Goal: Contribute content: Contribute content

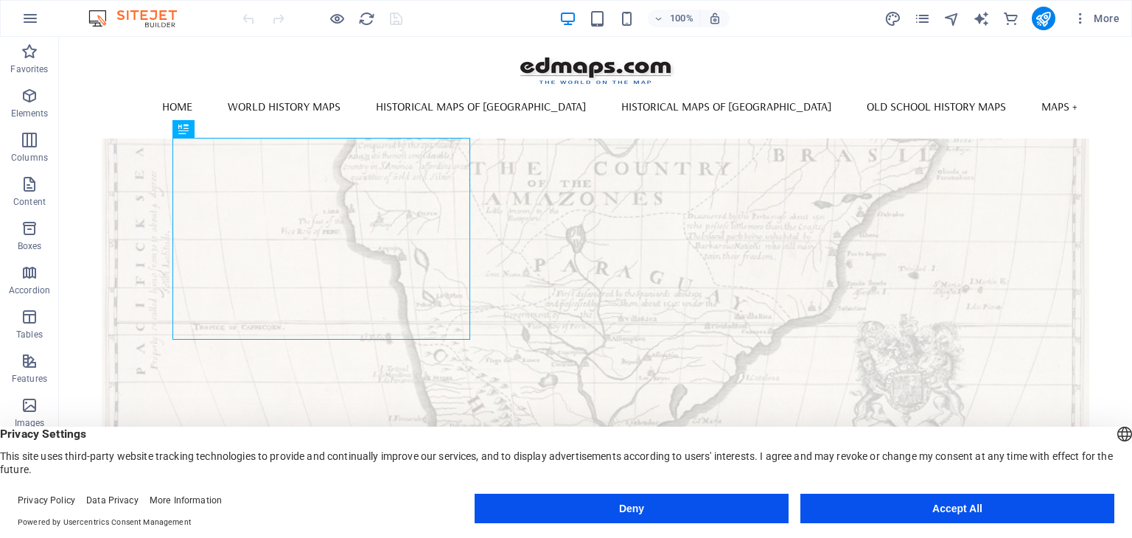
click at [939, 508] on button "Accept All" at bounding box center [957, 508] width 314 height 29
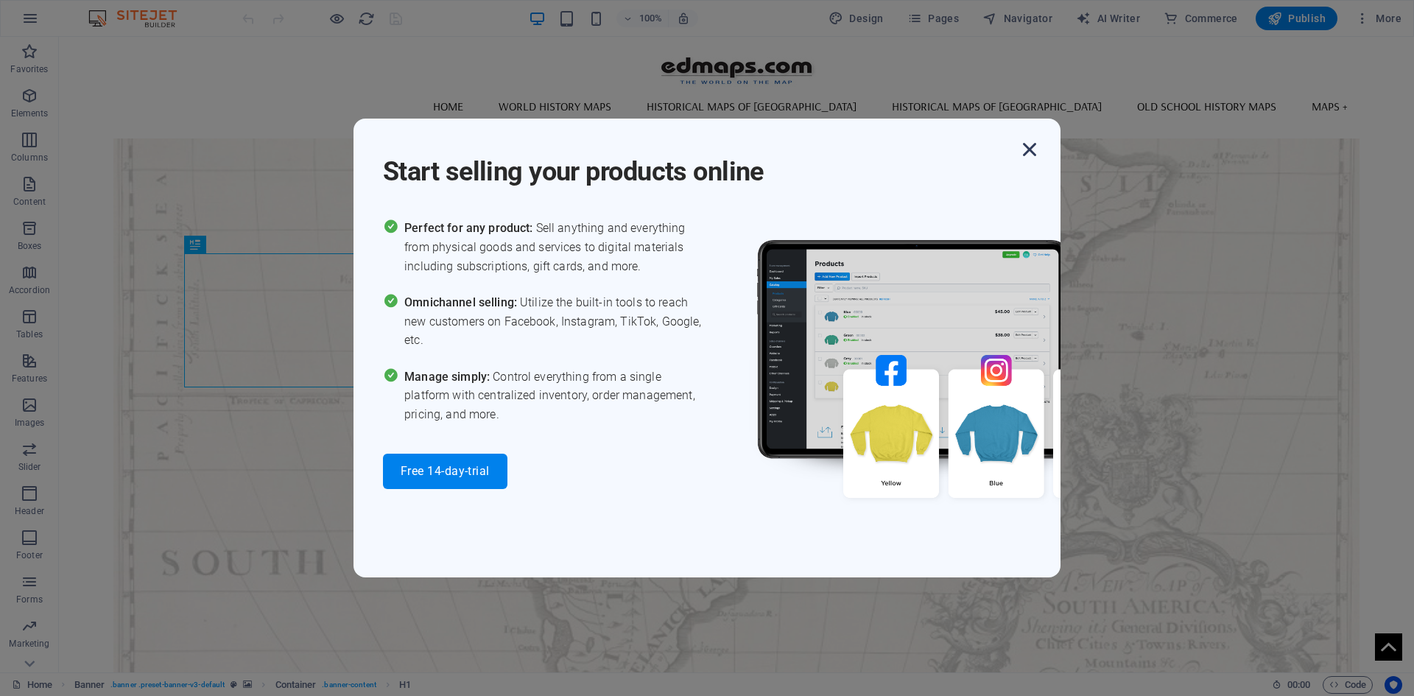
click at [1036, 151] on icon "button" at bounding box center [1030, 149] width 27 height 27
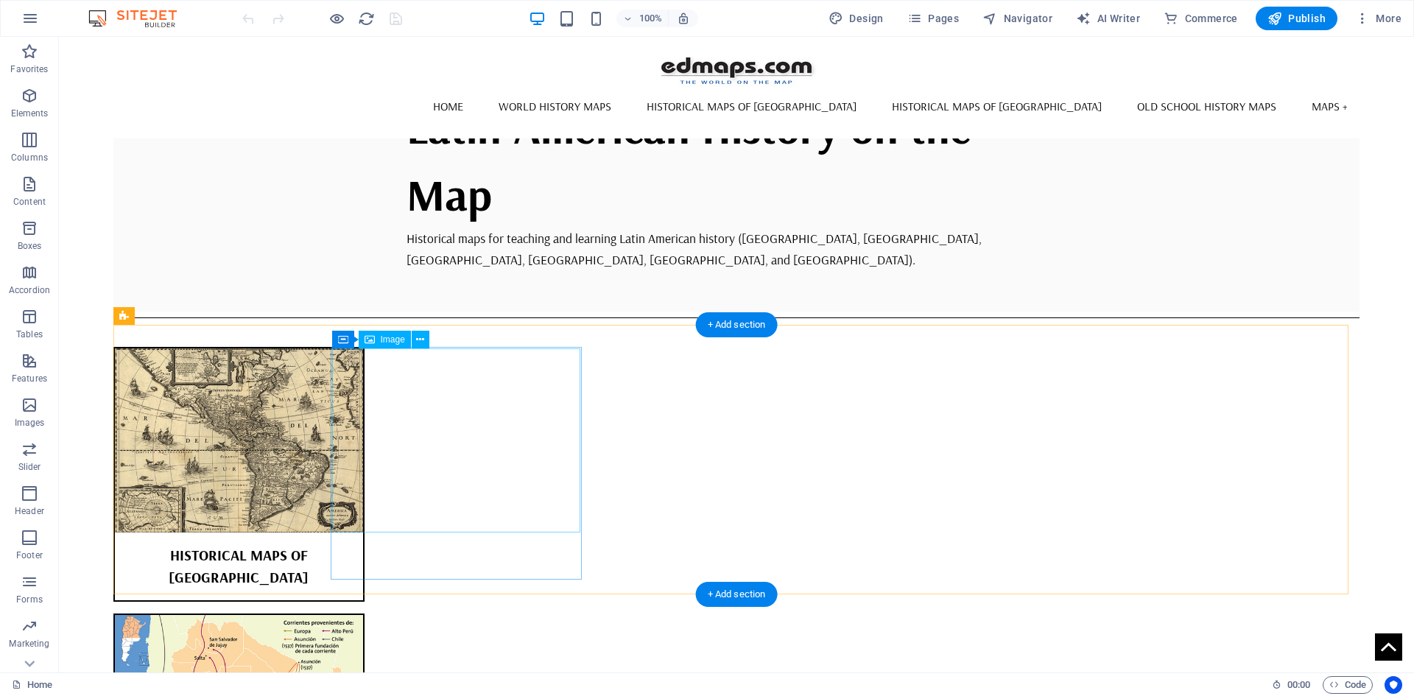
scroll to position [810, 0]
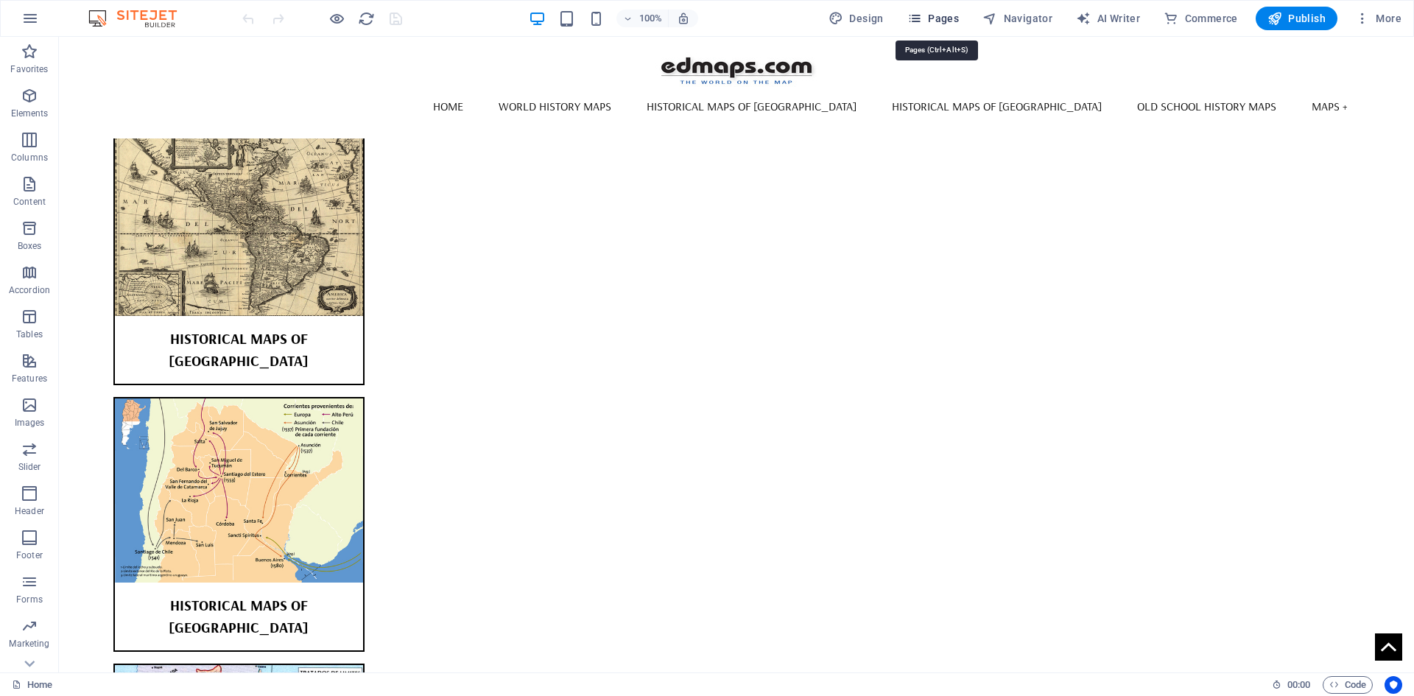
click at [922, 18] on icon "button" at bounding box center [915, 18] width 15 height 15
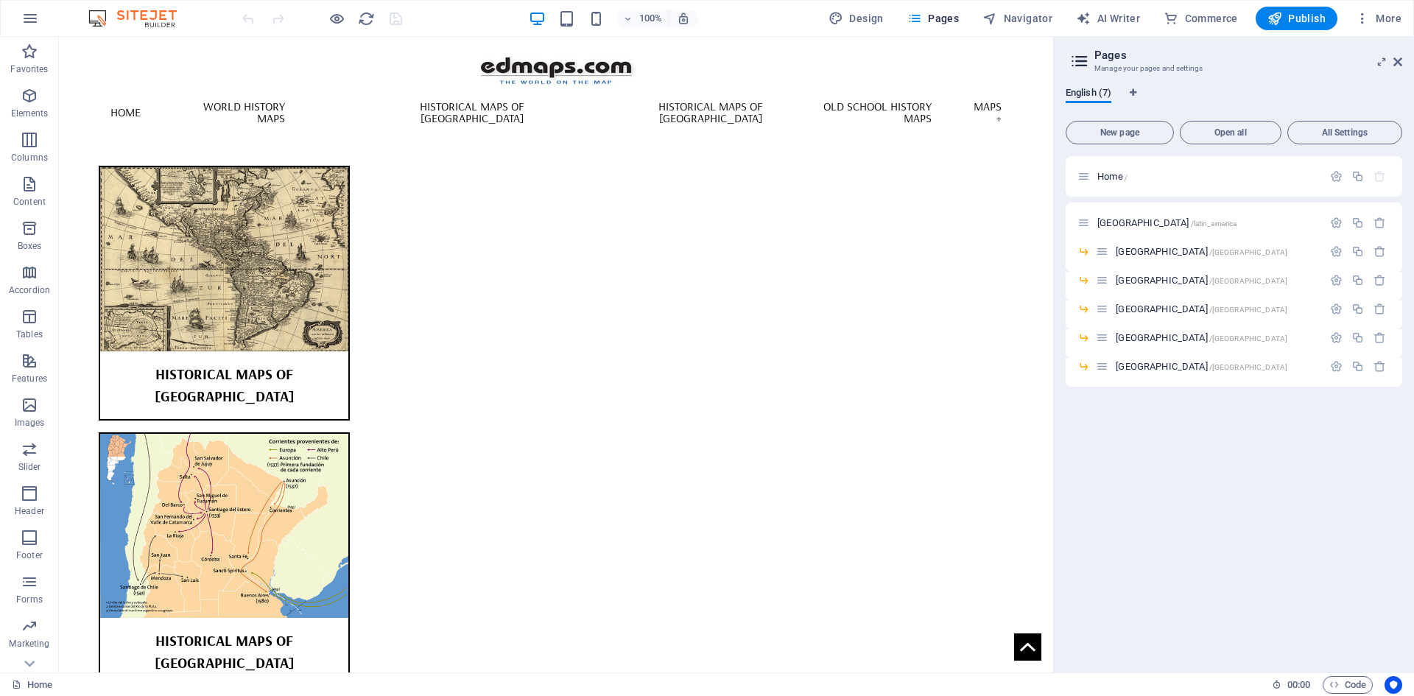
scroll to position [801, 0]
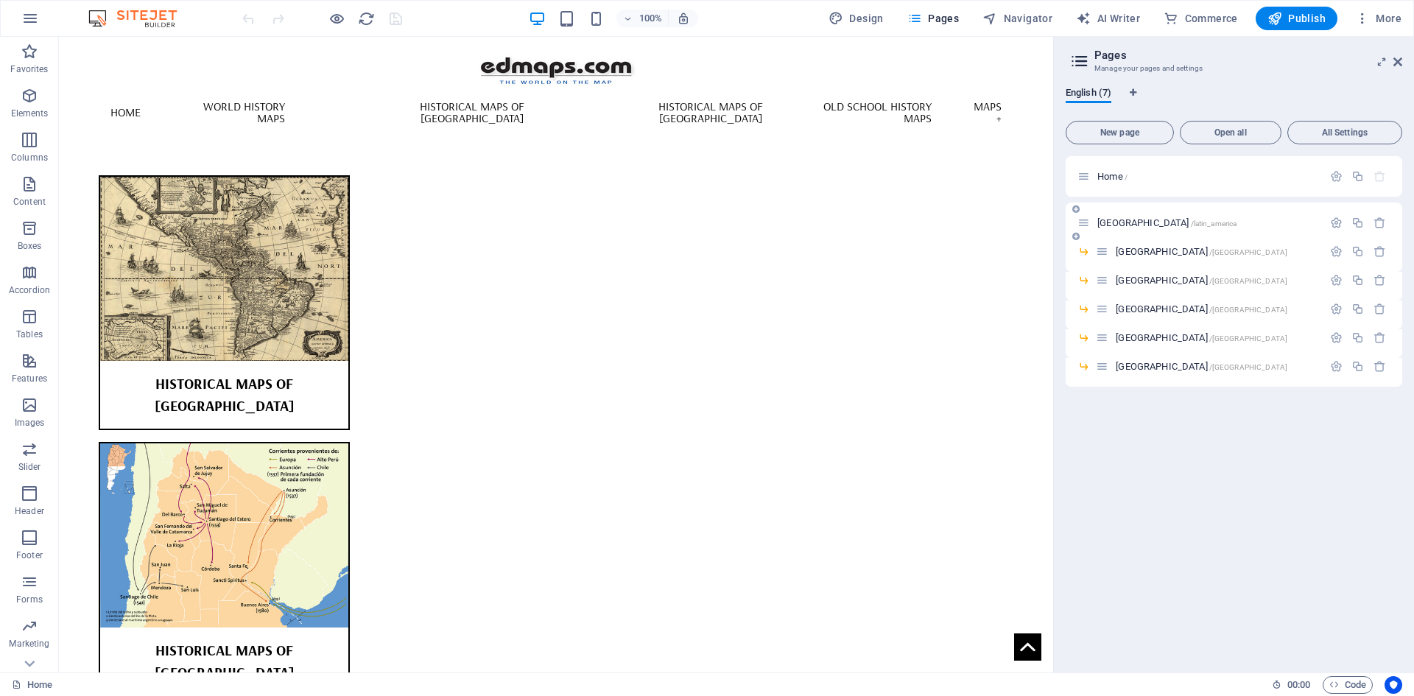
click at [1125, 220] on span "[GEOGRAPHIC_DATA] /latin_america" at bounding box center [1167, 222] width 139 height 11
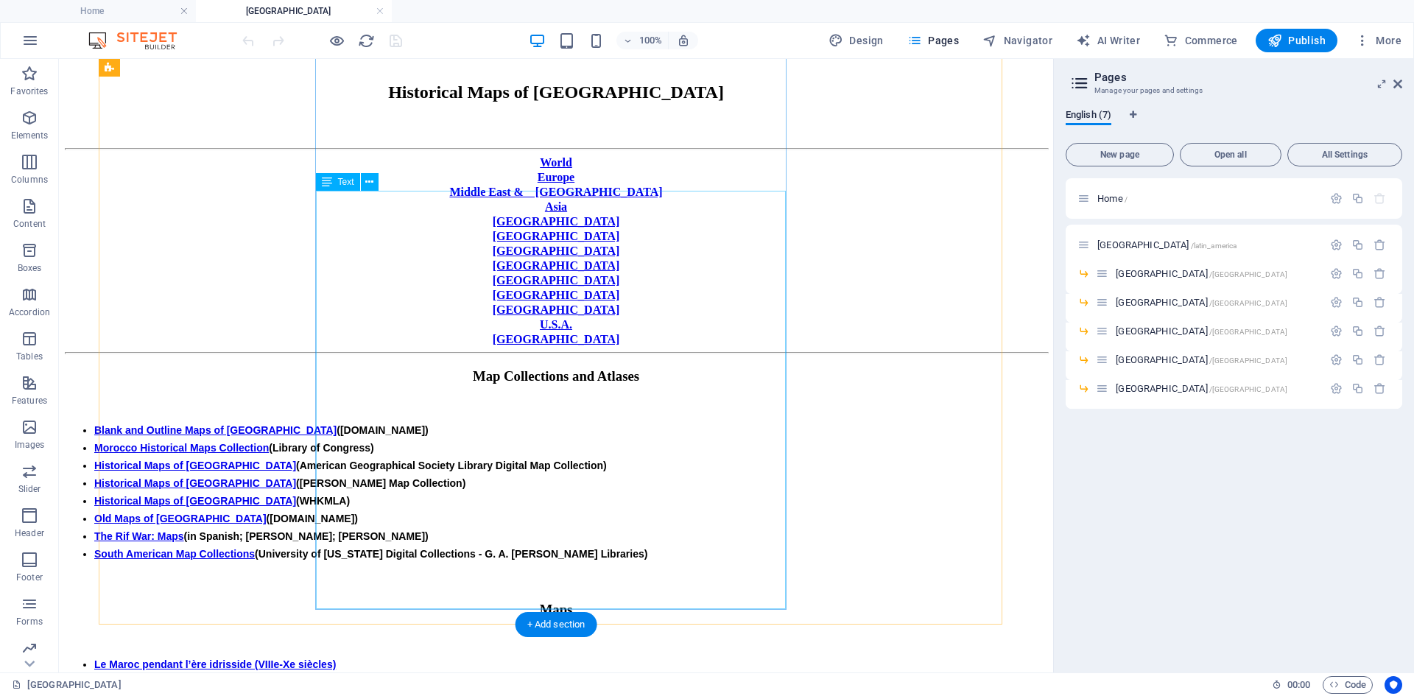
scroll to position [295, 0]
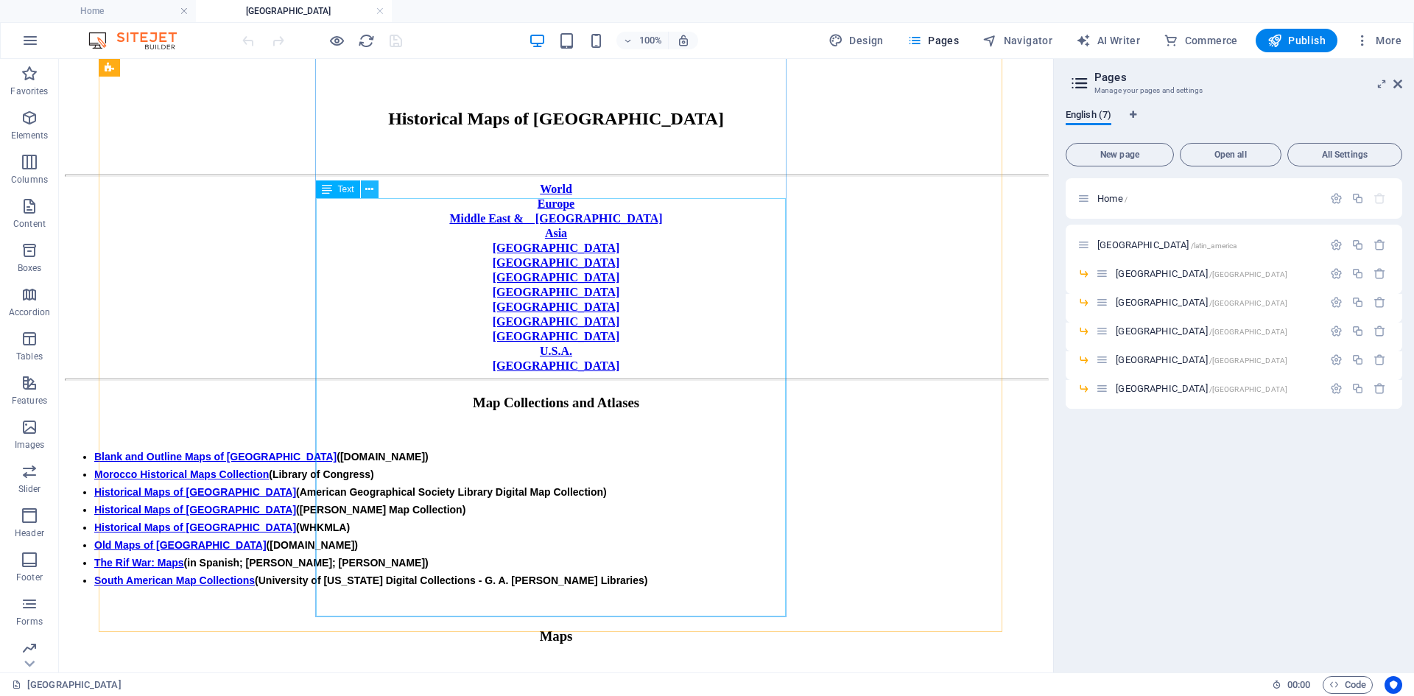
click at [366, 186] on icon at bounding box center [369, 189] width 8 height 15
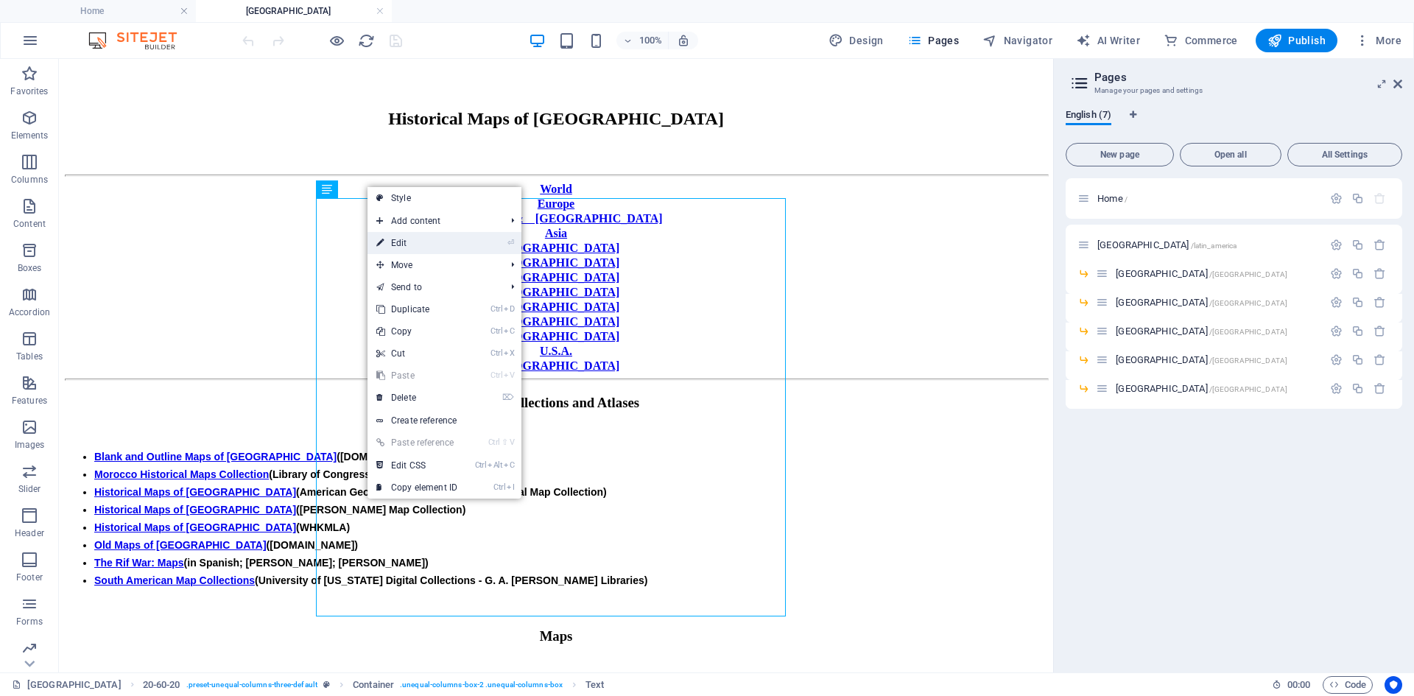
drag, startPoint x: 402, startPoint y: 242, endPoint x: 145, endPoint y: 204, distance: 259.8
click at [402, 242] on link "⏎ Edit" at bounding box center [417, 243] width 99 height 22
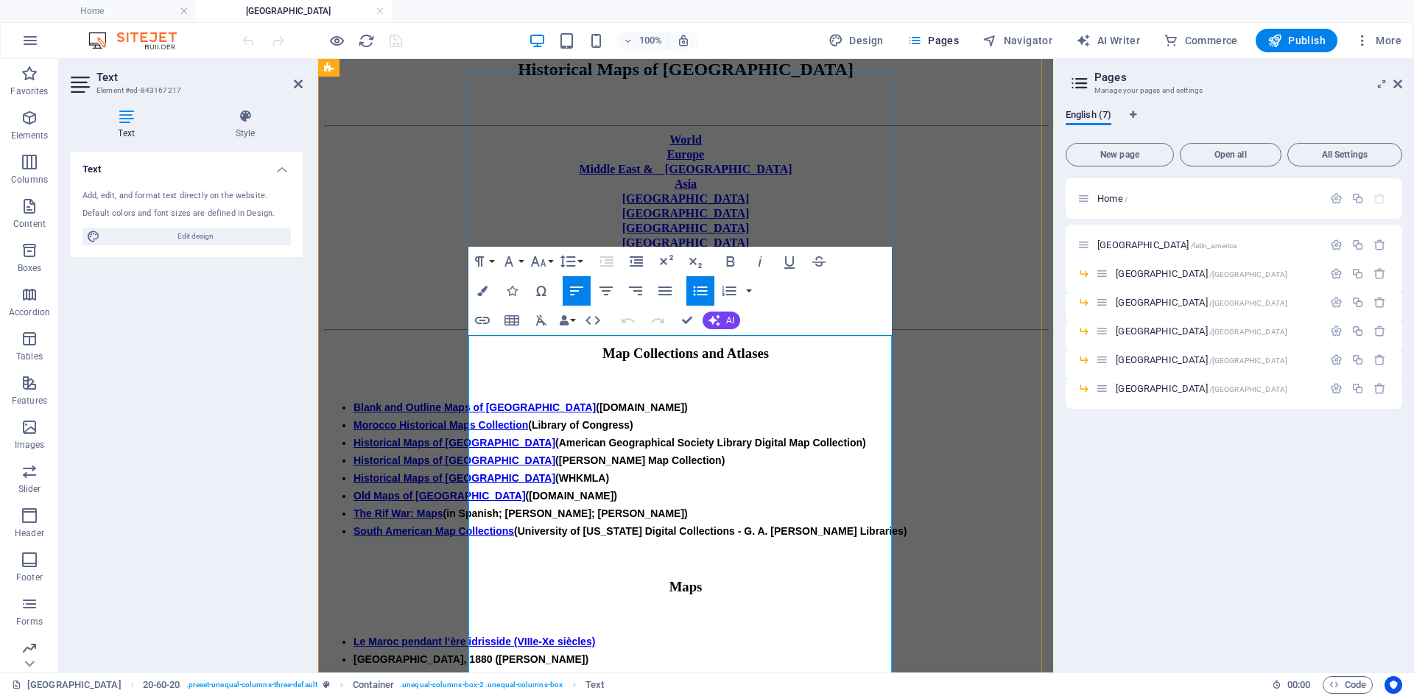
scroll to position [116, 0]
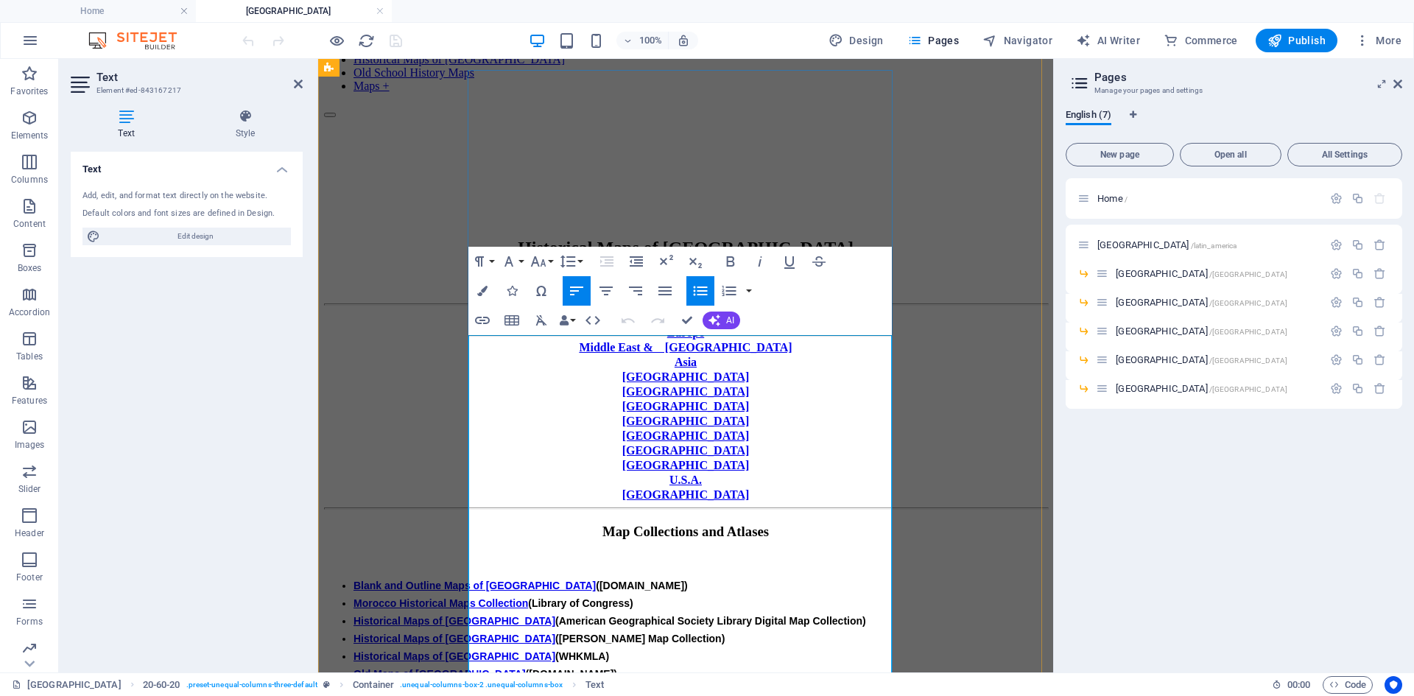
drag, startPoint x: 481, startPoint y: 394, endPoint x: 796, endPoint y: 393, distance: 314.6
click at [485, 318] on icon "button" at bounding box center [483, 321] width 18 height 18
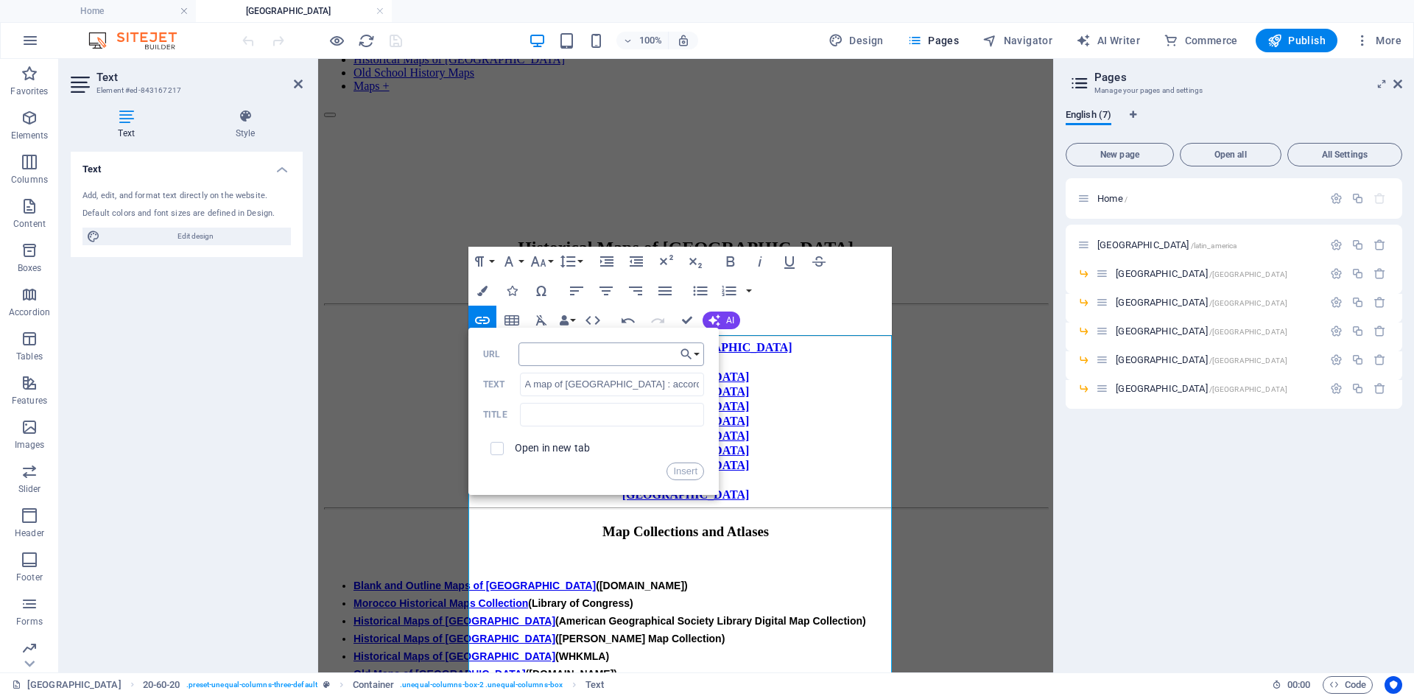
click at [557, 355] on input "URL" at bounding box center [612, 355] width 186 height 24
type input "[URL][DOMAIN_NAME]"
click at [682, 470] on button "Insert" at bounding box center [686, 472] width 38 height 18
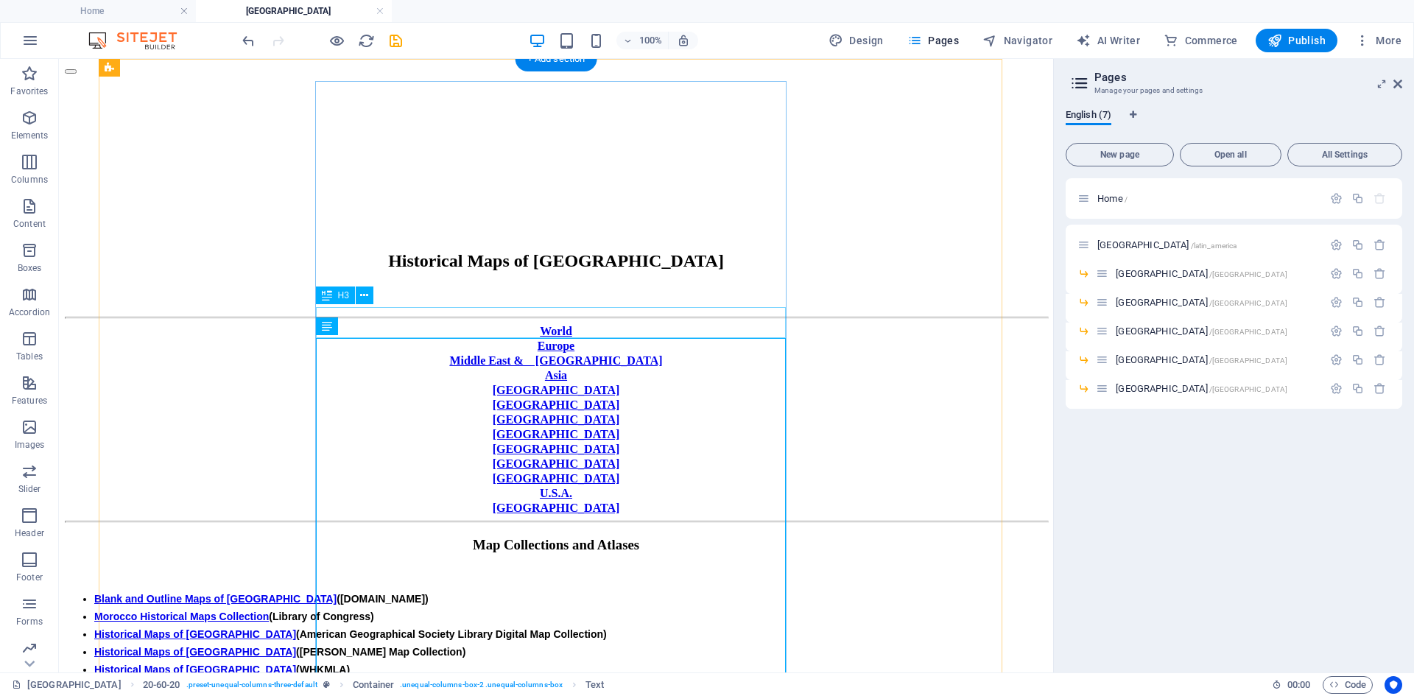
scroll to position [158, 0]
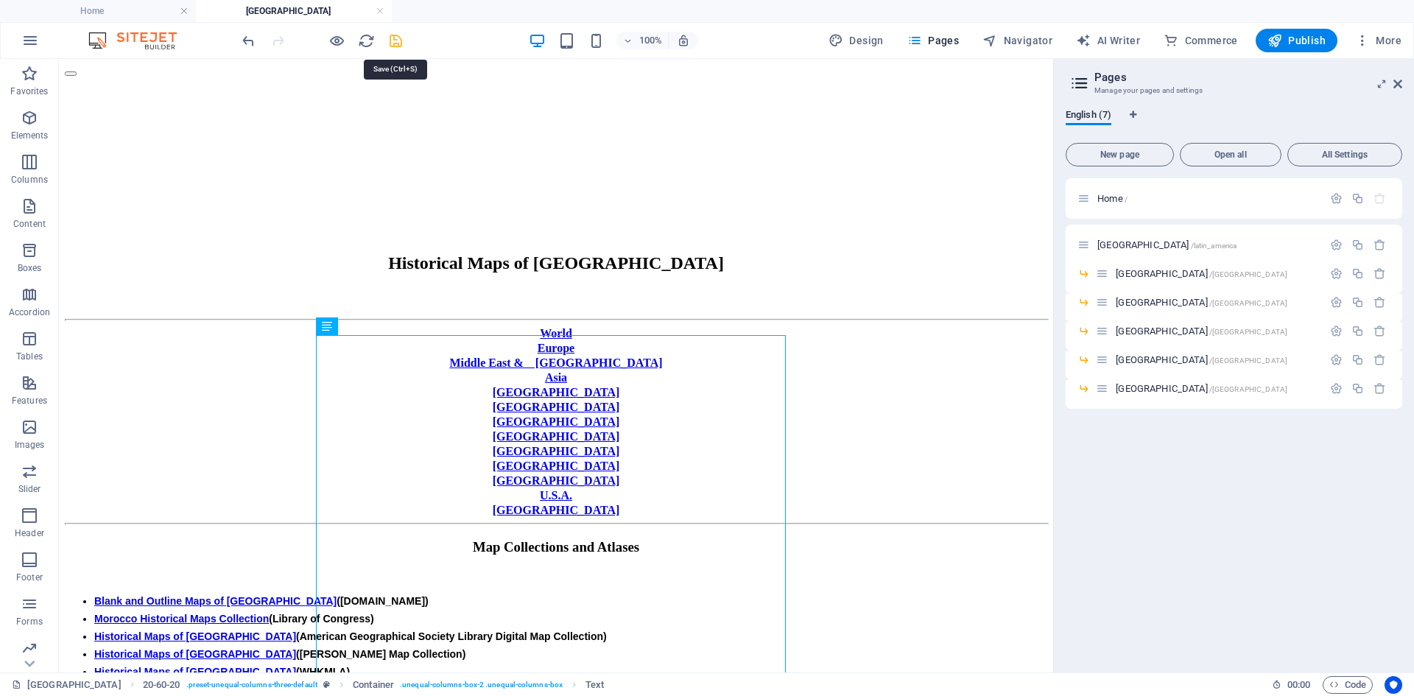
click at [396, 43] on icon "save" at bounding box center [395, 40] width 17 height 17
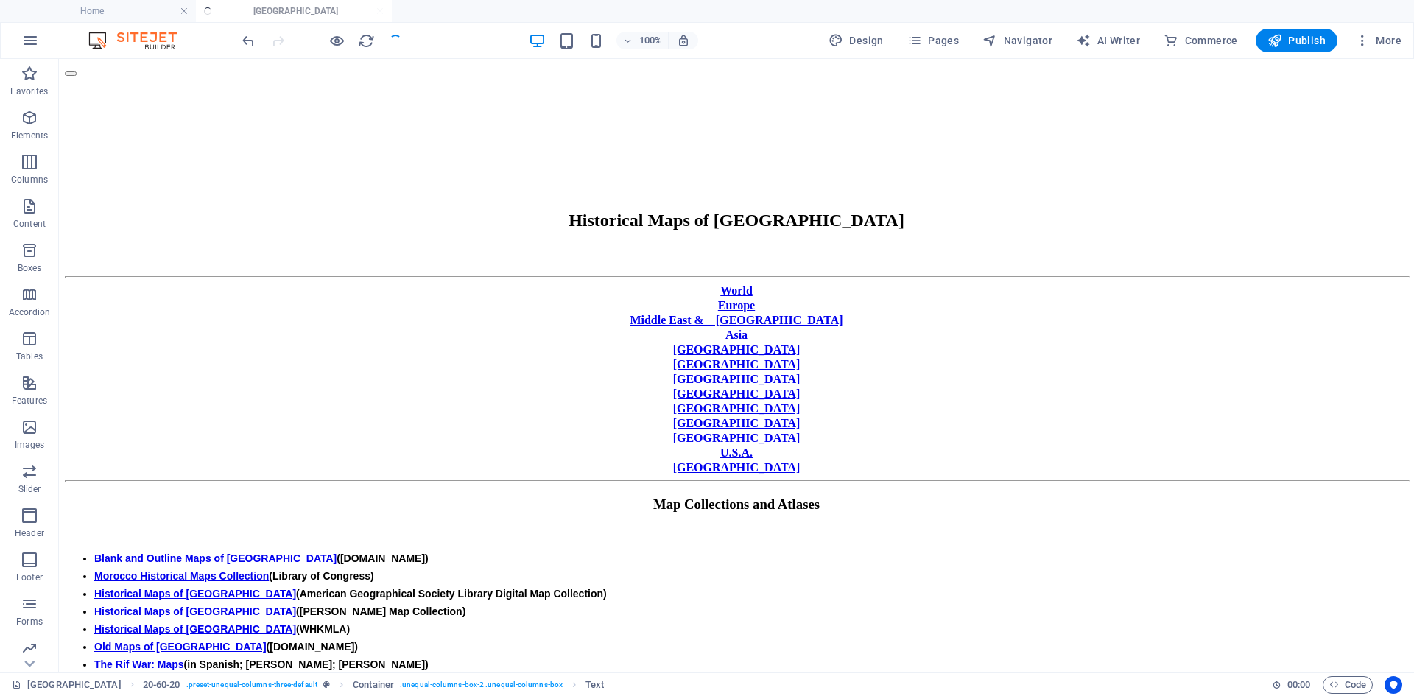
scroll to position [122, 0]
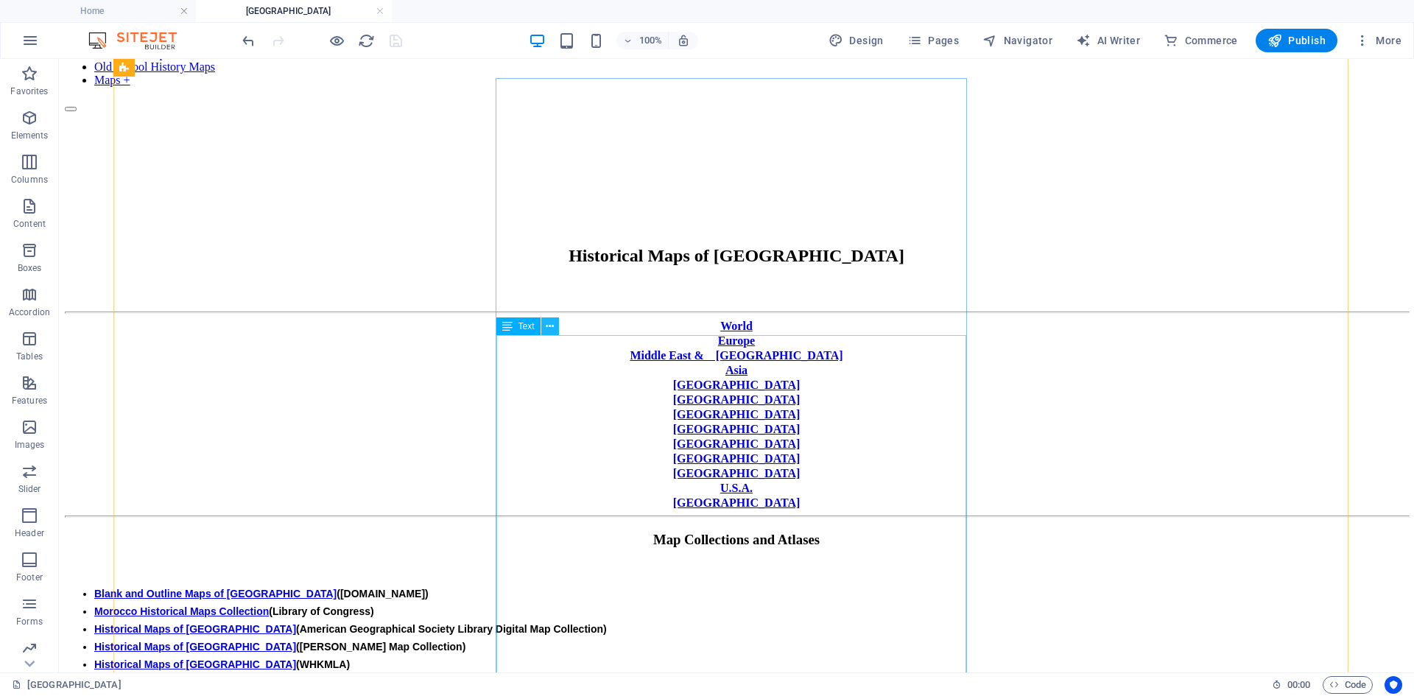
click at [550, 326] on icon at bounding box center [550, 326] width 8 height 15
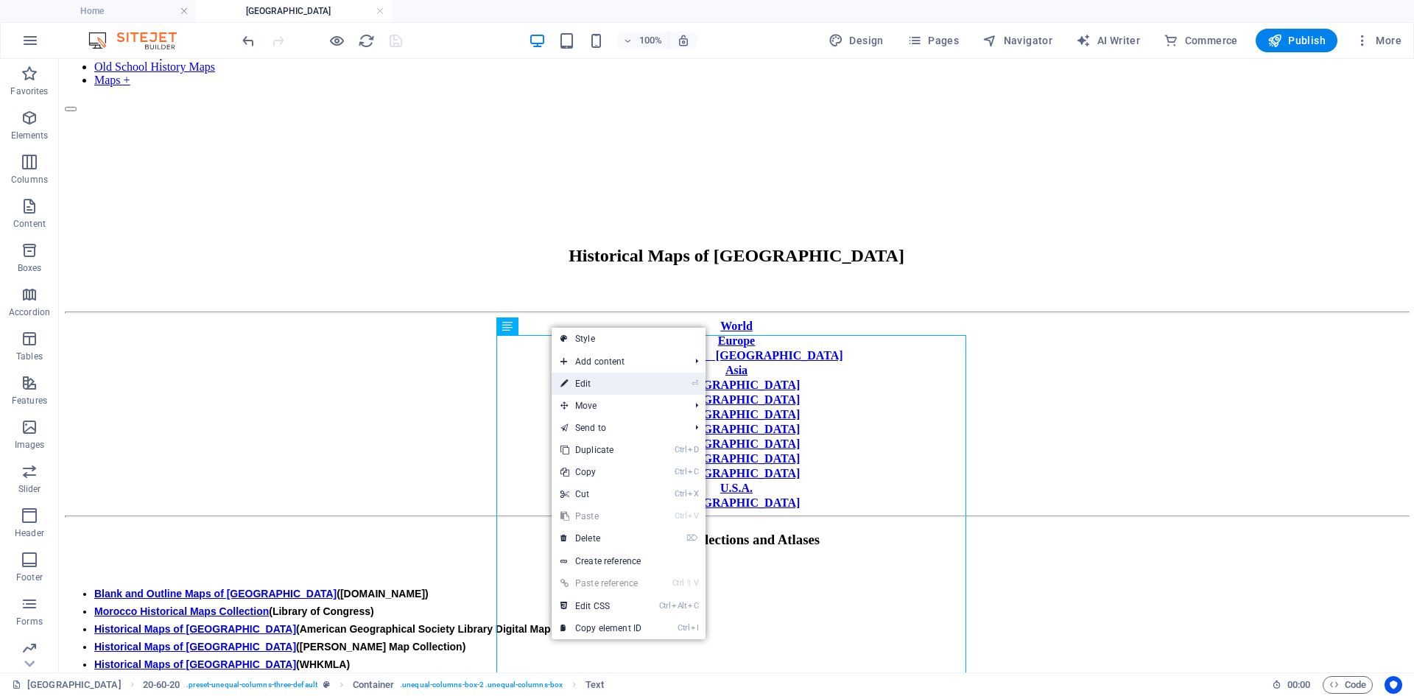
click at [590, 383] on link "⏎ Edit" at bounding box center [601, 384] width 99 height 22
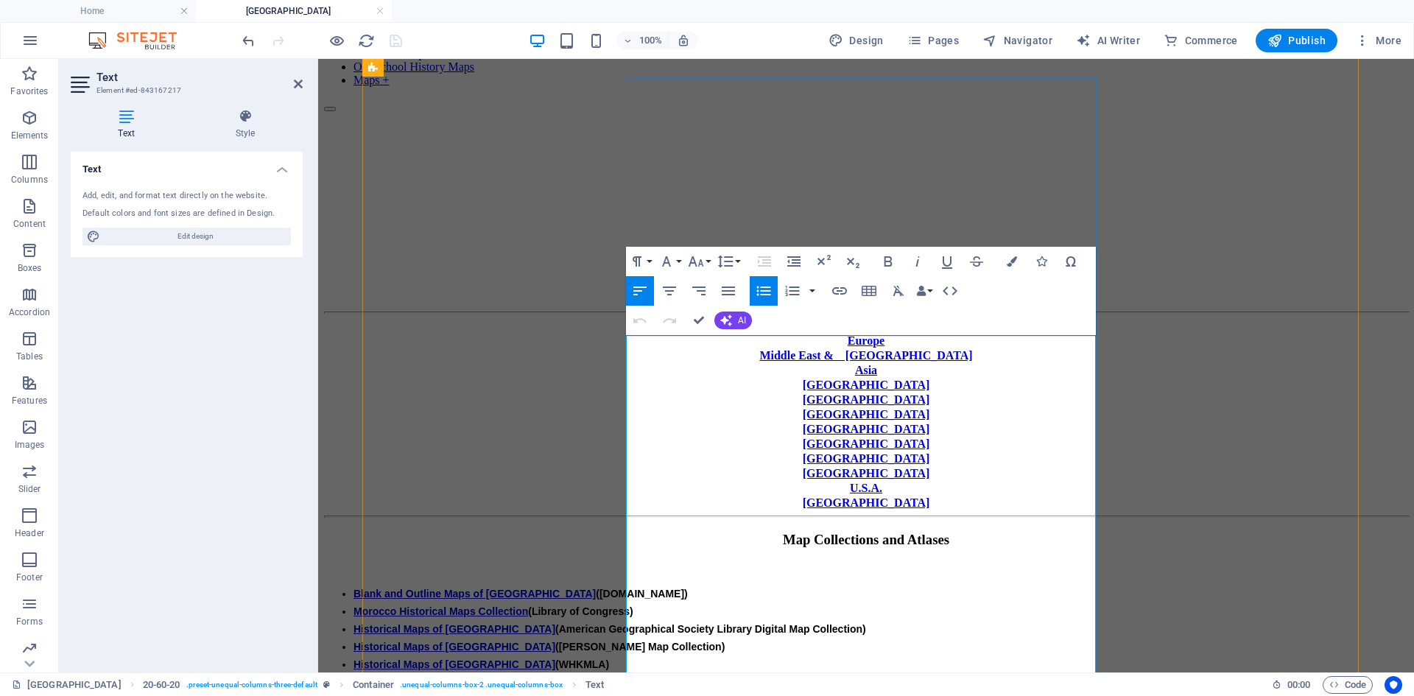
drag, startPoint x: 769, startPoint y: 374, endPoint x: 1004, endPoint y: 396, distance: 236.0
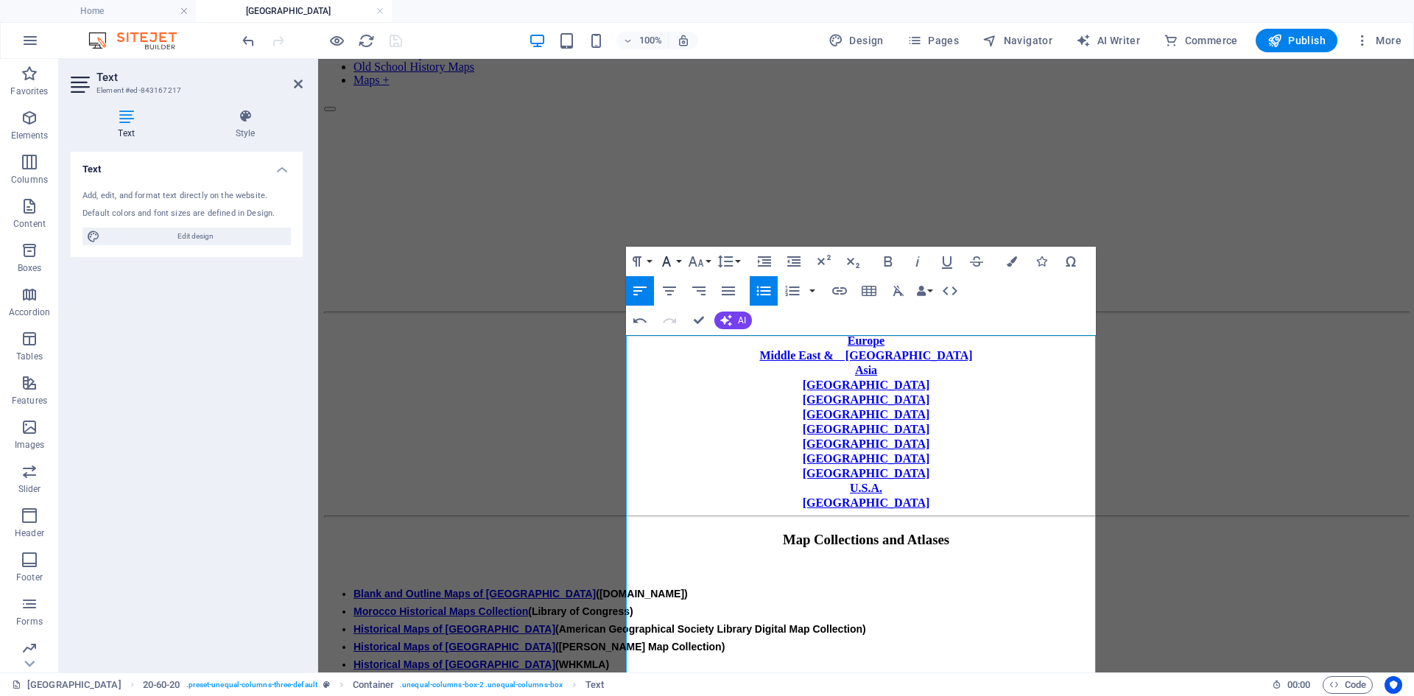
click at [680, 262] on button "Font Family" at bounding box center [670, 261] width 28 height 29
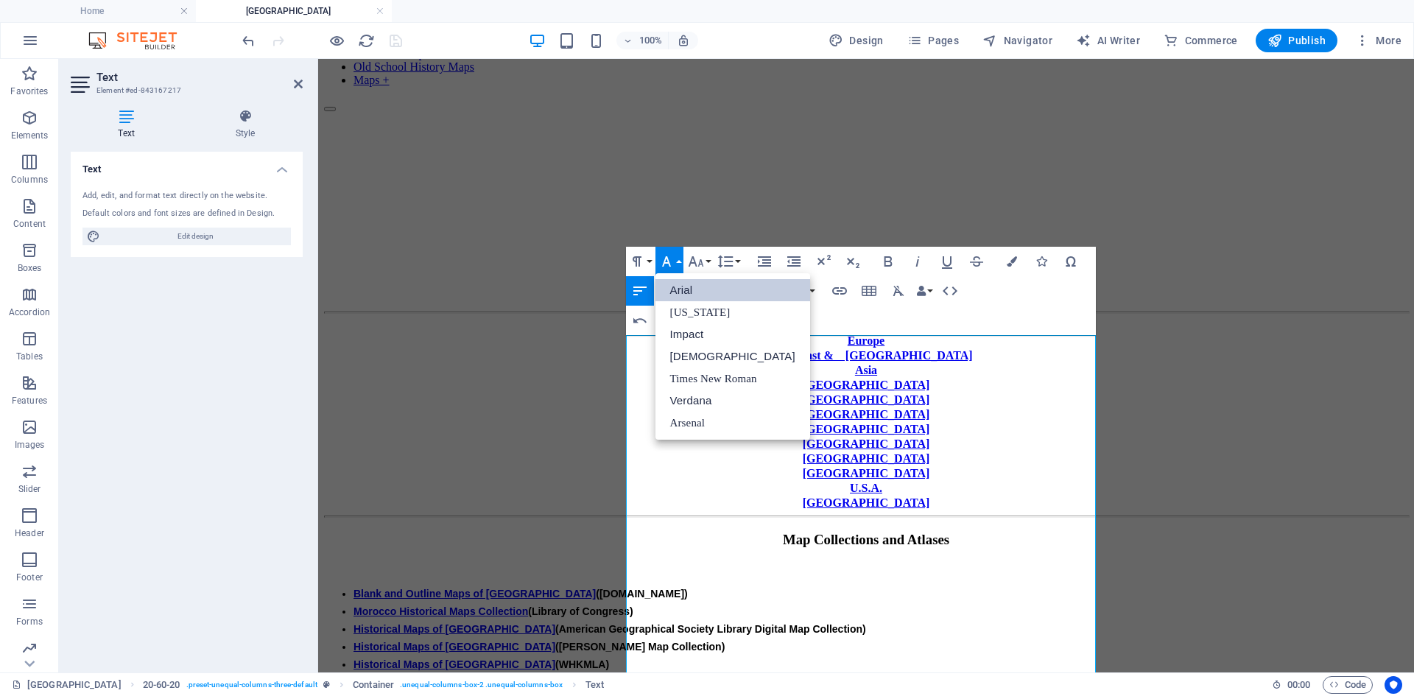
scroll to position [0, 0]
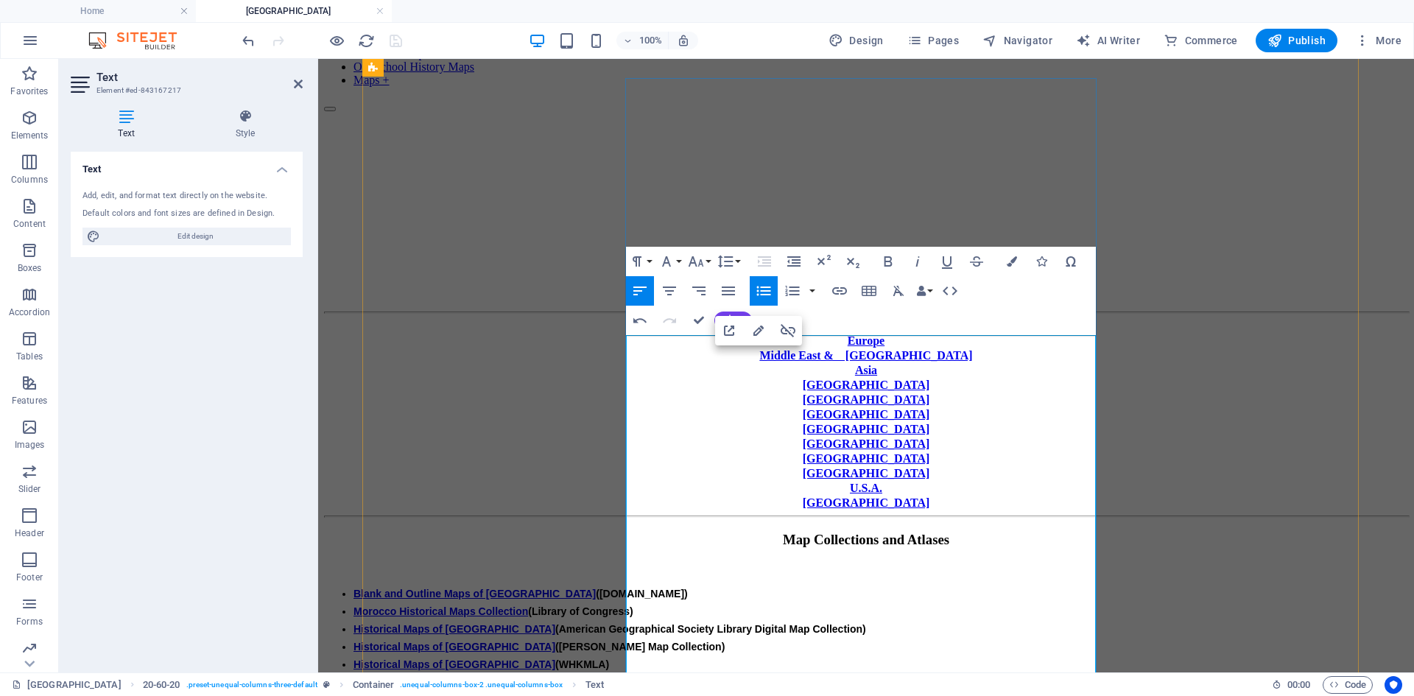
click at [677, 259] on button "Font Family" at bounding box center [670, 261] width 28 height 29
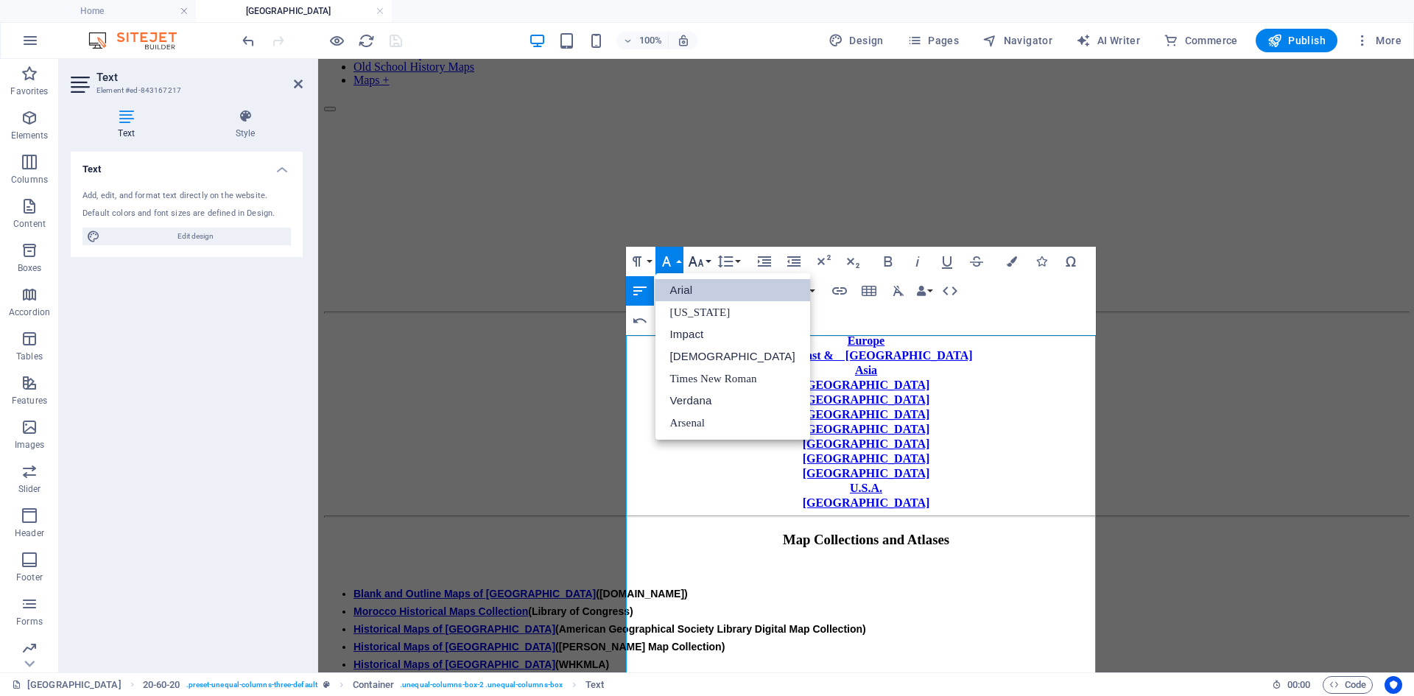
click at [708, 260] on button "Font Size" at bounding box center [699, 261] width 28 height 29
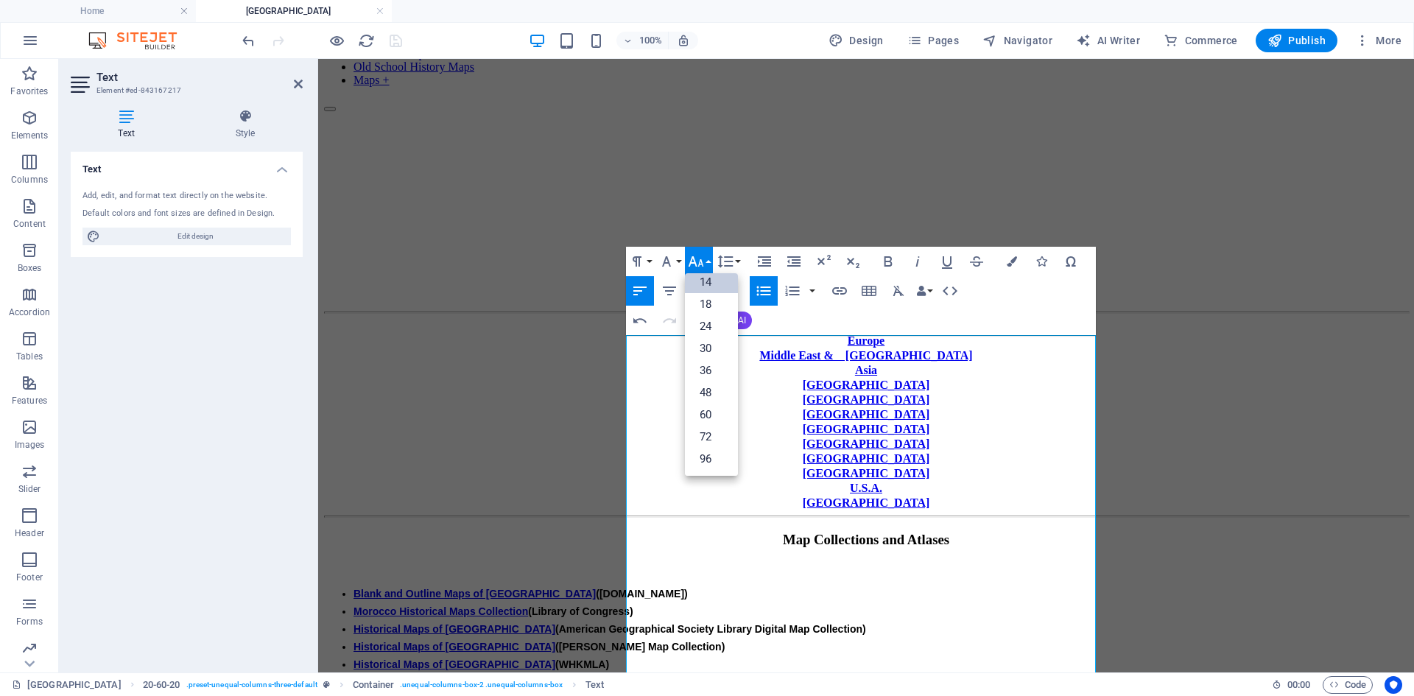
scroll to position [119, 0]
drag, startPoint x: 797, startPoint y: 377, endPoint x: 1007, endPoint y: 396, distance: 210.8
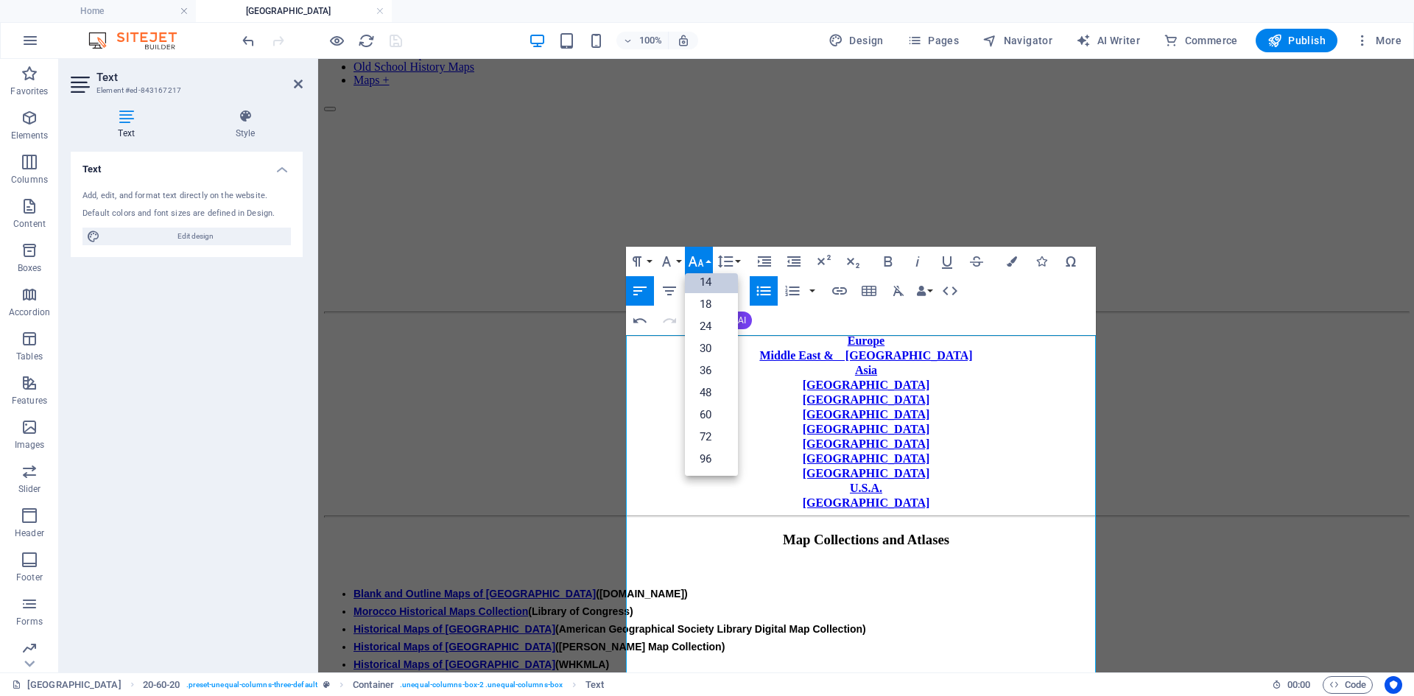
click at [710, 279] on link "14" at bounding box center [711, 282] width 53 height 22
click at [678, 260] on button "Font Family" at bounding box center [670, 261] width 28 height 29
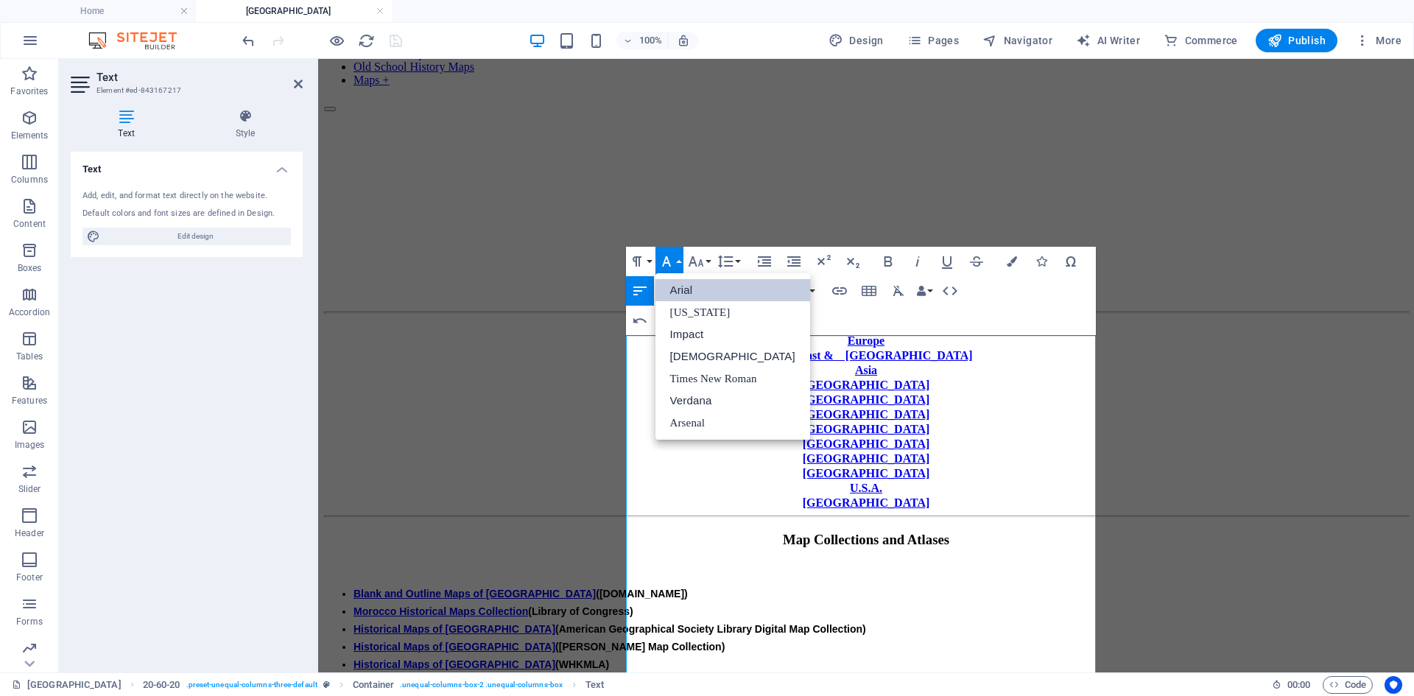
scroll to position [0, 0]
click at [673, 286] on link "Arial" at bounding box center [733, 290] width 155 height 22
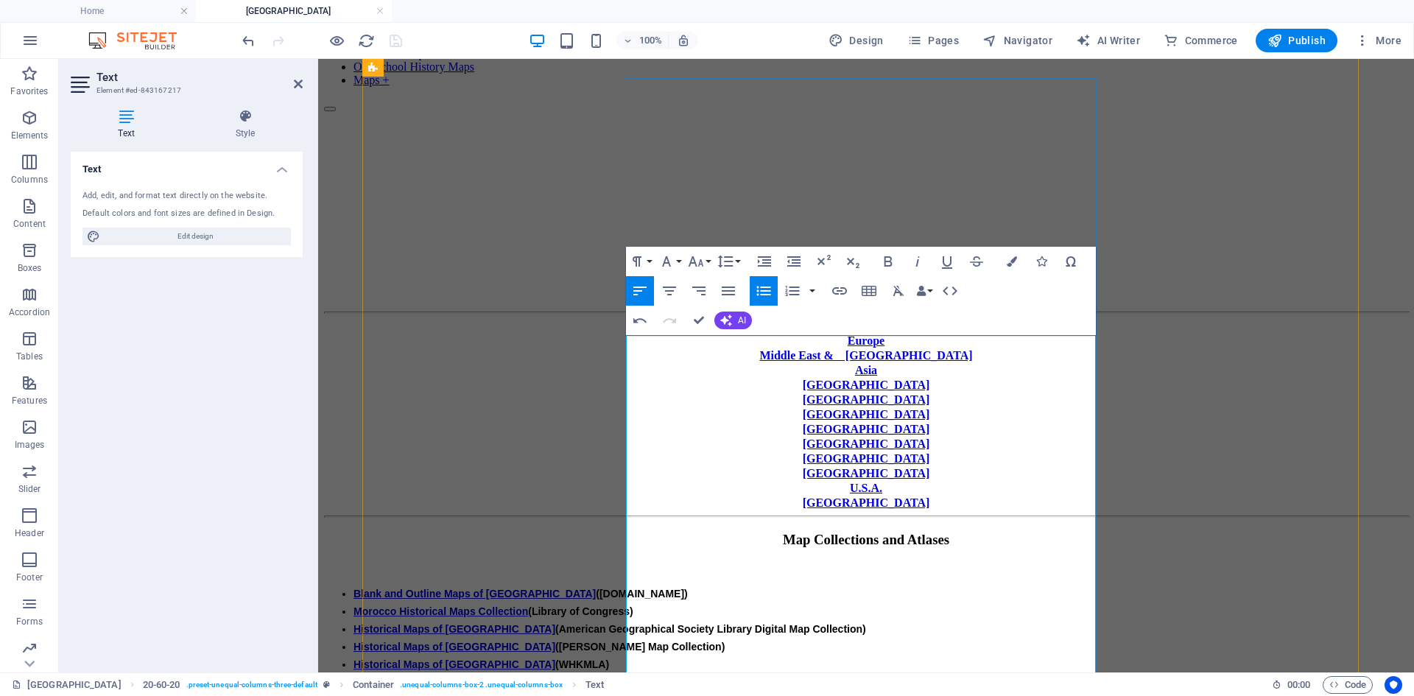
drag, startPoint x: 995, startPoint y: 431, endPoint x: 634, endPoint y: 428, distance: 360.2
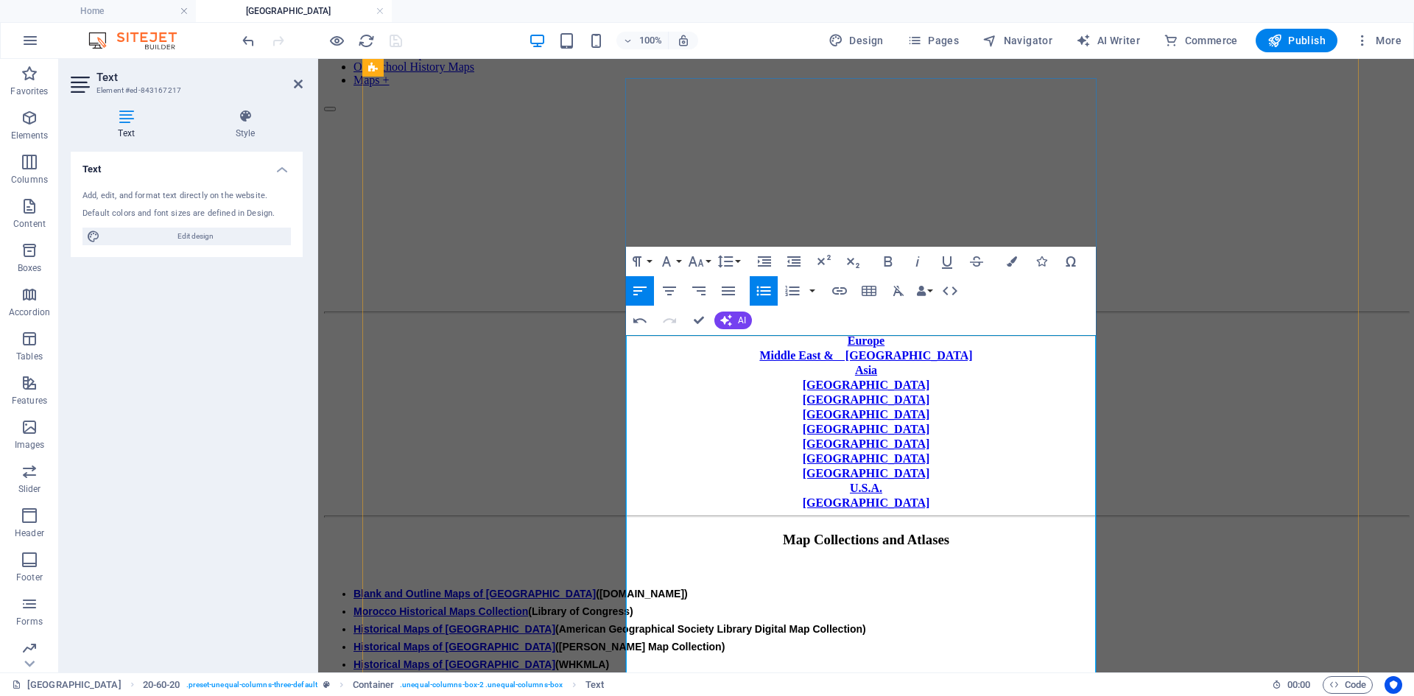
drag, startPoint x: 639, startPoint y: 395, endPoint x: 995, endPoint y: 395, distance: 355.1
click at [842, 291] on icon "button" at bounding box center [839, 290] width 15 height 7
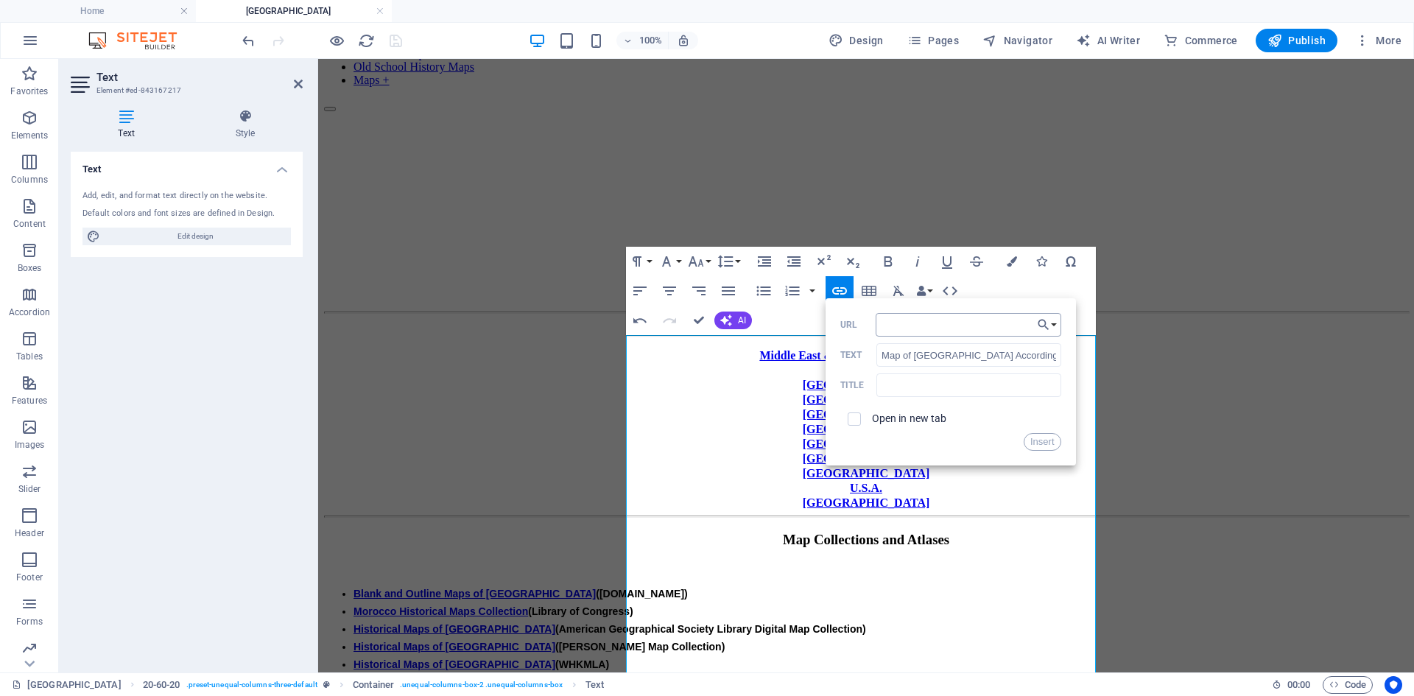
type input "[URL][DOMAIN_NAME]"
click at [1044, 441] on button "Insert" at bounding box center [1043, 442] width 38 height 18
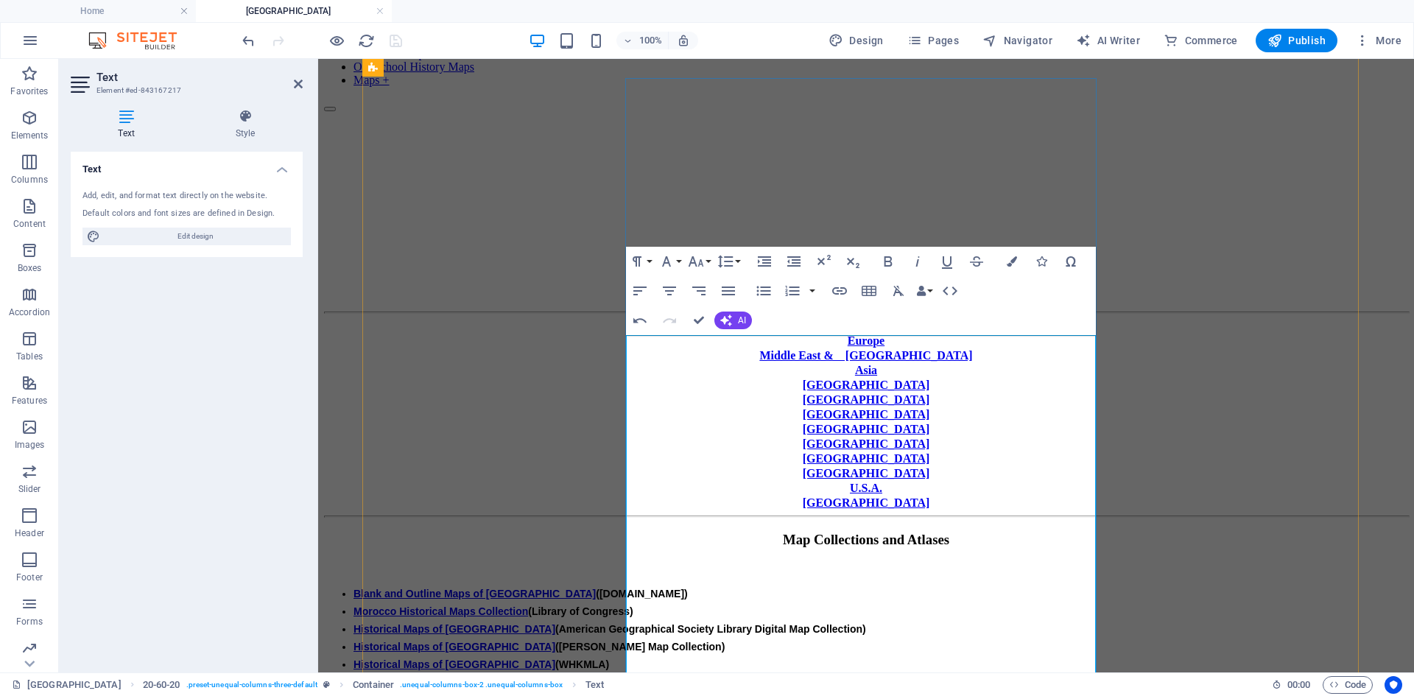
scroll to position [0, 0]
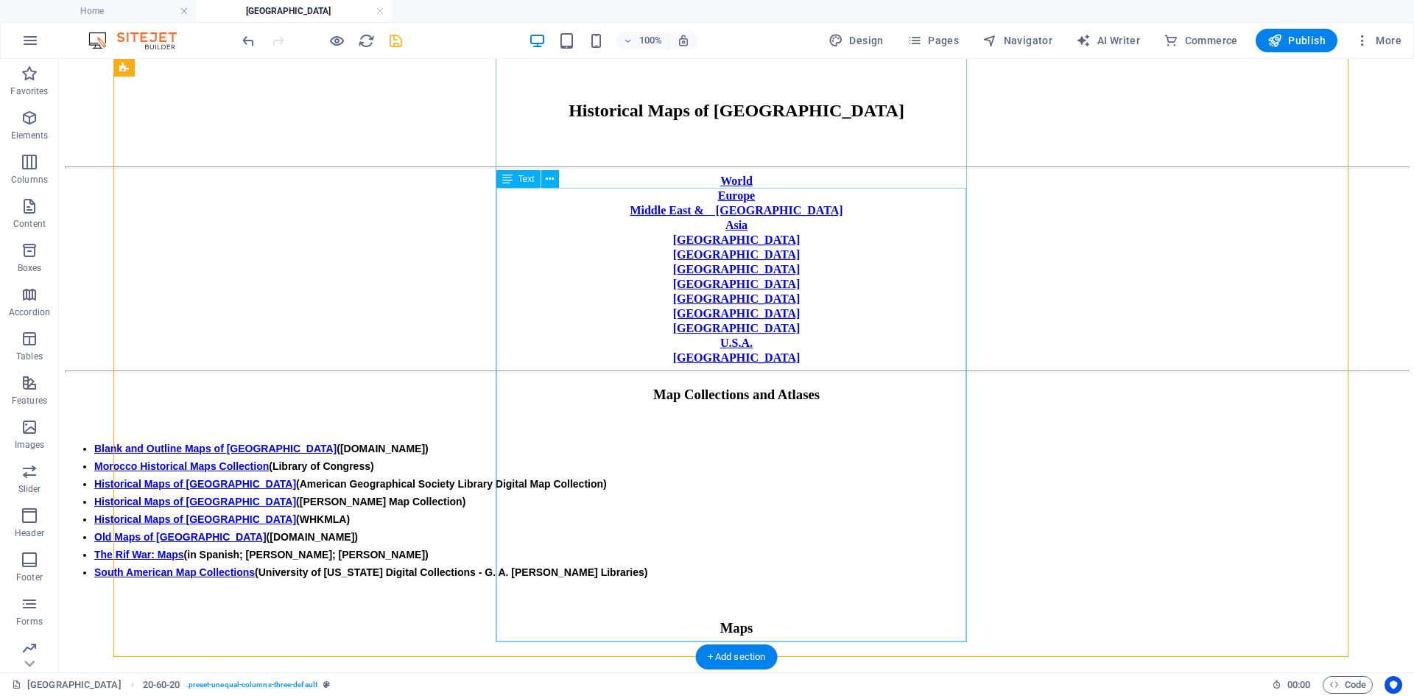
scroll to position [270, 0]
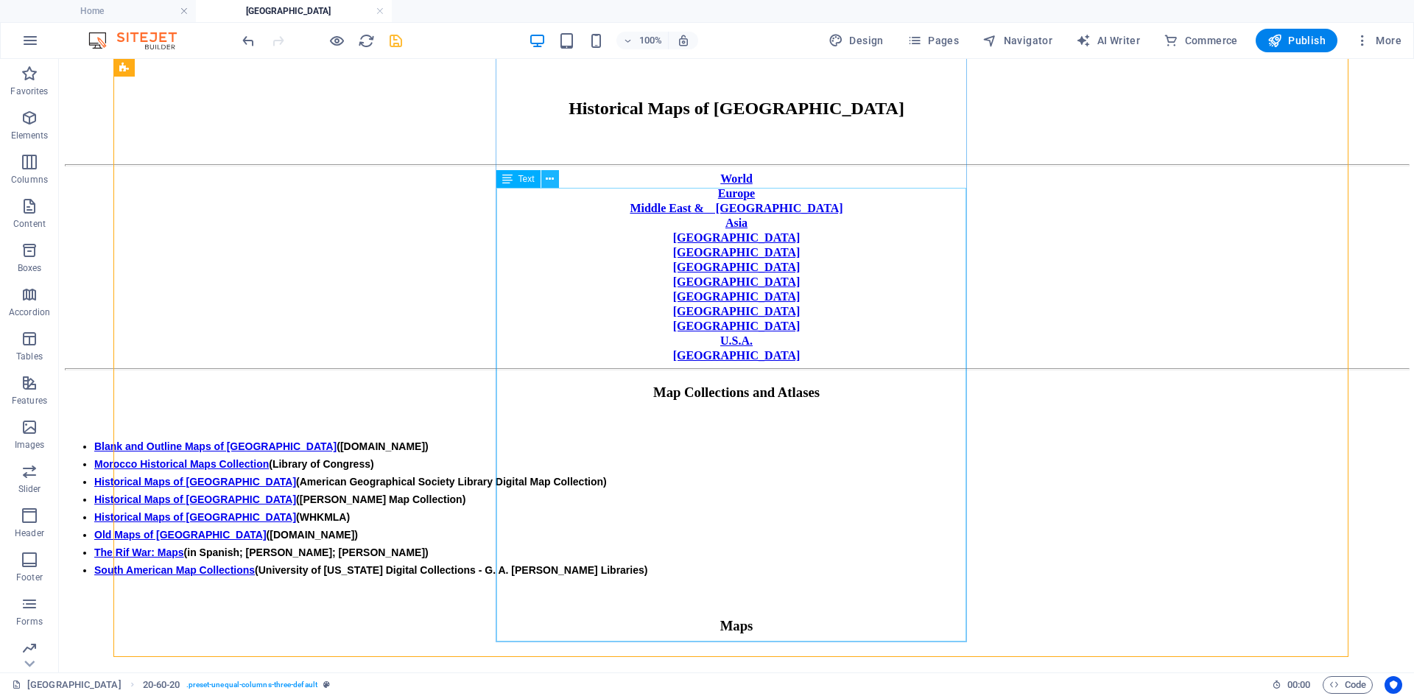
click at [550, 178] on icon at bounding box center [550, 179] width 8 height 15
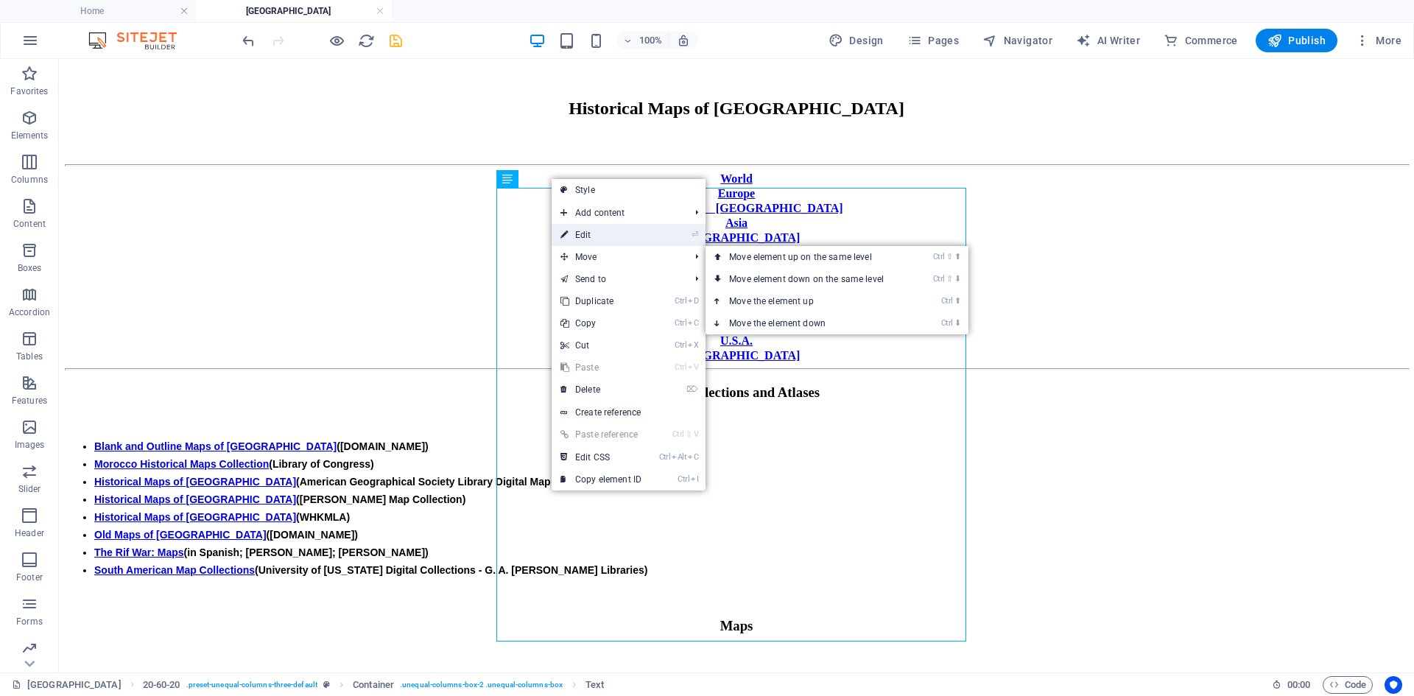
click at [584, 236] on link "⏎ Edit" at bounding box center [601, 235] width 99 height 22
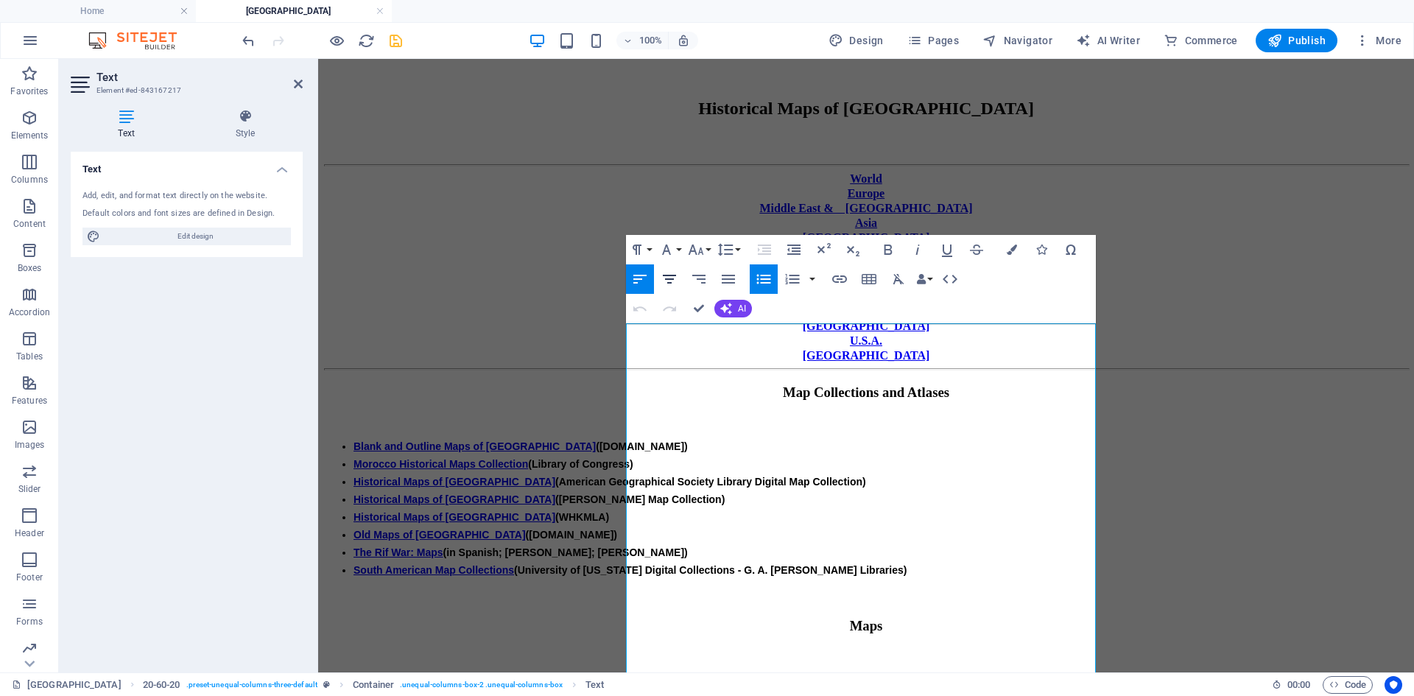
scroll to position [134, 0]
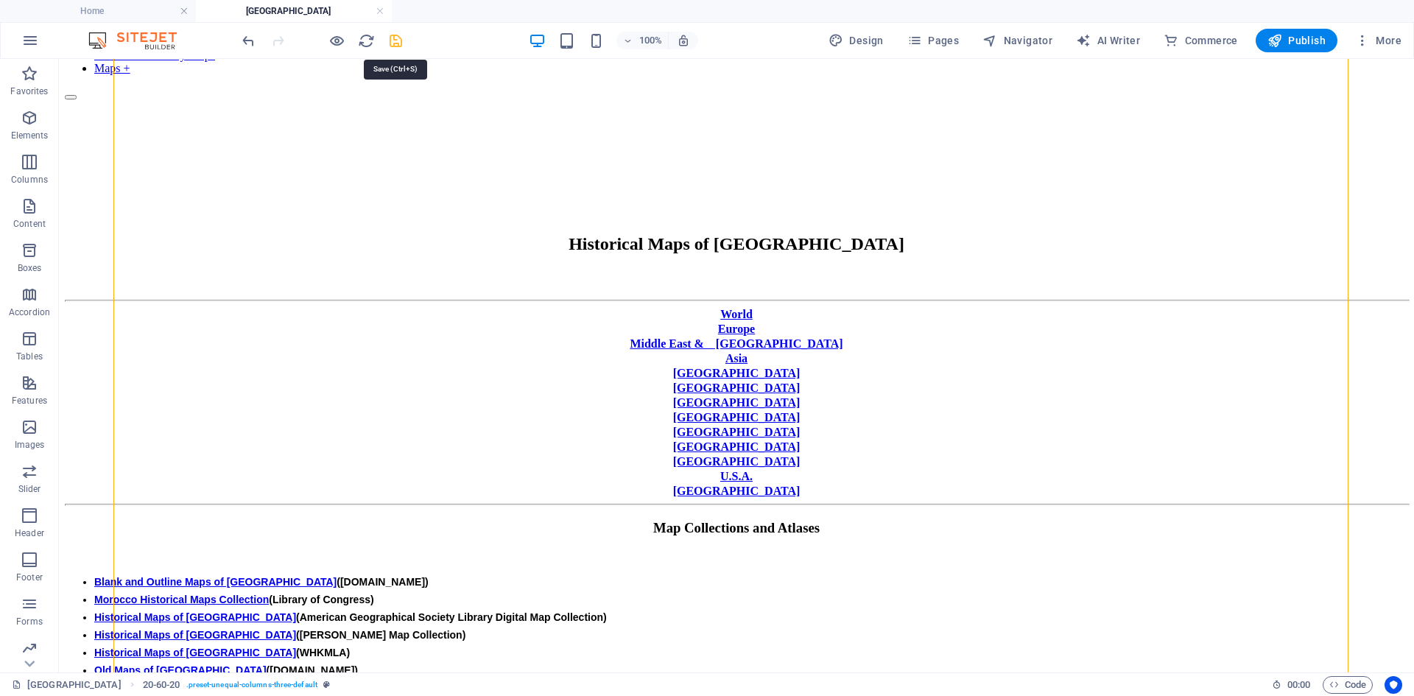
click at [398, 40] on icon "save" at bounding box center [395, 40] width 17 height 17
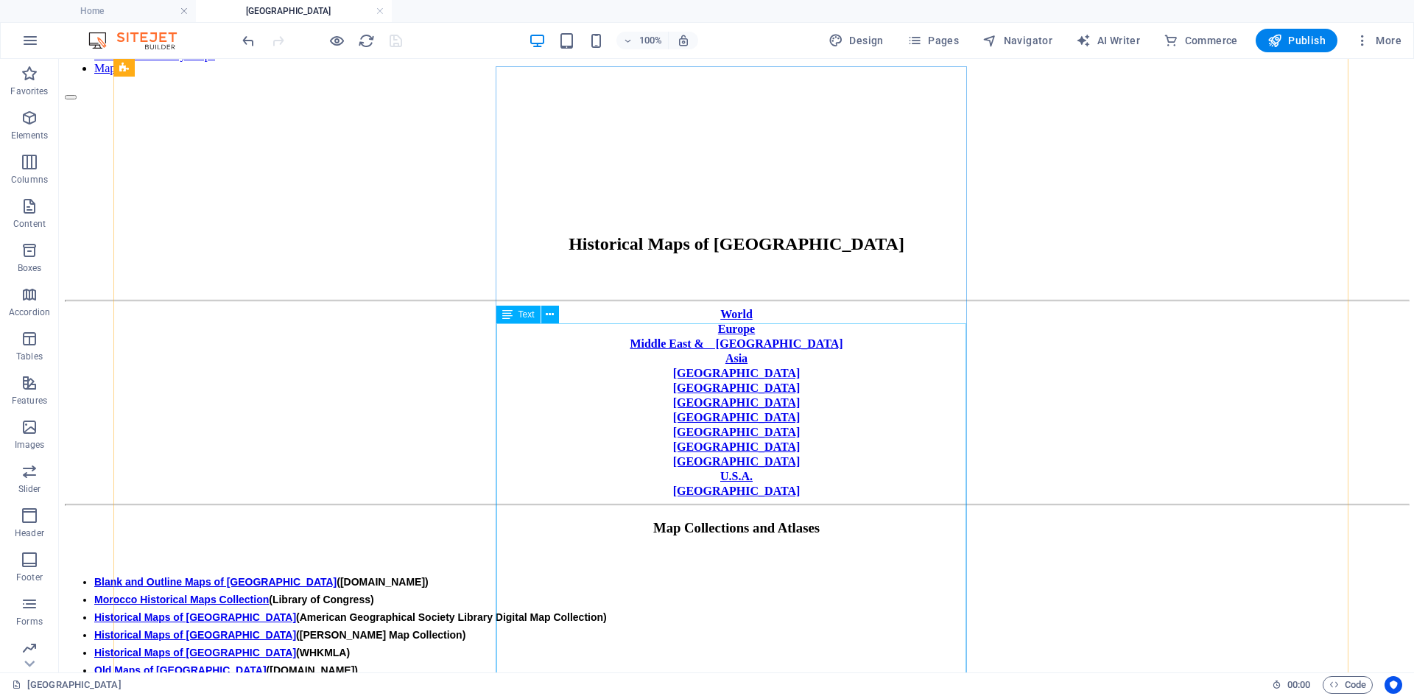
scroll to position [0, 0]
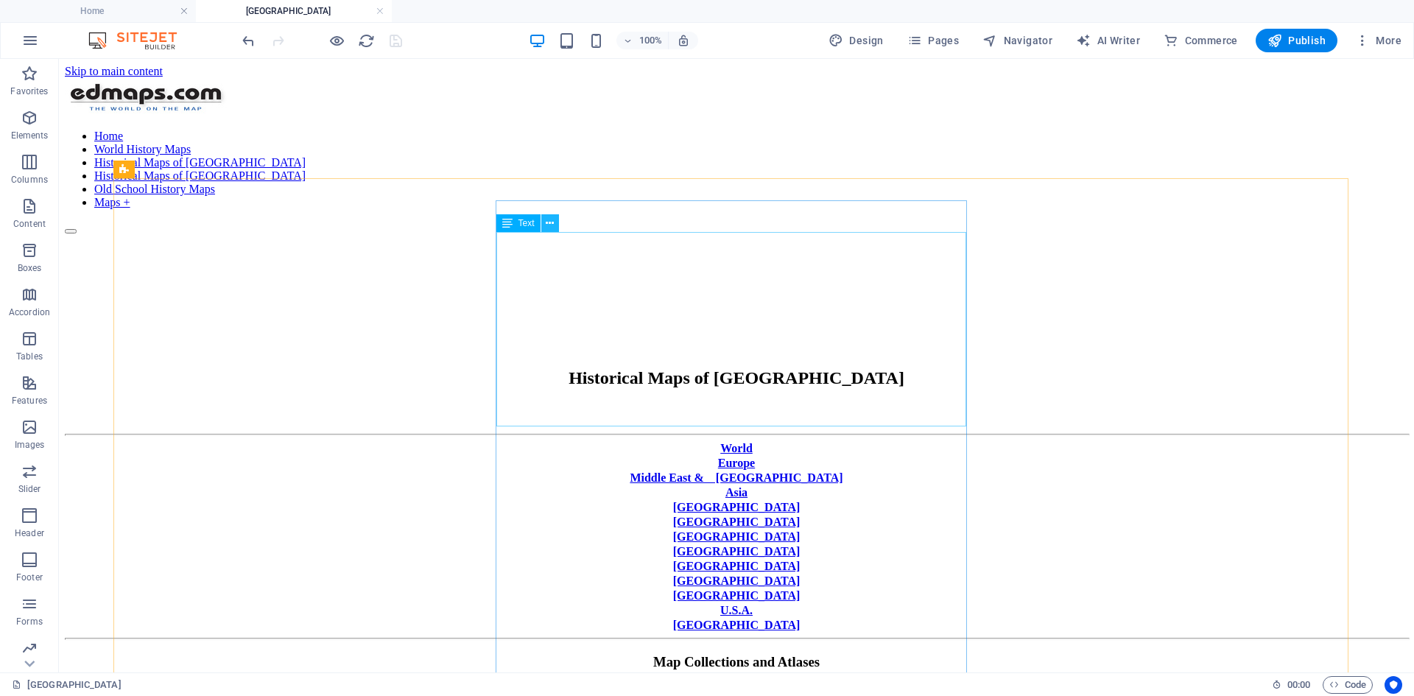
click at [547, 223] on icon at bounding box center [550, 223] width 8 height 15
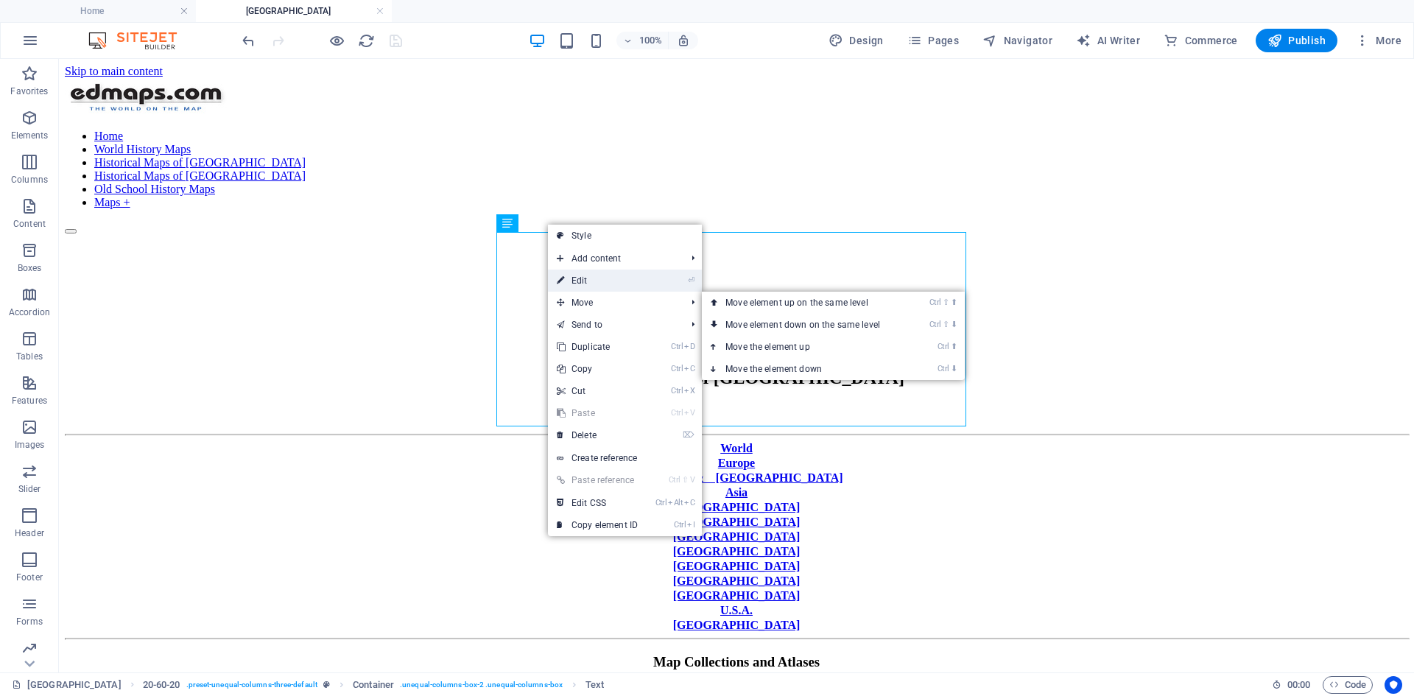
click at [587, 278] on link "⏎ Edit" at bounding box center [597, 281] width 99 height 22
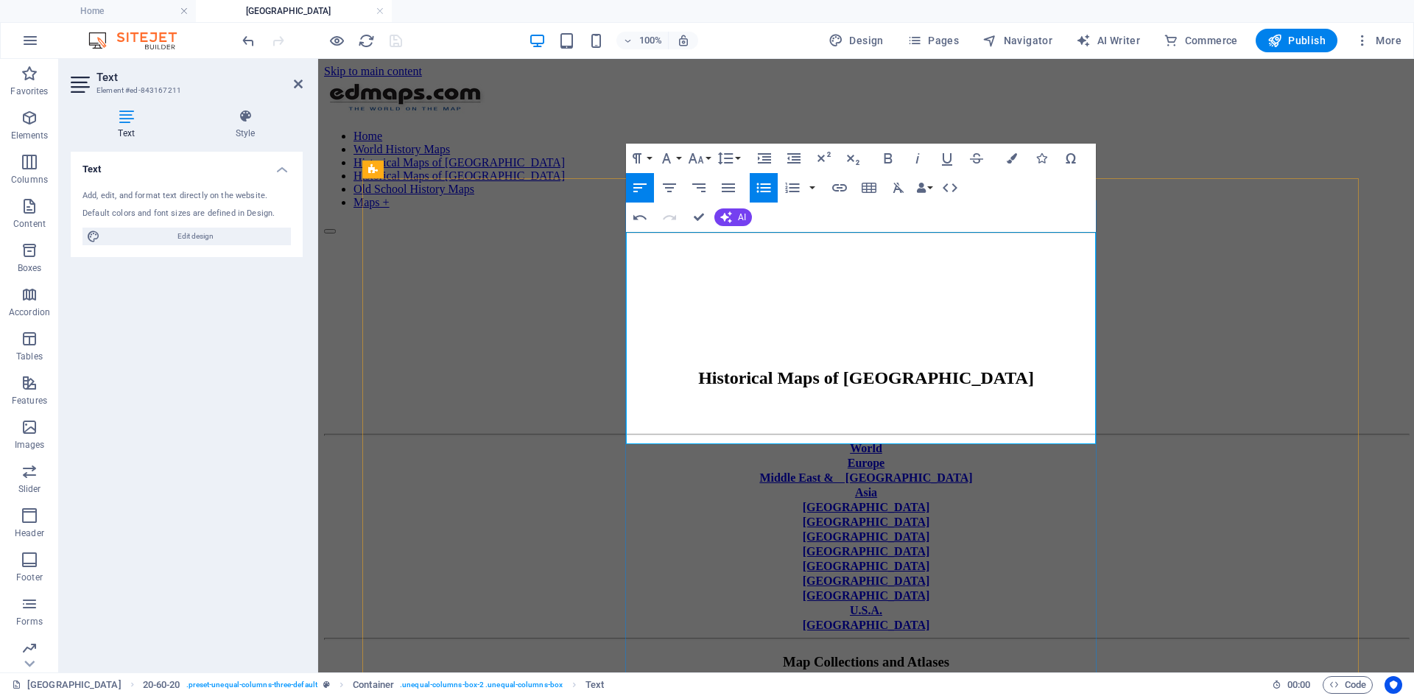
scroll to position [0, 4]
drag, startPoint x: 638, startPoint y: 326, endPoint x: 792, endPoint y: 329, distance: 154.0
click at [843, 186] on icon "button" at bounding box center [839, 187] width 15 height 7
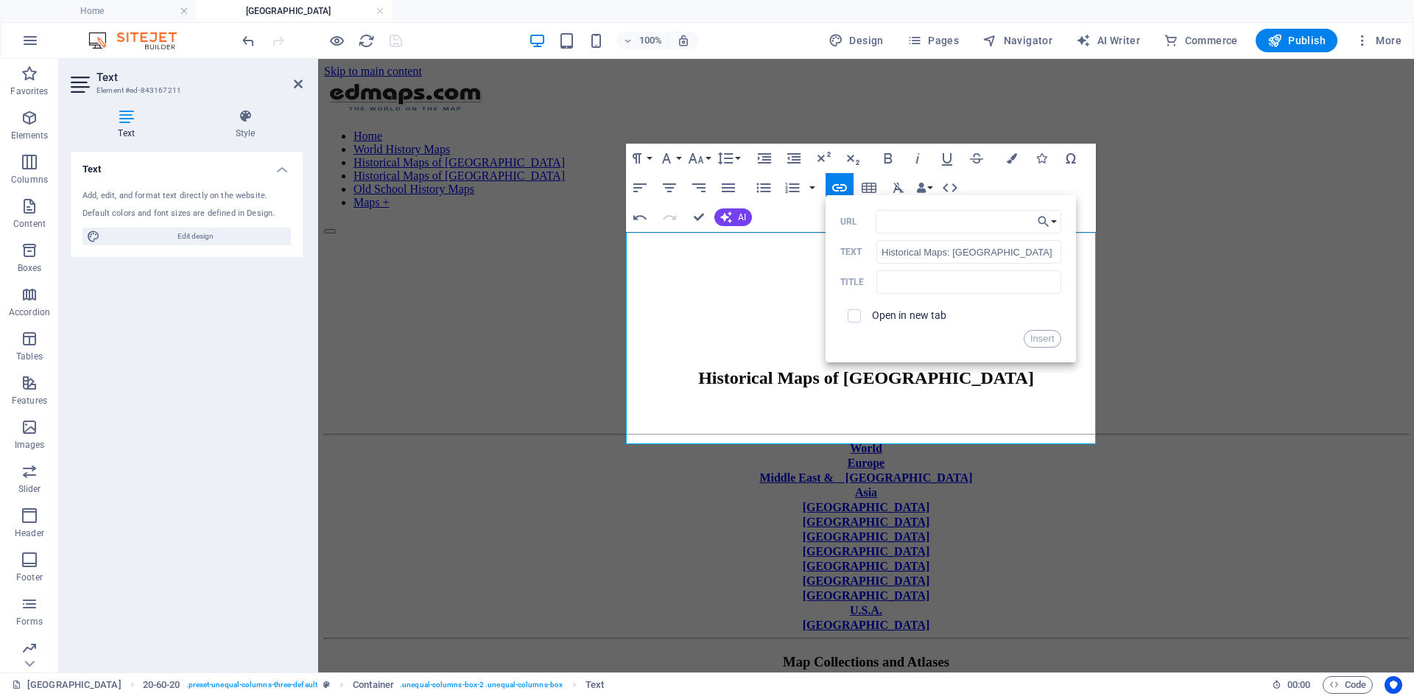
type input "[URL][DOMAIN_NAME]"
click at [1044, 340] on button "Insert" at bounding box center [1043, 339] width 38 height 18
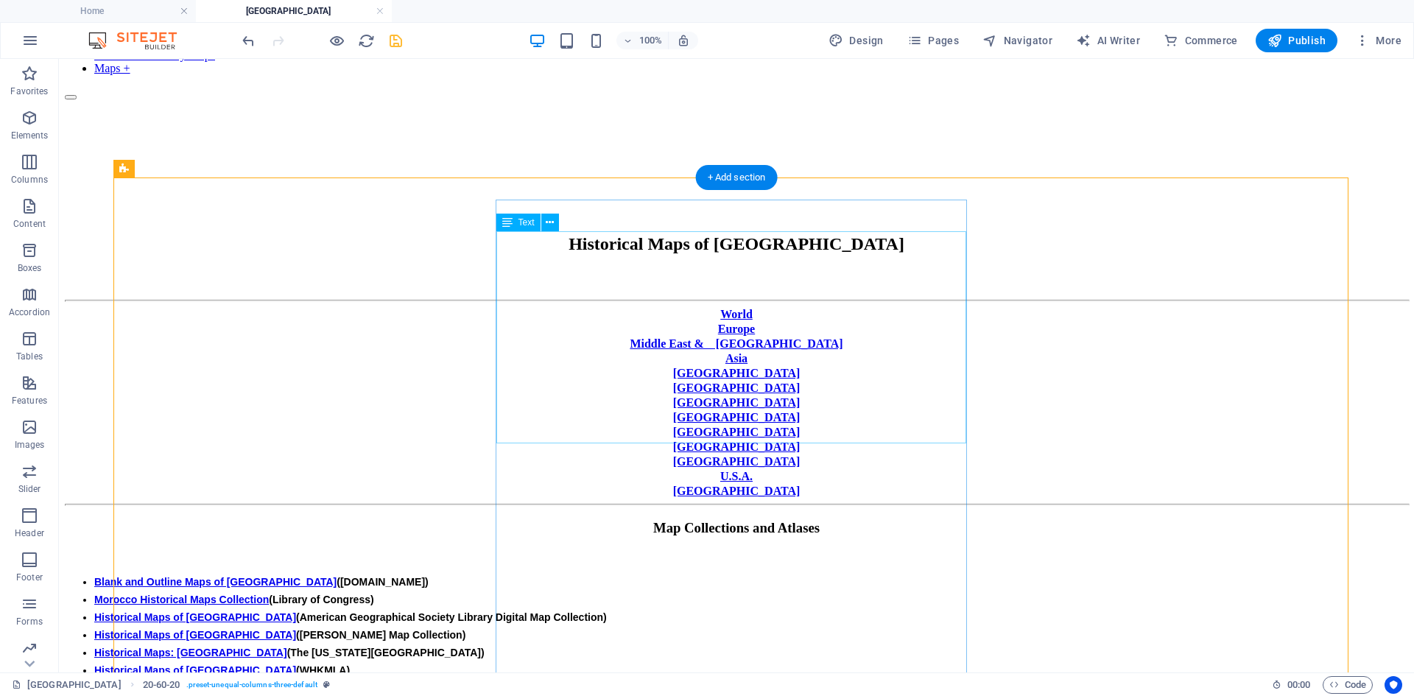
scroll to position [295, 0]
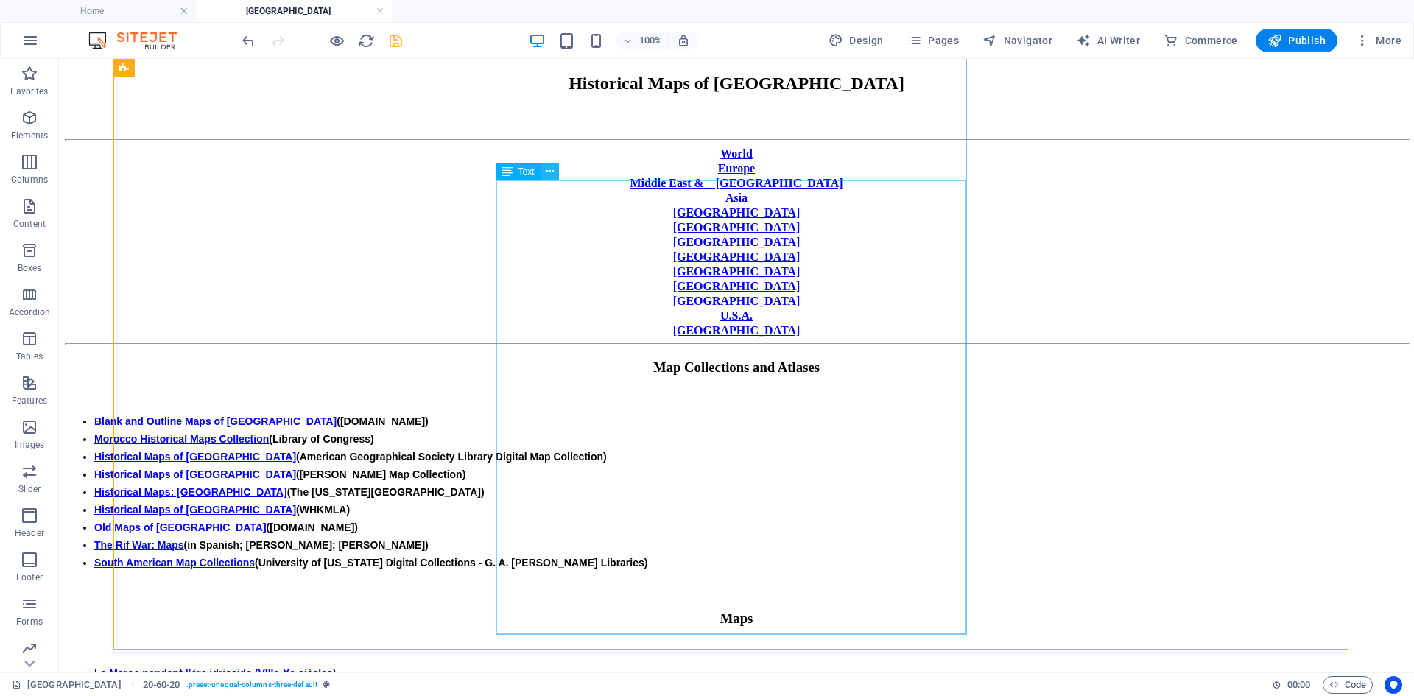
click at [554, 171] on icon at bounding box center [550, 171] width 8 height 15
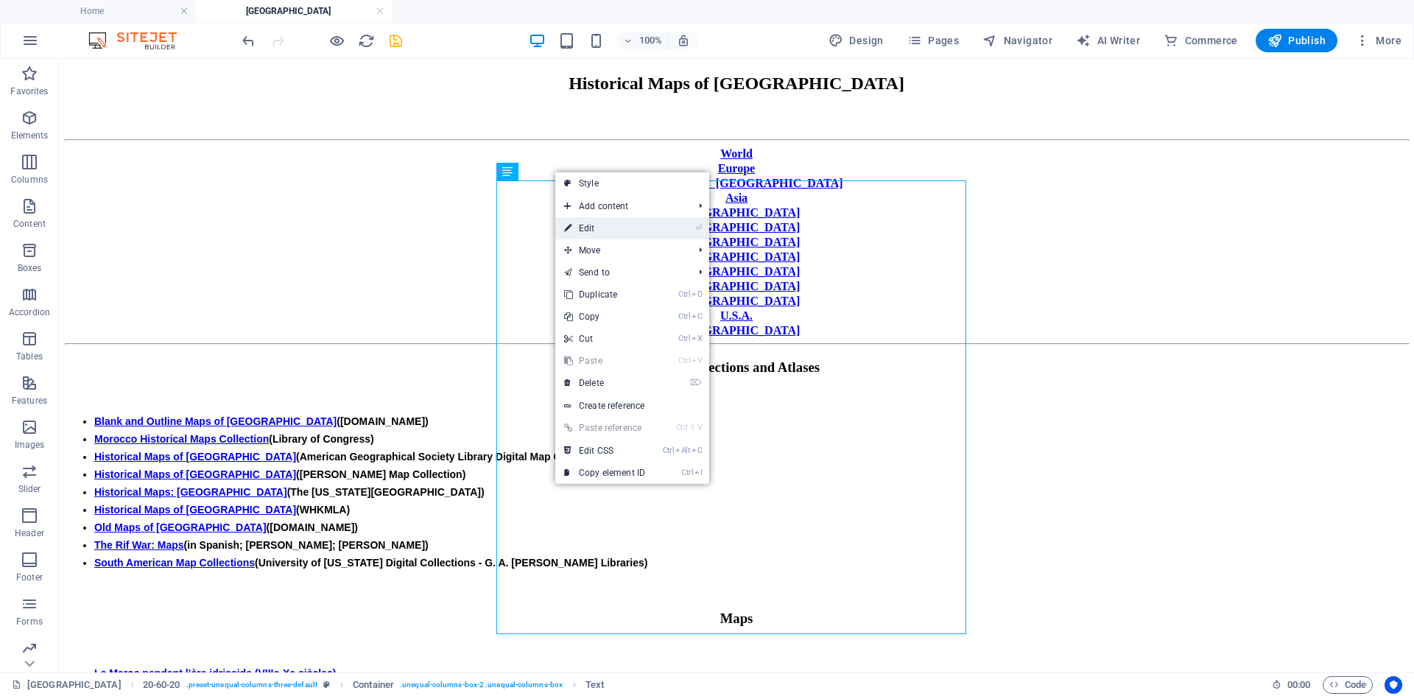
click at [599, 227] on link "⏎ Edit" at bounding box center [604, 228] width 99 height 22
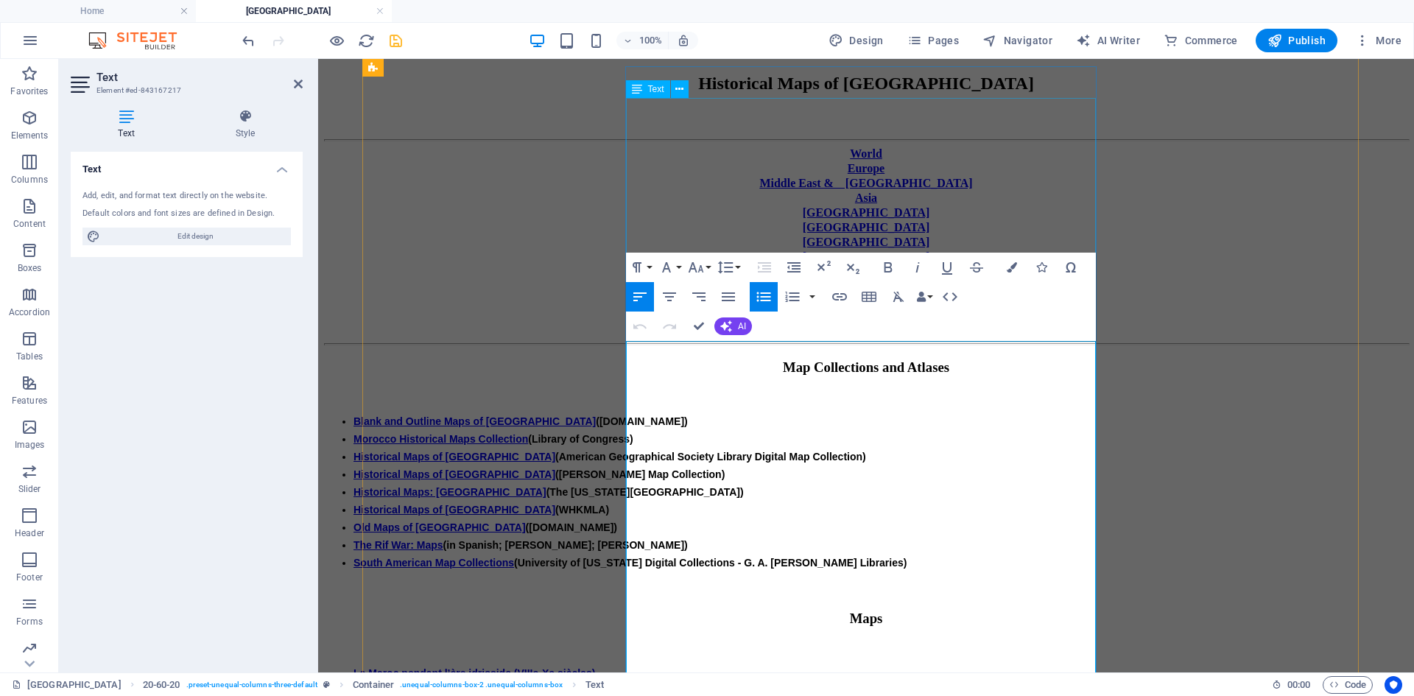
scroll to position [134, 0]
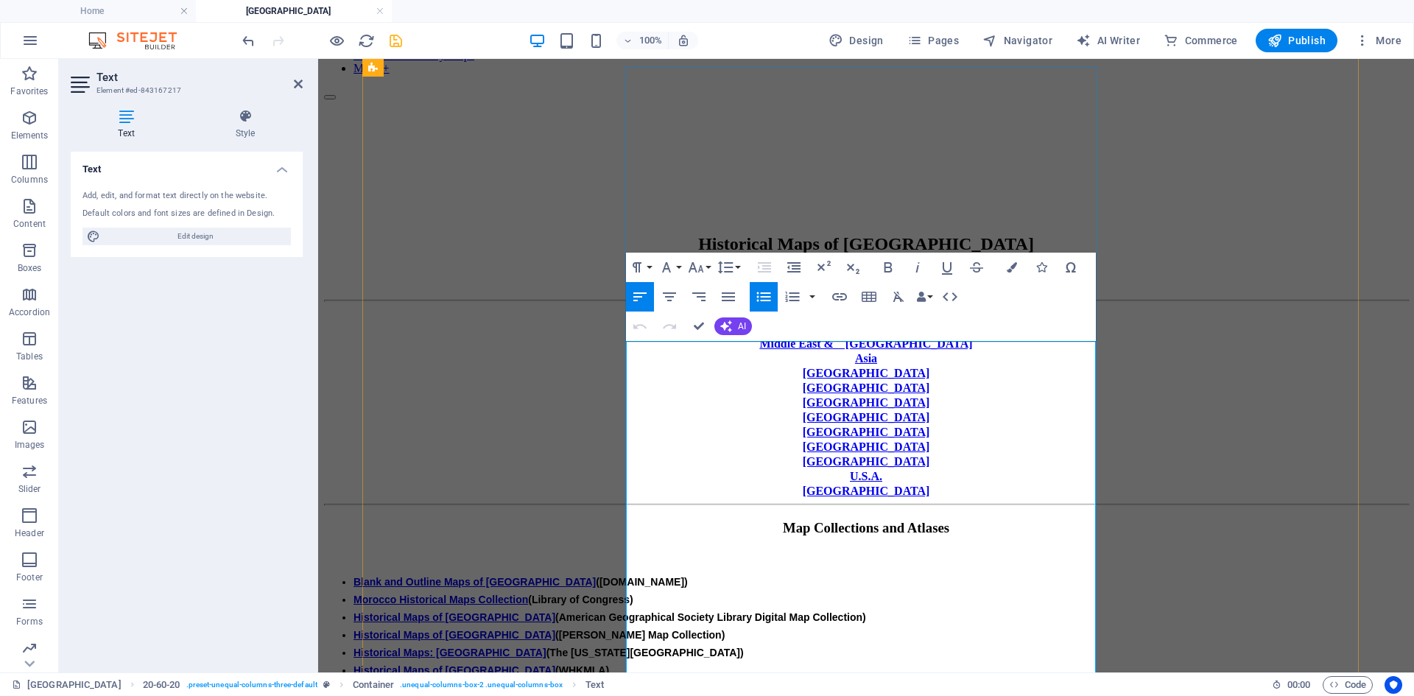
drag, startPoint x: 638, startPoint y: 365, endPoint x: 796, endPoint y: 371, distance: 157.7
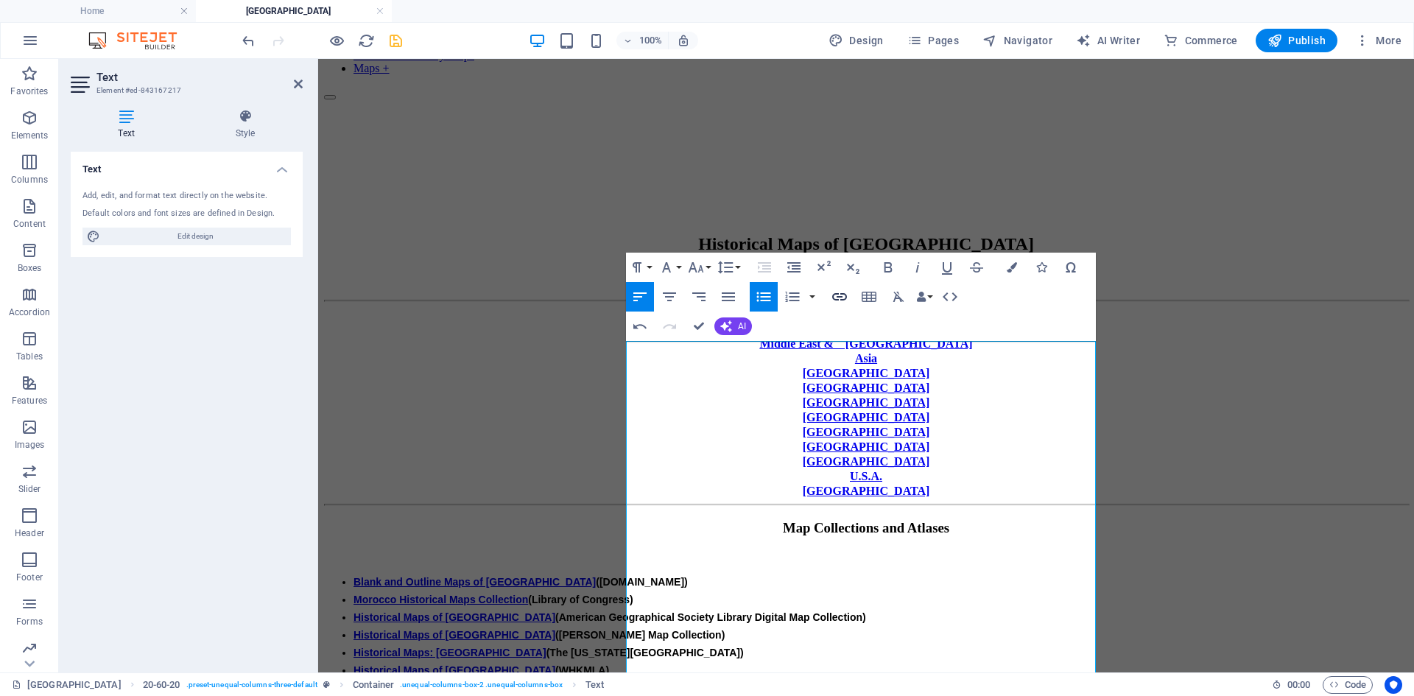
click at [840, 298] on icon "button" at bounding box center [839, 296] width 15 height 7
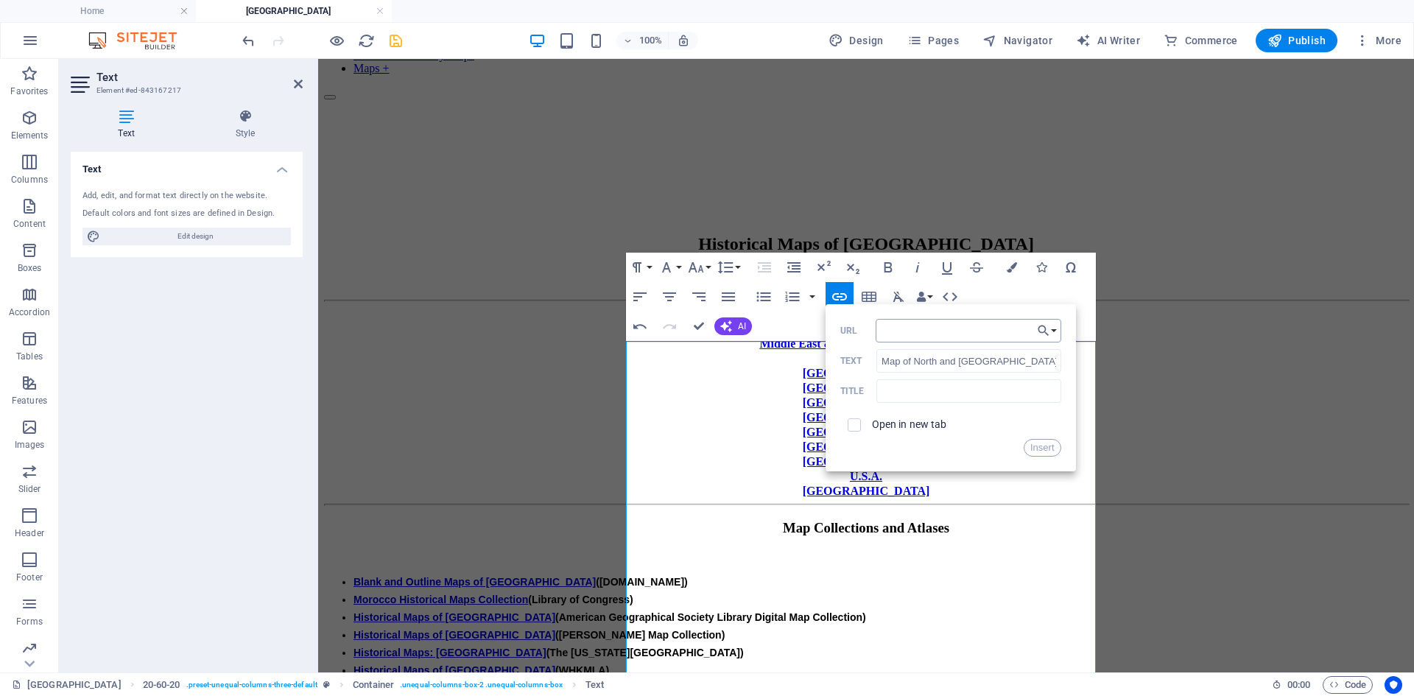
click at [911, 329] on input "URL" at bounding box center [969, 331] width 186 height 24
type input "[URL][DOMAIN_NAME]"
click at [1051, 447] on button "Insert" at bounding box center [1043, 448] width 38 height 18
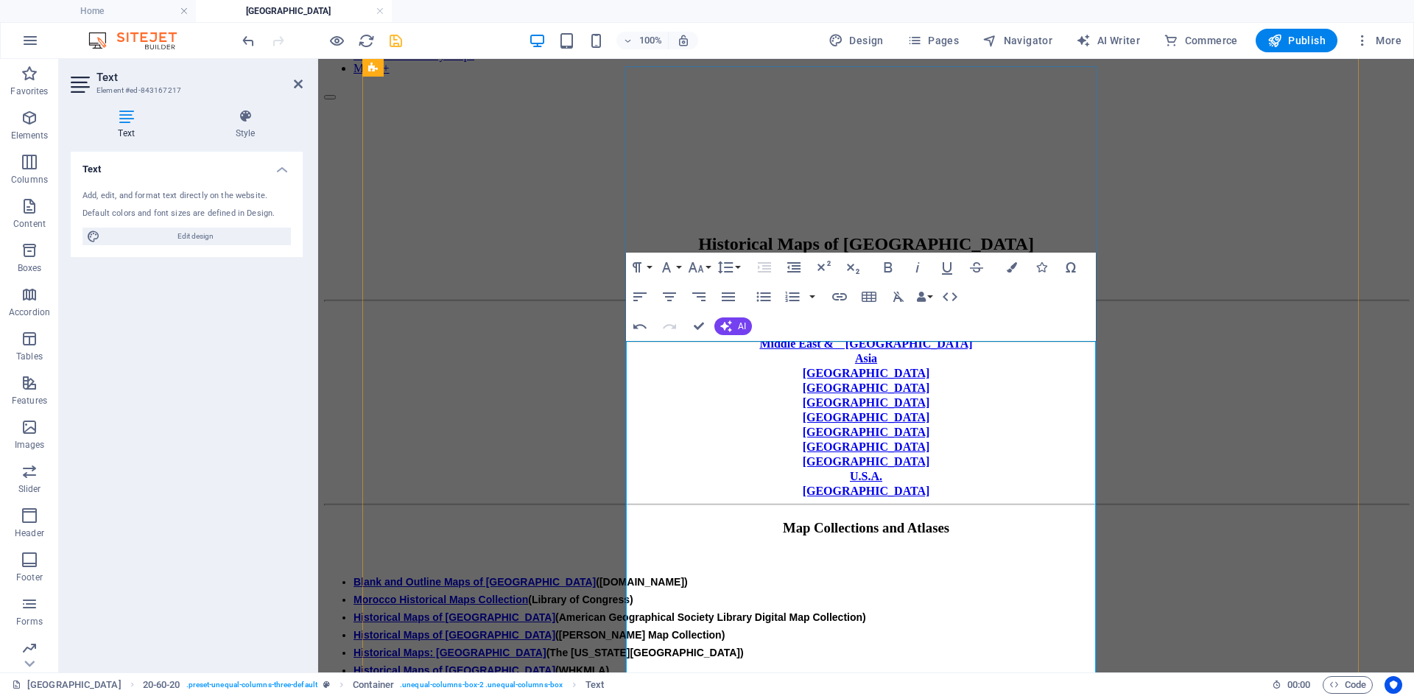
scroll to position [0, 0]
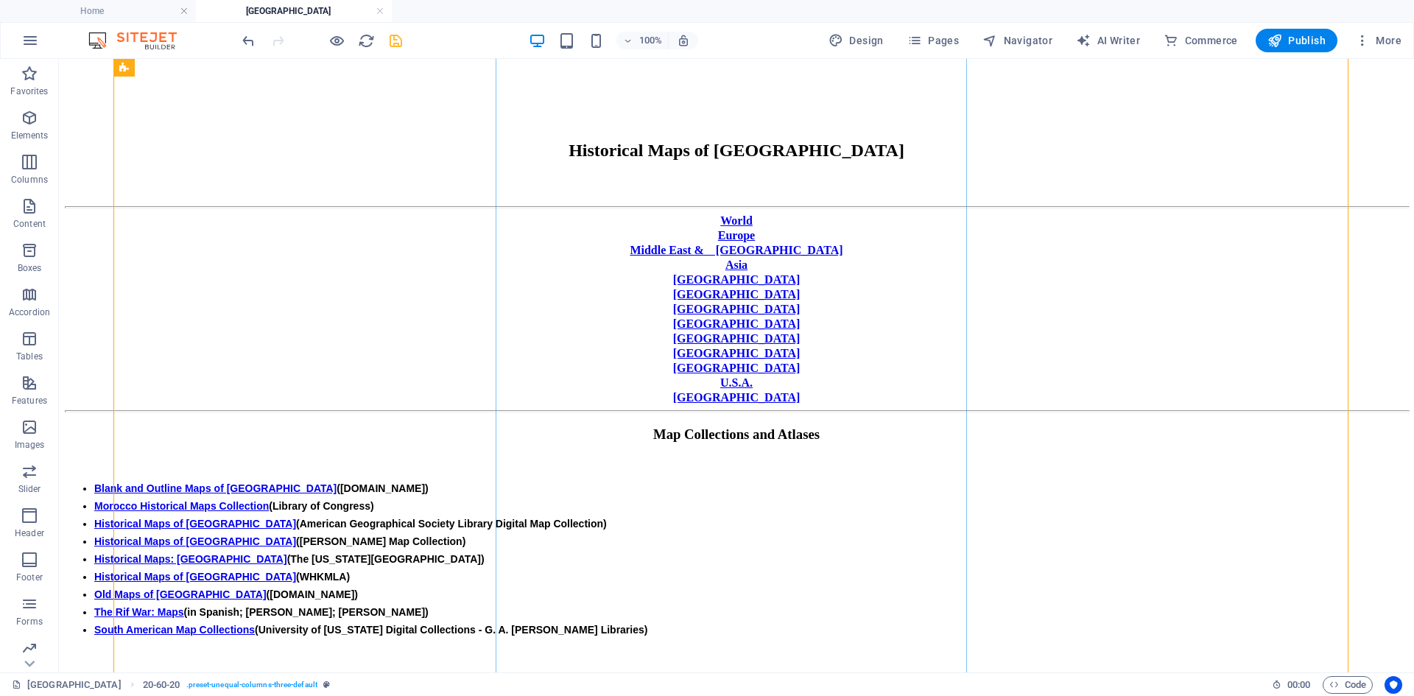
scroll to position [281, 0]
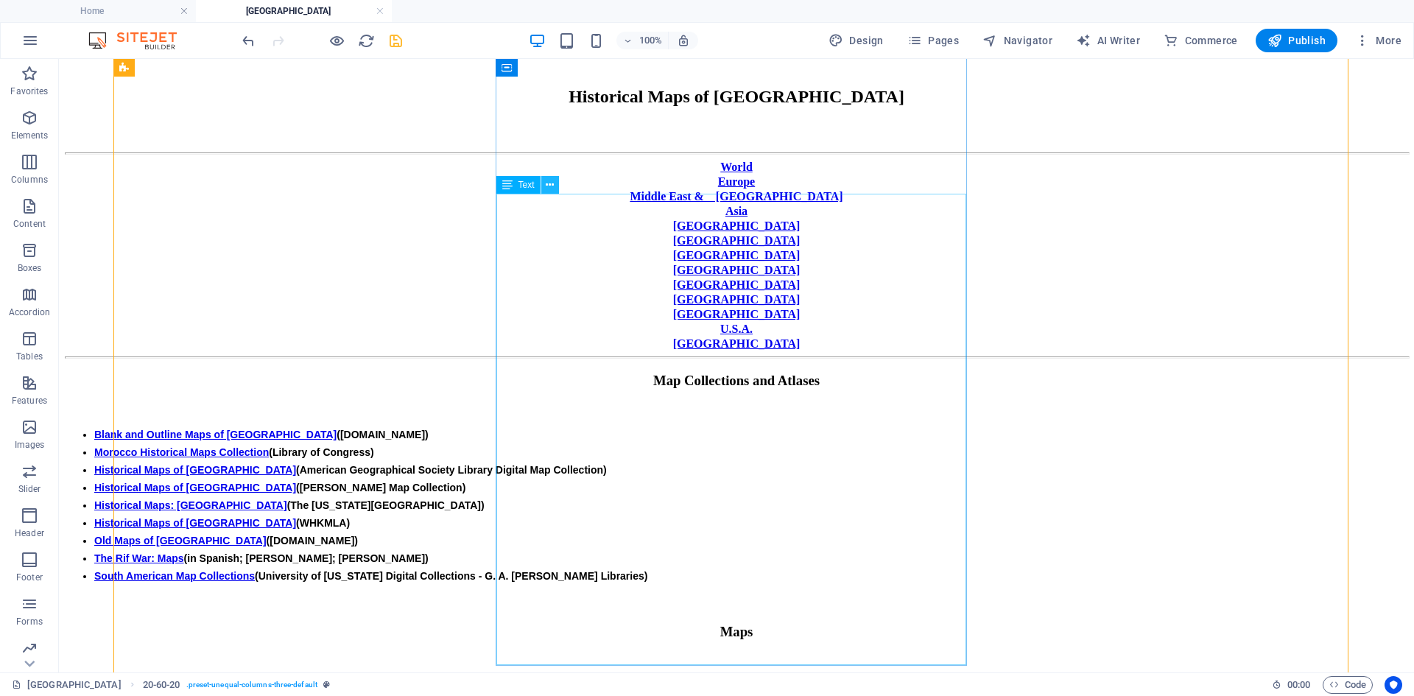
click at [551, 182] on icon at bounding box center [550, 185] width 8 height 15
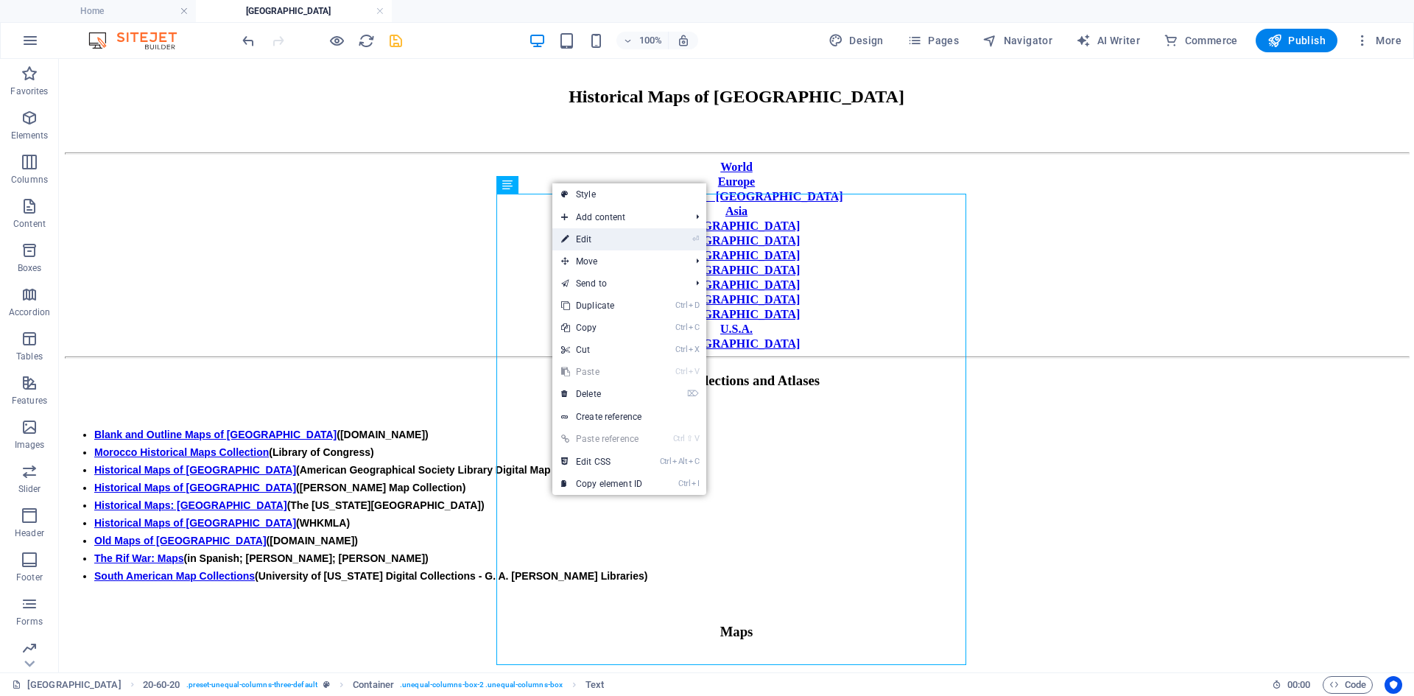
click at [591, 236] on link "⏎ Edit" at bounding box center [602, 239] width 99 height 22
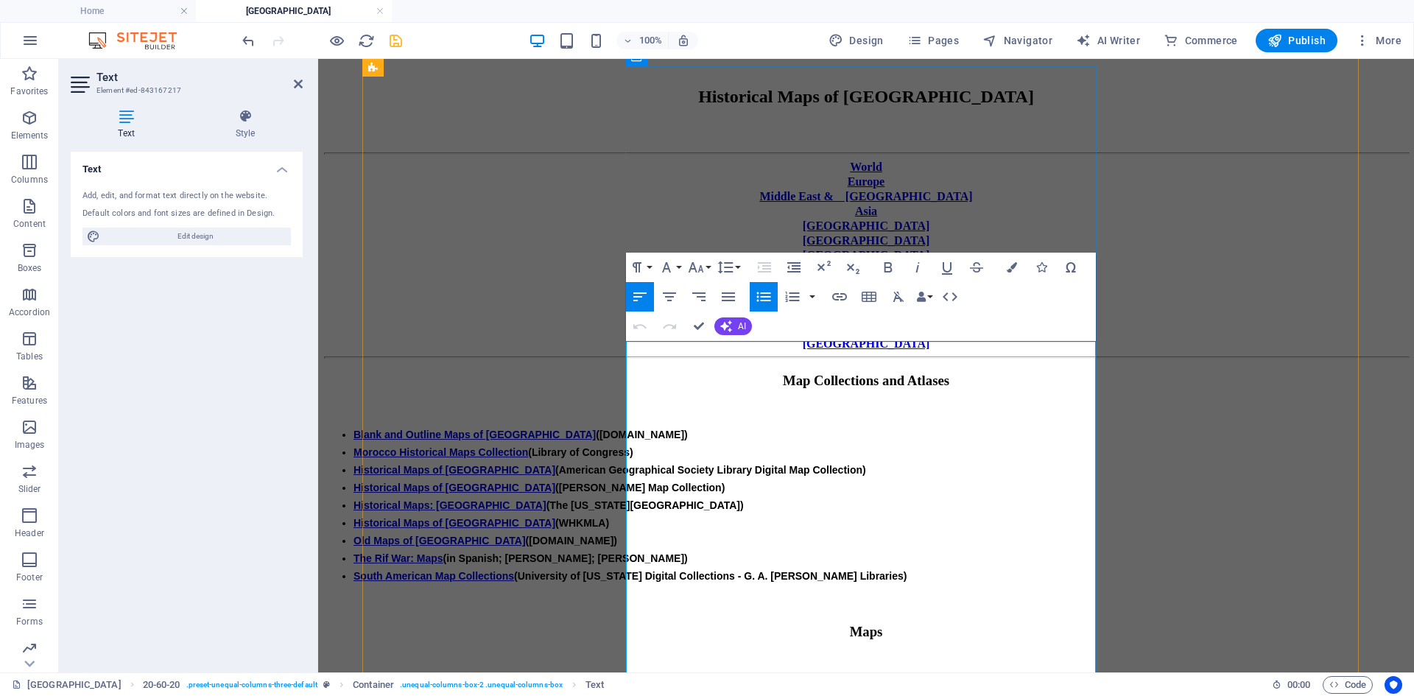
scroll to position [134, 0]
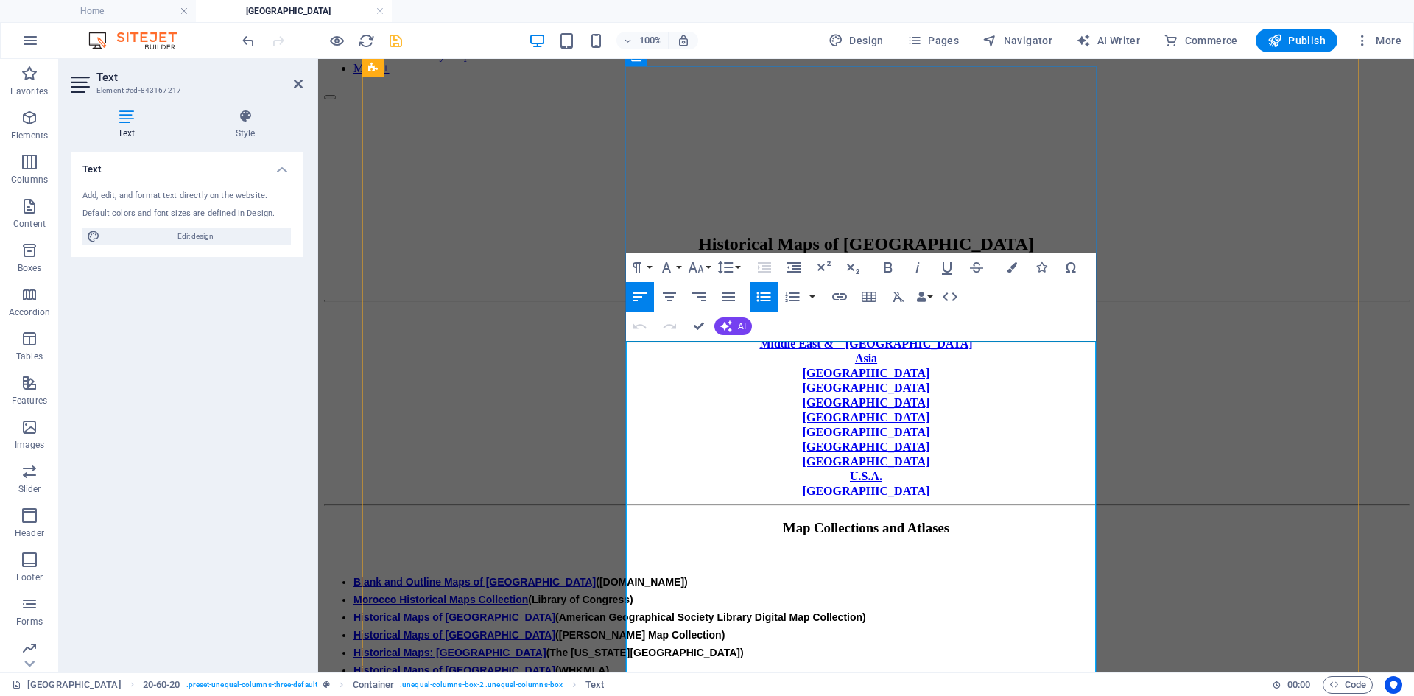
drag, startPoint x: 639, startPoint y: 400, endPoint x: 734, endPoint y: 412, distance: 96.5
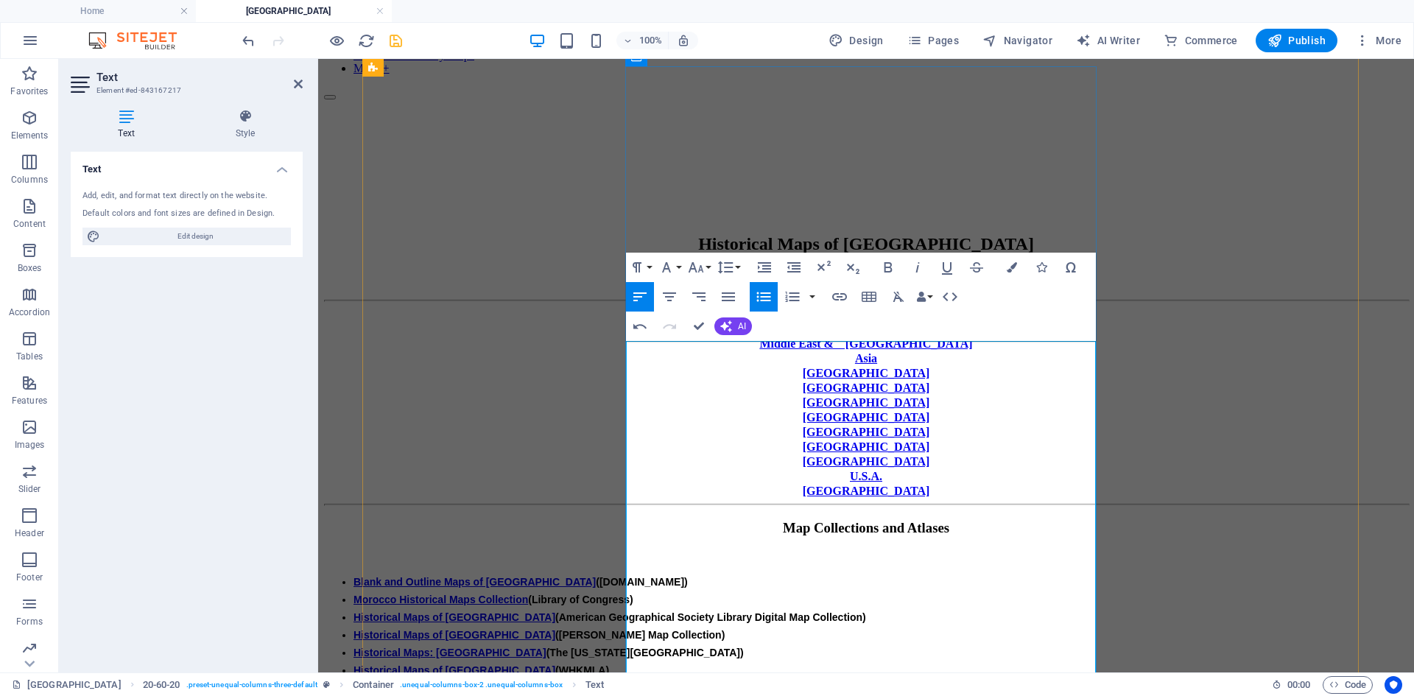
drag, startPoint x: 757, startPoint y: 418, endPoint x: 639, endPoint y: 405, distance: 118.5
click at [838, 294] on icon "button" at bounding box center [839, 296] width 15 height 7
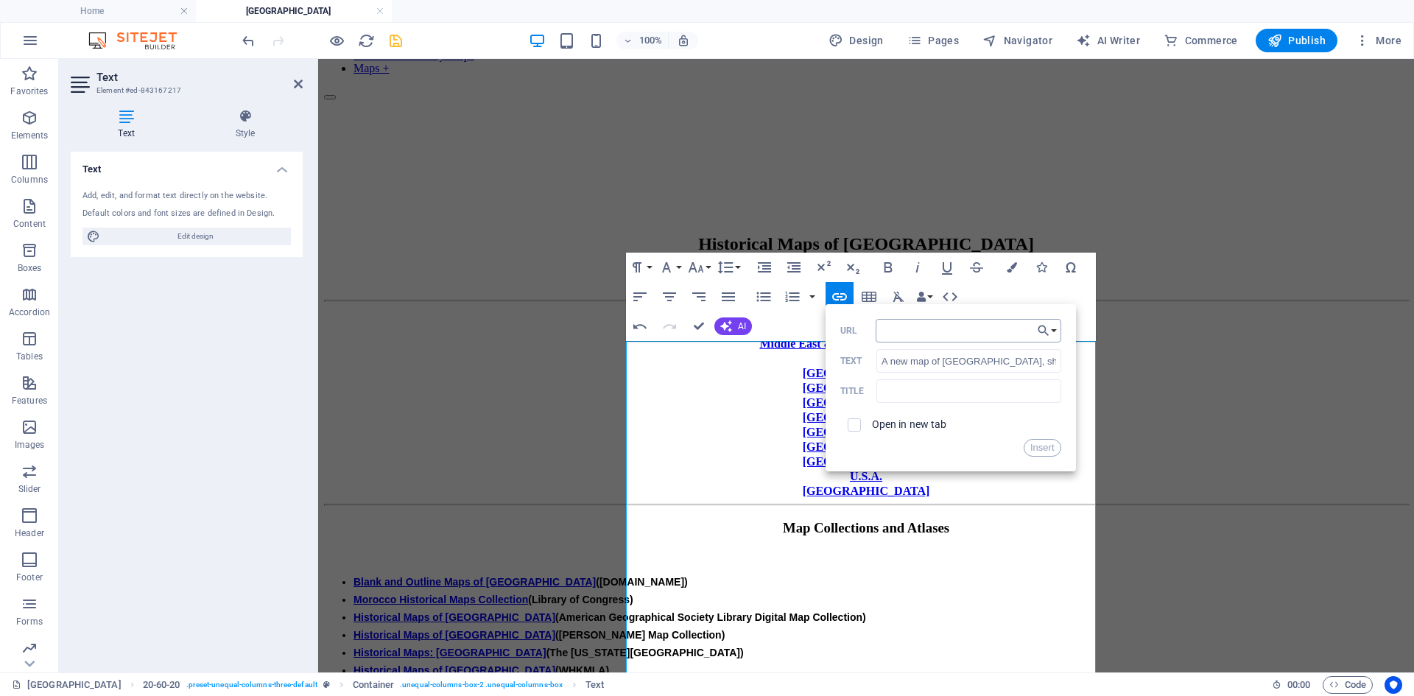
type input "[URL][DOMAIN_NAME]"
click at [1037, 445] on button "Insert" at bounding box center [1043, 448] width 38 height 18
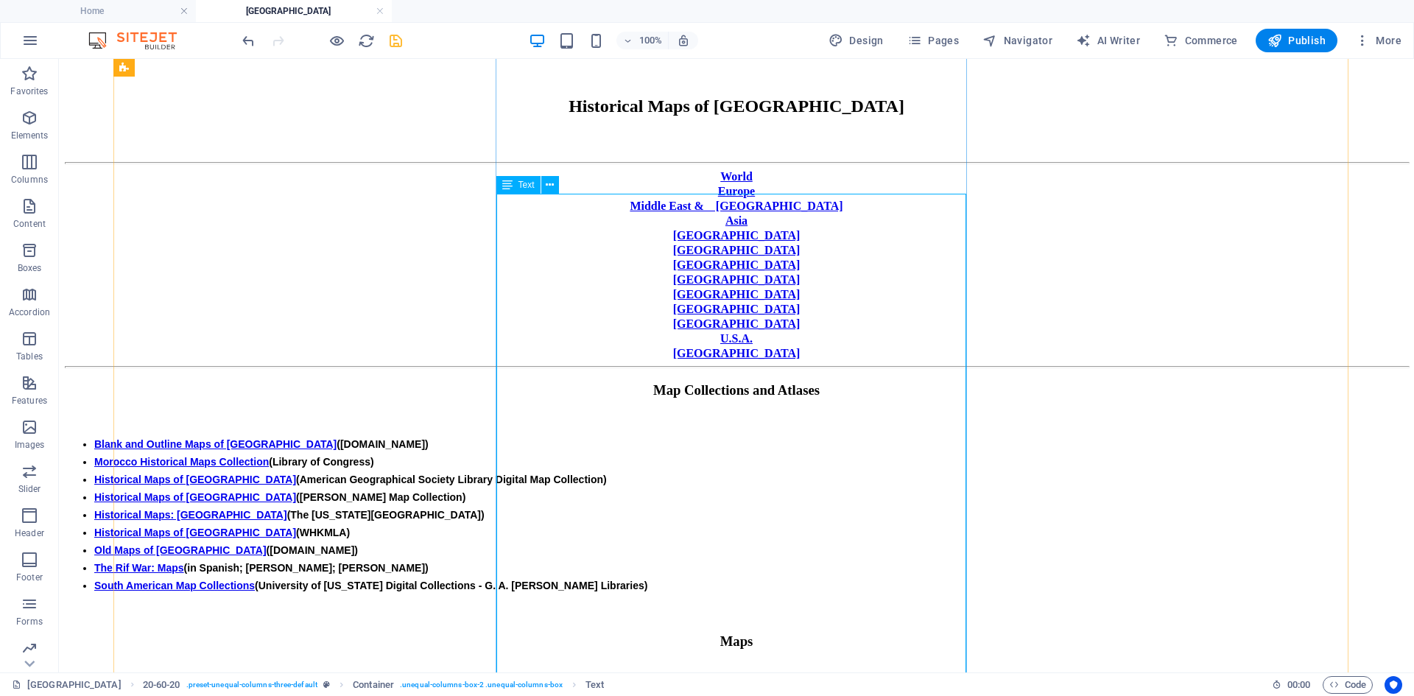
scroll to position [281, 0]
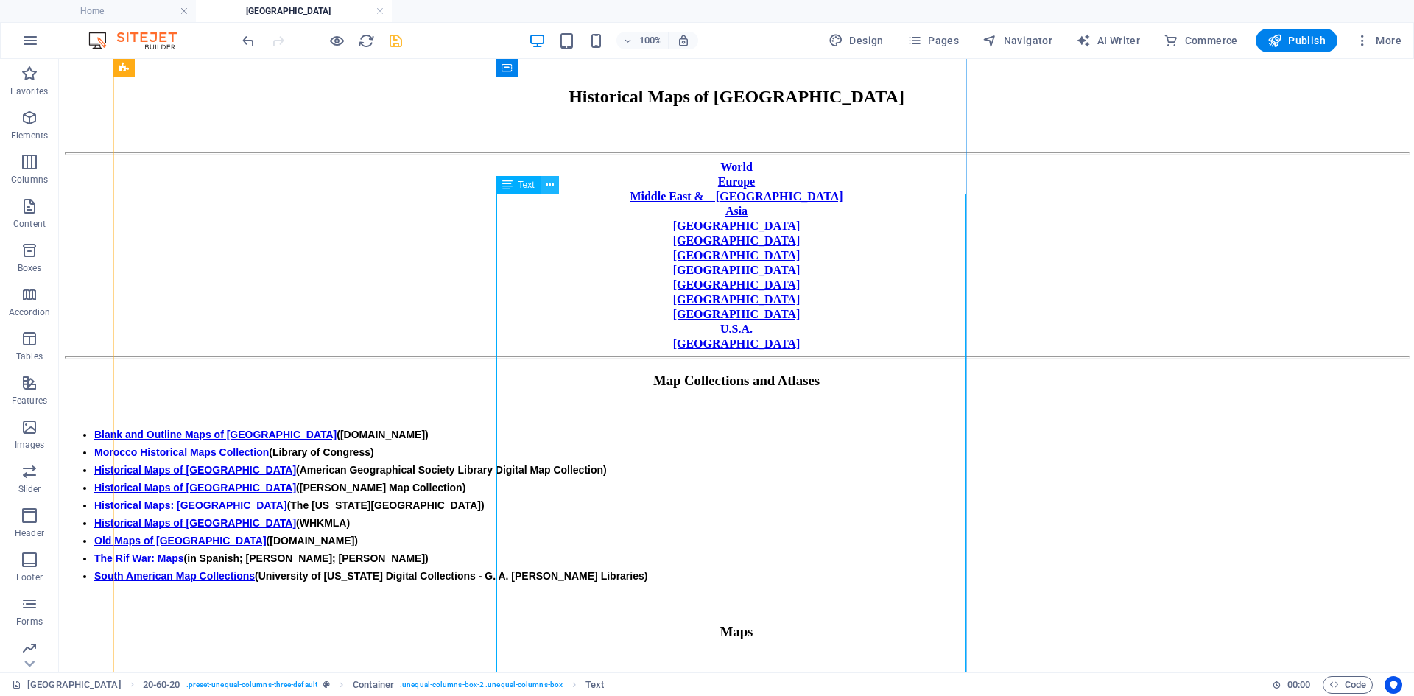
click at [552, 186] on icon at bounding box center [550, 185] width 8 height 15
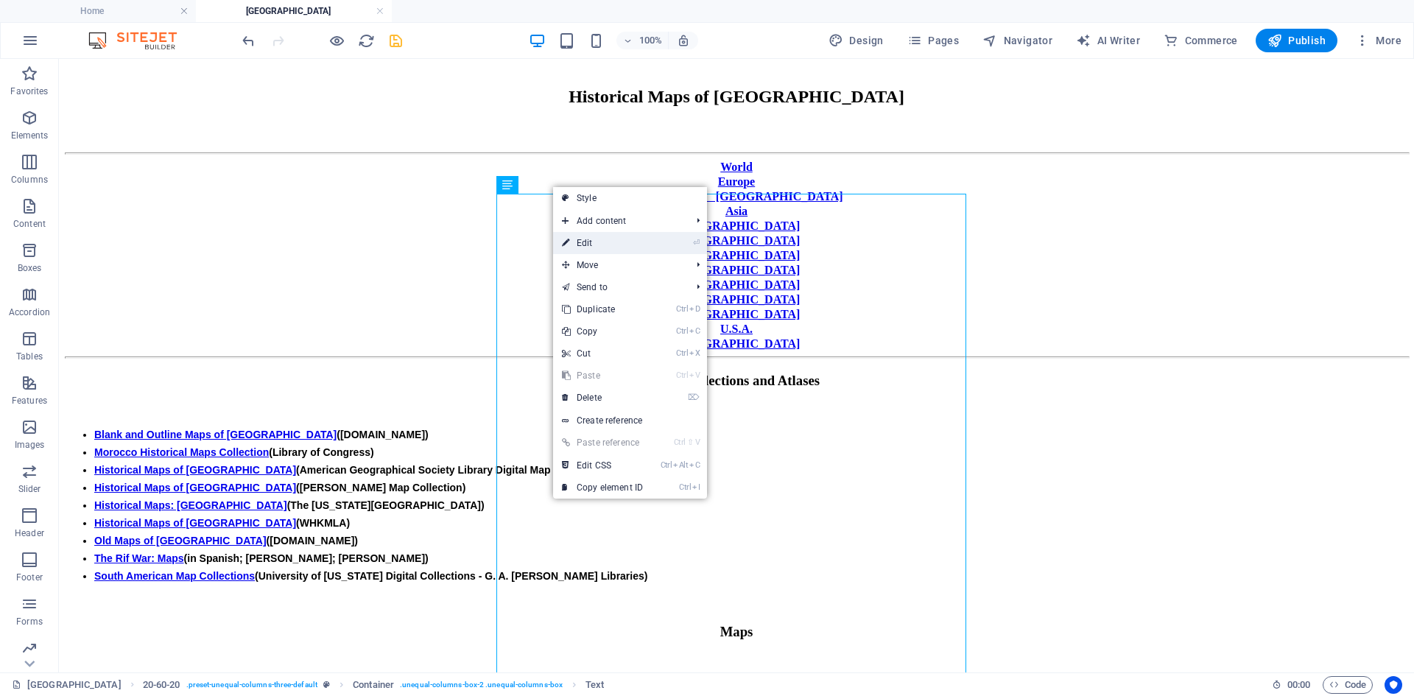
click at [592, 243] on link "⏎ Edit" at bounding box center [602, 243] width 99 height 22
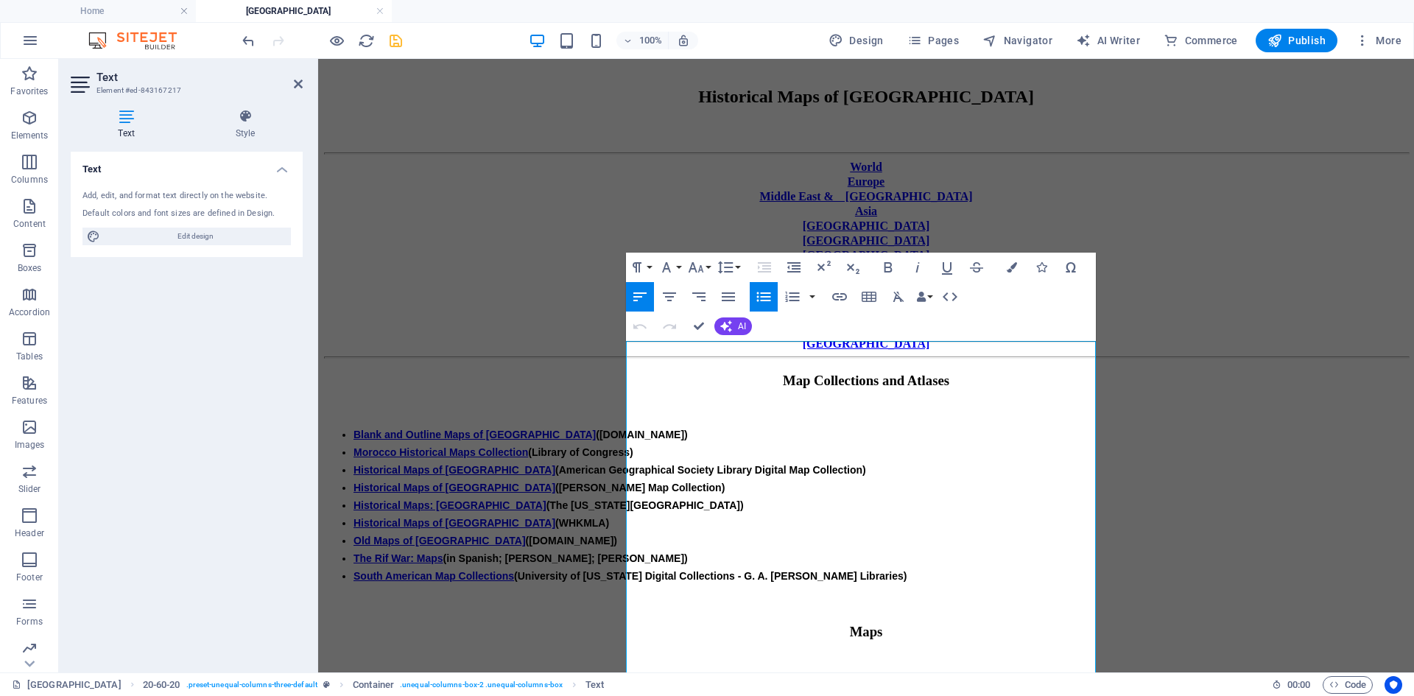
scroll to position [134, 0]
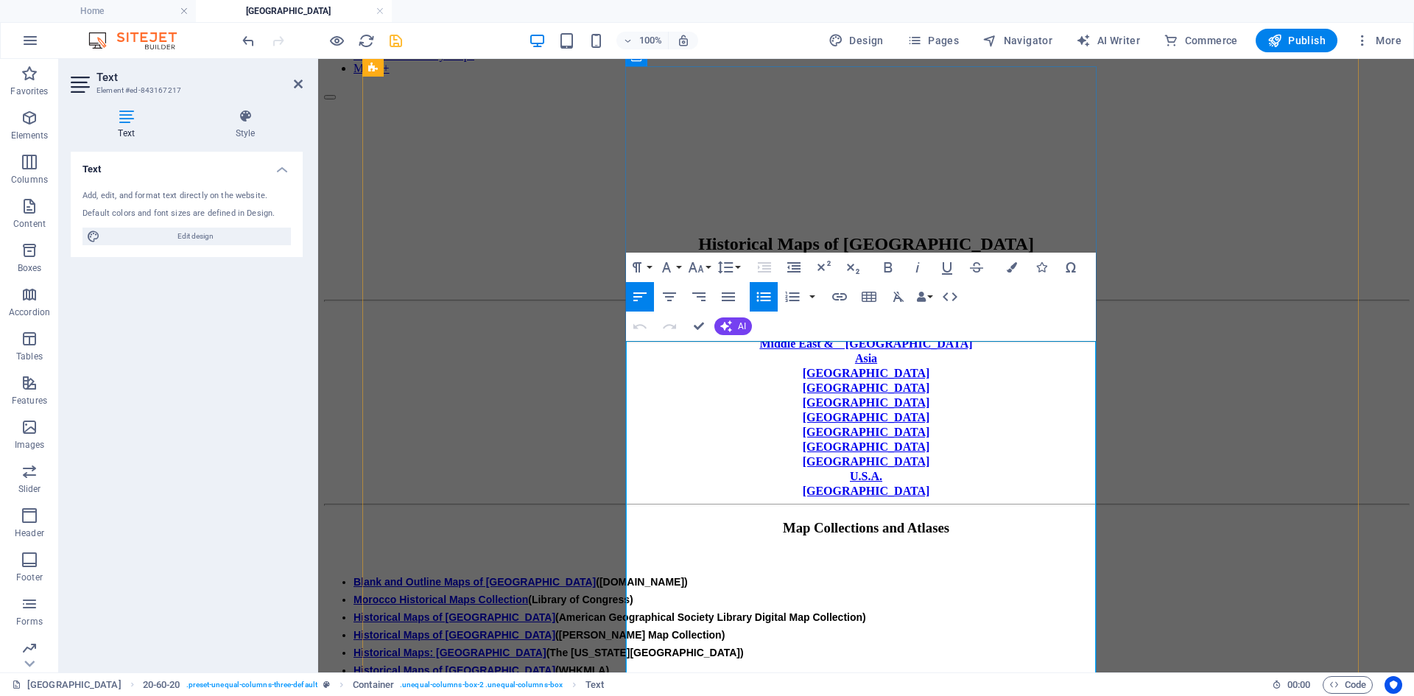
drag, startPoint x: 640, startPoint y: 435, endPoint x: 816, endPoint y: 434, distance: 176.1
copy li "[GEOGRAPHIC_DATA], 1880 ([PERSON_NAME] am)"
drag, startPoint x: 637, startPoint y: 435, endPoint x: 821, endPoint y: 438, distance: 183.5
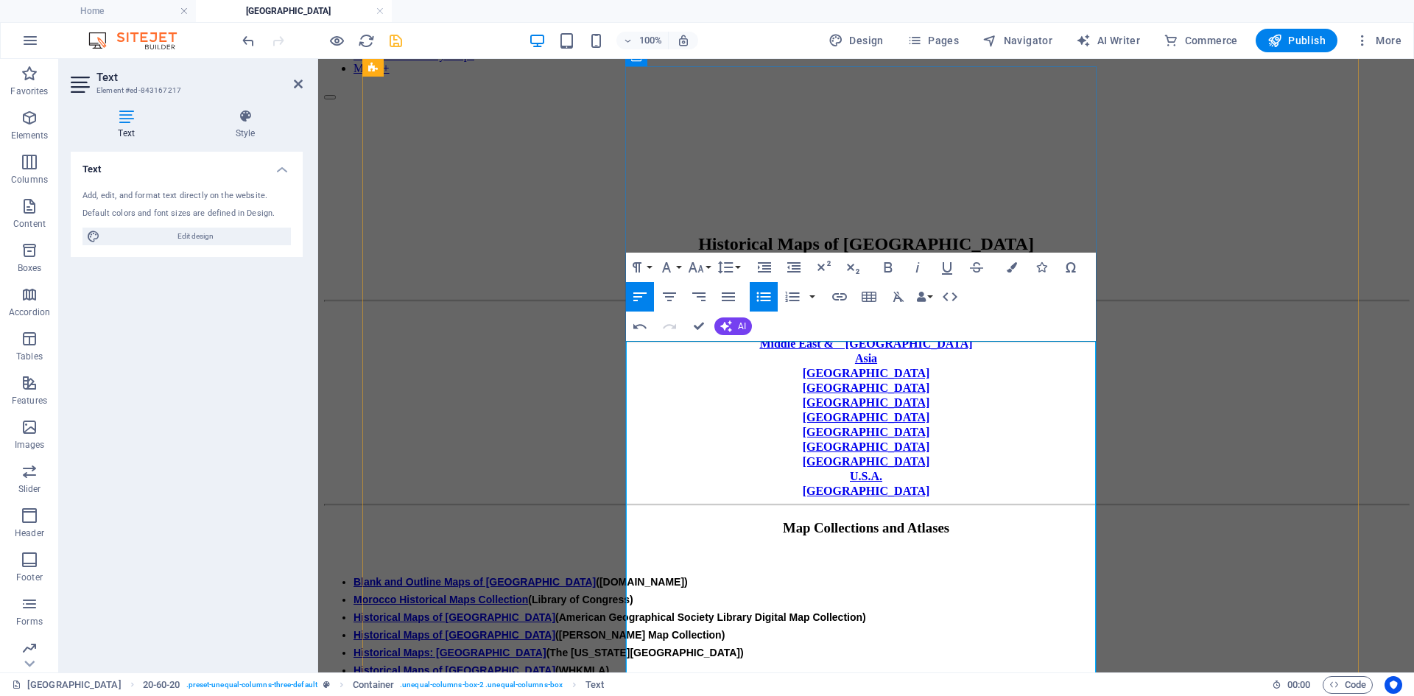
drag, startPoint x: 639, startPoint y: 434, endPoint x: 1056, endPoint y: 435, distance: 416.2
copy li "Map of [GEOGRAPHIC_DATA] (according to the latest and best authorities), 1826 (…"
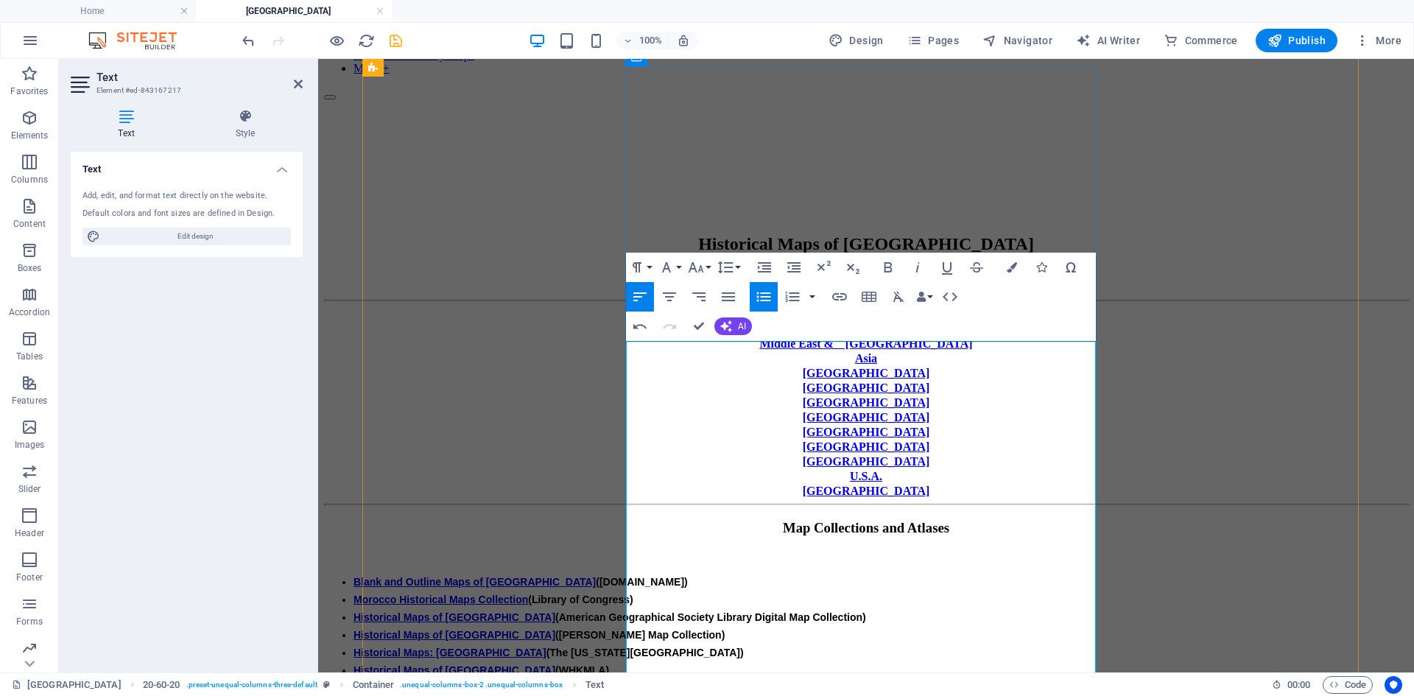
drag, startPoint x: 640, startPoint y: 435, endPoint x: 1053, endPoint y: 431, distance: 413.3
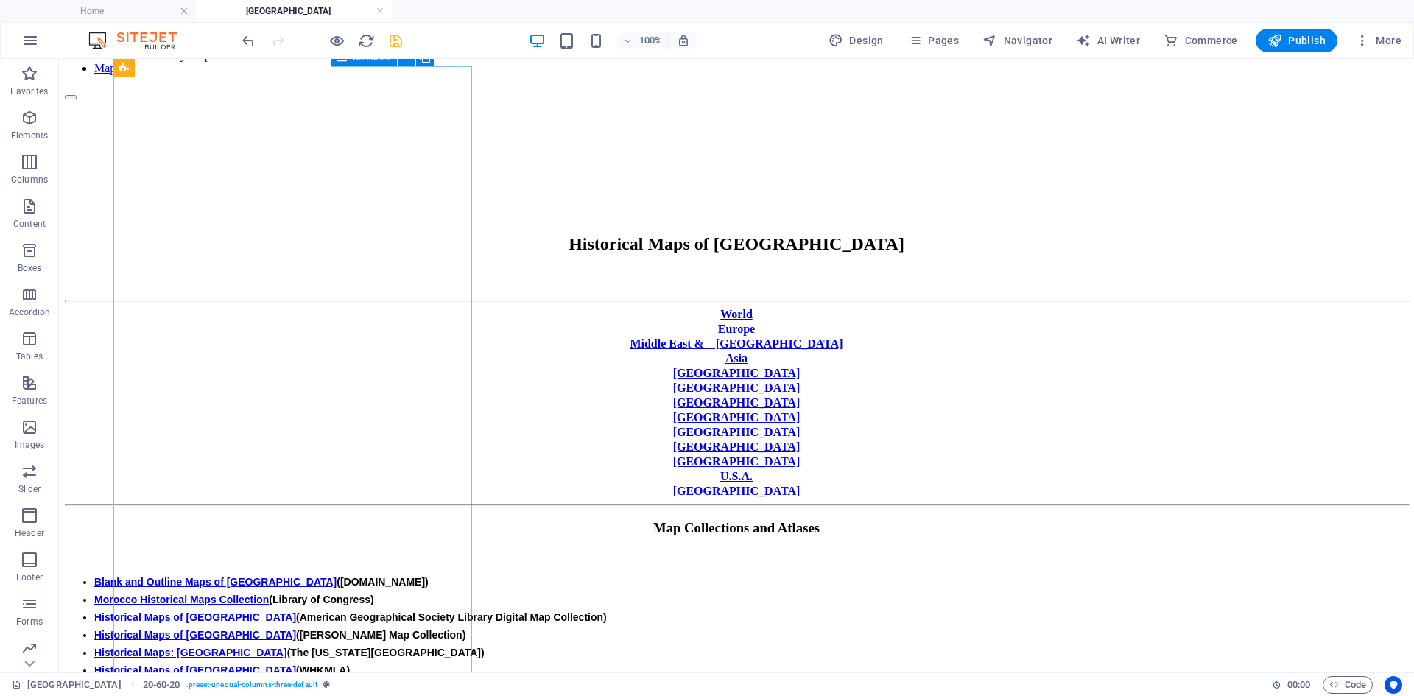
scroll to position [208, 0]
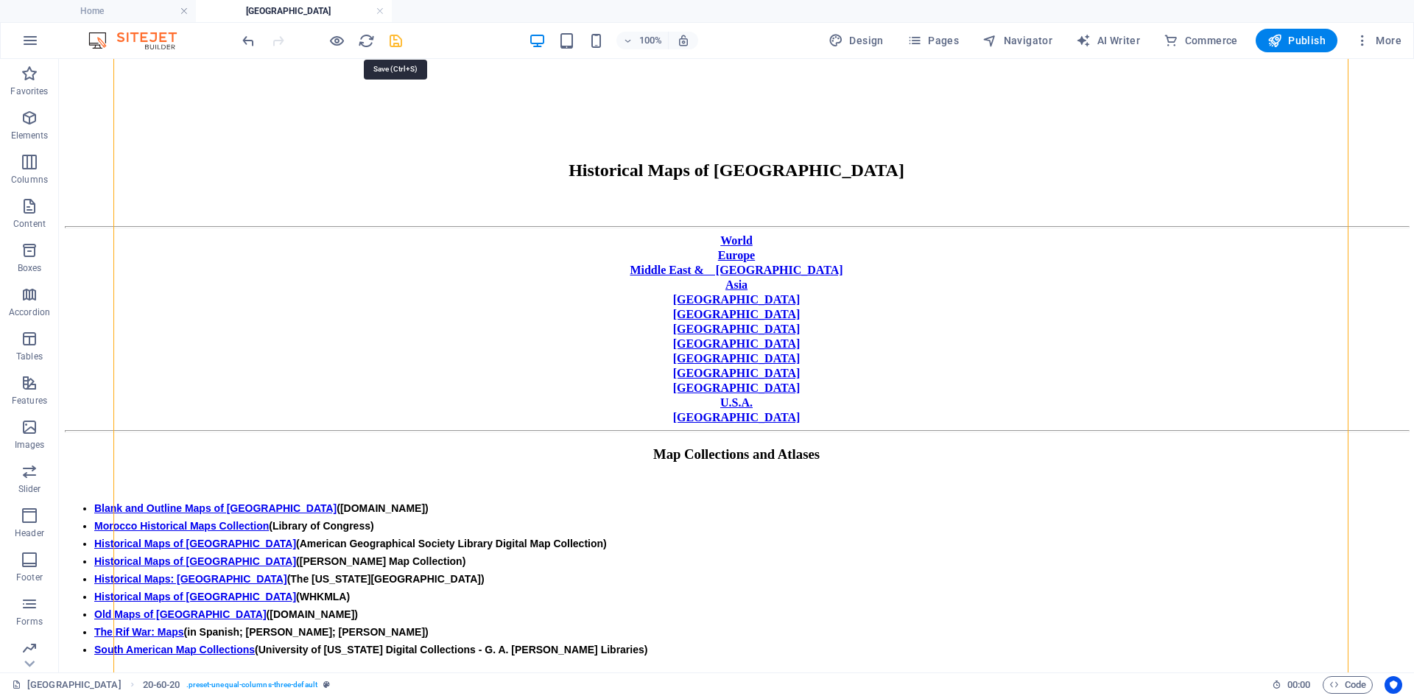
click at [399, 43] on icon "save" at bounding box center [395, 40] width 17 height 17
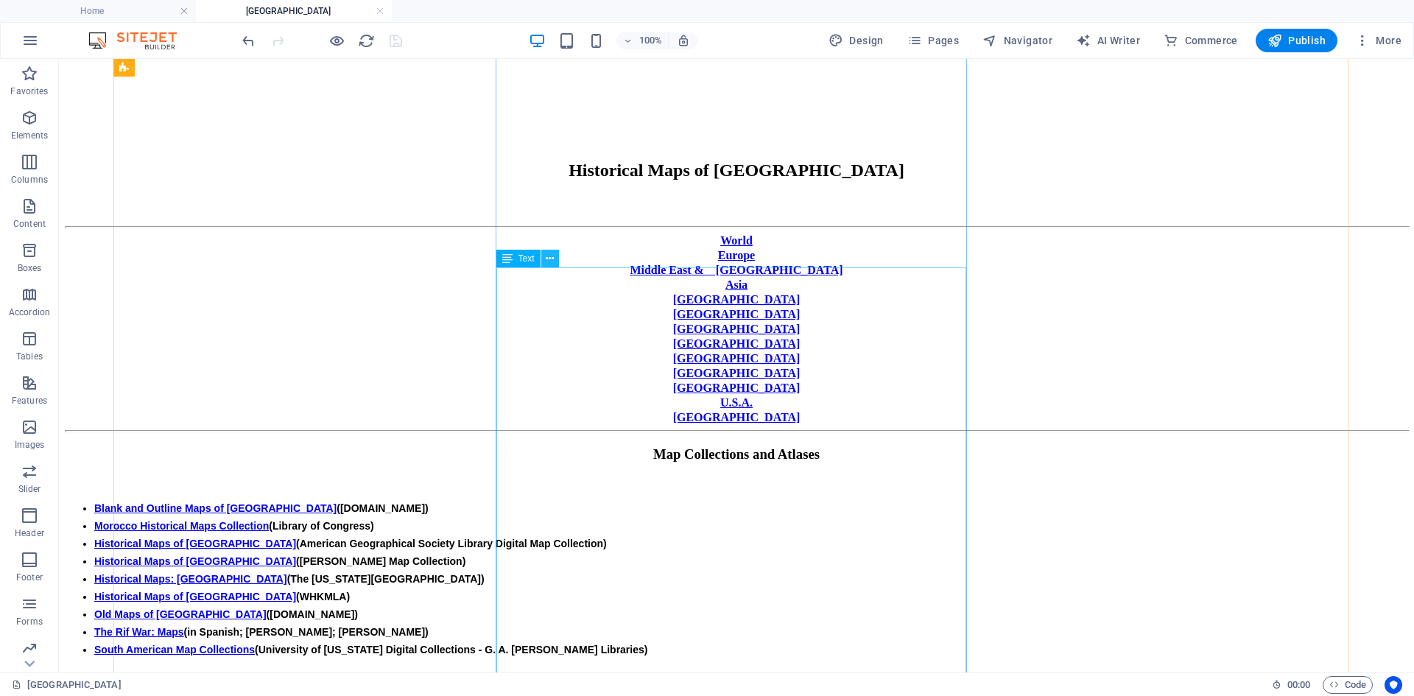
click at [550, 256] on icon at bounding box center [550, 258] width 8 height 15
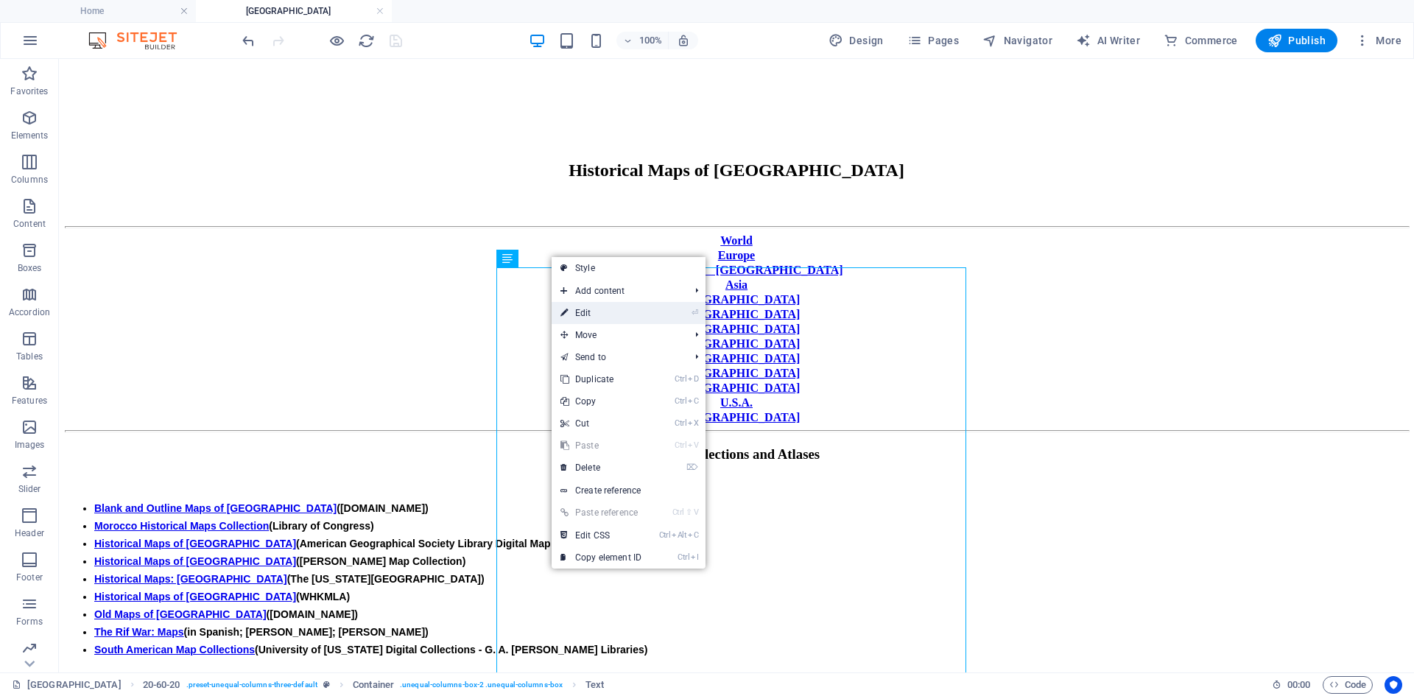
click at [590, 312] on link "⏎ Edit" at bounding box center [601, 313] width 99 height 22
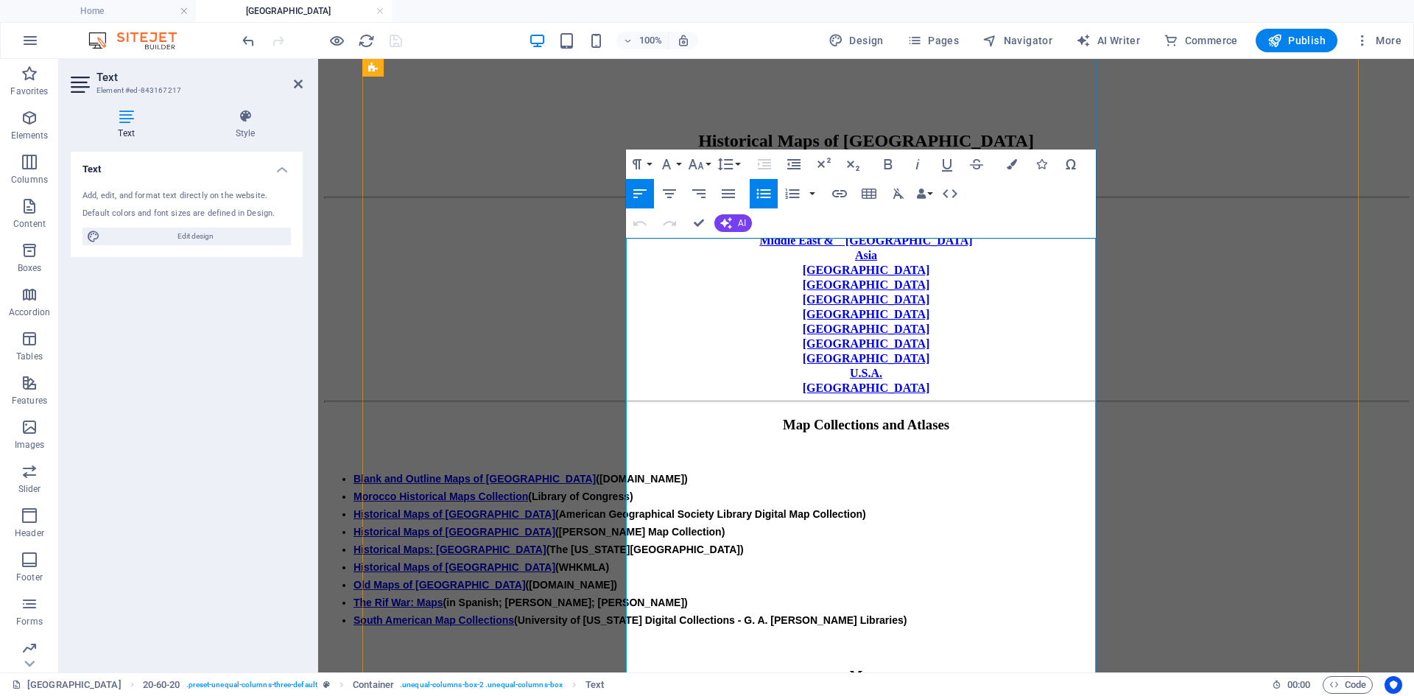
scroll to position [281, 0]
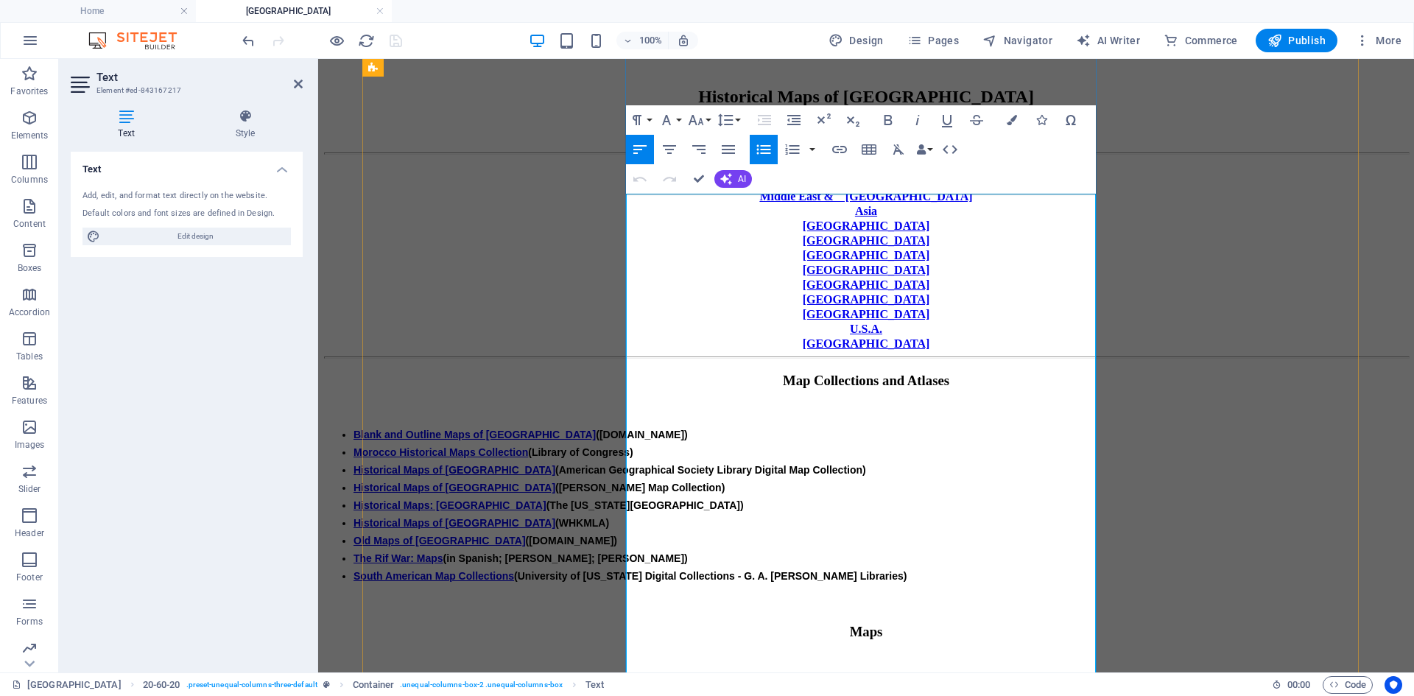
drag, startPoint x: 790, startPoint y: 271, endPoint x: 1000, endPoint y: 292, distance: 211.0
click at [678, 120] on button "Font Family" at bounding box center [670, 119] width 28 height 29
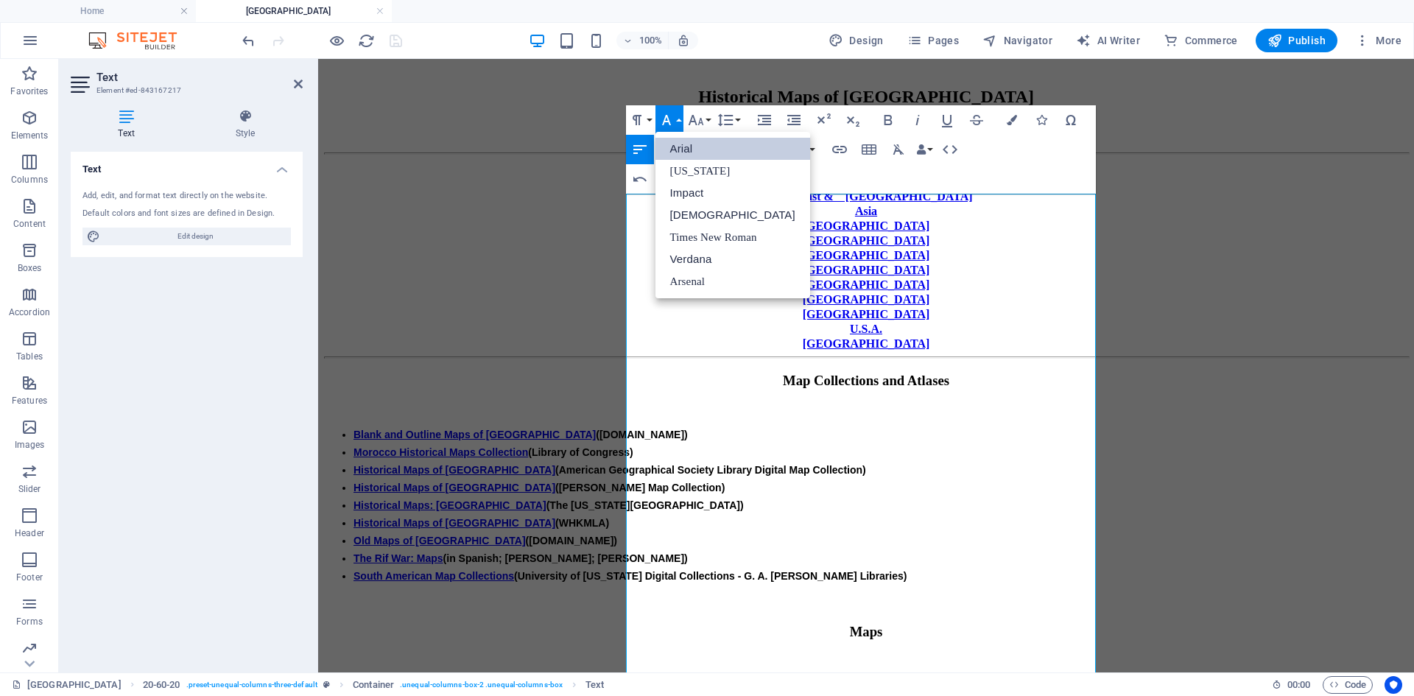
scroll to position [0, 0]
click at [679, 141] on link "Arial" at bounding box center [733, 149] width 155 height 22
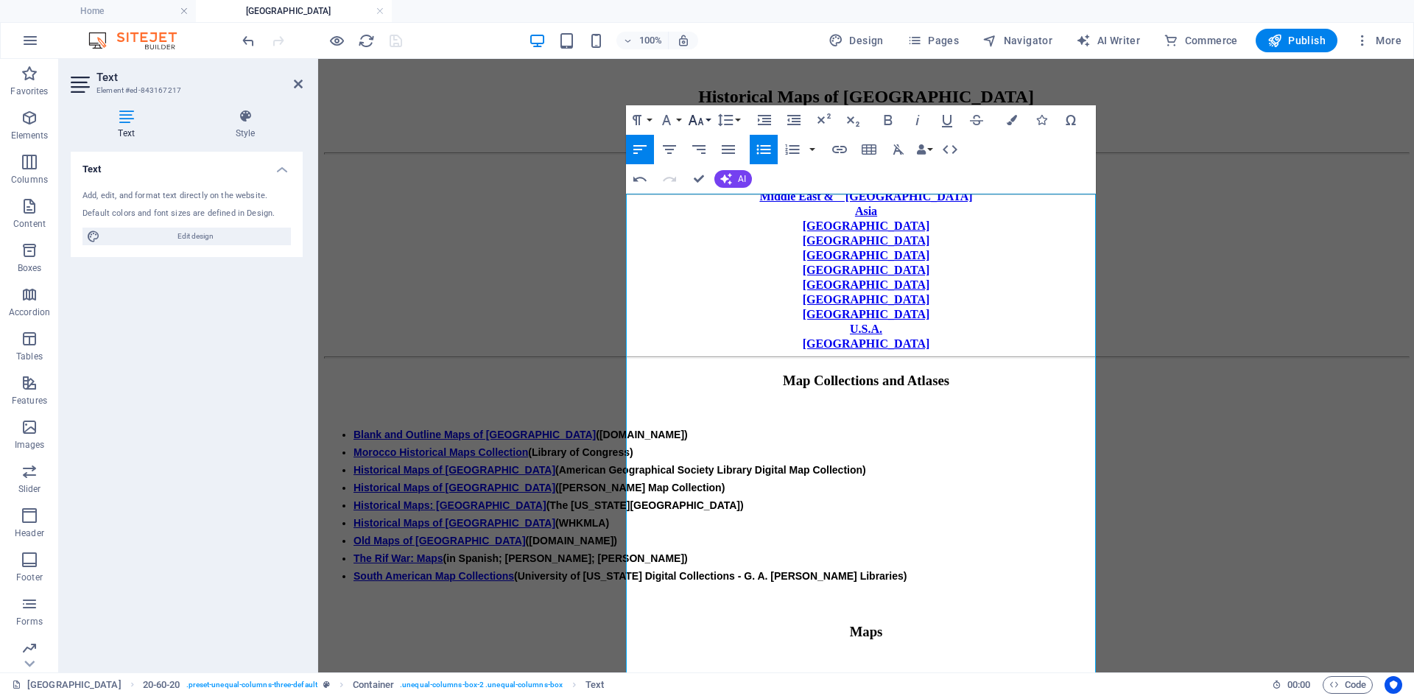
click at [709, 119] on button "Font Size" at bounding box center [699, 119] width 28 height 29
click at [708, 141] on link "14" at bounding box center [711, 141] width 53 height 22
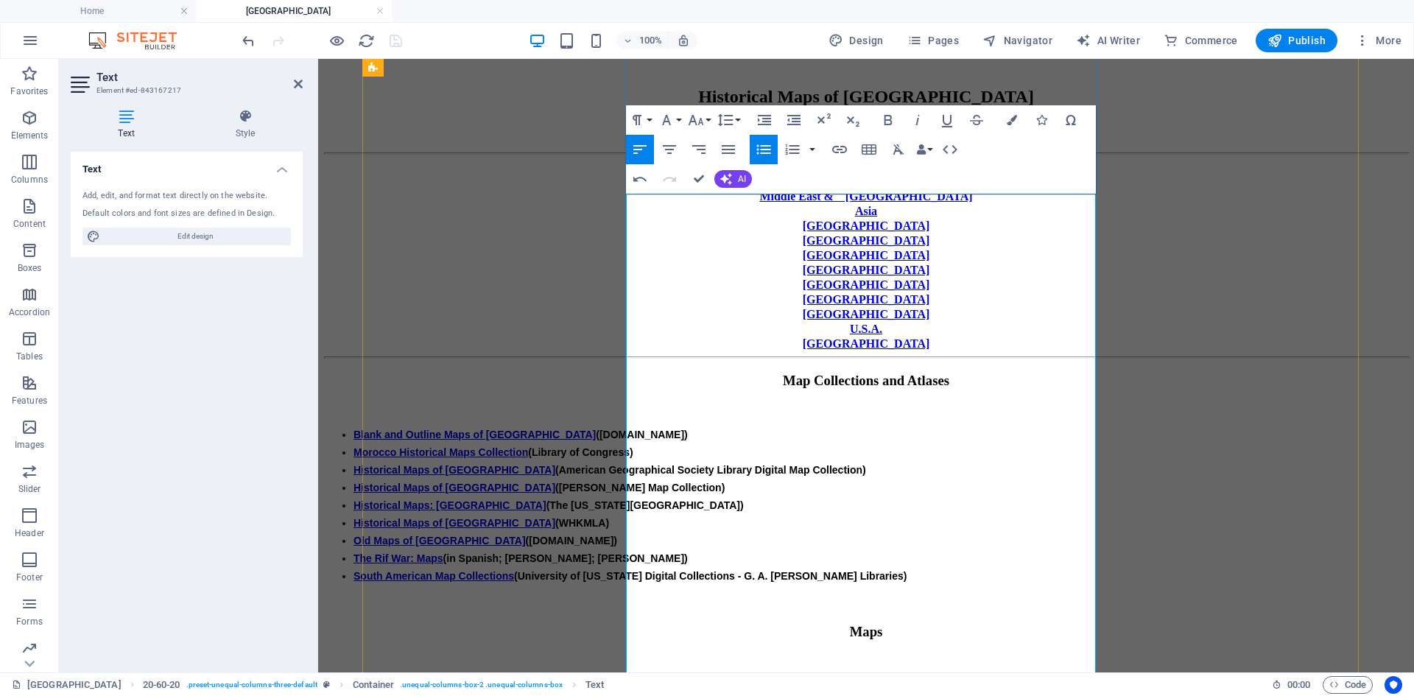
drag, startPoint x: 638, startPoint y: 289, endPoint x: 909, endPoint y: 283, distance: 271.2
click at [838, 147] on icon "button" at bounding box center [839, 149] width 15 height 7
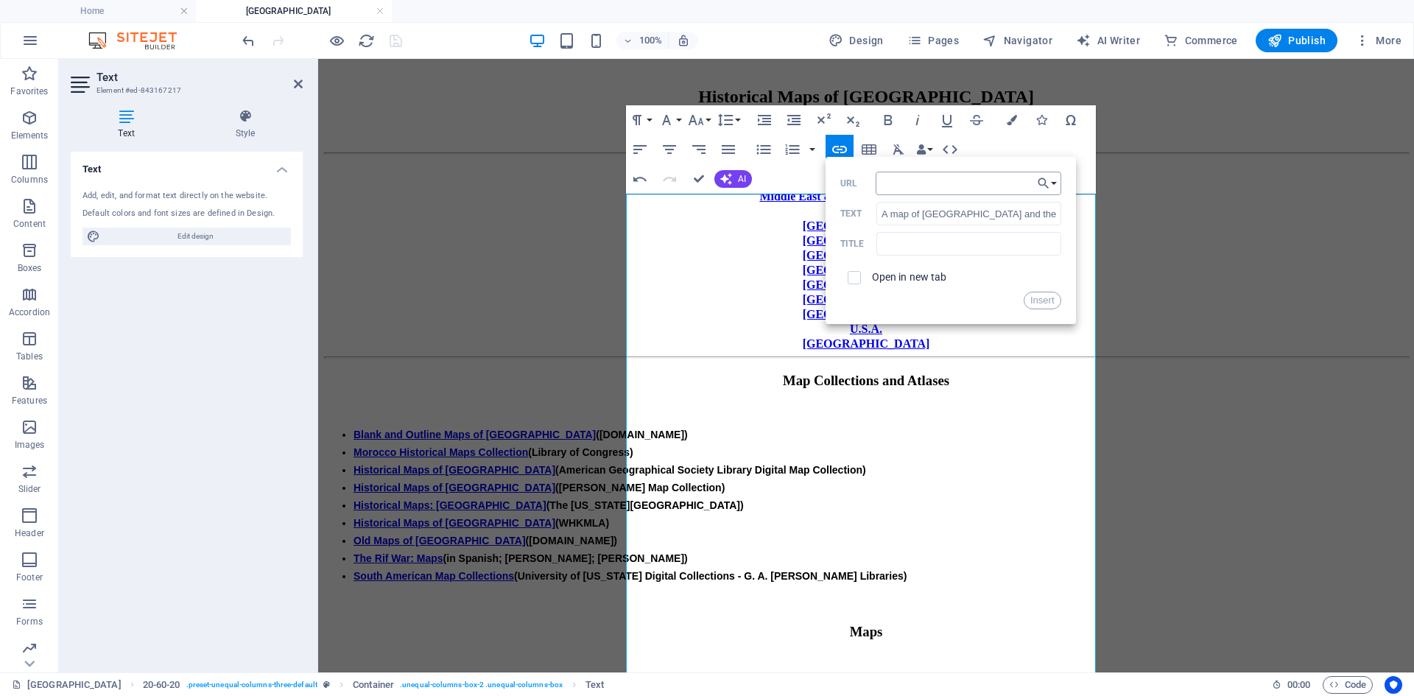
type input "[URL][DOMAIN_NAME]"
click at [1037, 301] on button "Insert" at bounding box center [1043, 301] width 38 height 18
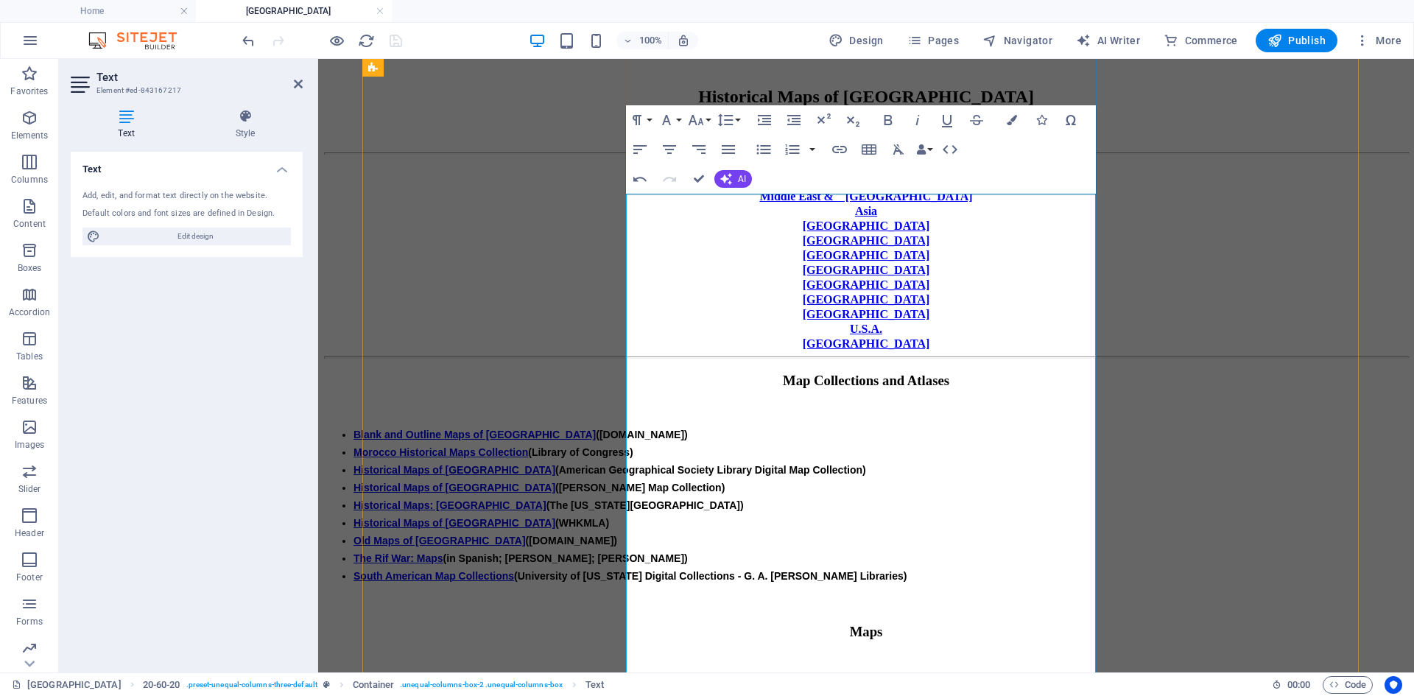
scroll to position [0, 0]
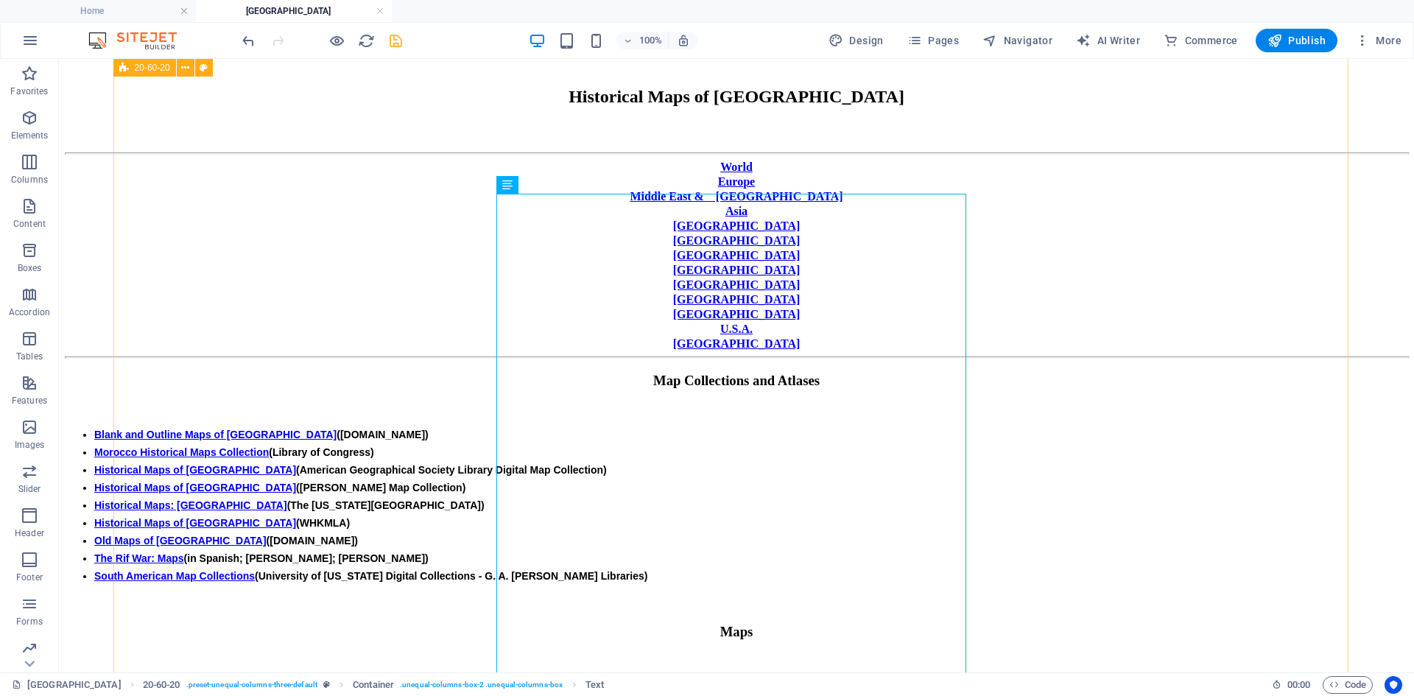
click at [229, 429] on div "World [GEOGRAPHIC_DATA] [GEOGRAPHIC_DATA] & [GEOGRAPHIC_DATA] [GEOGRAPHIC_DATA]…" at bounding box center [737, 701] width 1344 height 1159
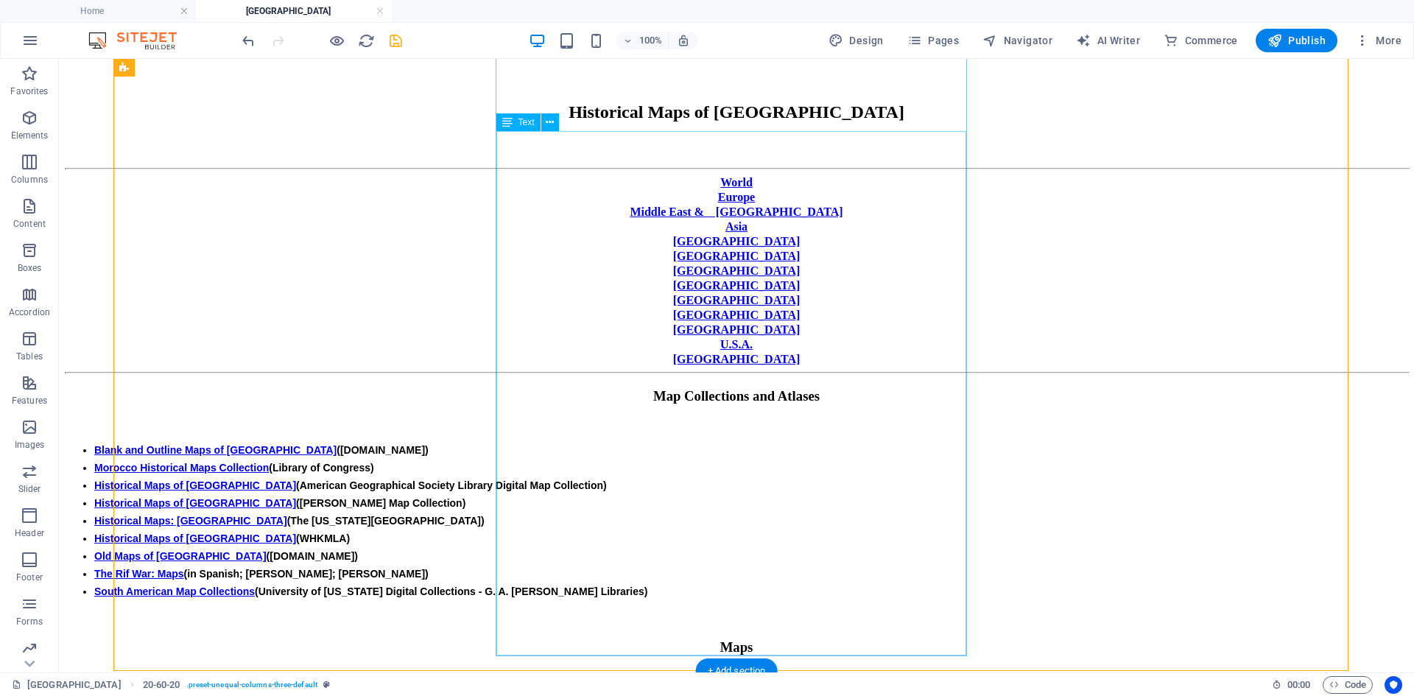
scroll to position [208, 0]
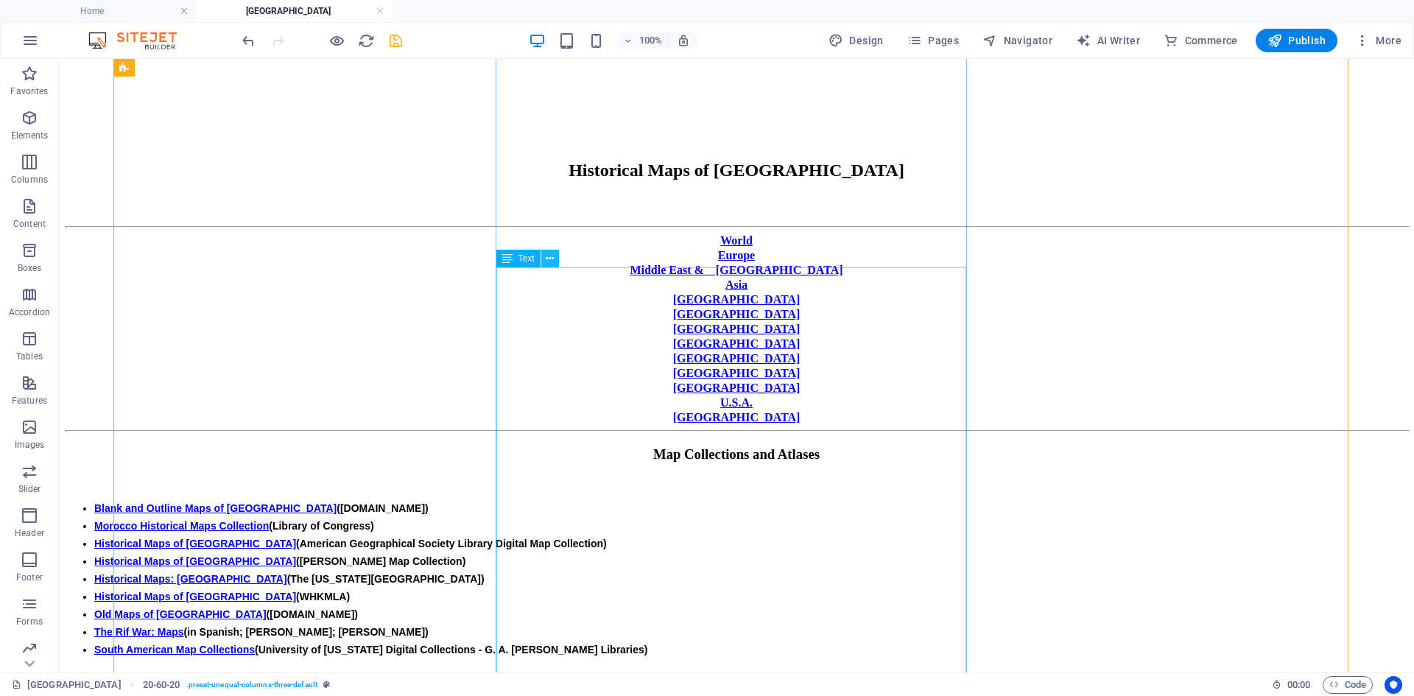
click at [552, 257] on icon at bounding box center [550, 258] width 8 height 15
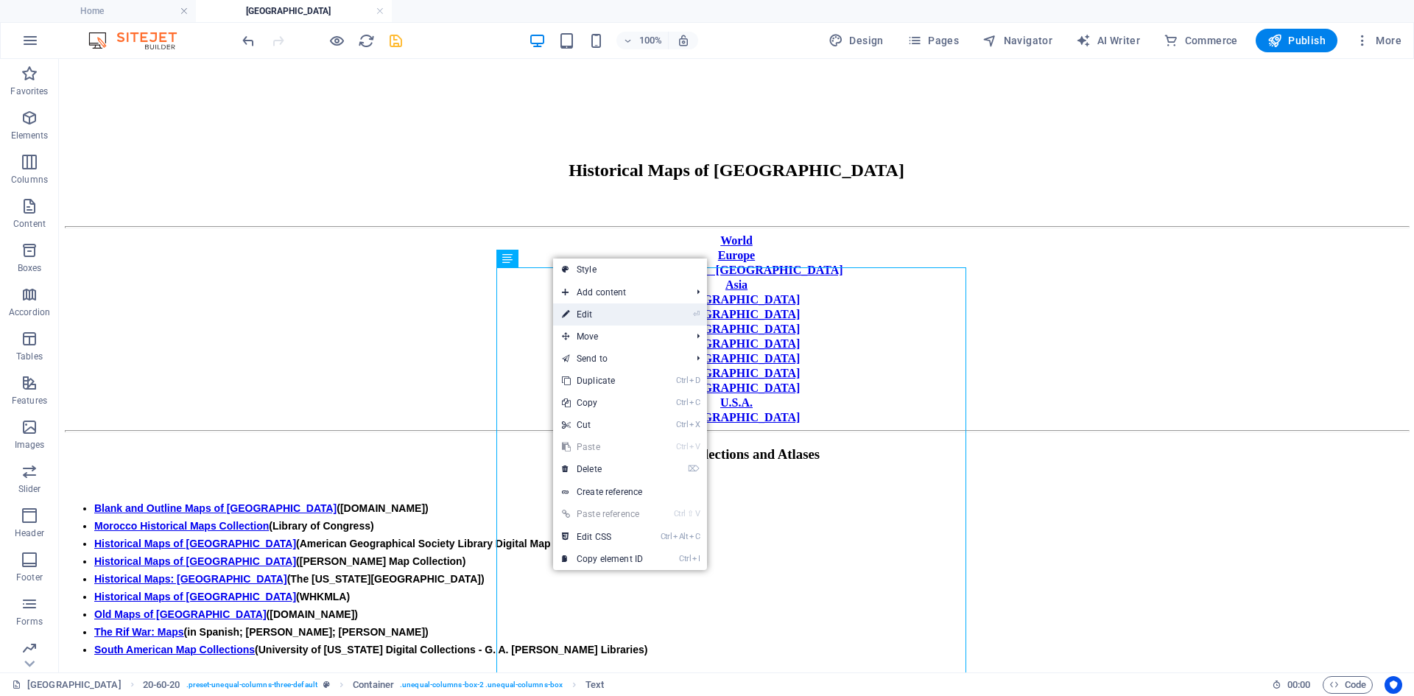
click at [594, 313] on link "⏎ Edit" at bounding box center [602, 315] width 99 height 22
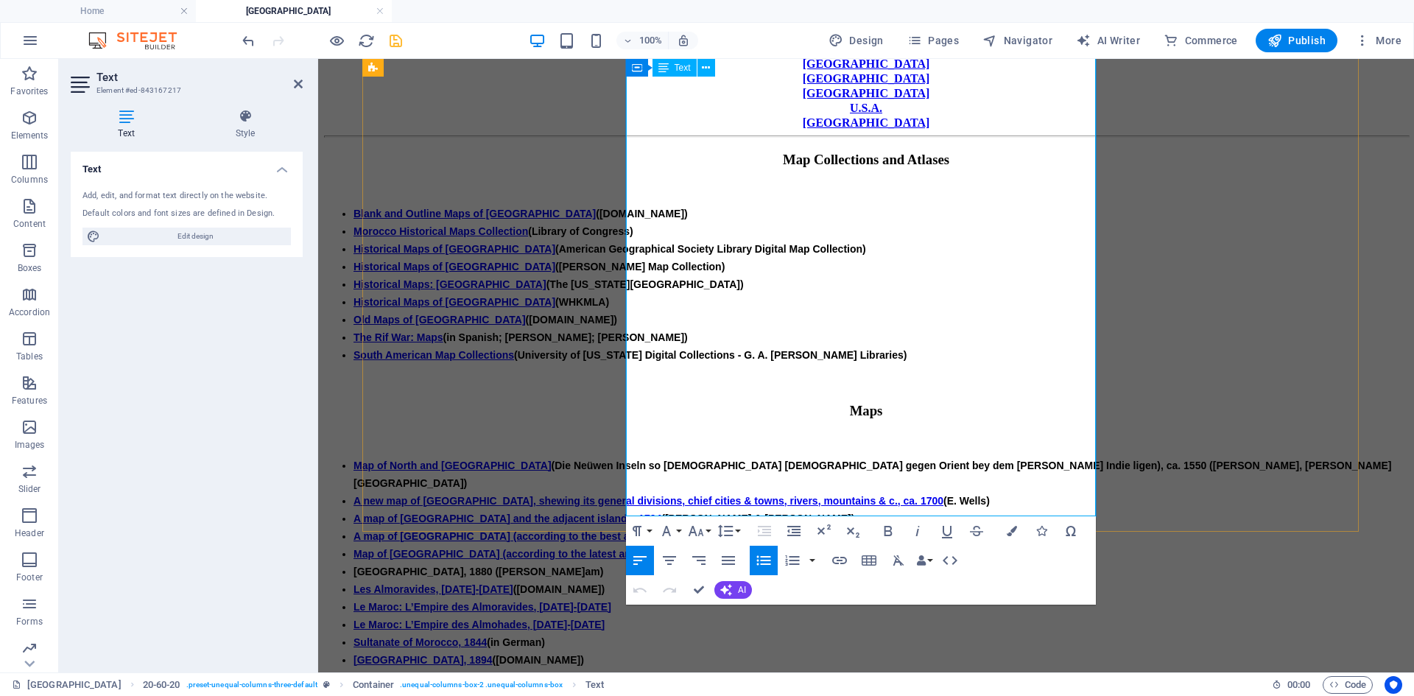
scroll to position [429, 0]
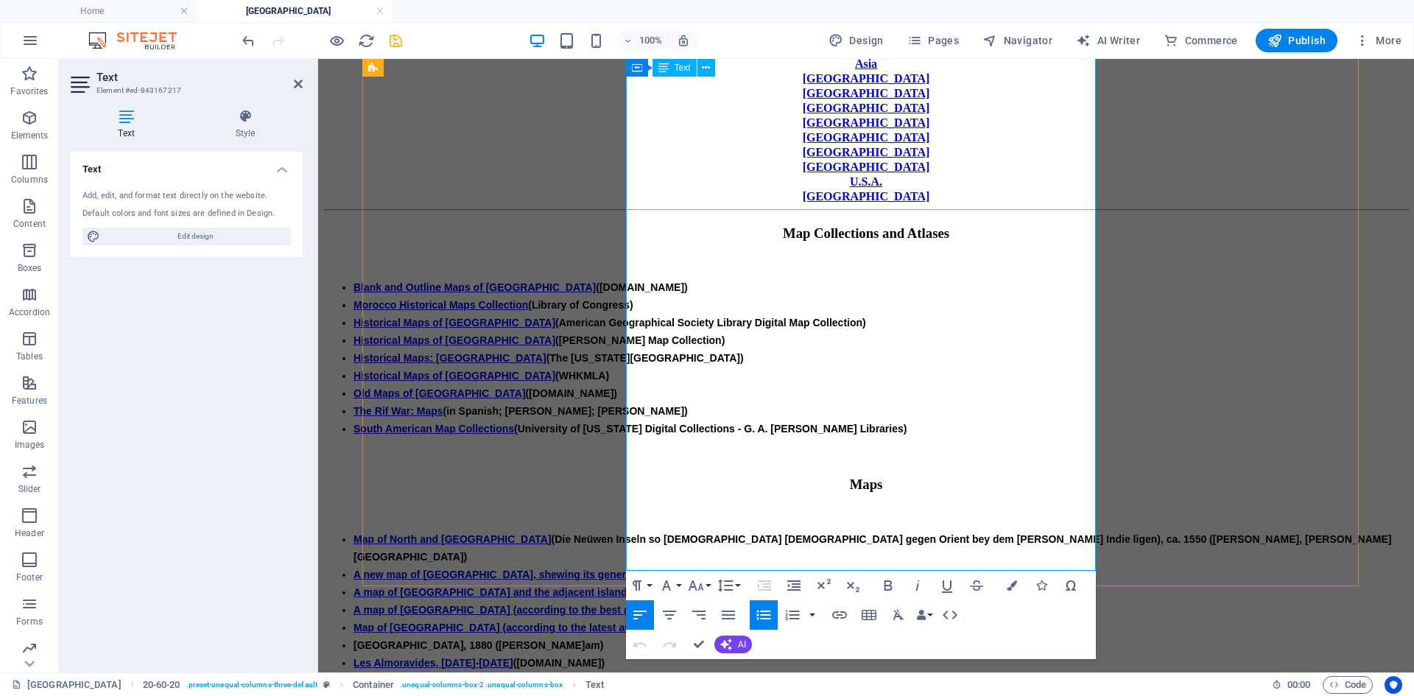
drag, startPoint x: 745, startPoint y: 281, endPoint x: 995, endPoint y: 544, distance: 362.7
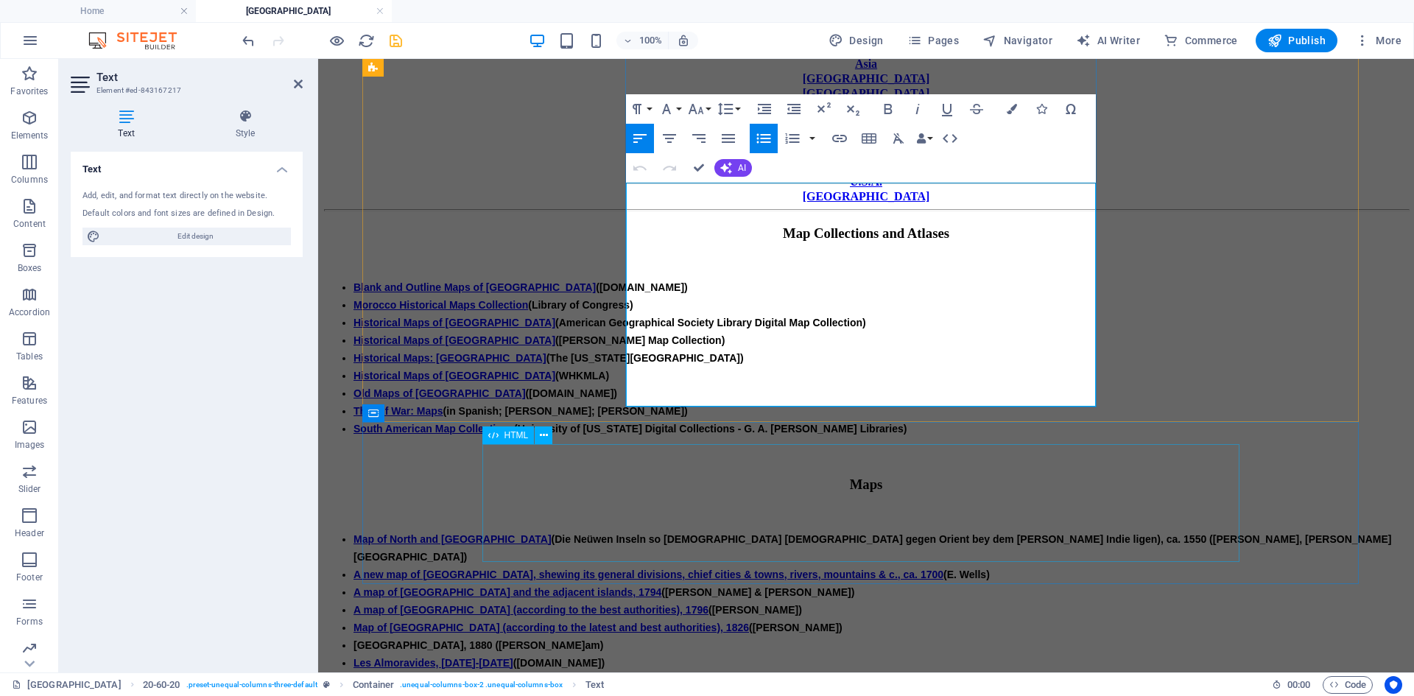
scroll to position [292, 0]
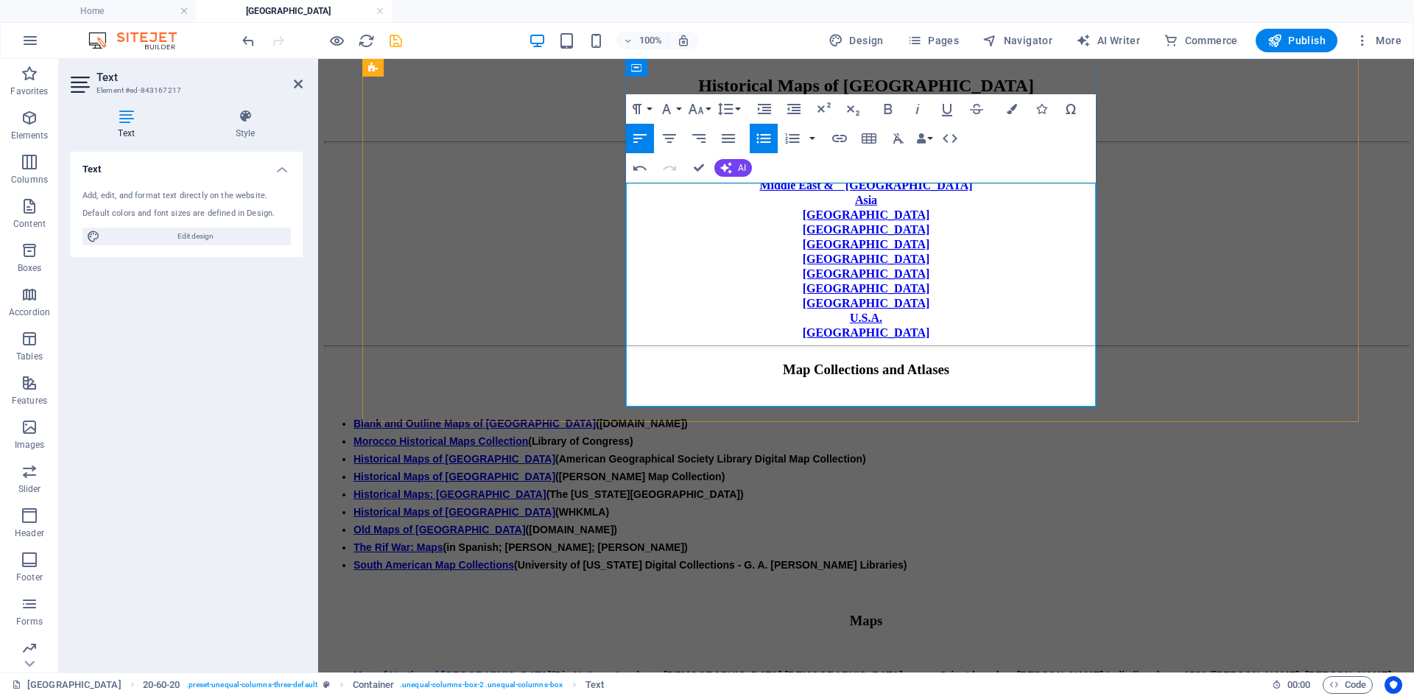
drag, startPoint x: 732, startPoint y: 347, endPoint x: 891, endPoint y: 376, distance: 161.0
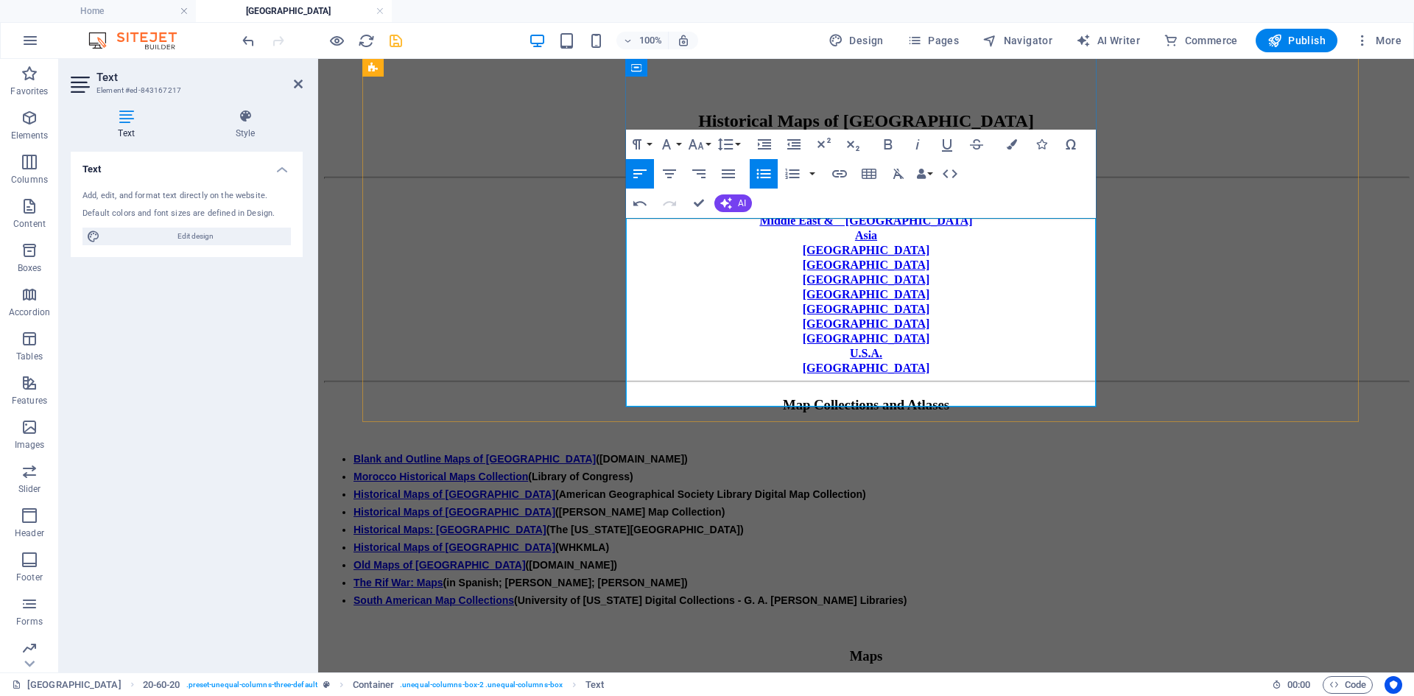
scroll to position [239, 0]
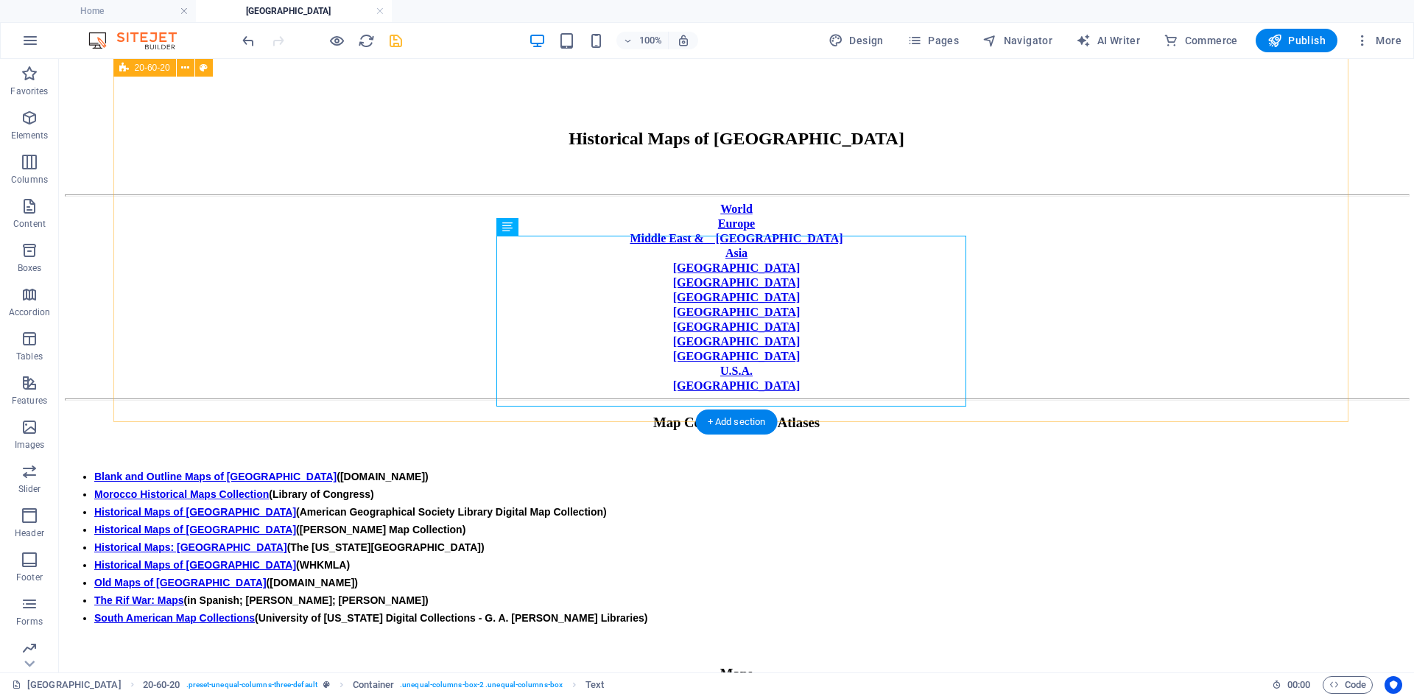
click at [152, 360] on div "World [GEOGRAPHIC_DATA] [GEOGRAPHIC_DATA] & [GEOGRAPHIC_DATA] [GEOGRAPHIC_DATA]…" at bounding box center [737, 566] width 1344 height 805
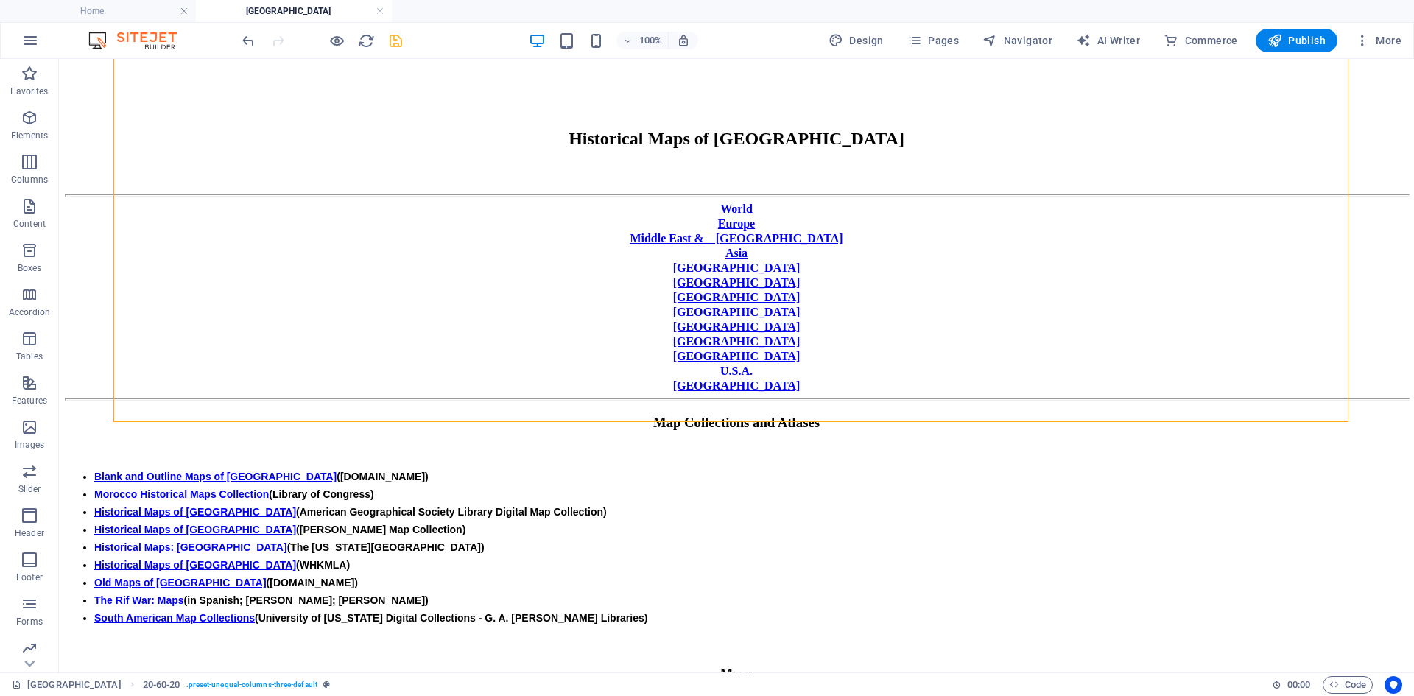
click at [94, 366] on body "Skip to main content Home World History Maps Historical Maps of [GEOGRAPHIC_DAT…" at bounding box center [737, 498] width 1344 height 1346
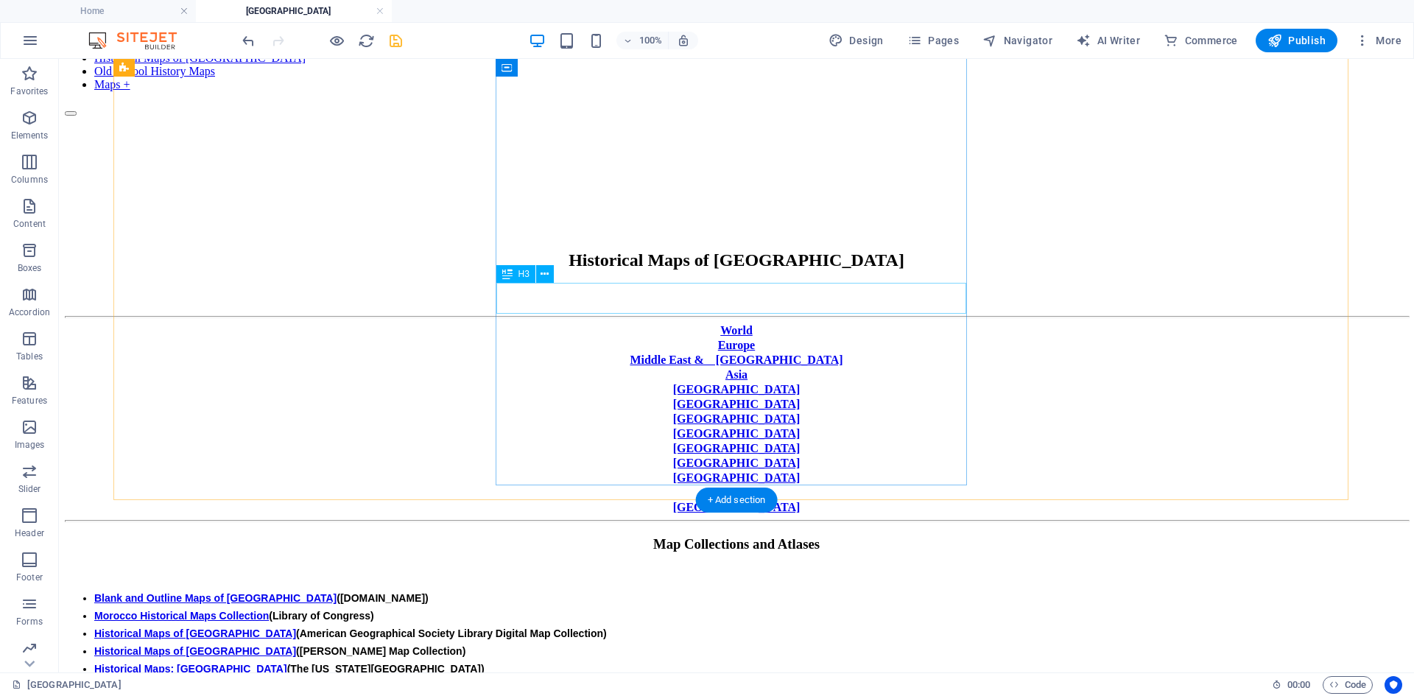
scroll to position [92, 0]
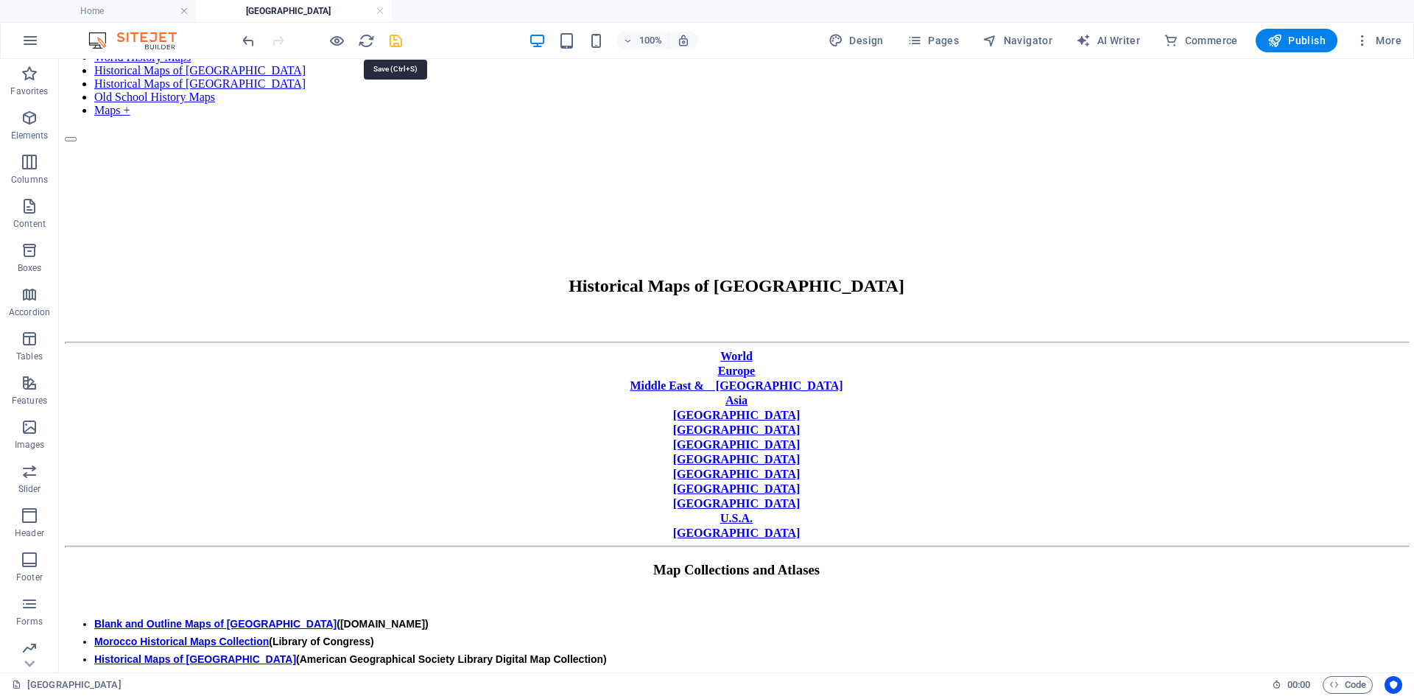
click at [396, 41] on icon "save" at bounding box center [395, 40] width 17 height 17
click at [922, 41] on icon "button" at bounding box center [915, 40] width 15 height 15
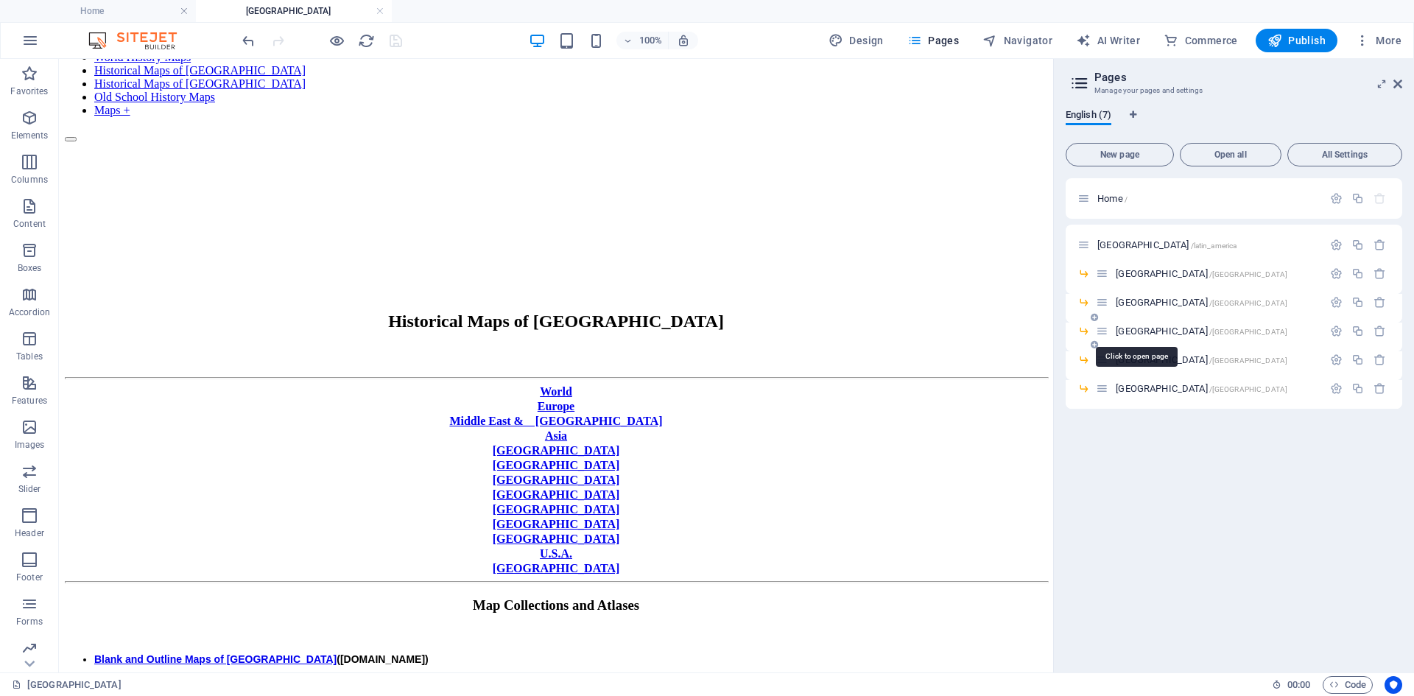
click at [1123, 329] on span "[GEOGRAPHIC_DATA] /[GEOGRAPHIC_DATA]" at bounding box center [1202, 331] width 172 height 11
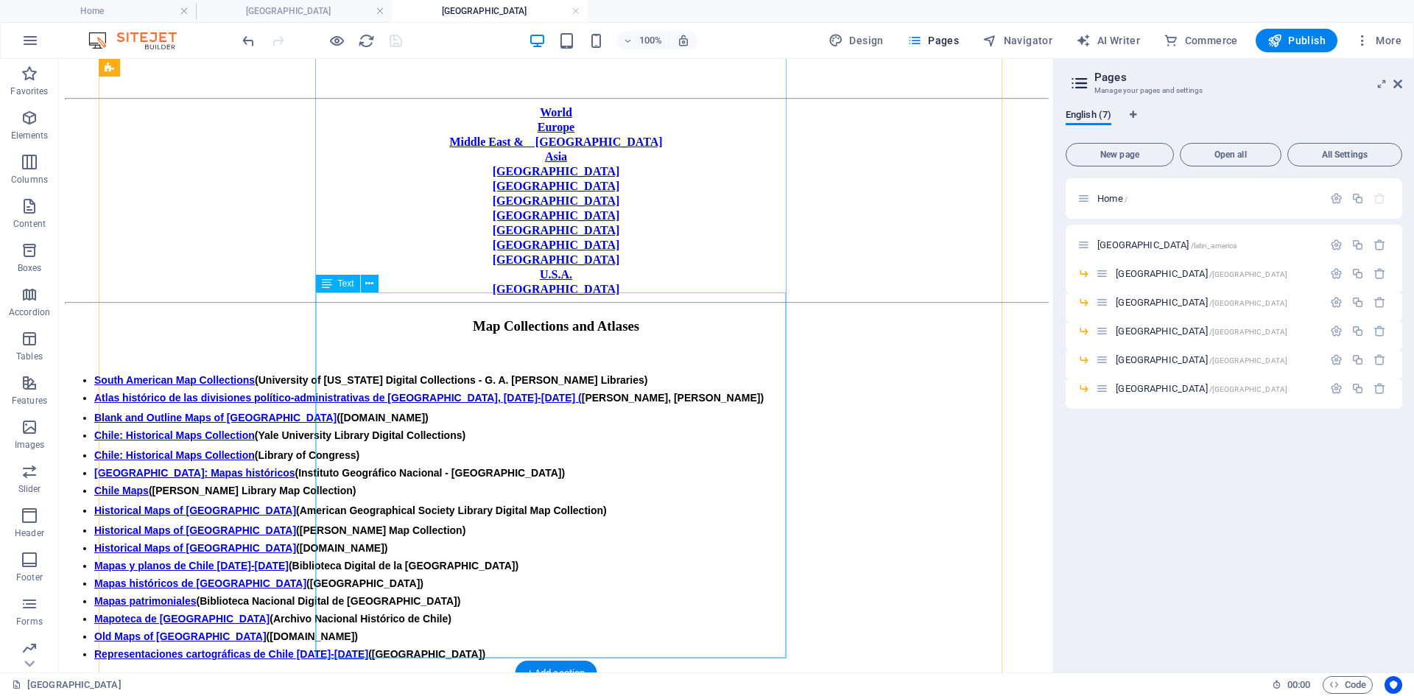
scroll to position [442, 0]
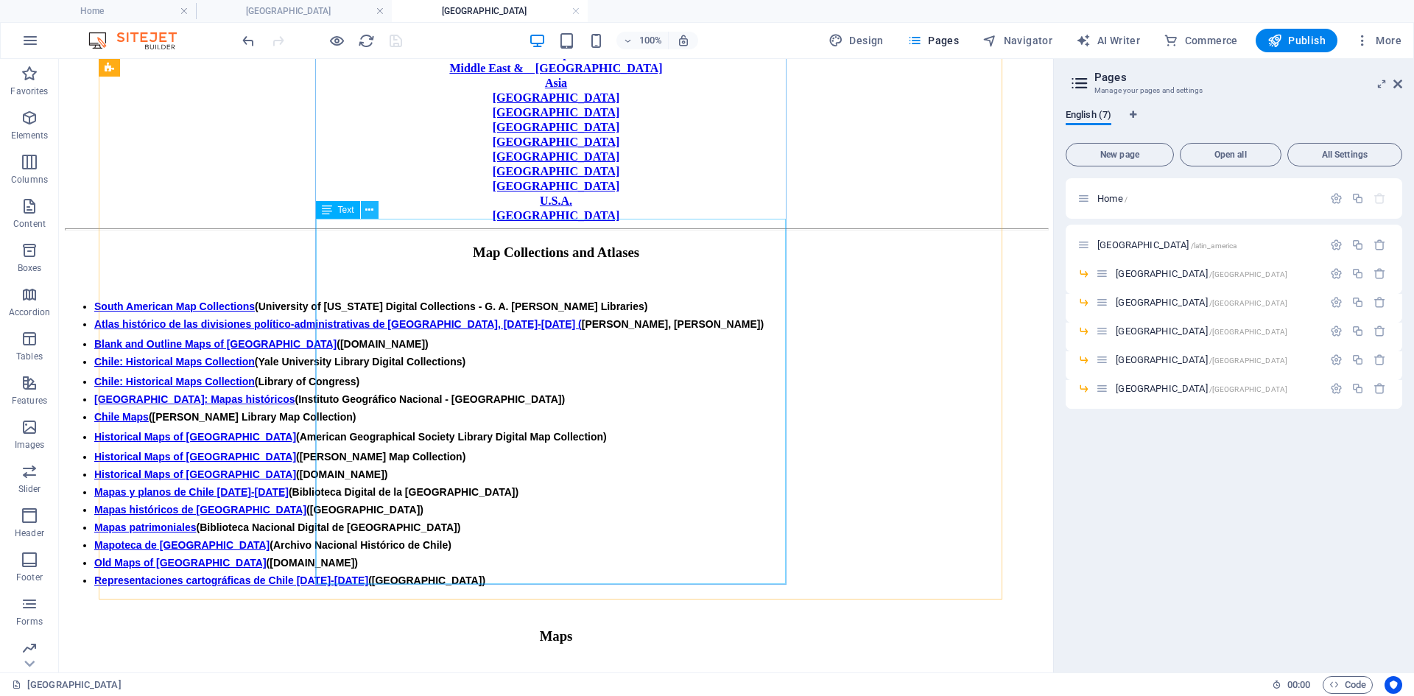
click at [368, 209] on icon at bounding box center [369, 210] width 8 height 15
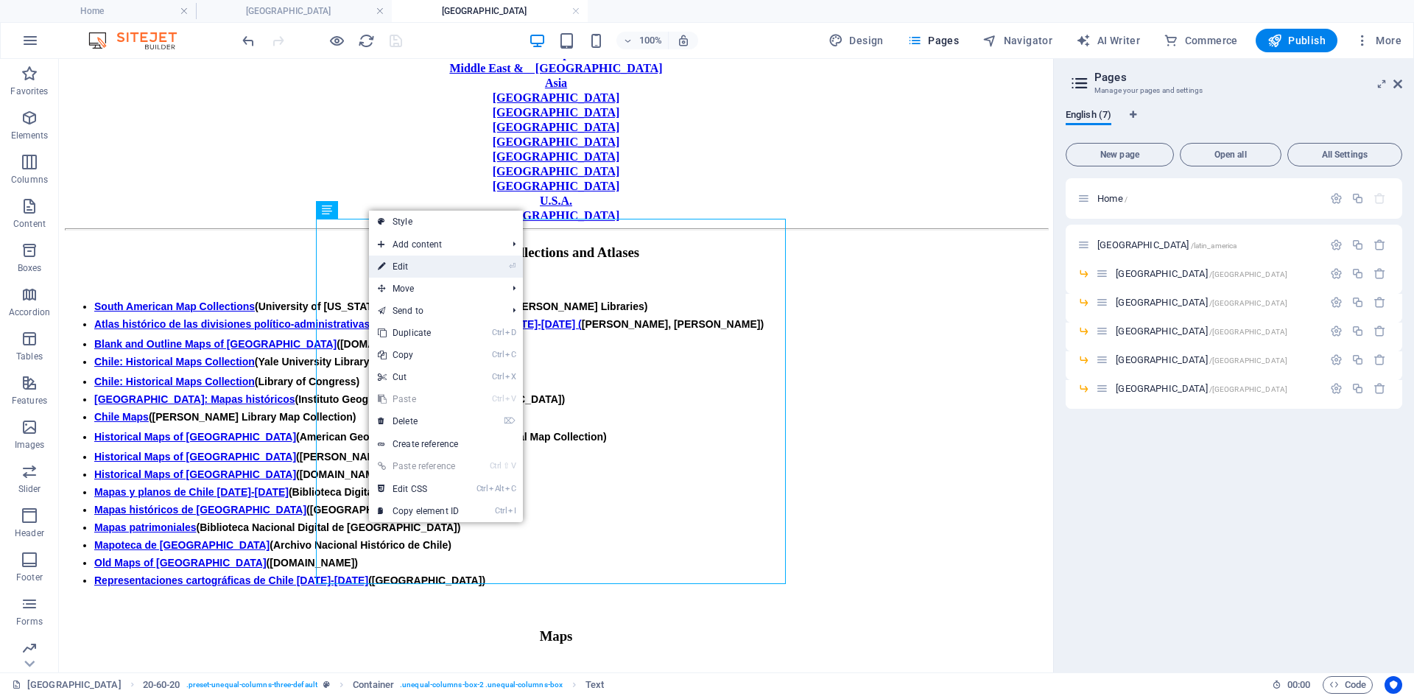
drag, startPoint x: 403, startPoint y: 264, endPoint x: 122, endPoint y: 250, distance: 281.1
click at [403, 264] on link "⏎ Edit" at bounding box center [418, 267] width 99 height 22
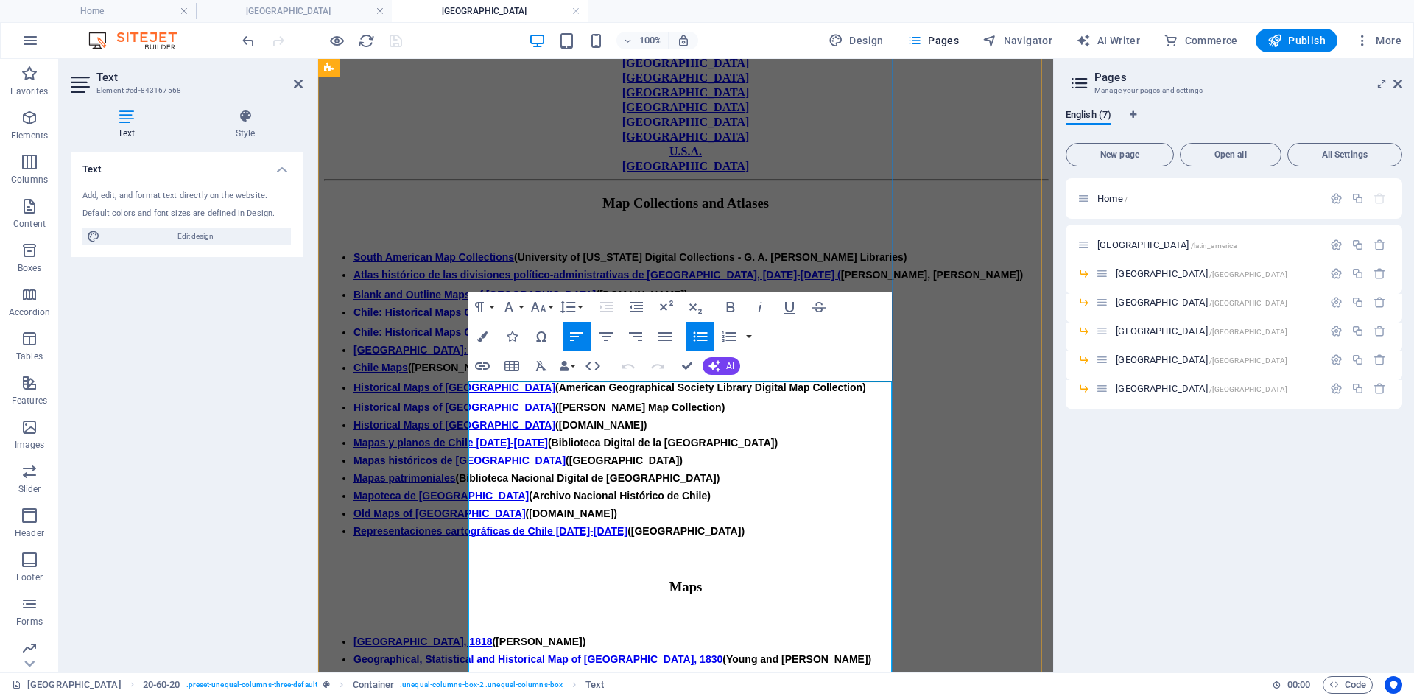
scroll to position [234, 0]
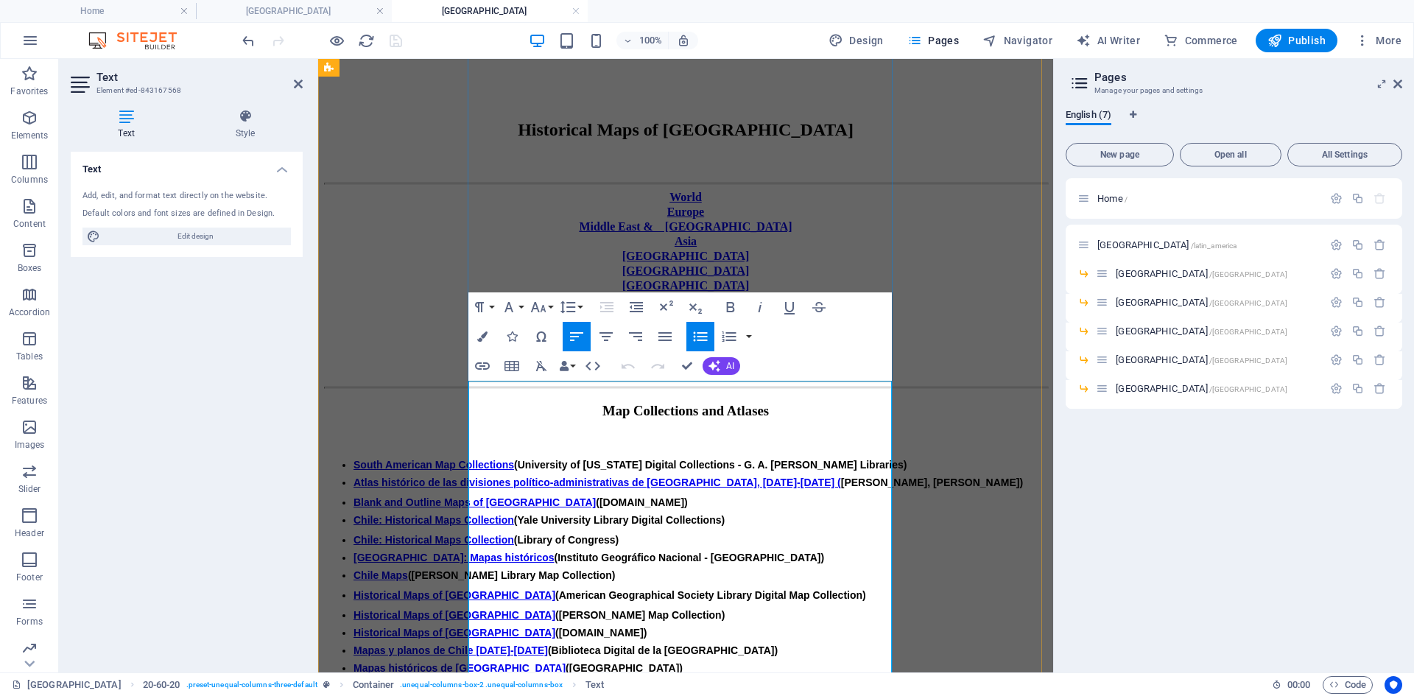
drag, startPoint x: 482, startPoint y: 419, endPoint x: 720, endPoint y: 421, distance: 238.7
click at [483, 365] on icon "button" at bounding box center [482, 365] width 15 height 7
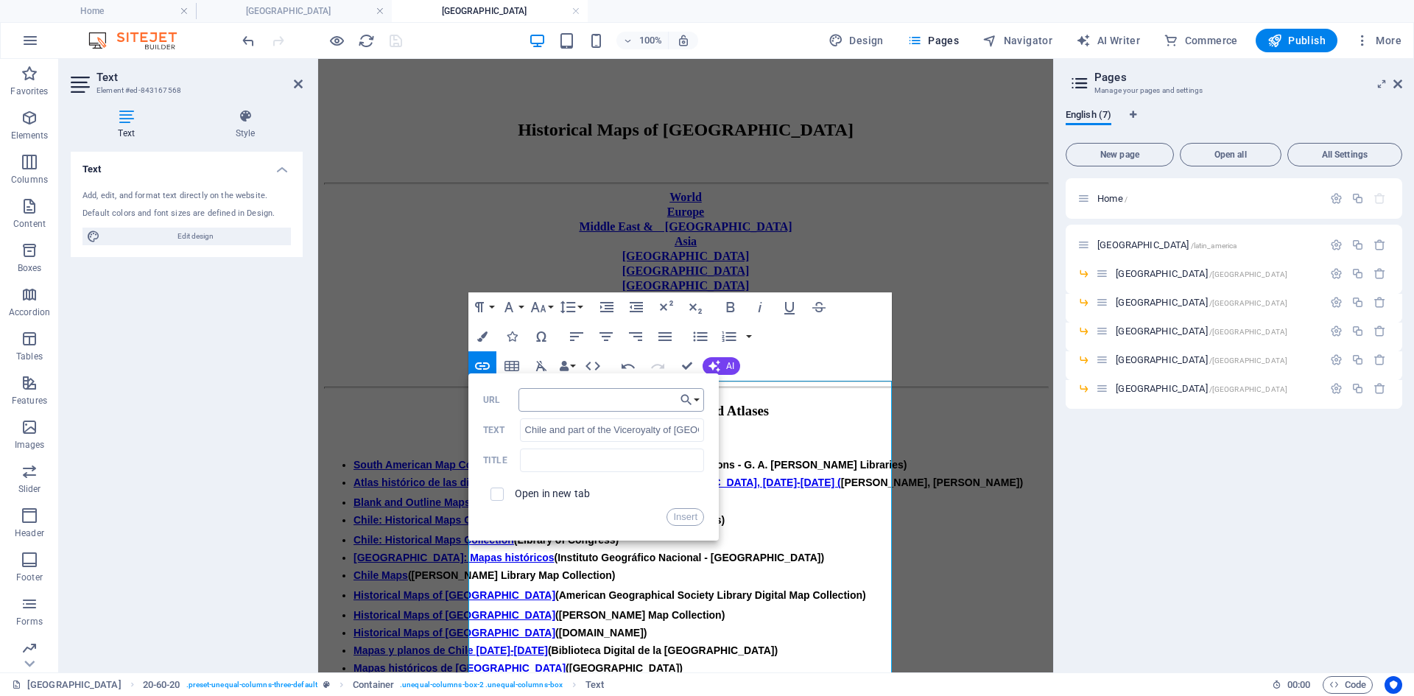
type input "[URL][DOMAIN_NAME]"
drag, startPoint x: 680, startPoint y: 514, endPoint x: 351, endPoint y: 441, distance: 336.7
click at [680, 514] on button "Insert" at bounding box center [686, 517] width 38 height 18
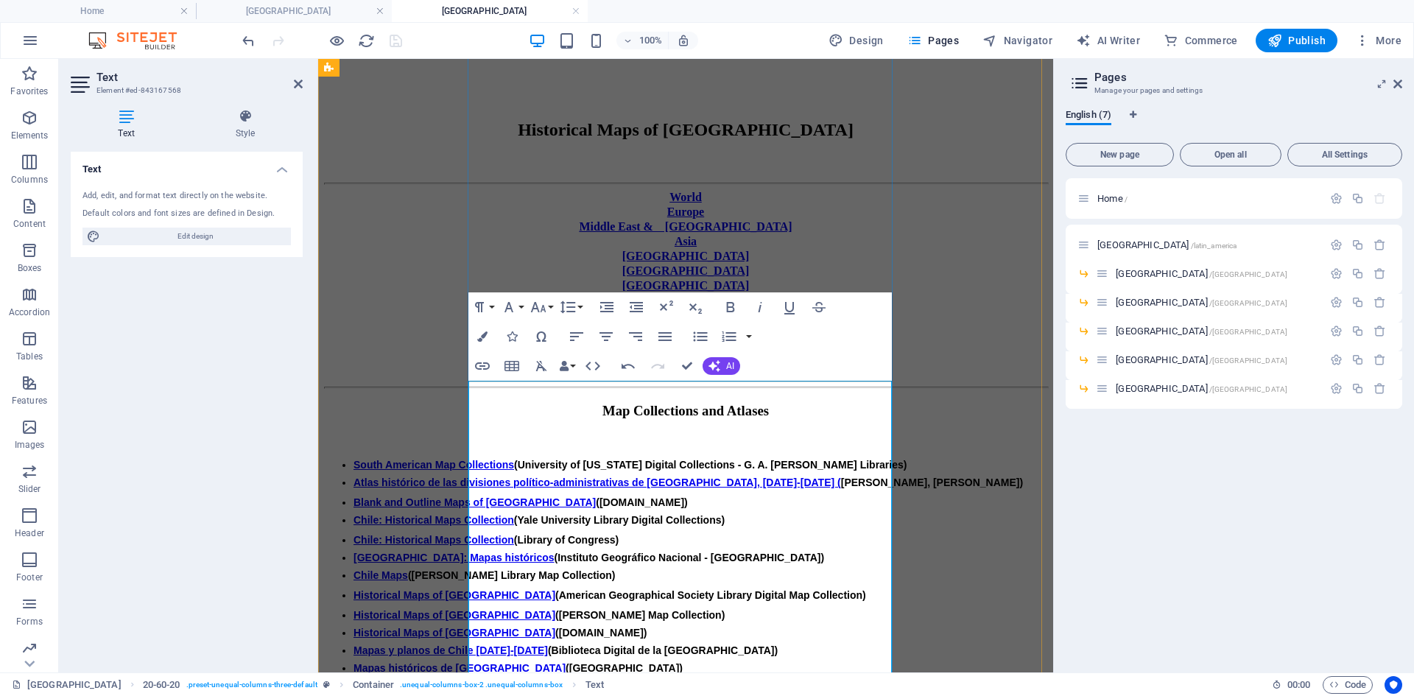
drag, startPoint x: 480, startPoint y: 404, endPoint x: 595, endPoint y: 408, distance: 115.0
copy li "[GEOGRAPHIC_DATA], 1818 ([PERSON_NAME])"
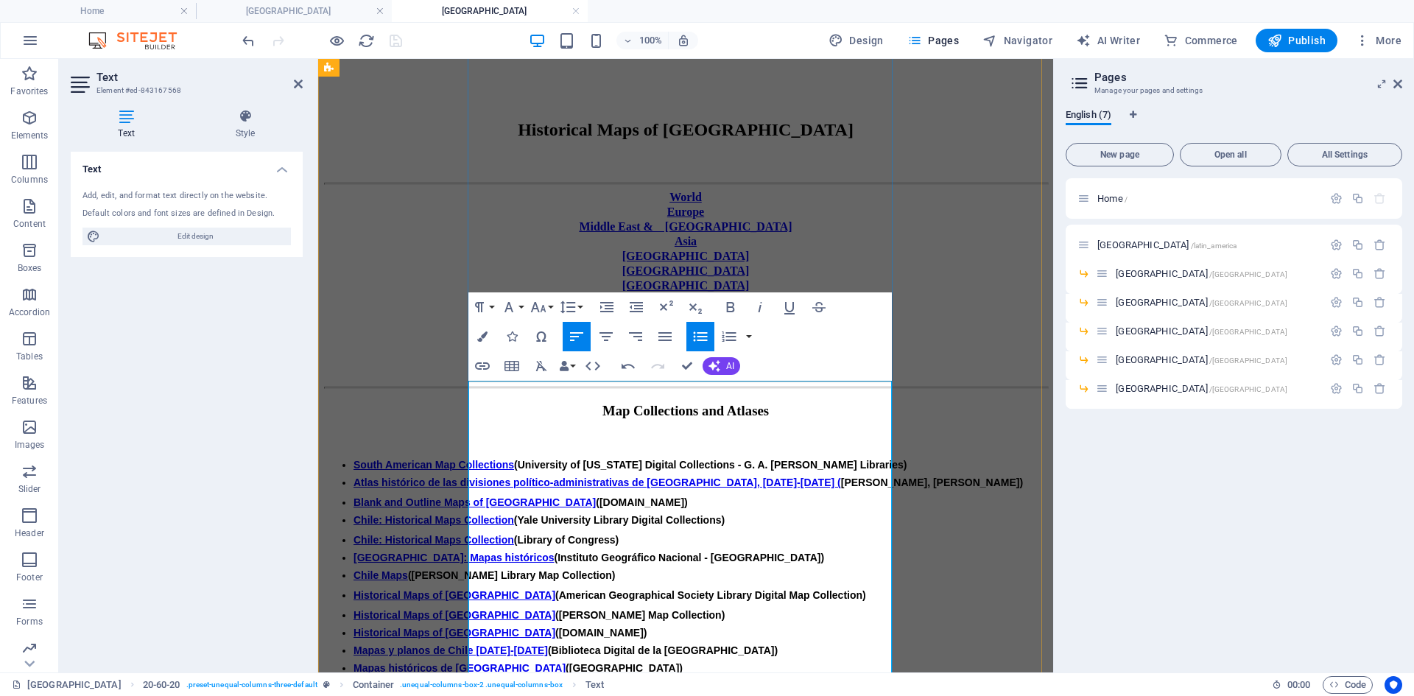
drag, startPoint x: 776, startPoint y: 406, endPoint x: 481, endPoint y: 406, distance: 295.4
copy li "Chile and part of the Viceroyalty of [GEOGRAPHIC_DATA], 1814 ([PERSON_NAME])"
drag, startPoint x: 686, startPoint y: 365, endPoint x: 752, endPoint y: 311, distance: 85.8
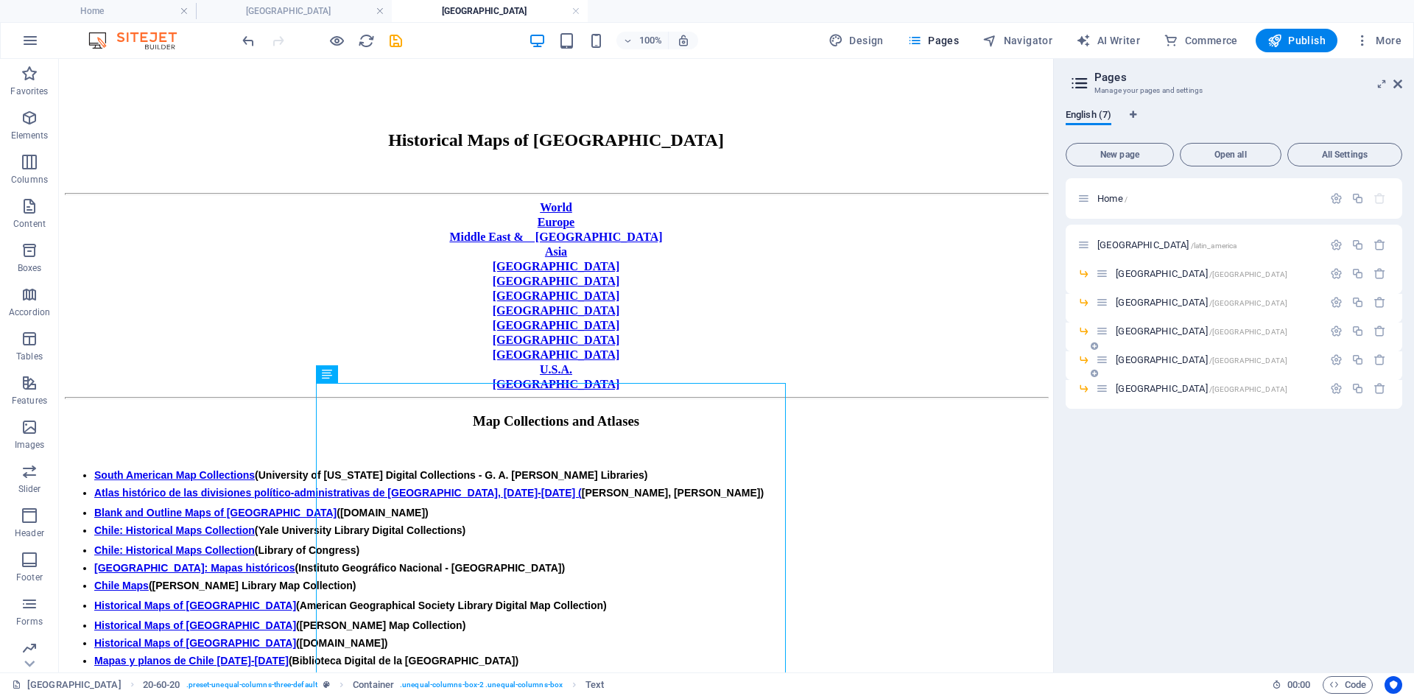
scroll to position [276, 0]
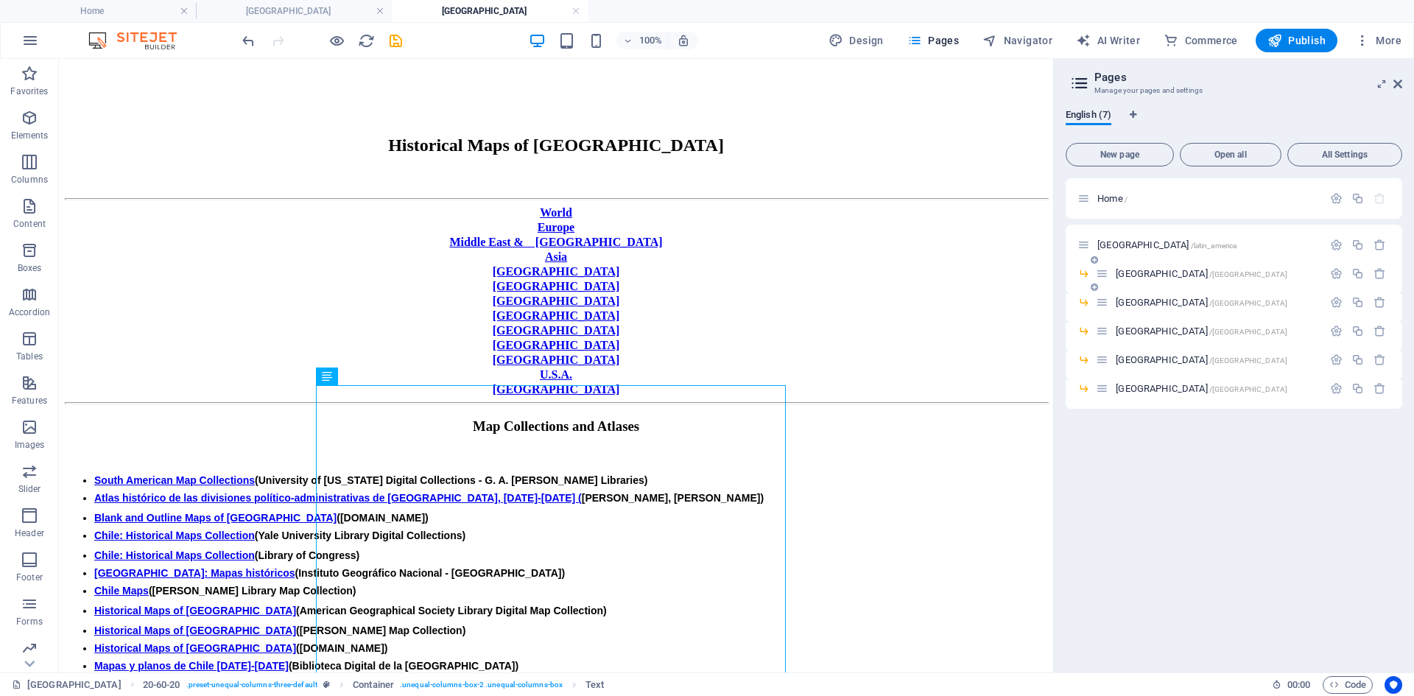
click at [1129, 273] on span "[GEOGRAPHIC_DATA] /[GEOGRAPHIC_DATA]" at bounding box center [1202, 273] width 172 height 11
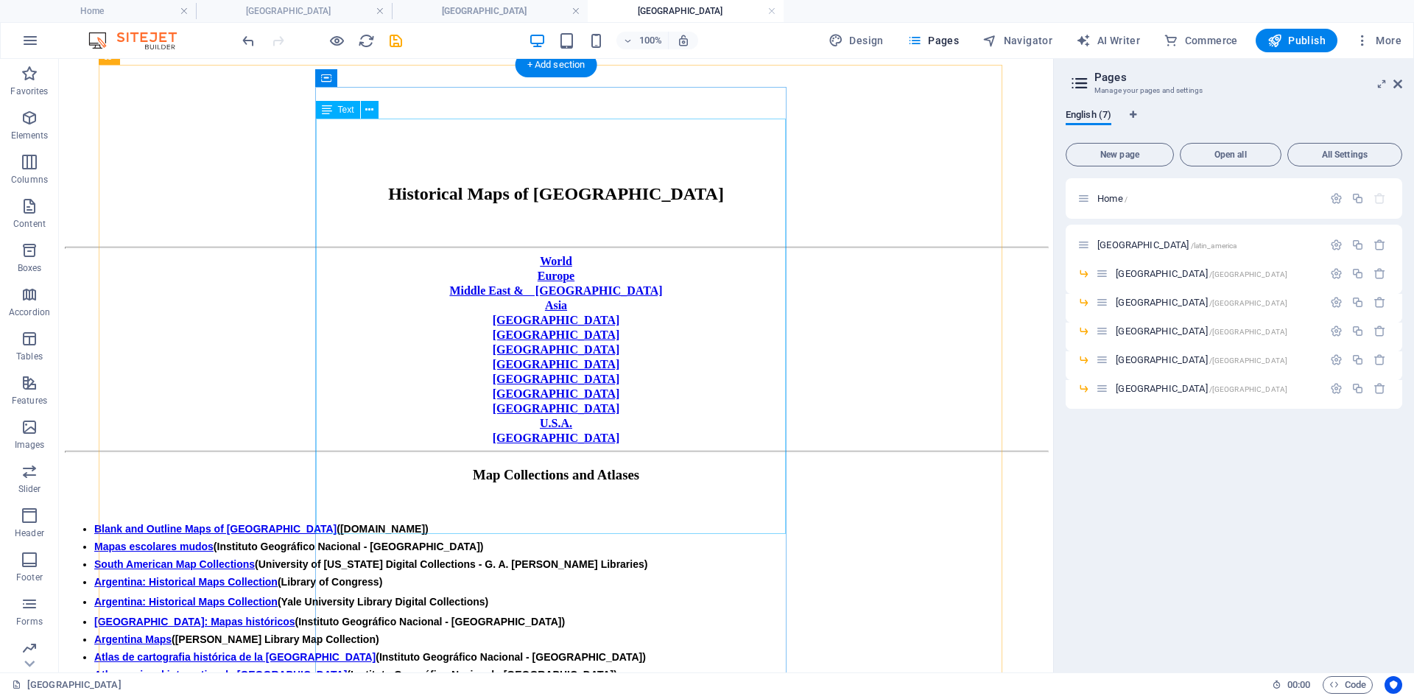
scroll to position [368, 0]
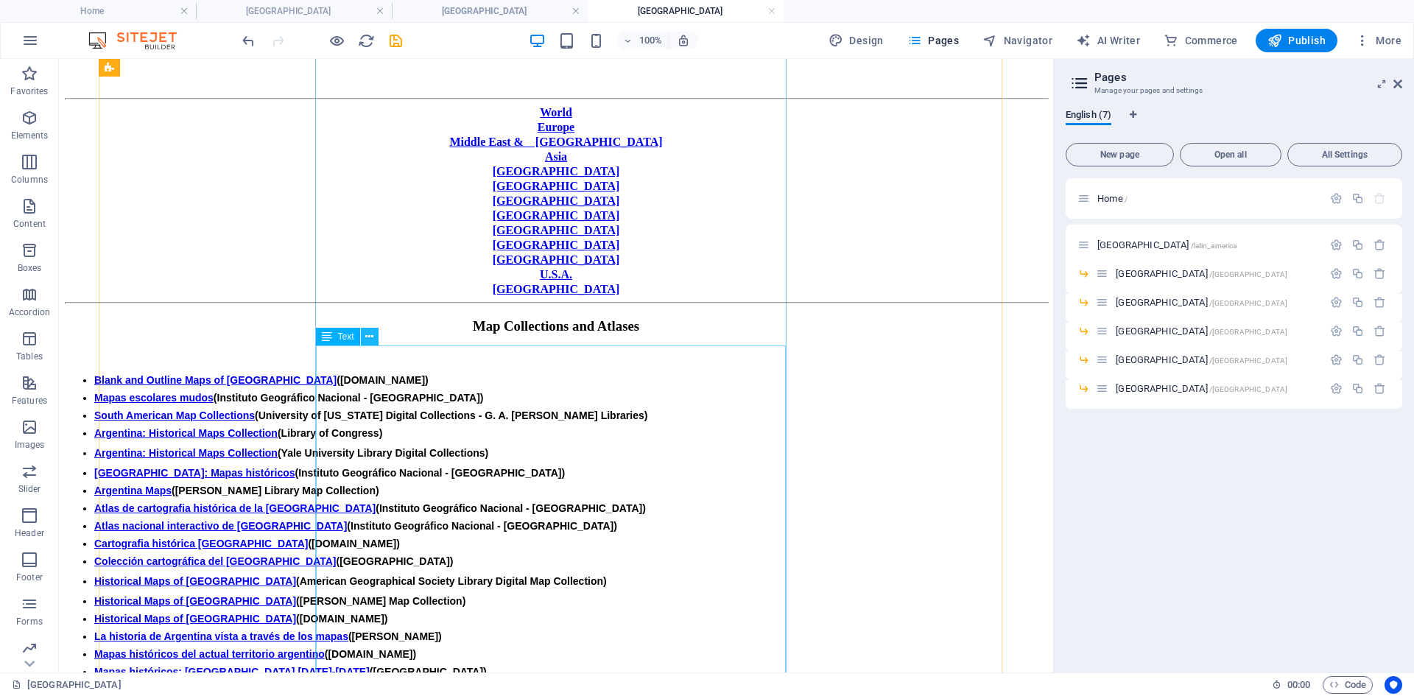
click at [368, 336] on icon at bounding box center [369, 336] width 8 height 15
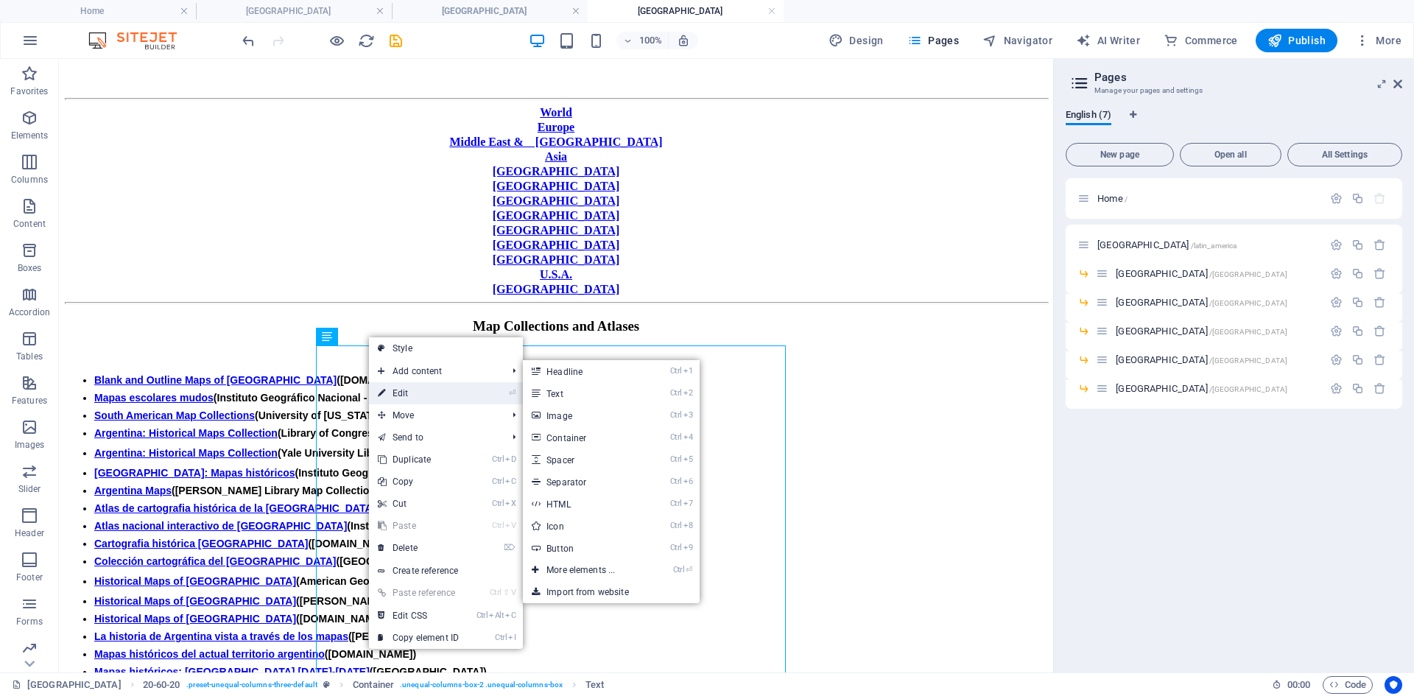
drag, startPoint x: 128, startPoint y: 359, endPoint x: 404, endPoint y: 394, distance: 278.5
click at [404, 394] on link "⏎ Edit" at bounding box center [418, 393] width 99 height 22
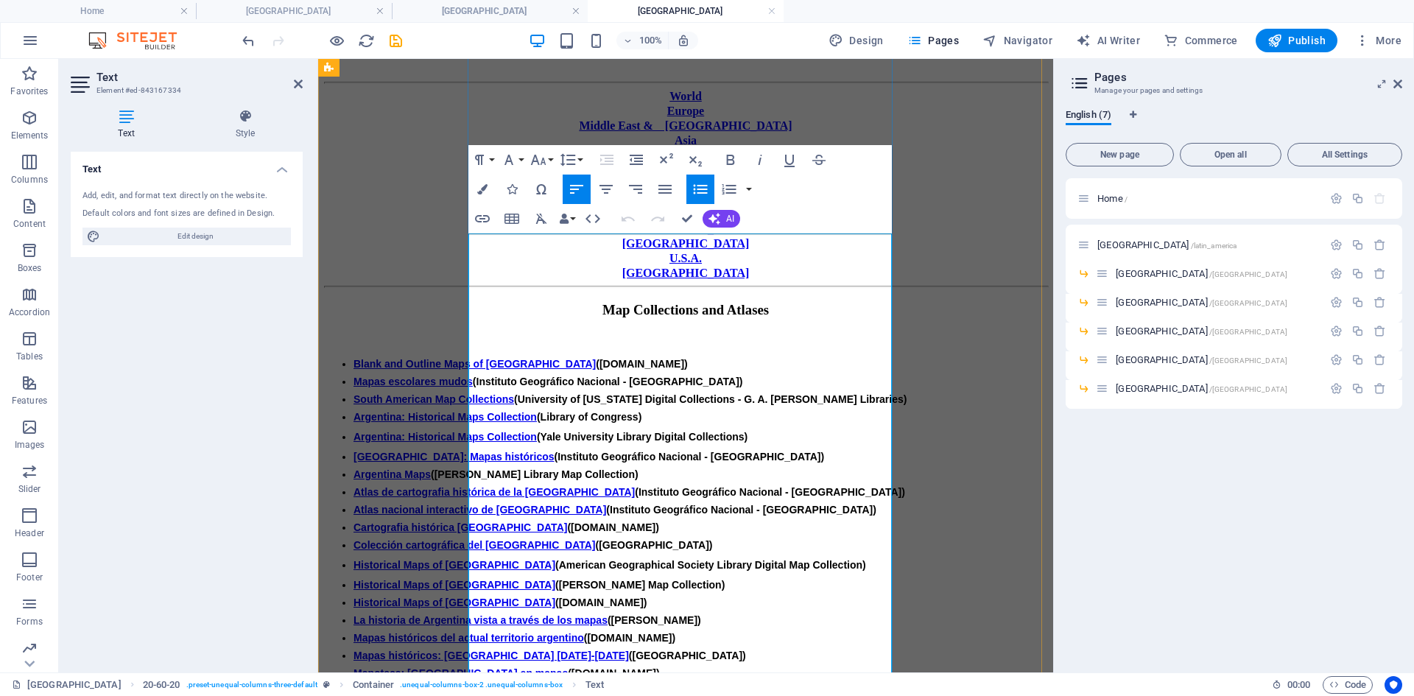
scroll to position [435, 0]
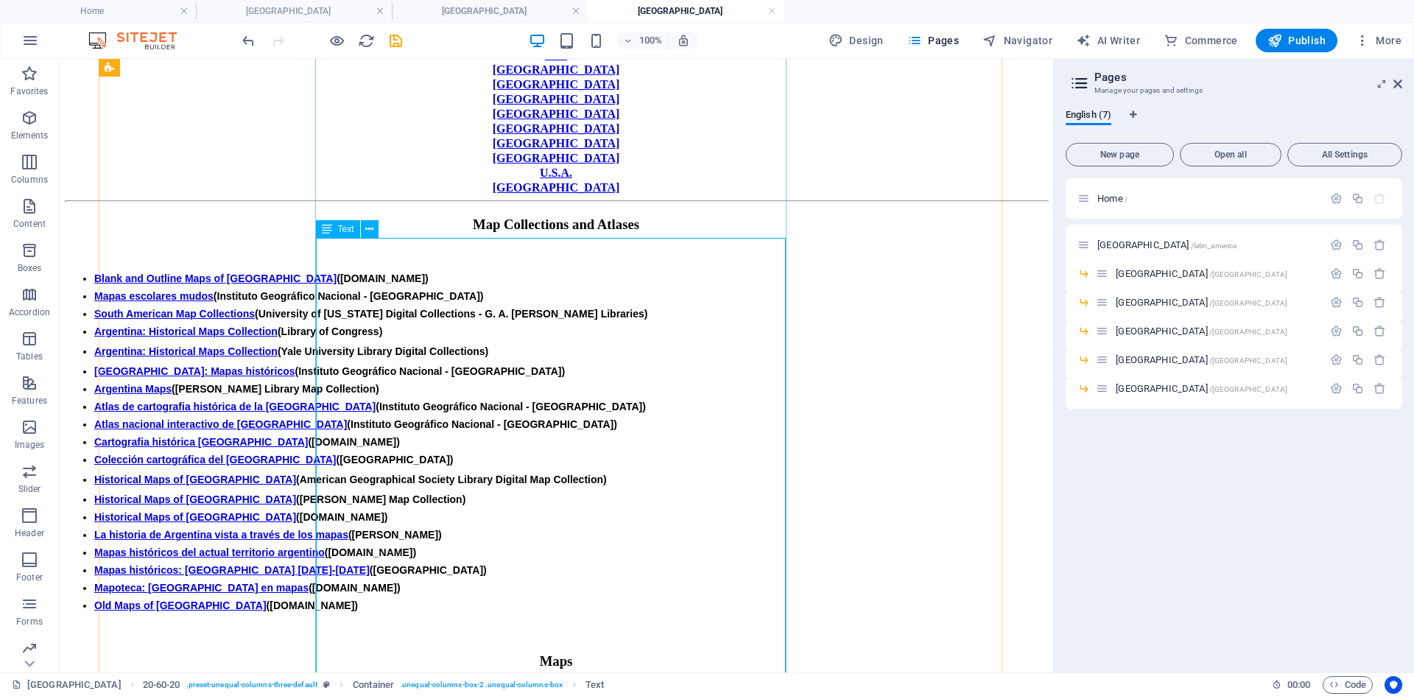
scroll to position [476, 0]
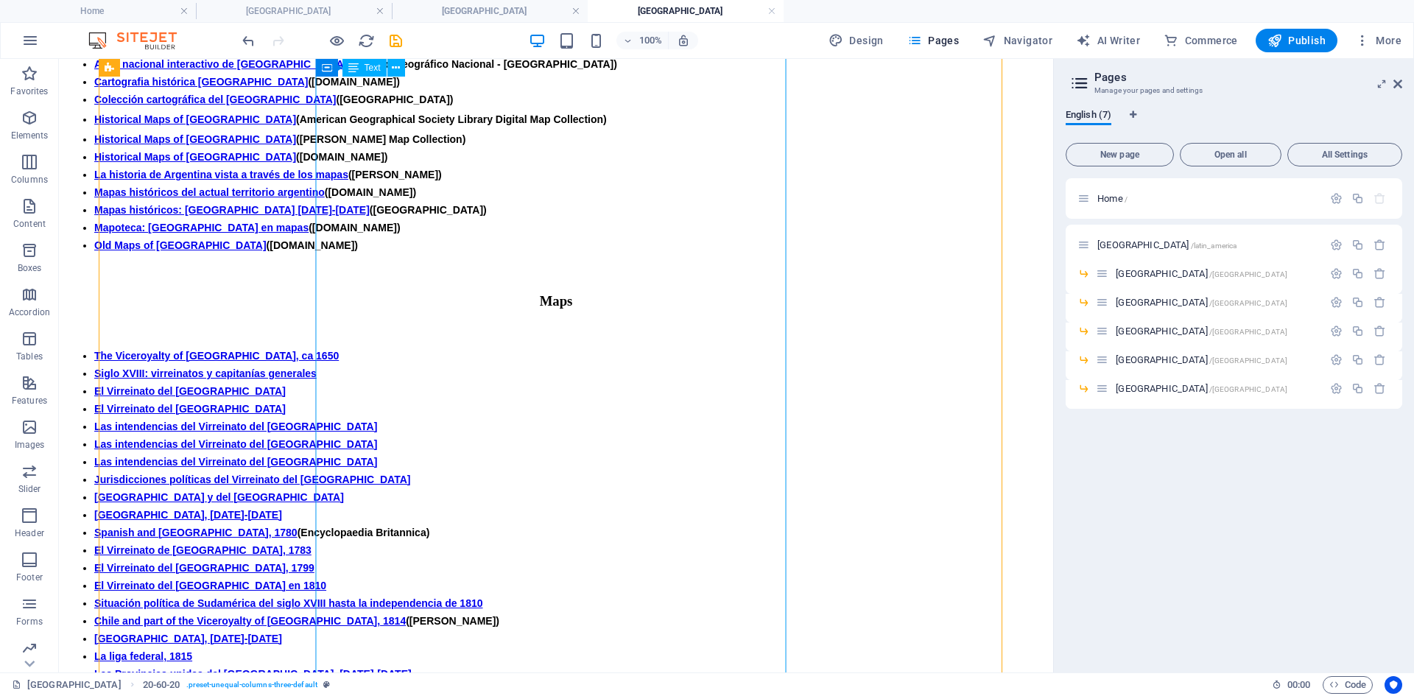
scroll to position [771, 0]
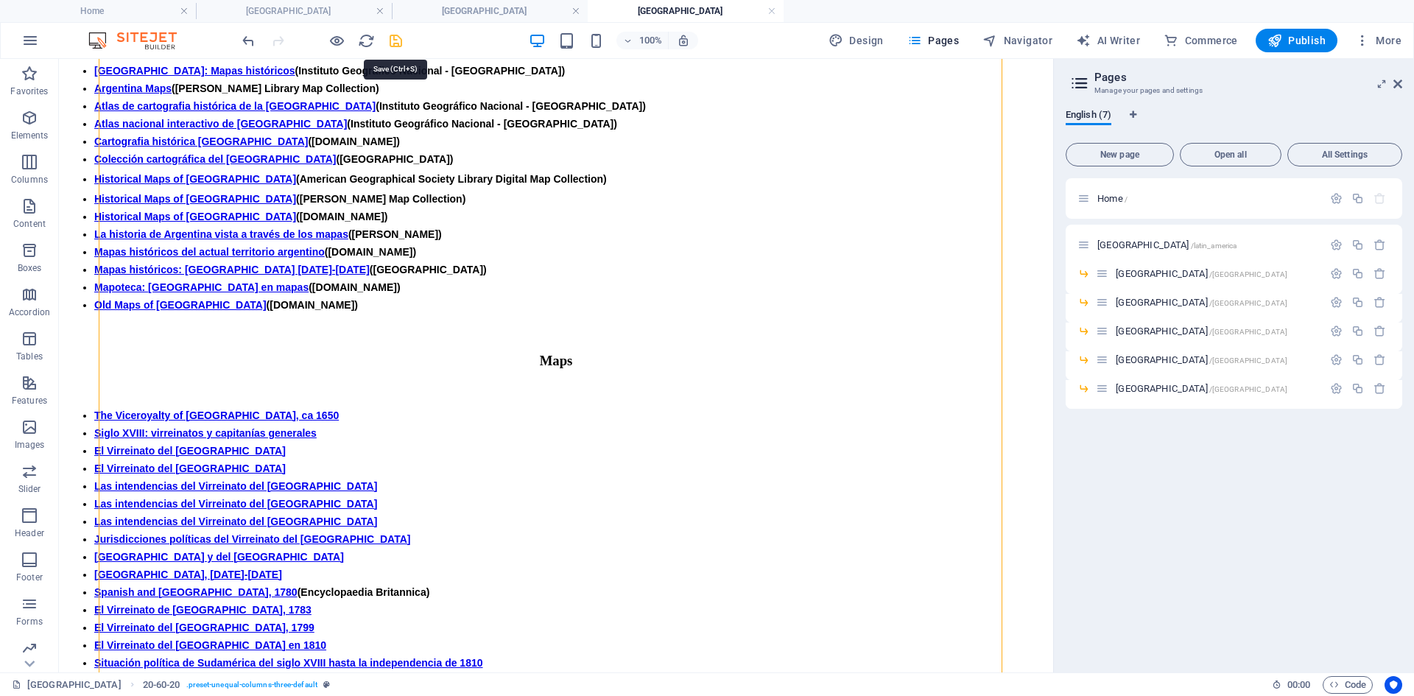
drag, startPoint x: 393, startPoint y: 40, endPoint x: 652, endPoint y: 201, distance: 304.8
click at [393, 40] on icon "save" at bounding box center [395, 40] width 17 height 17
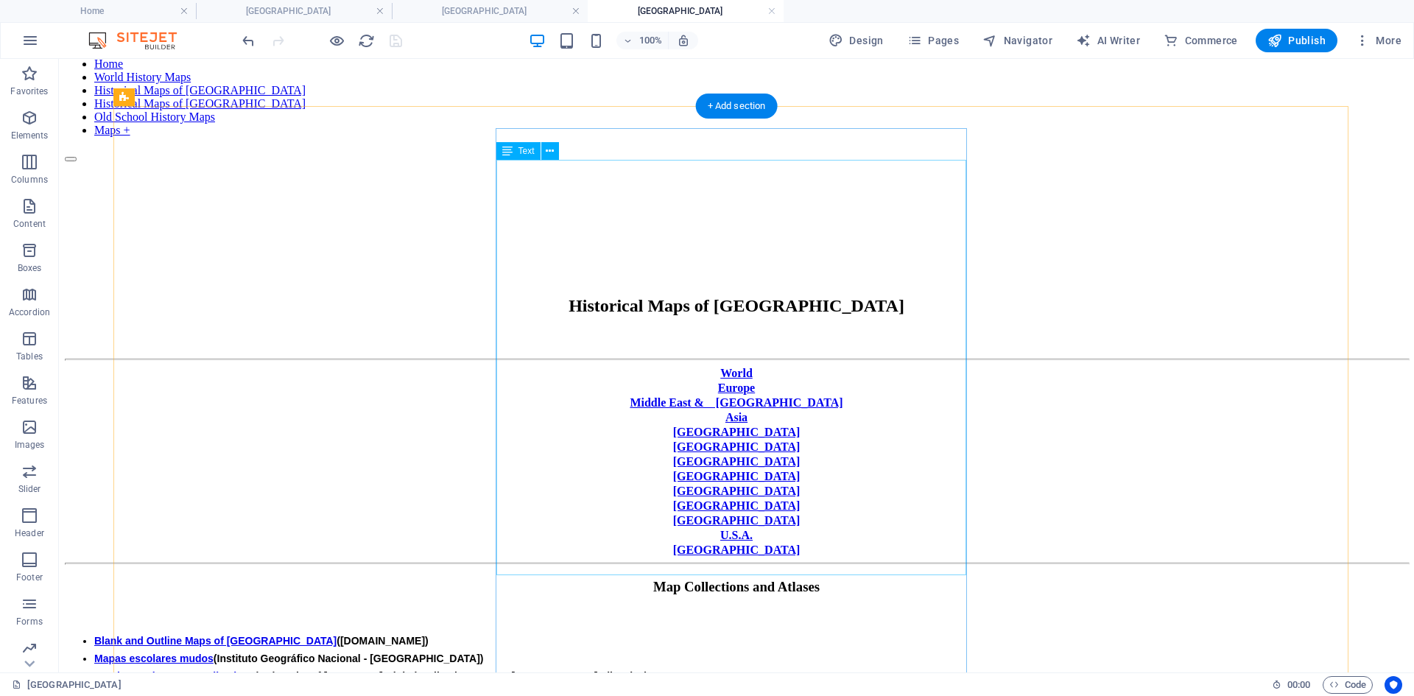
scroll to position [0, 0]
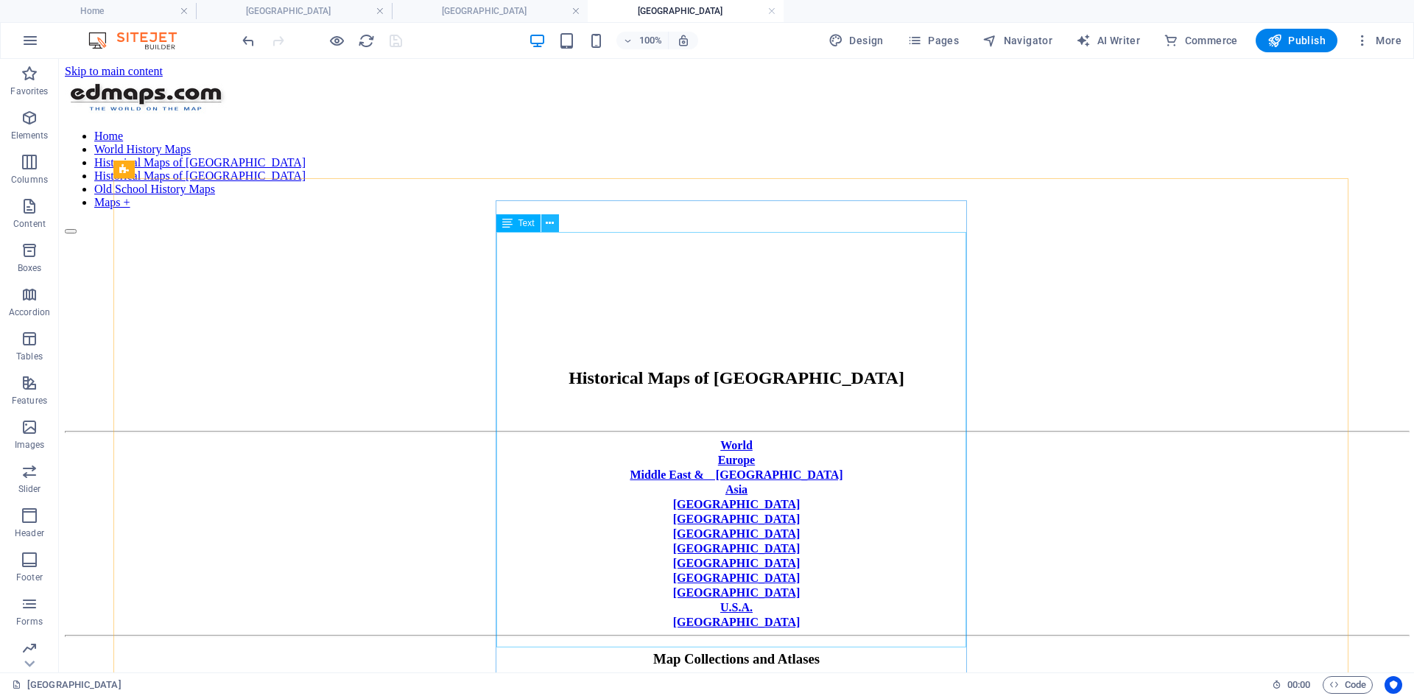
click at [551, 228] on icon at bounding box center [550, 223] width 8 height 15
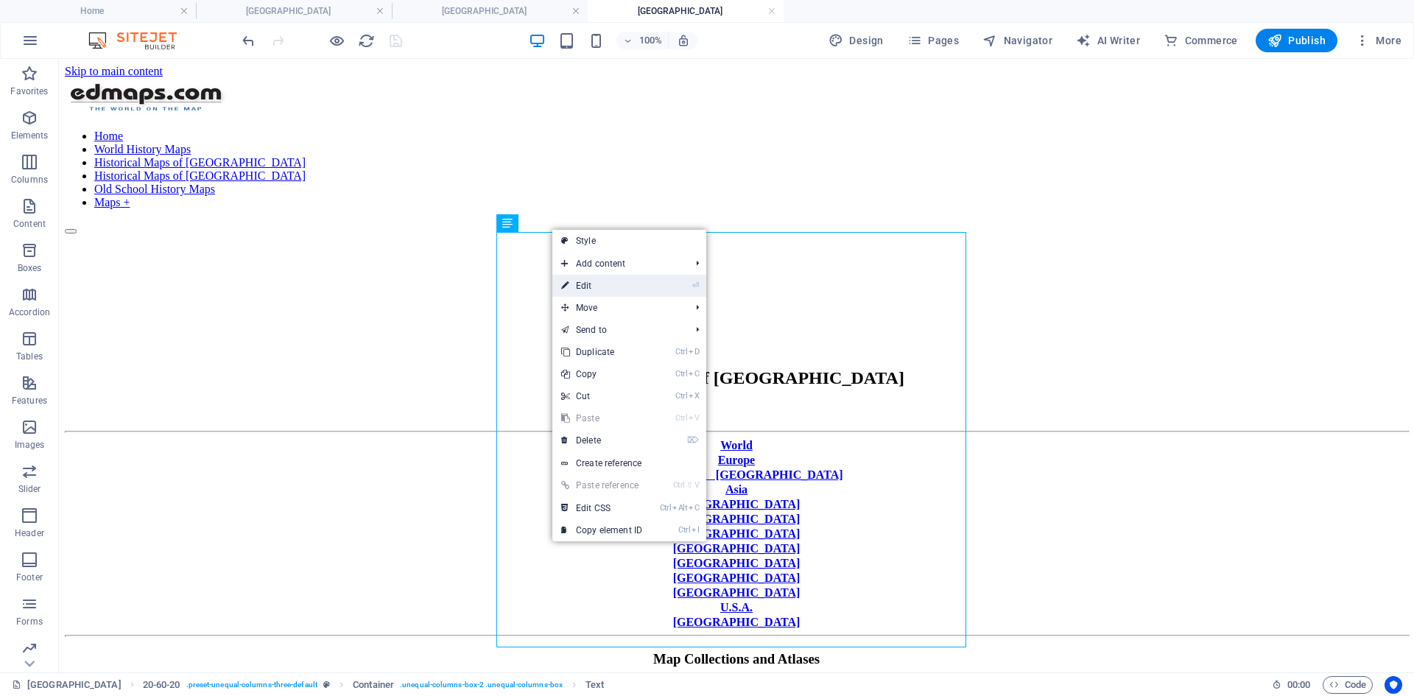
click at [594, 286] on link "⏎ Edit" at bounding box center [602, 286] width 99 height 22
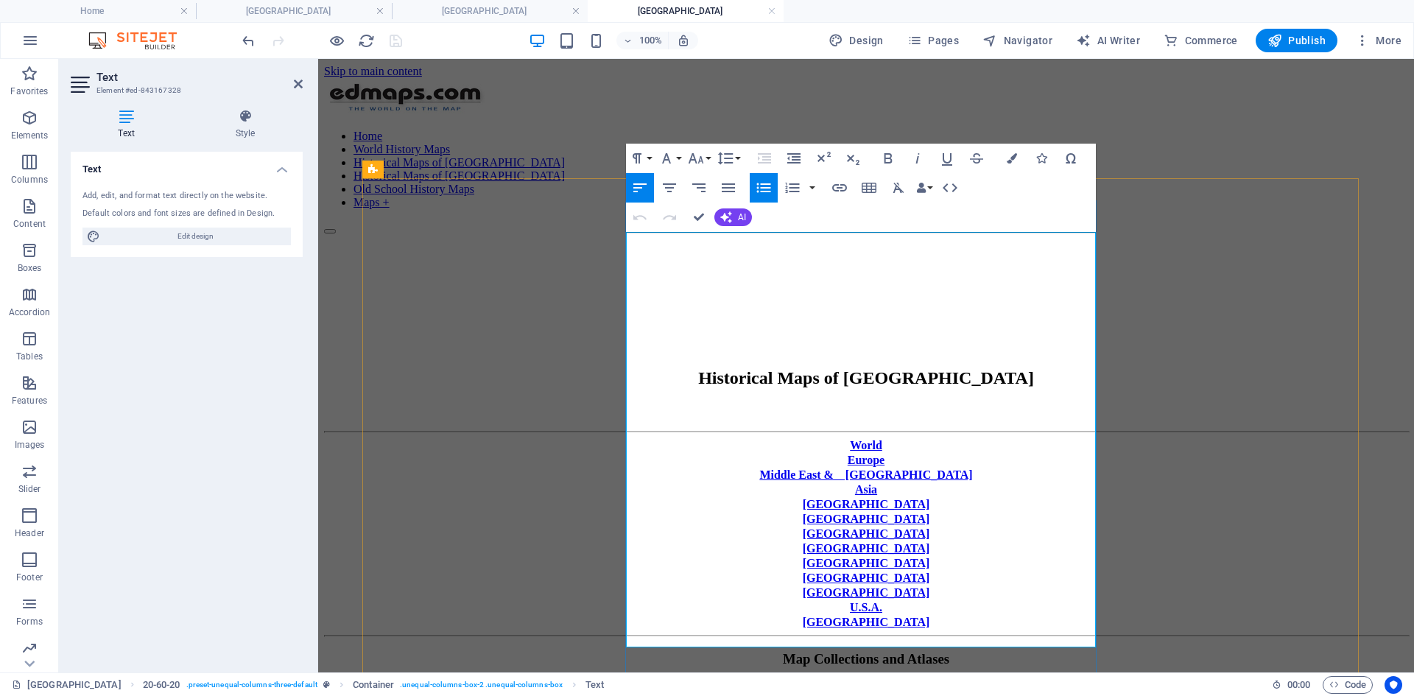
drag, startPoint x: 656, startPoint y: 293, endPoint x: 687, endPoint y: 304, distance: 32.2
copy li "South American Map Collections ([GEOGRAPHIC_DATA][US_STATE] Digital Collections…"
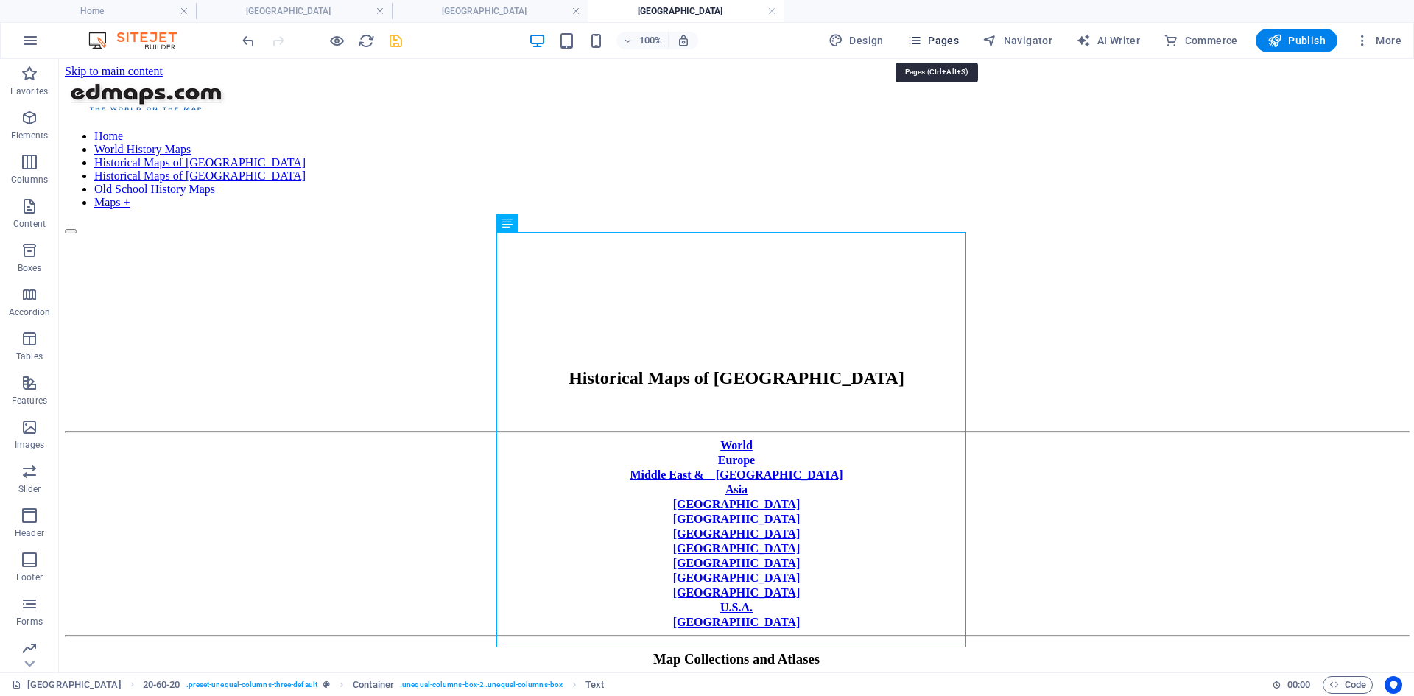
click at [922, 38] on icon "button" at bounding box center [915, 40] width 15 height 15
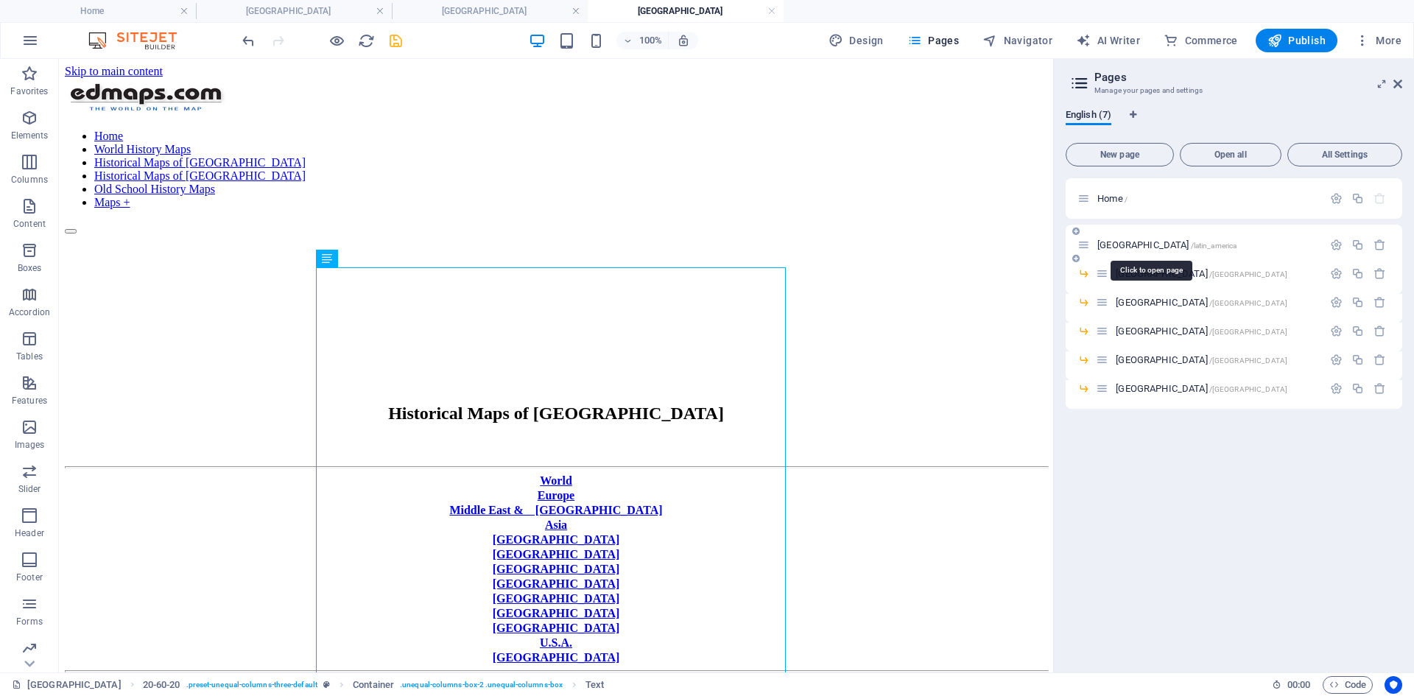
click at [1114, 243] on span "[GEOGRAPHIC_DATA] /latin_america" at bounding box center [1167, 244] width 139 height 11
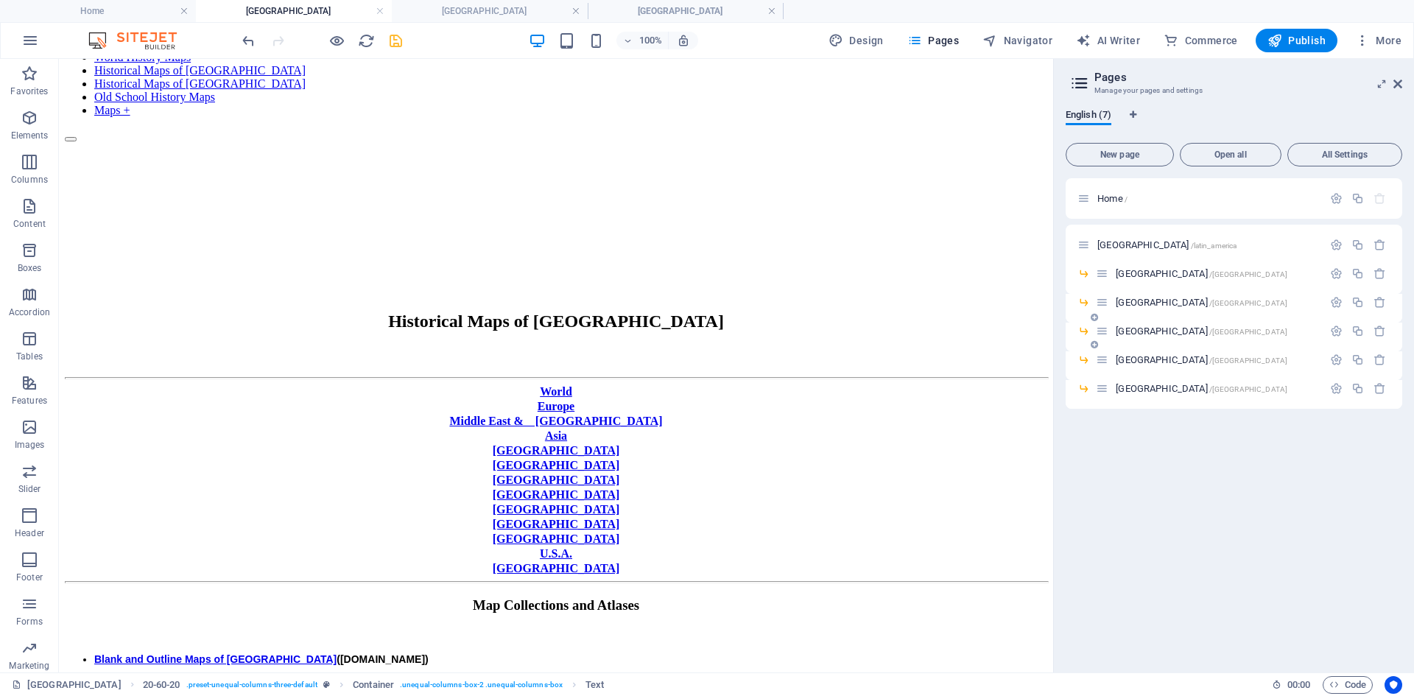
click at [1126, 333] on span "[GEOGRAPHIC_DATA] /[GEOGRAPHIC_DATA]" at bounding box center [1202, 331] width 172 height 11
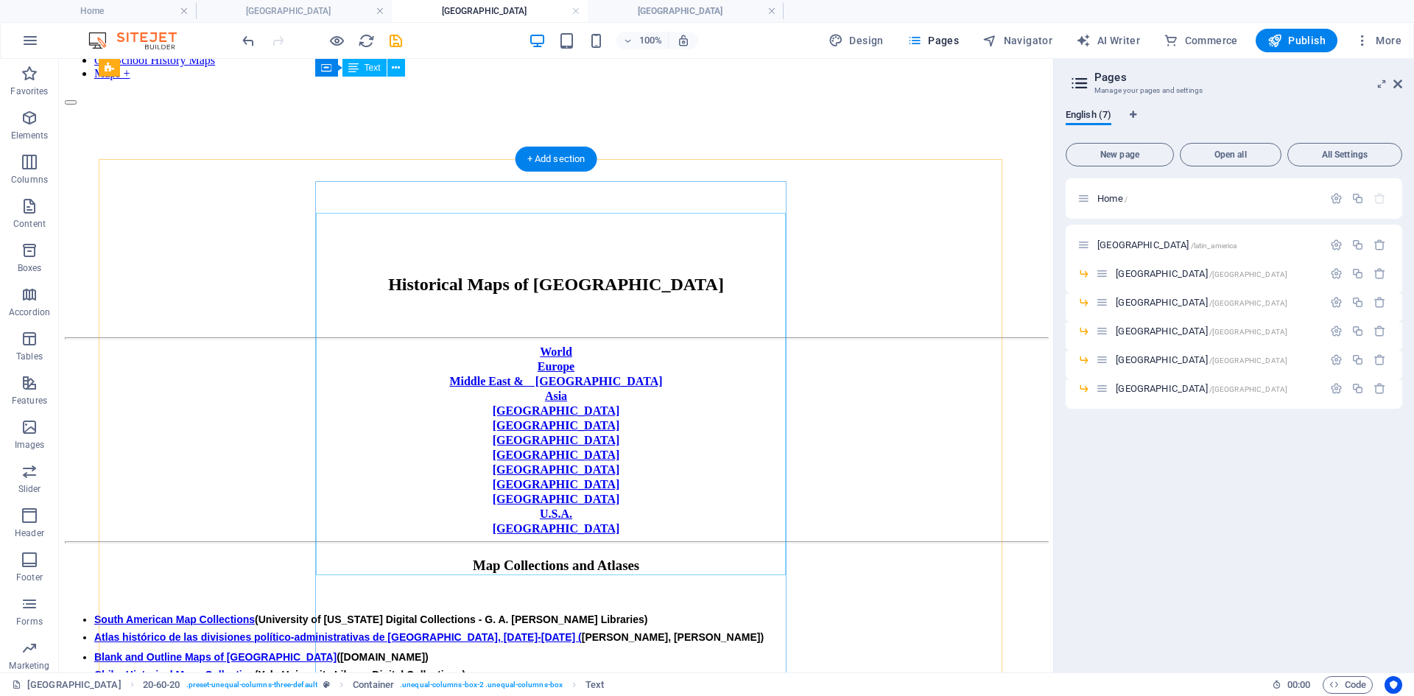
scroll to position [55, 0]
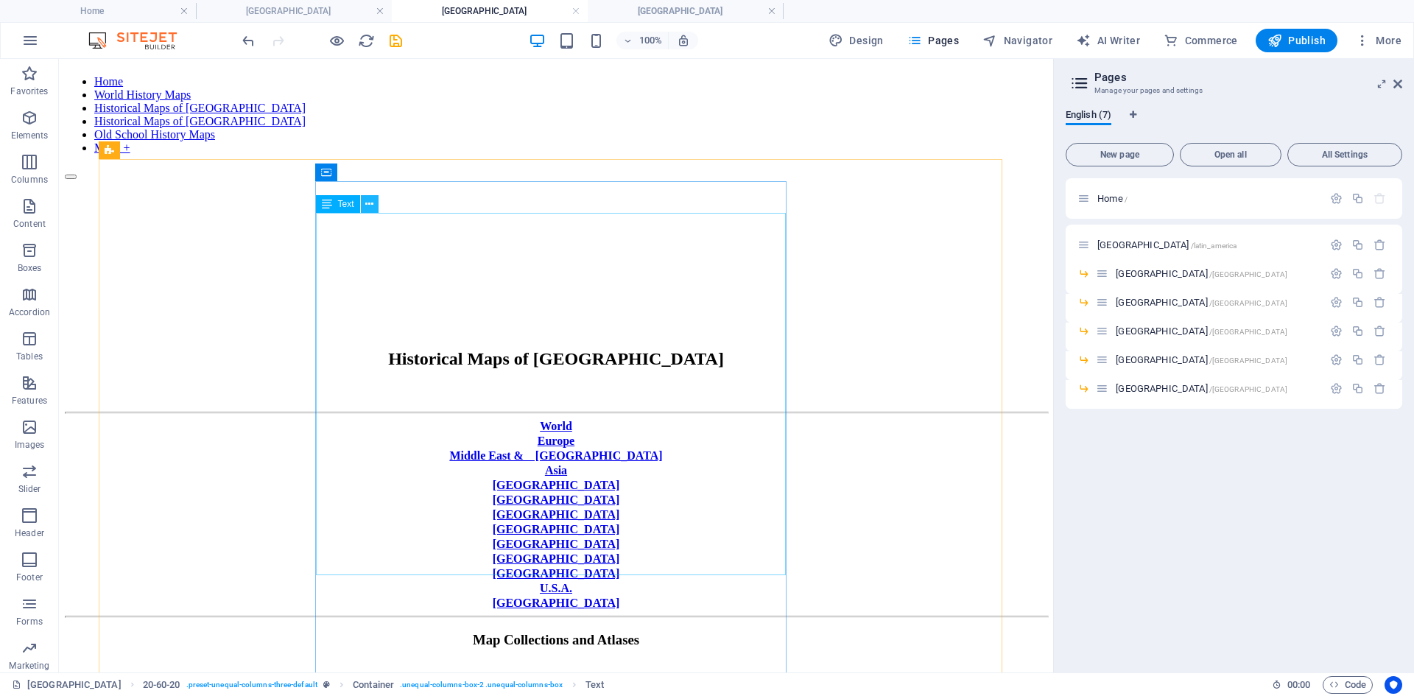
click at [368, 200] on icon at bounding box center [369, 204] width 8 height 15
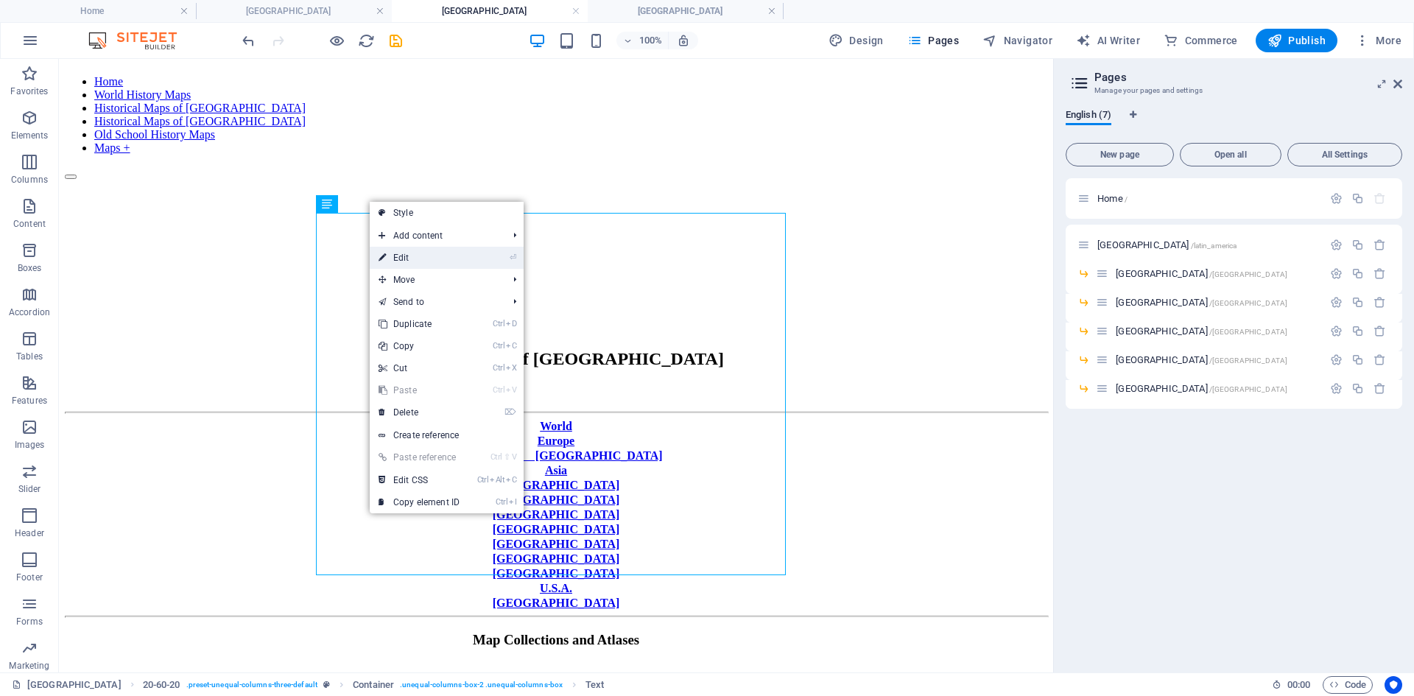
click at [404, 256] on link "⏎ Edit" at bounding box center [419, 258] width 99 height 22
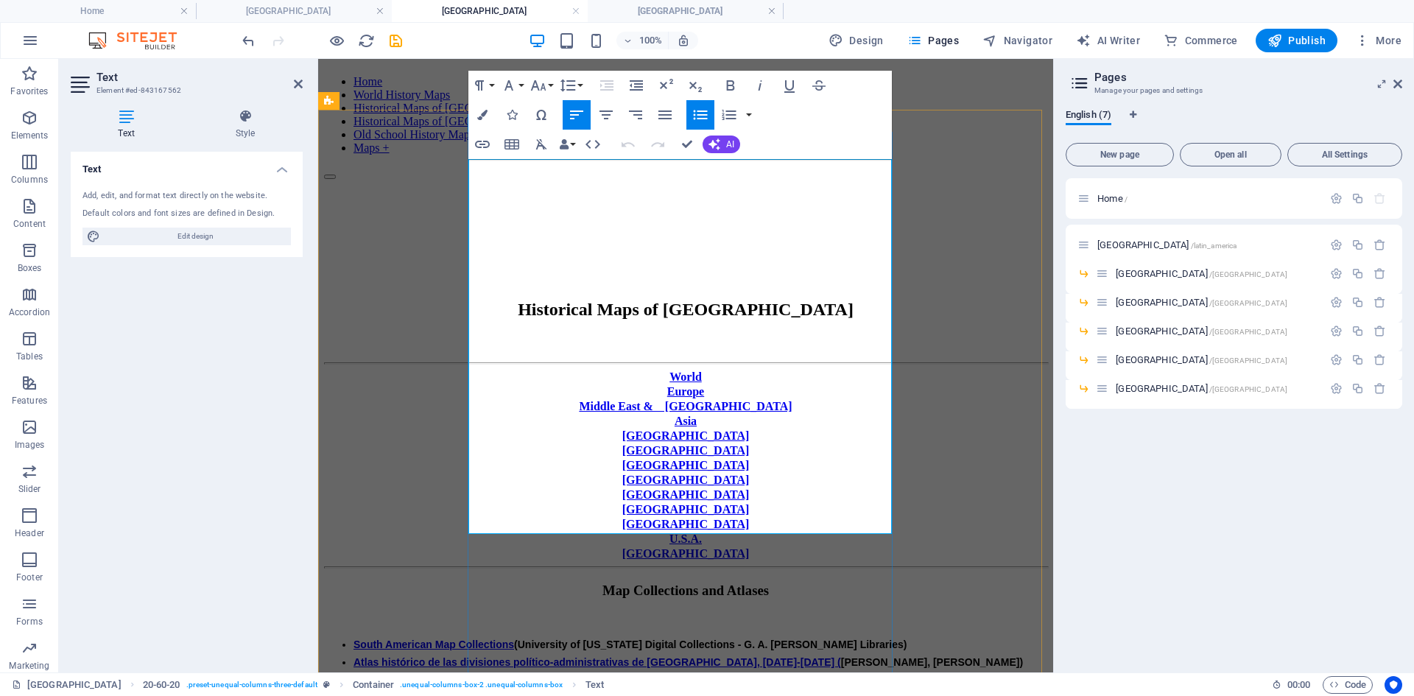
drag, startPoint x: 483, startPoint y: 435, endPoint x: 831, endPoint y: 427, distance: 347.8
copy li "Mapas históricos de [GEOGRAPHIC_DATA] ([GEOGRAPHIC_DATA])"
drag, startPoint x: 685, startPoint y: 144, endPoint x: 476, endPoint y: 114, distance: 211.3
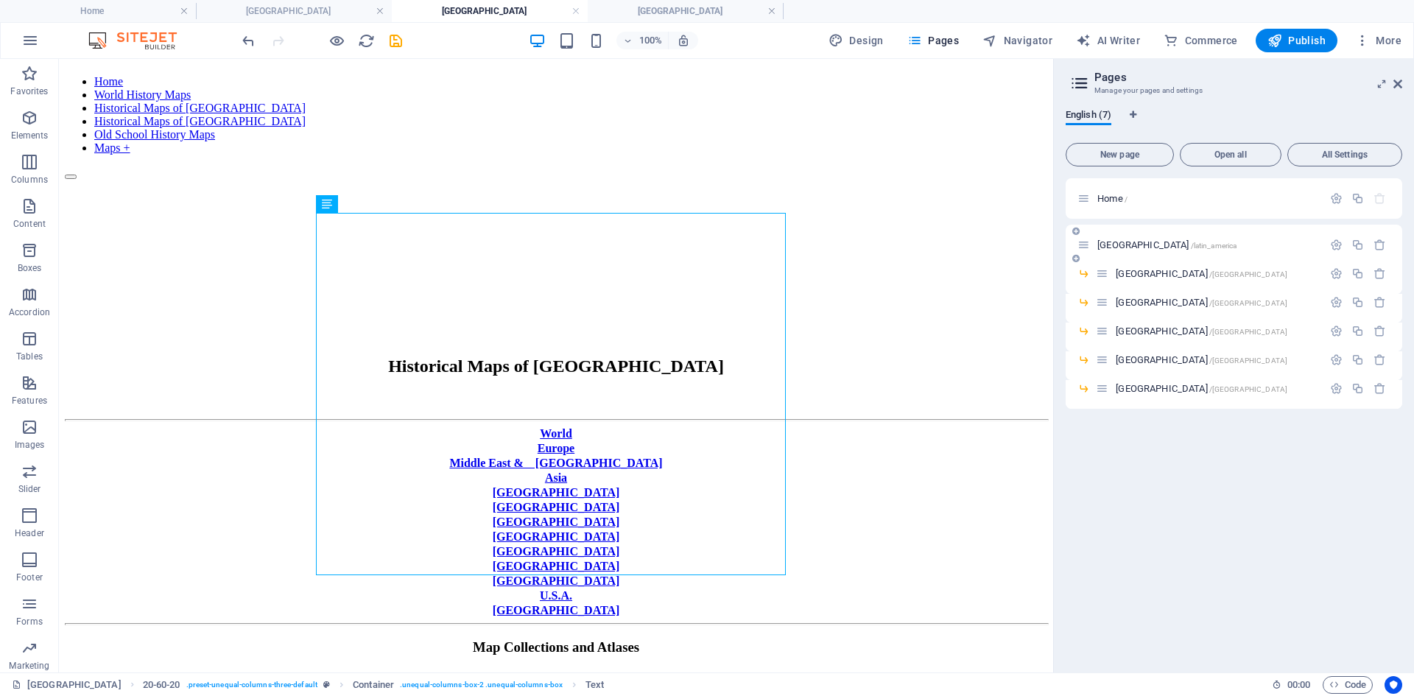
click at [1113, 245] on span "[GEOGRAPHIC_DATA] /latin_america" at bounding box center [1167, 244] width 139 height 11
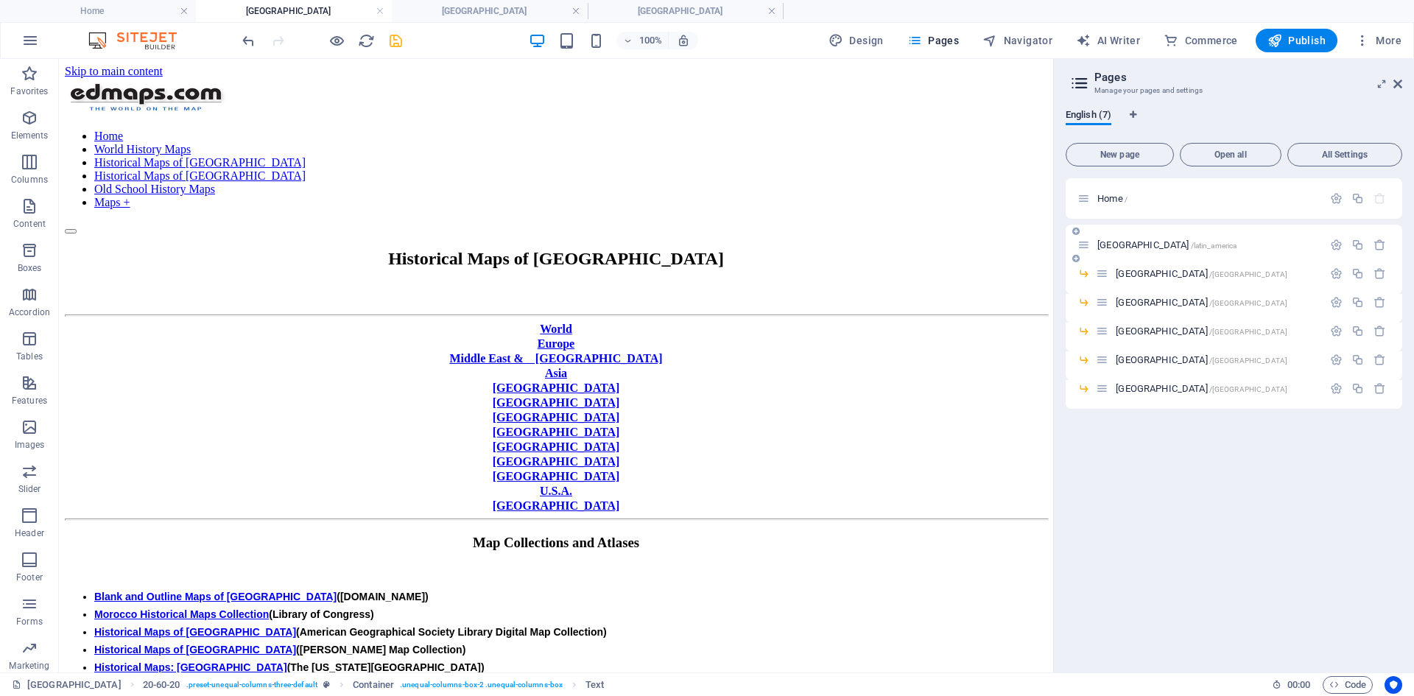
scroll to position [0, 0]
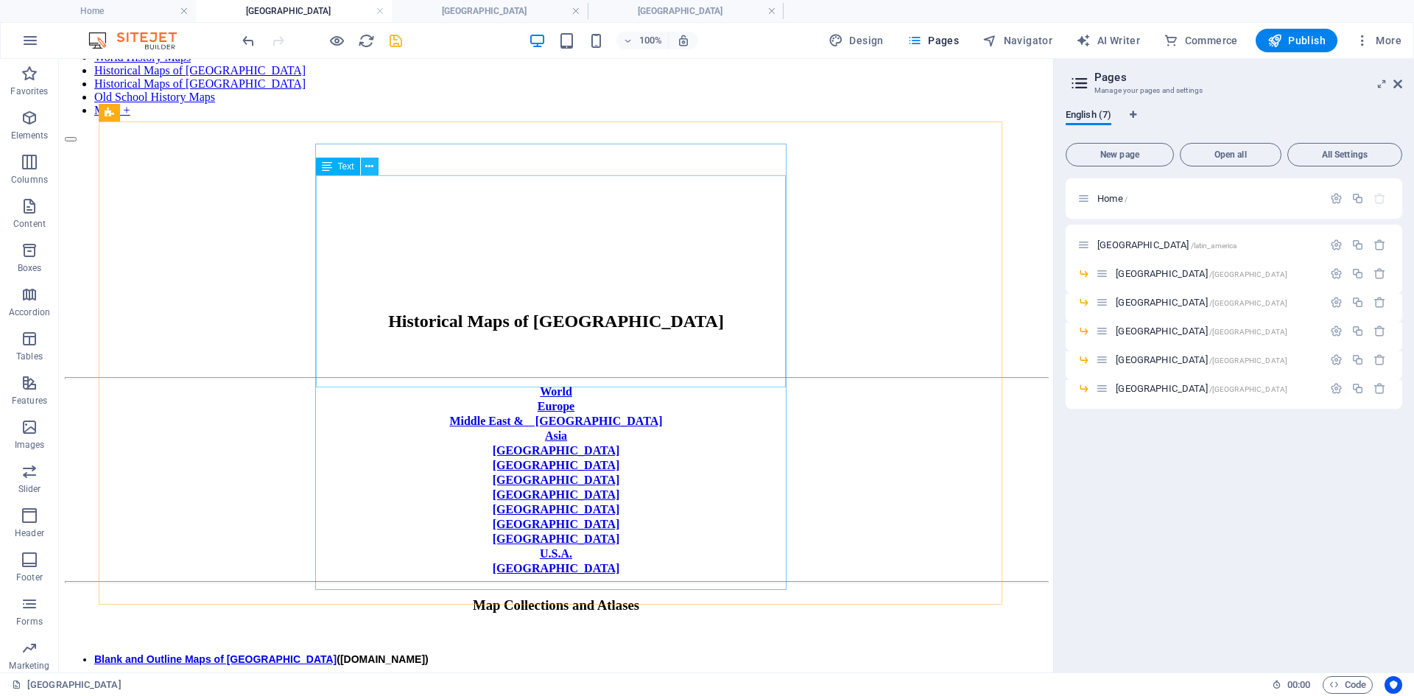
click at [370, 164] on icon at bounding box center [369, 166] width 8 height 15
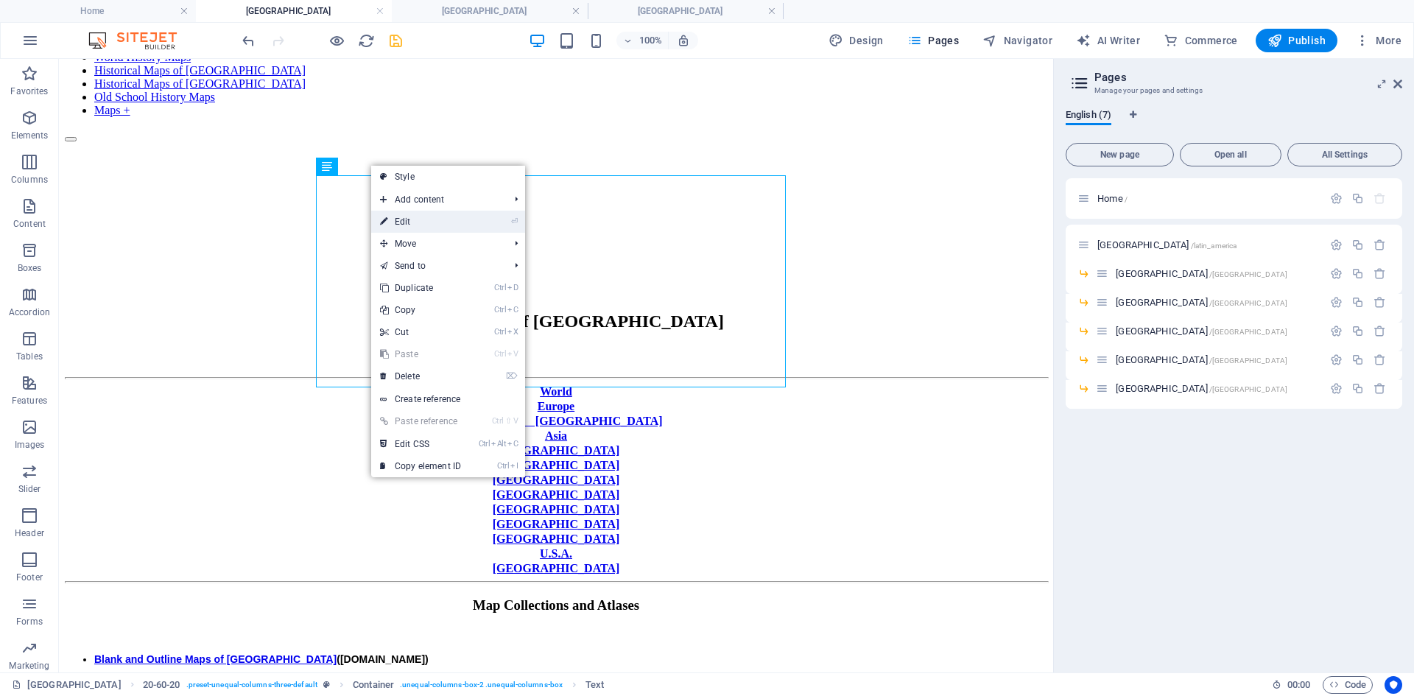
drag, startPoint x: 97, startPoint y: 162, endPoint x: 406, endPoint y: 220, distance: 314.1
click at [406, 220] on link "⏎ Edit" at bounding box center [420, 222] width 99 height 22
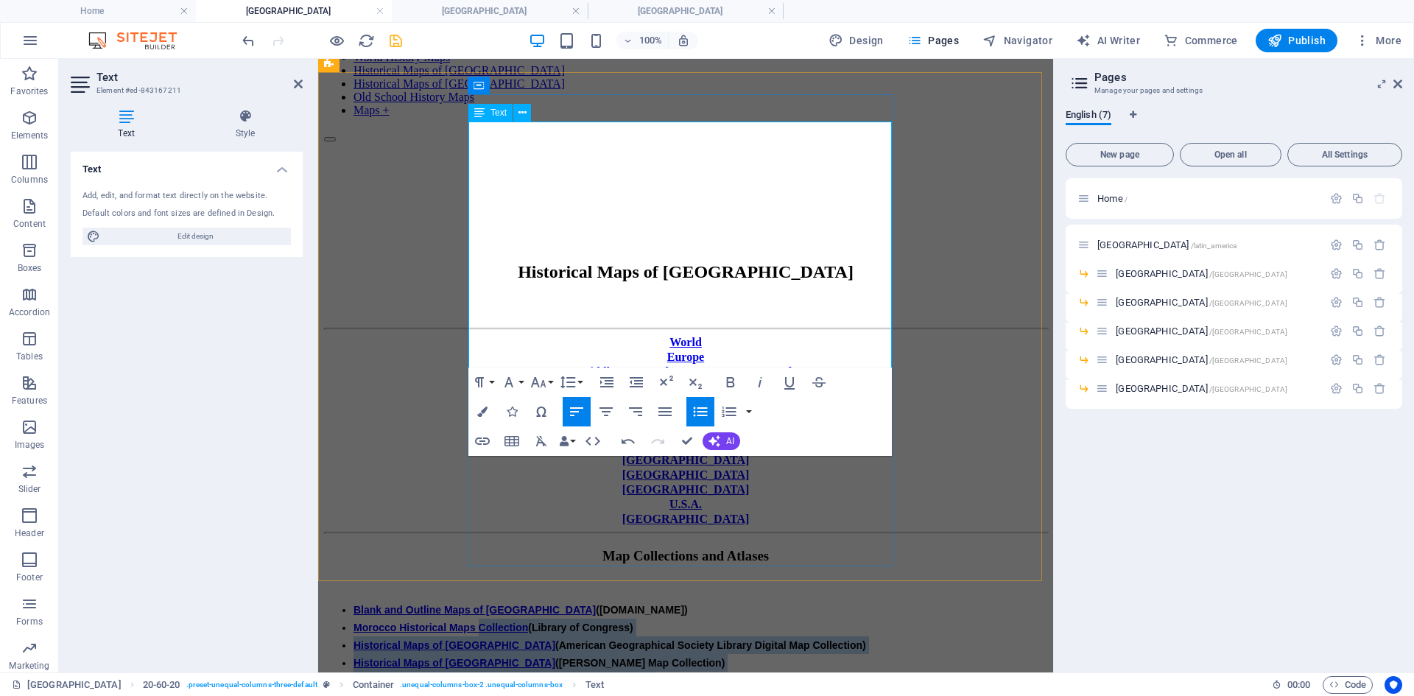
drag, startPoint x: 606, startPoint y: 163, endPoint x: 733, endPoint y: 235, distance: 145.8
click at [733, 537] on ul "Blank and Outline Maps of [GEOGRAPHIC_DATA] ([DOMAIN_NAME]) [GEOGRAPHIC_DATA] H…" at bounding box center [685, 689] width 723 height 177
click at [797, 537] on li "Historical Maps of [GEOGRAPHIC_DATA] ([PERSON_NAME] Map Collection)" at bounding box center [701, 663] width 694 height 18
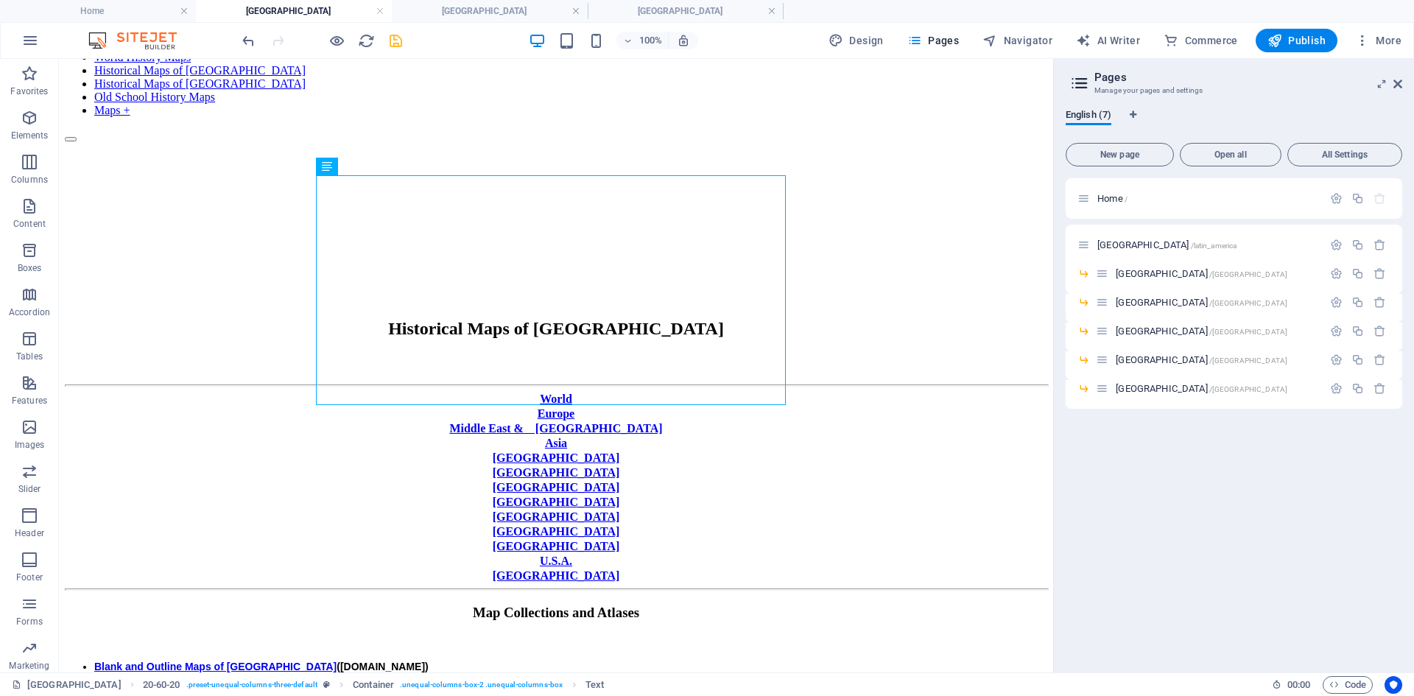
click at [83, 537] on body "Skip to main content Home World History Maps Historical Maps of [GEOGRAPHIC_DAT…" at bounding box center [556, 685] width 983 height 1424
click at [371, 162] on icon at bounding box center [369, 166] width 8 height 15
click at [369, 166] on icon at bounding box center [369, 166] width 8 height 15
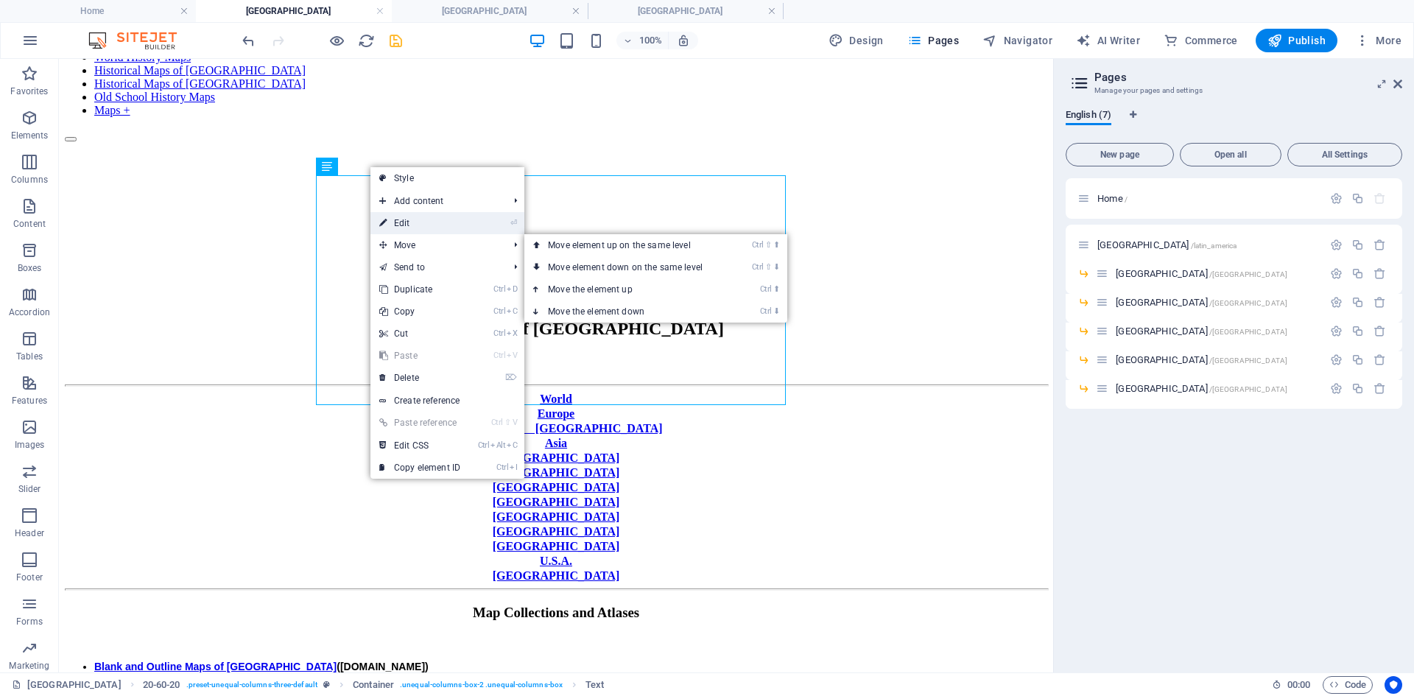
click at [406, 220] on link "⏎ Edit" at bounding box center [420, 223] width 99 height 22
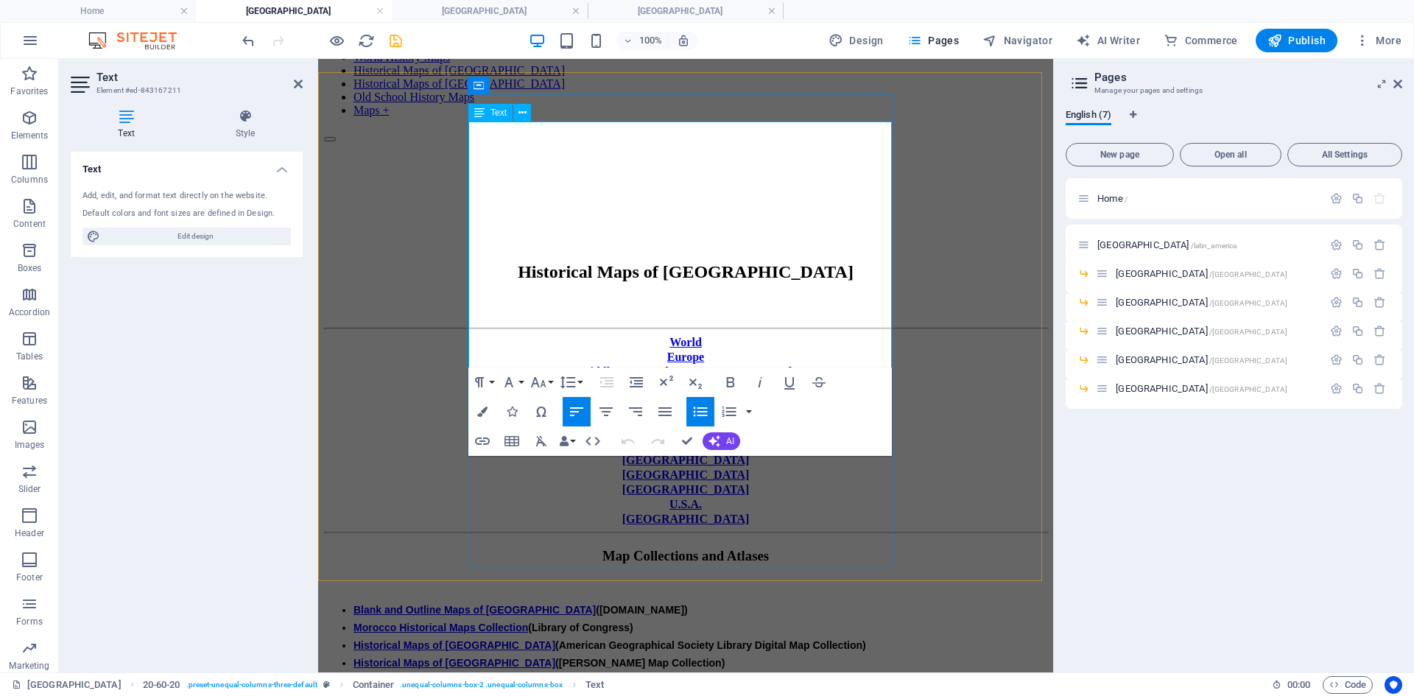
drag, startPoint x: 543, startPoint y: 270, endPoint x: 584, endPoint y: 269, distance: 41.3
drag, startPoint x: 481, startPoint y: 268, endPoint x: 614, endPoint y: 267, distance: 132.6
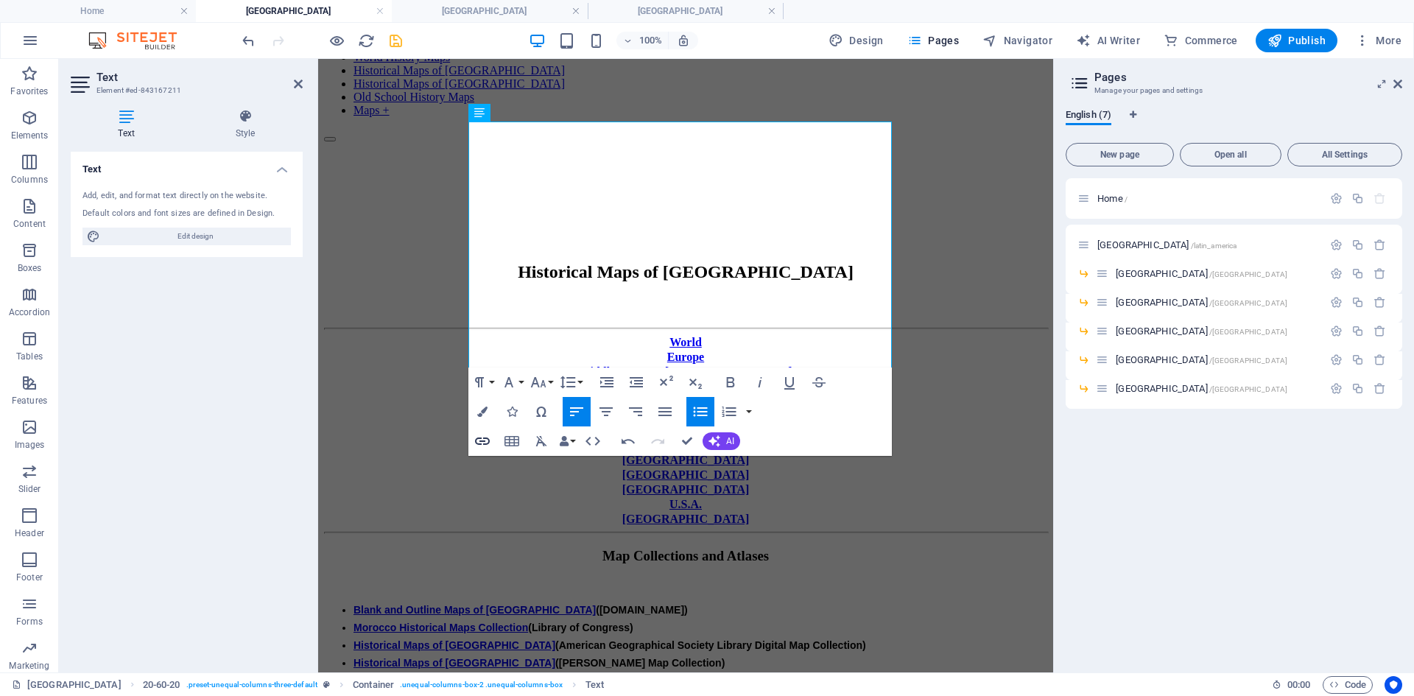
click at [485, 440] on icon "button" at bounding box center [483, 441] width 18 height 18
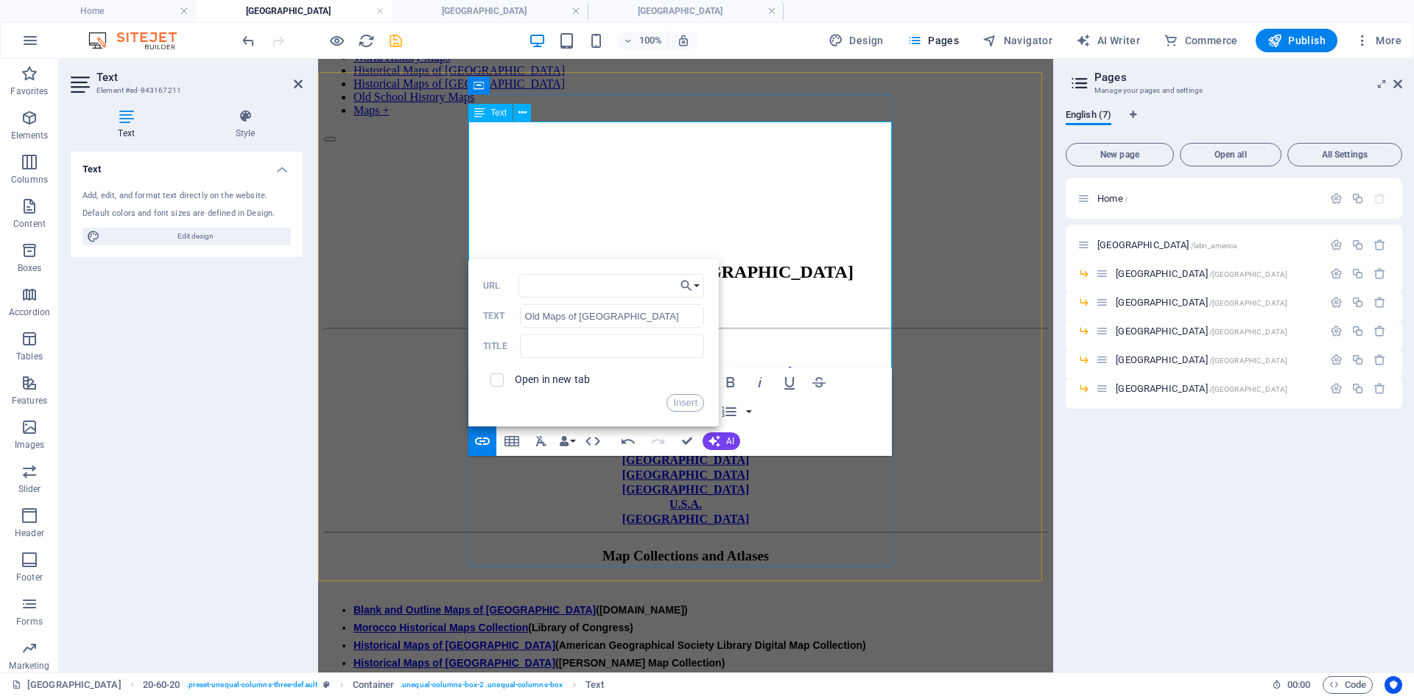
click at [705, 537] on li "Historical Maps of [GEOGRAPHIC_DATA] ([GEOGRAPHIC_DATA])" at bounding box center [701, 699] width 694 height 18
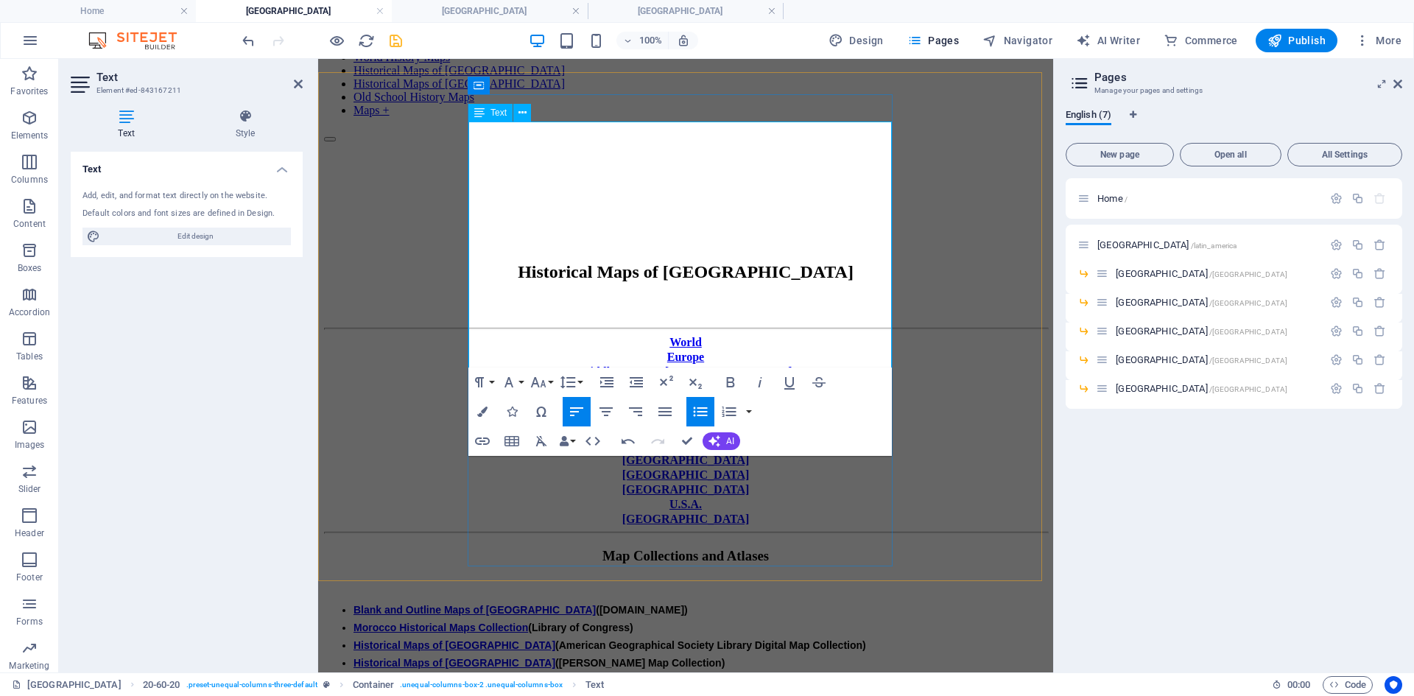
drag, startPoint x: 481, startPoint y: 268, endPoint x: 857, endPoint y: 326, distance: 380.2
type input "[URL][DOMAIN_NAME]"
type input "Old Maps of"
click at [481, 441] on icon "button" at bounding box center [482, 441] width 15 height 7
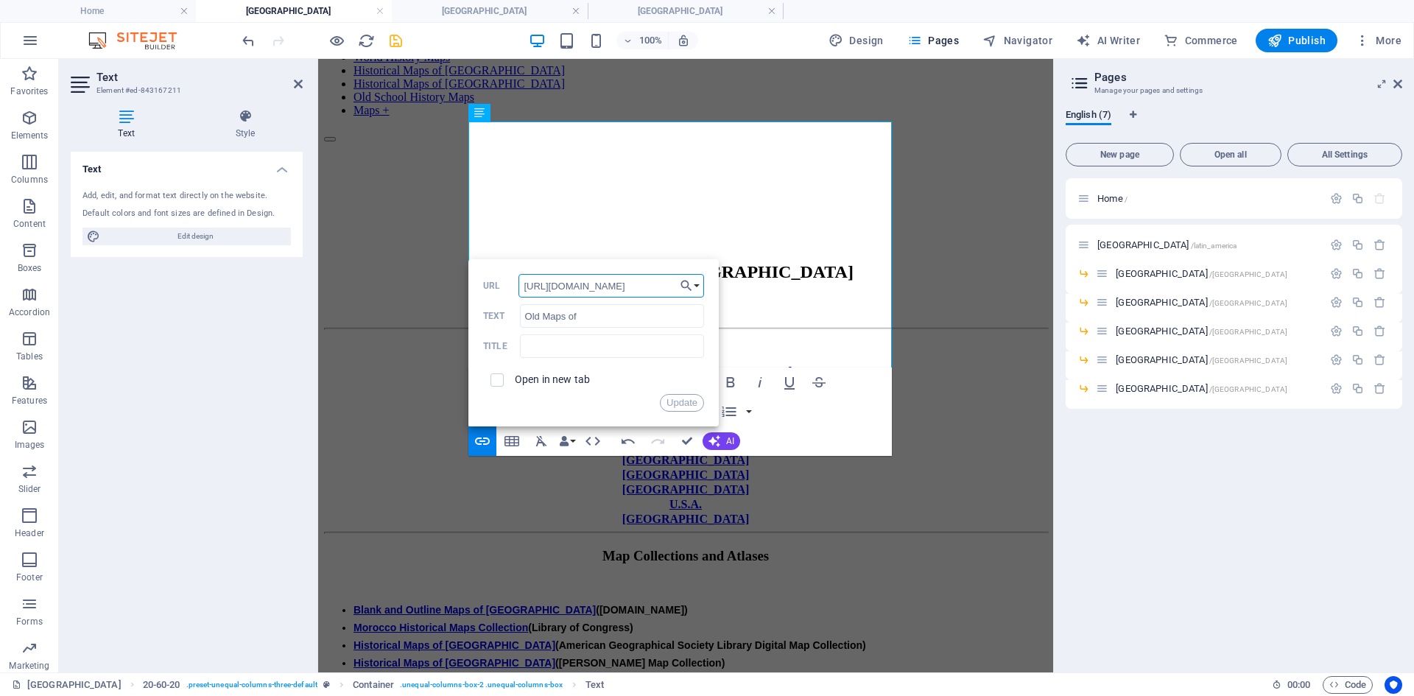
drag, startPoint x: 673, startPoint y: 286, endPoint x: 511, endPoint y: 292, distance: 162.2
click at [499, 287] on div "[URL][DOMAIN_NAME] URL" at bounding box center [593, 286] width 221 height 24
click at [682, 402] on button "Update" at bounding box center [682, 403] width 44 height 18
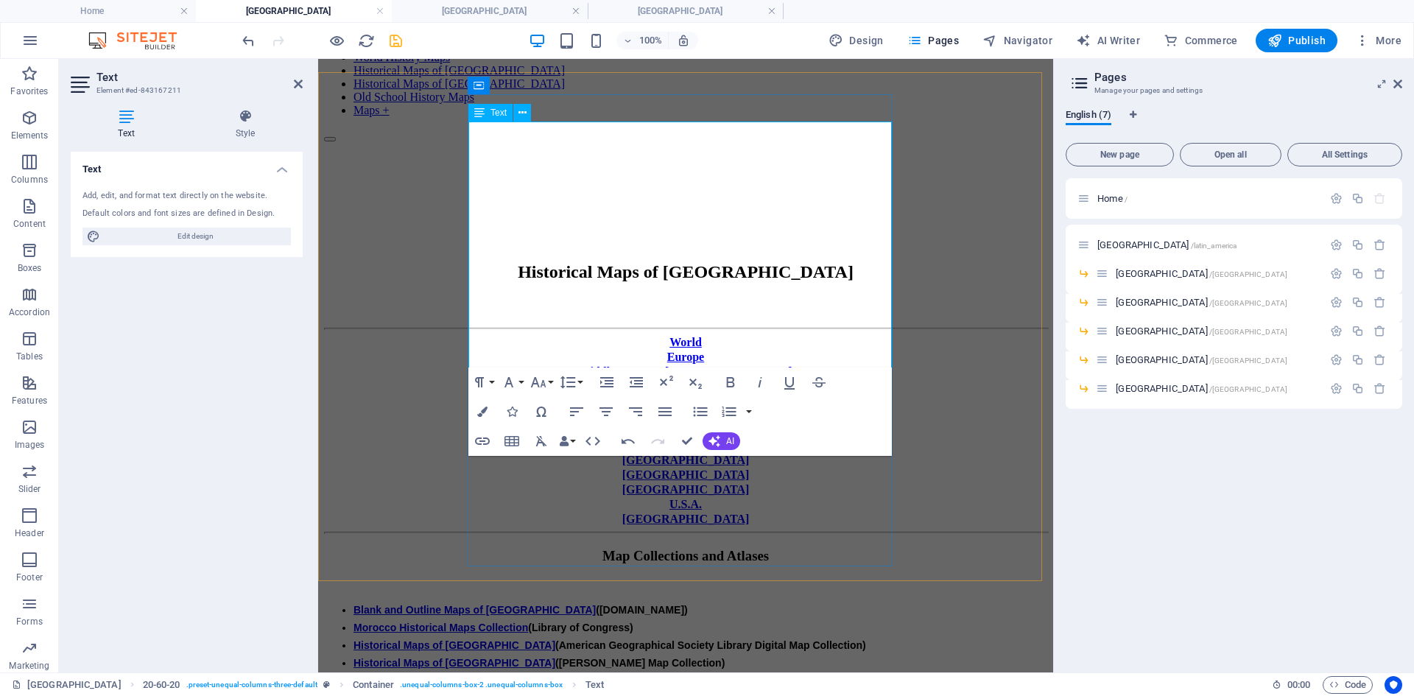
drag, startPoint x: 482, startPoint y: 268, endPoint x: 614, endPoint y: 265, distance: 131.9
type input "Old Maps of [GEOGRAPHIC_DATA]"
click at [485, 438] on icon "button" at bounding box center [483, 441] width 18 height 18
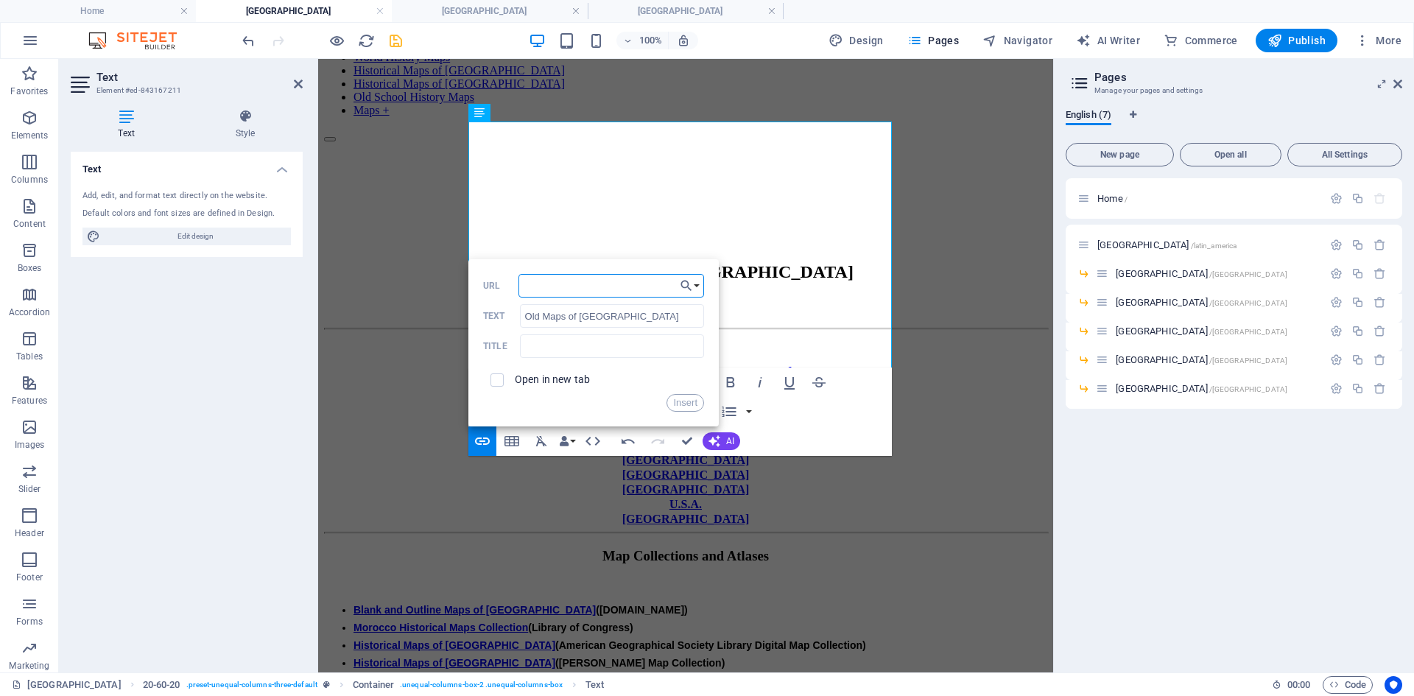
type input "[URL][DOMAIN_NAME]"
click at [690, 401] on button "Insert" at bounding box center [686, 403] width 38 height 18
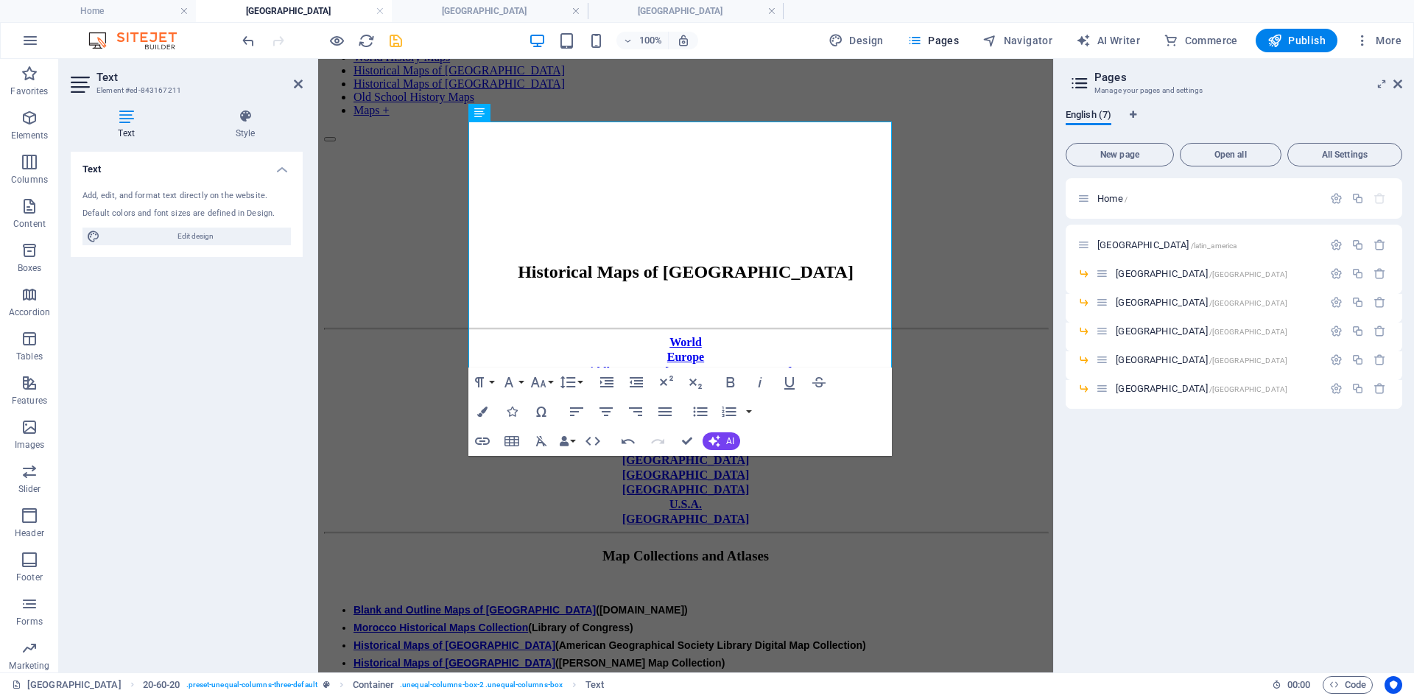
scroll to position [0, 0]
drag, startPoint x: 688, startPoint y: 439, endPoint x: 628, endPoint y: 380, distance: 83.9
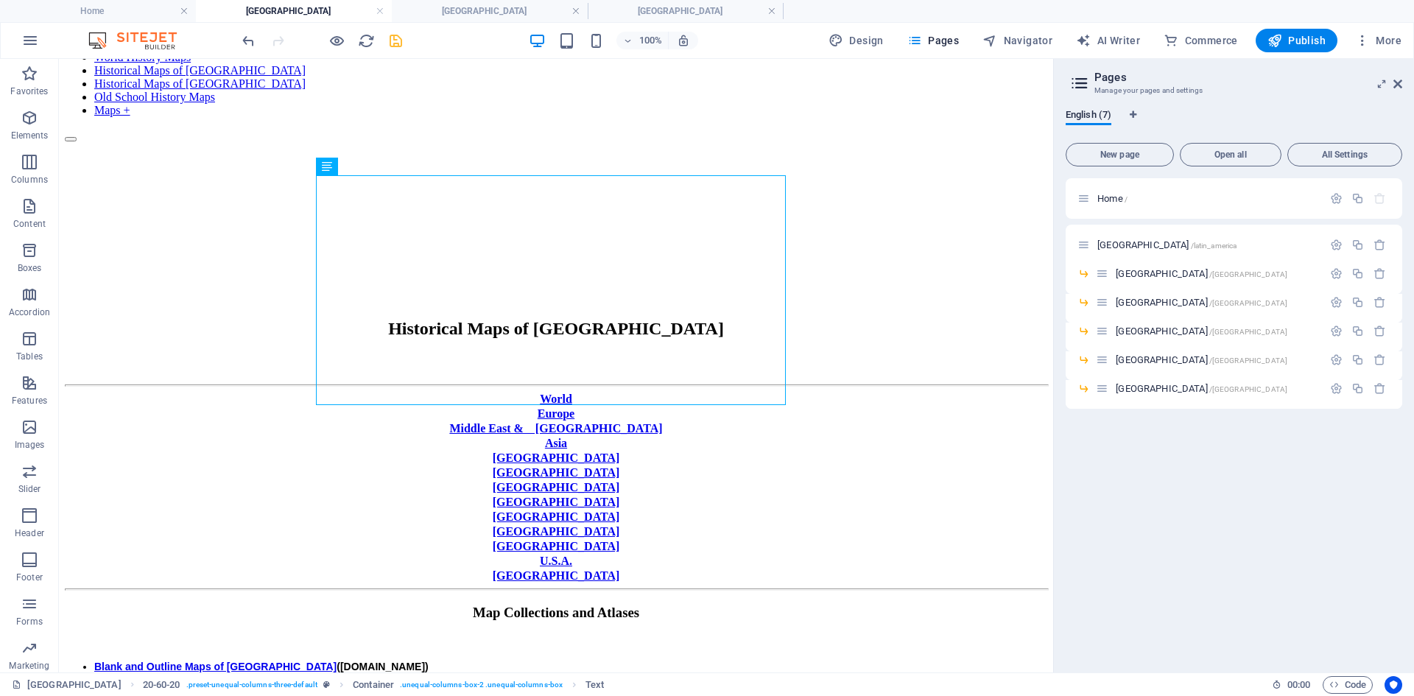
click at [88, 537] on body "Skip to main content Home World History Maps Historical Maps of [GEOGRAPHIC_DAT…" at bounding box center [556, 685] width 983 height 1424
click at [371, 166] on icon at bounding box center [369, 166] width 8 height 15
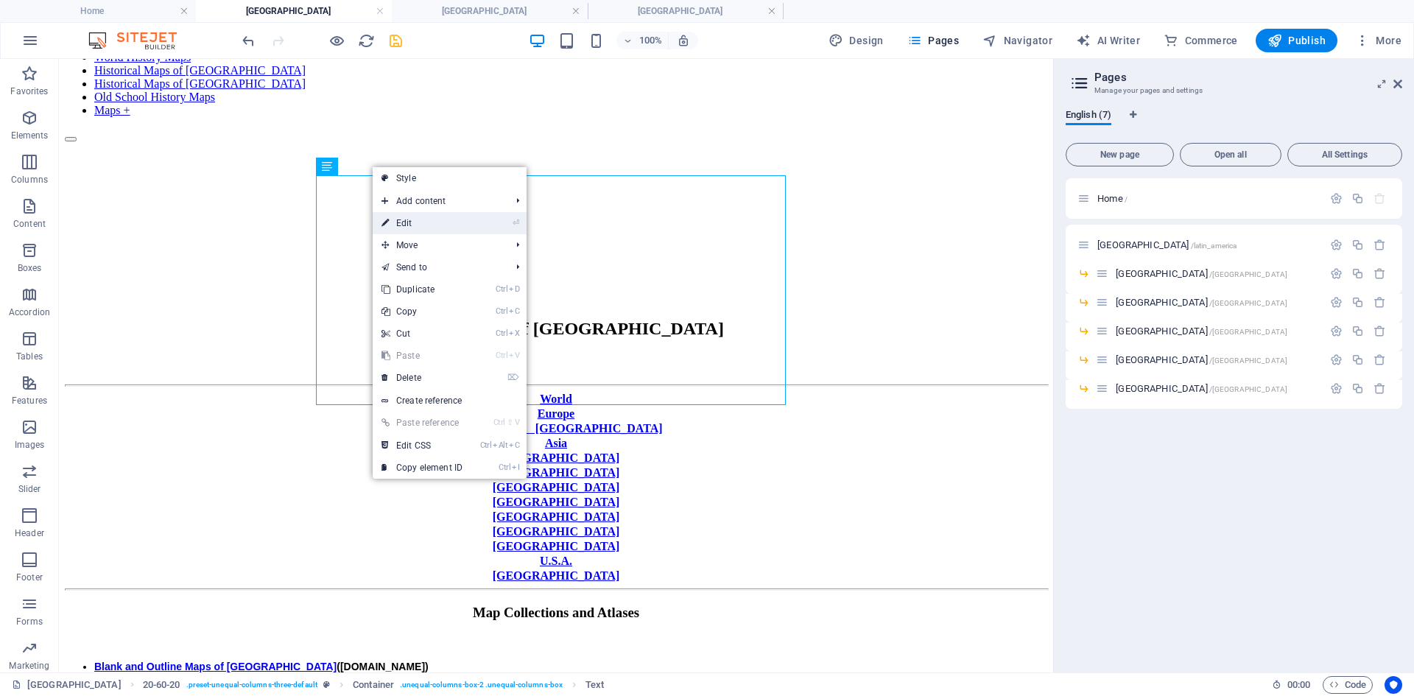
drag, startPoint x: 410, startPoint y: 221, endPoint x: 138, endPoint y: 178, distance: 275.9
click at [410, 221] on link "⏎ Edit" at bounding box center [422, 223] width 99 height 22
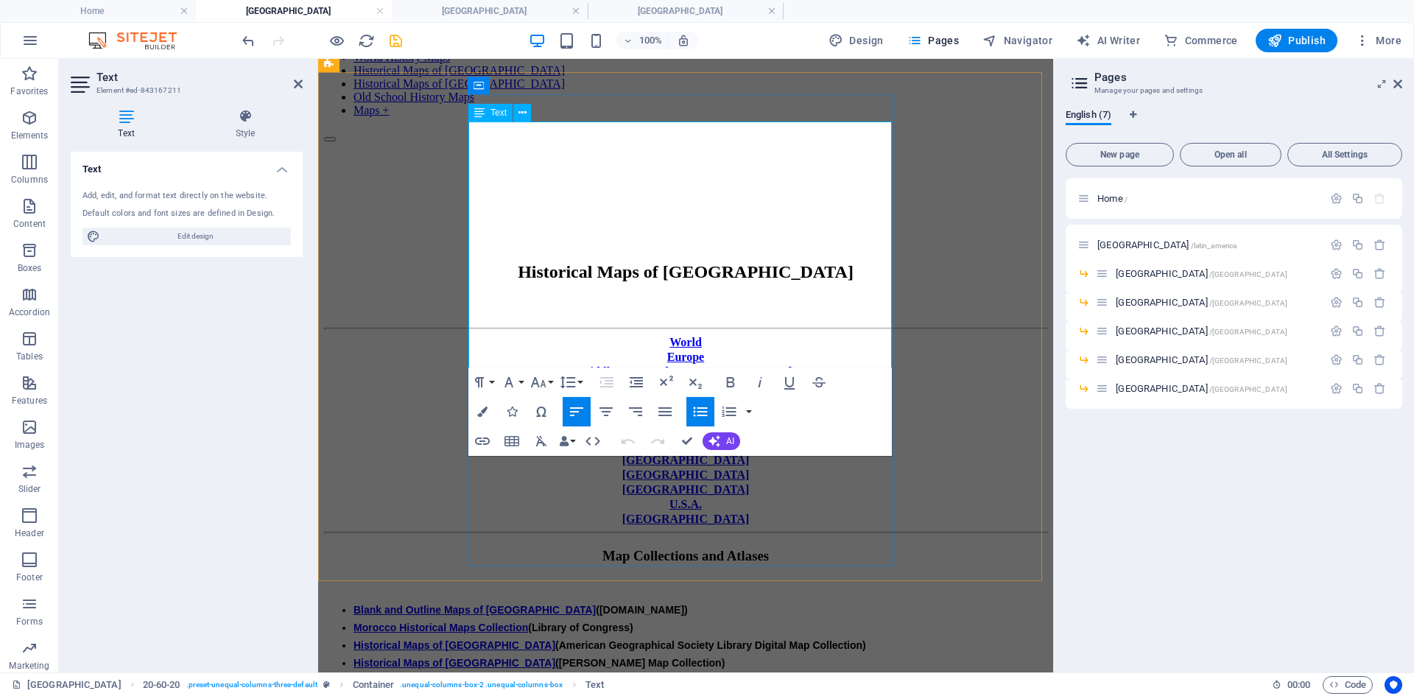
drag, startPoint x: 483, startPoint y: 287, endPoint x: 793, endPoint y: 284, distance: 310.2
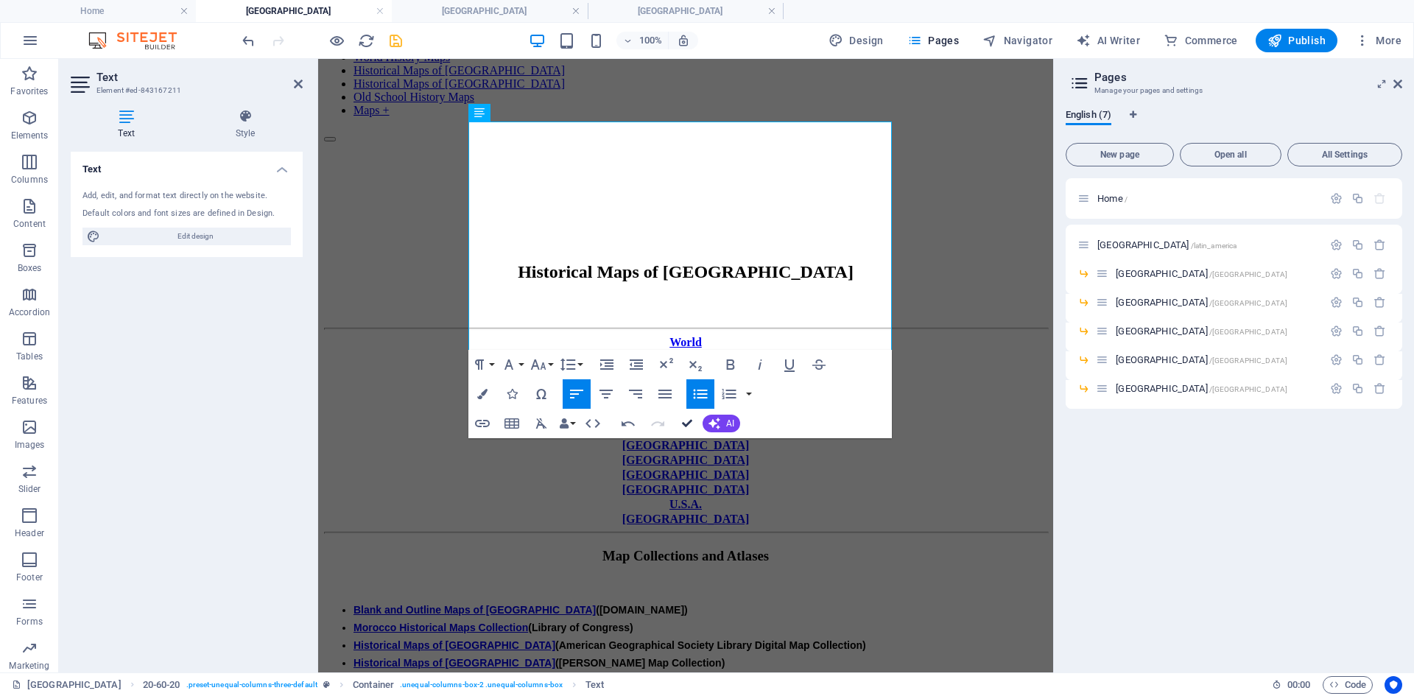
drag, startPoint x: 687, startPoint y: 421, endPoint x: 617, endPoint y: 368, distance: 88.3
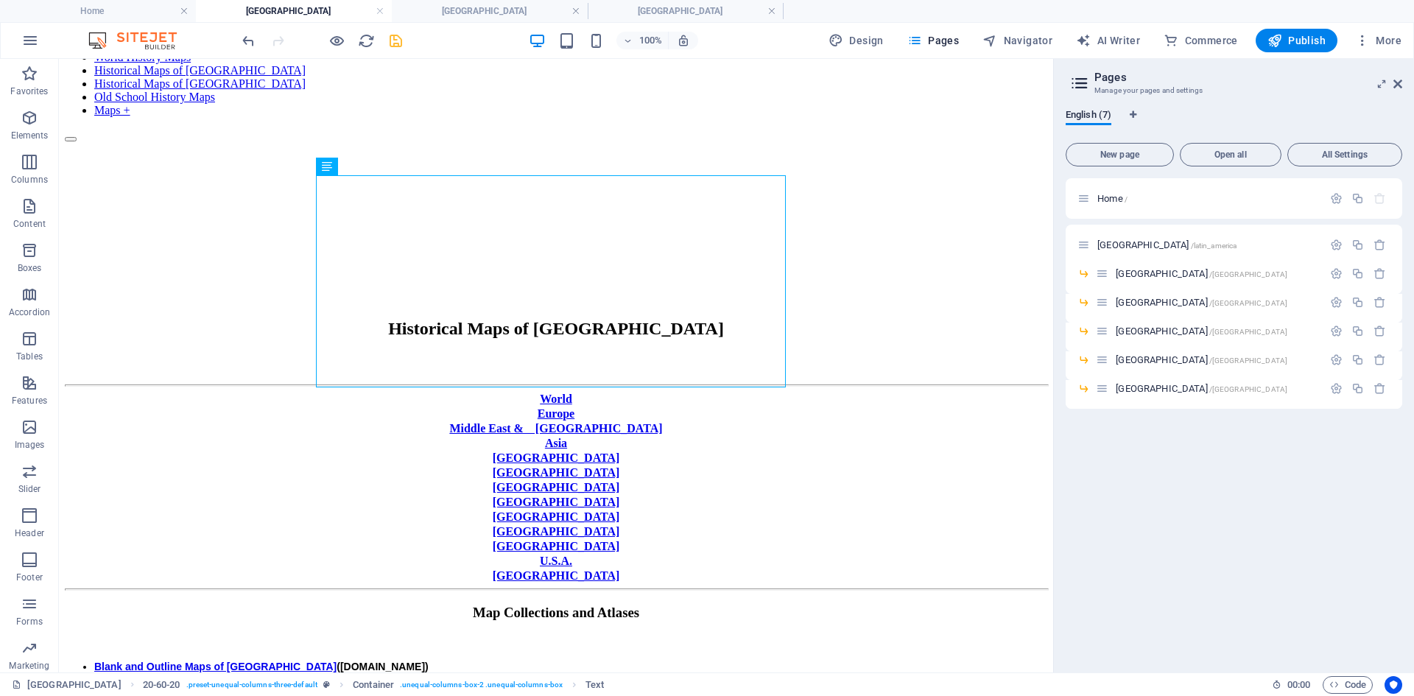
click at [84, 451] on body "Skip to main content Home World History Maps Historical Maps of [GEOGRAPHIC_DAT…" at bounding box center [556, 676] width 983 height 1406
click at [368, 166] on icon at bounding box center [369, 166] width 8 height 15
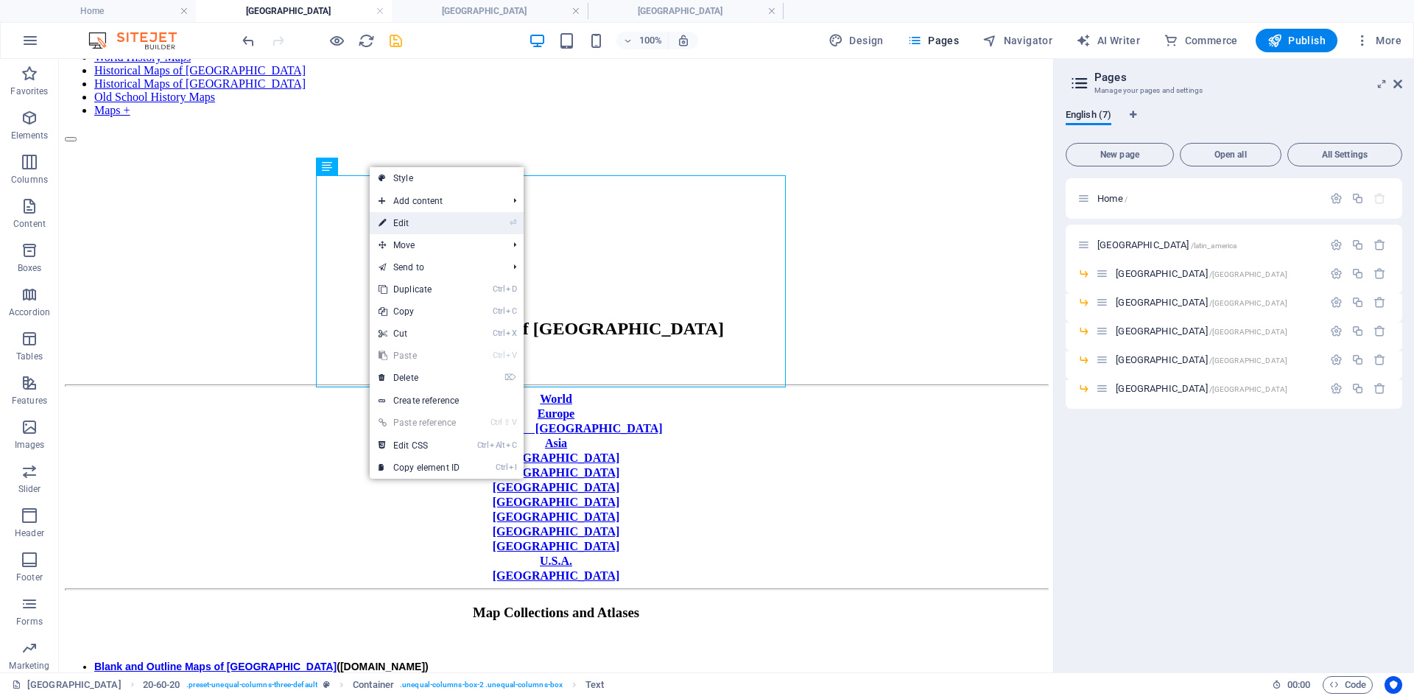
click at [403, 225] on link "⏎ Edit" at bounding box center [419, 223] width 99 height 22
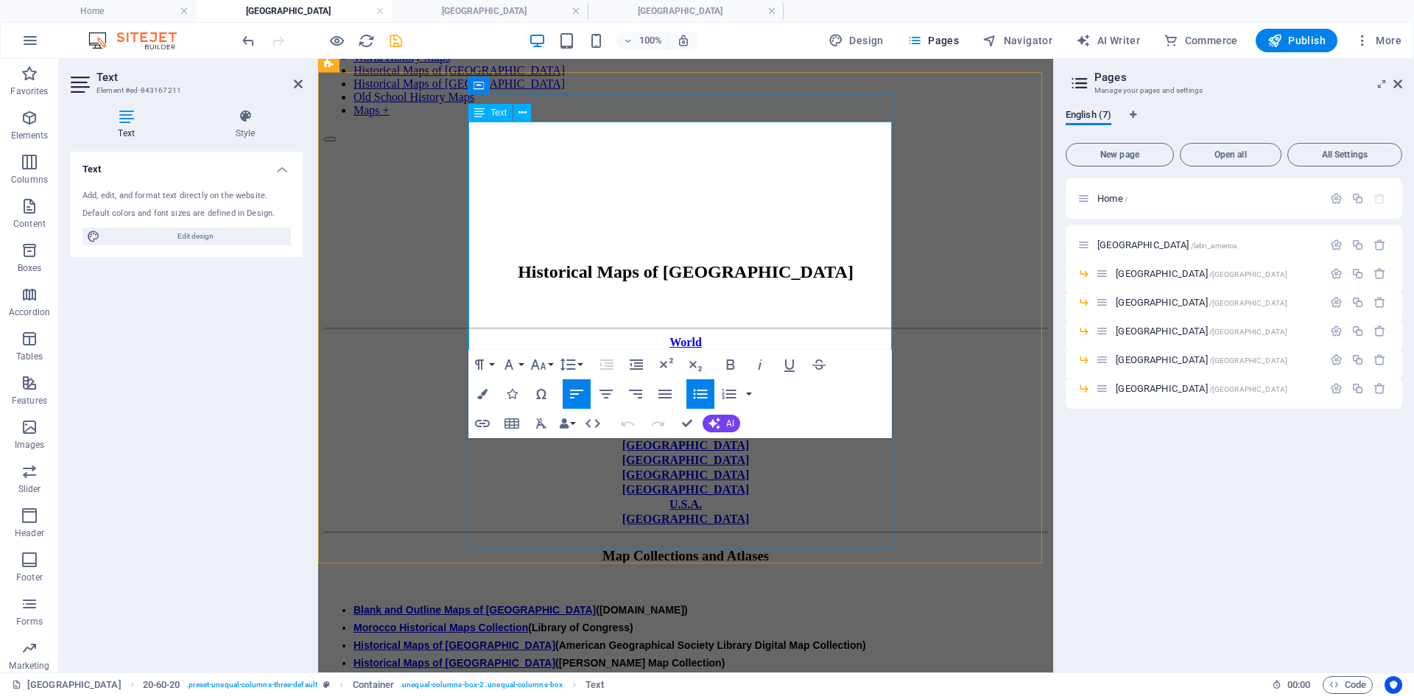
click at [740, 537] on li "Blank and Outline Maps of [GEOGRAPHIC_DATA] ([DOMAIN_NAME])" at bounding box center [701, 610] width 694 height 18
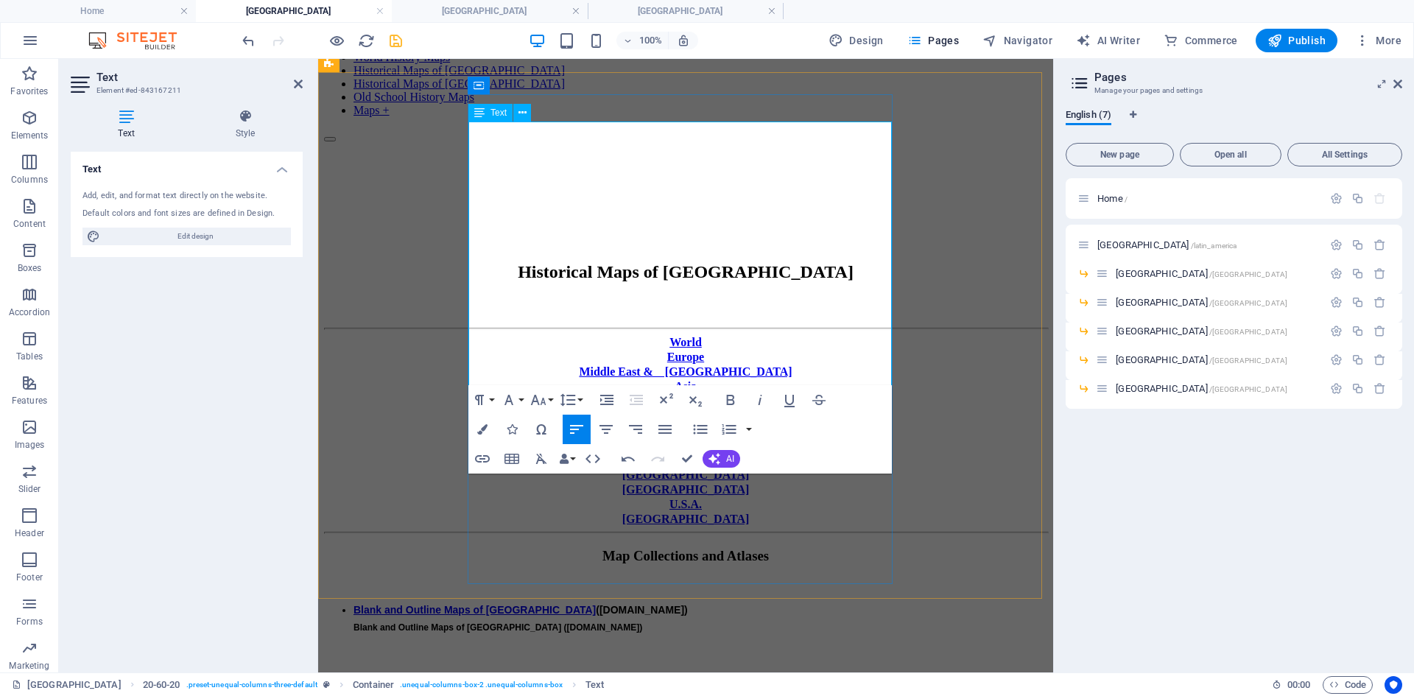
scroll to position [220, 0]
drag, startPoint x: 704, startPoint y: 141, endPoint x: 719, endPoint y: 166, distance: 29.4
click at [719, 537] on ul "Blank and Outline Maps of [GEOGRAPHIC_DATA] ([DOMAIN_NAME]) Blank and Outline M…" at bounding box center [685, 707] width 723 height 212
click at [521, 403] on button "Font Family" at bounding box center [512, 399] width 28 height 29
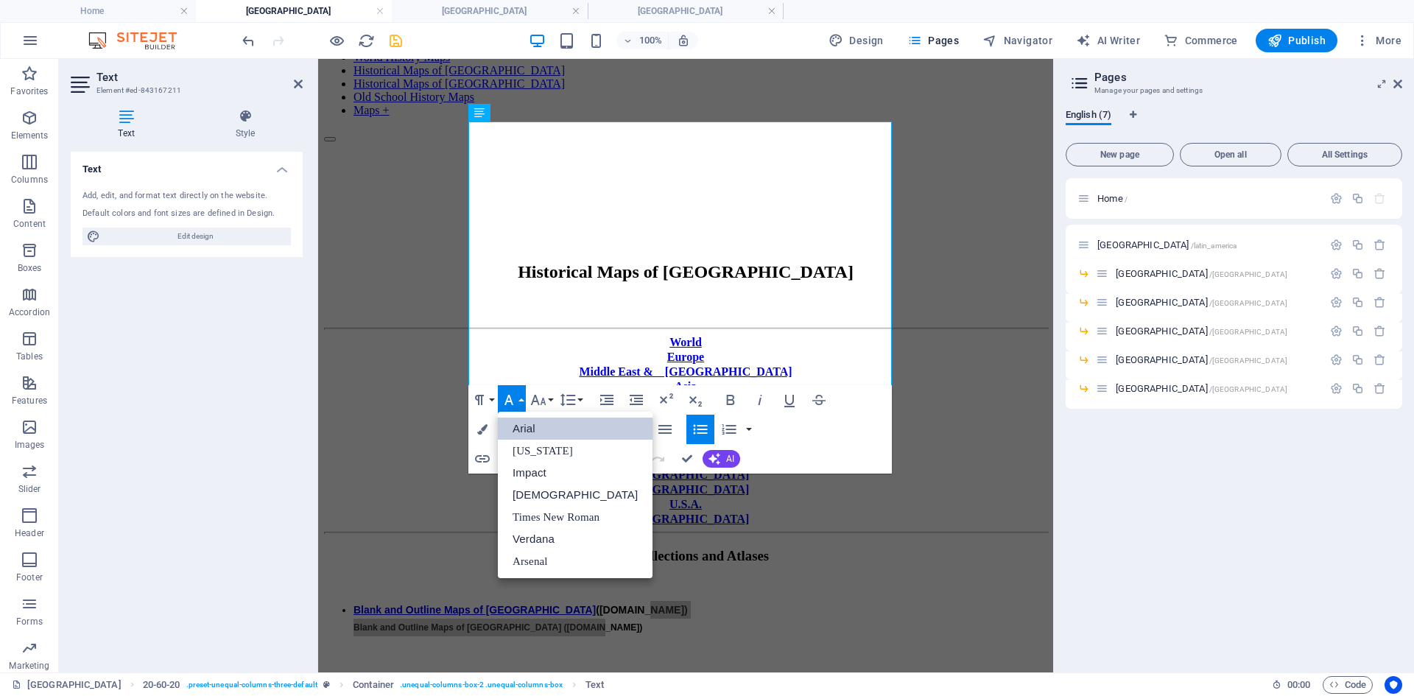
scroll to position [0, 0]
click at [518, 427] on link "Arial" at bounding box center [575, 429] width 155 height 22
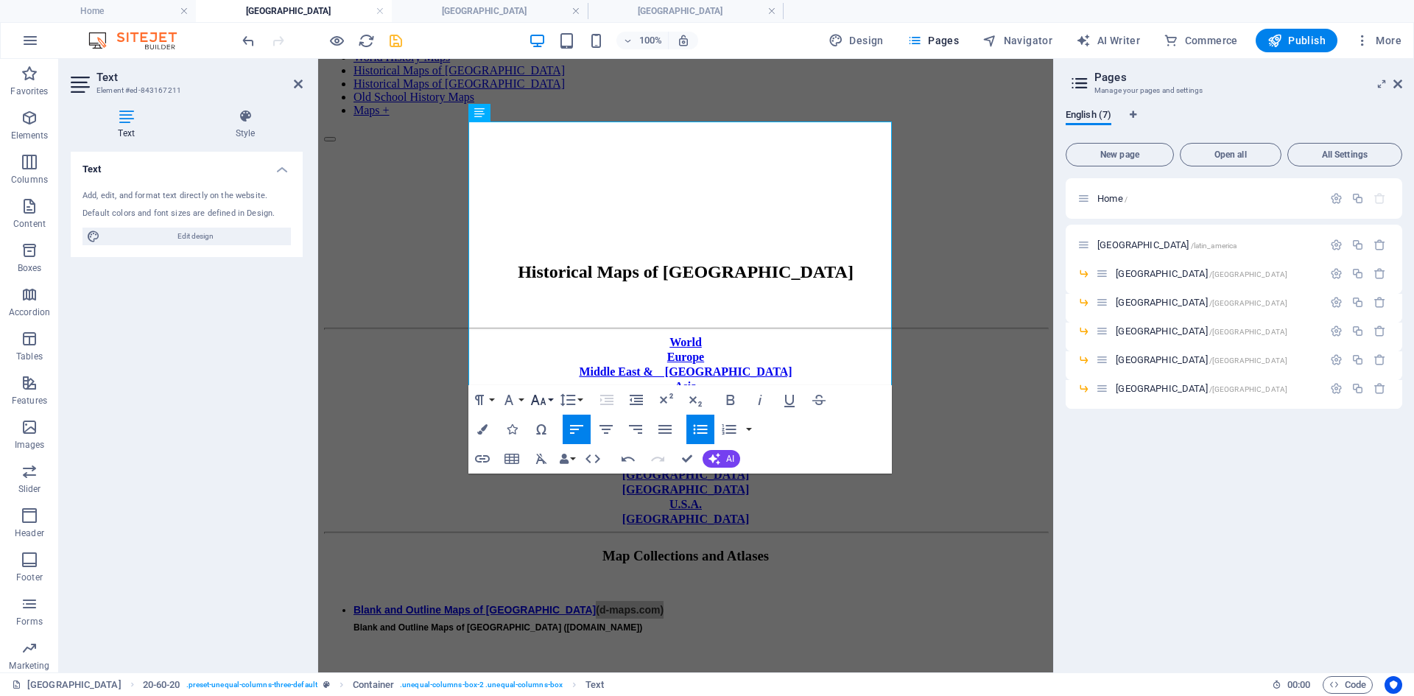
click at [550, 399] on button "Font Size" at bounding box center [541, 399] width 28 height 29
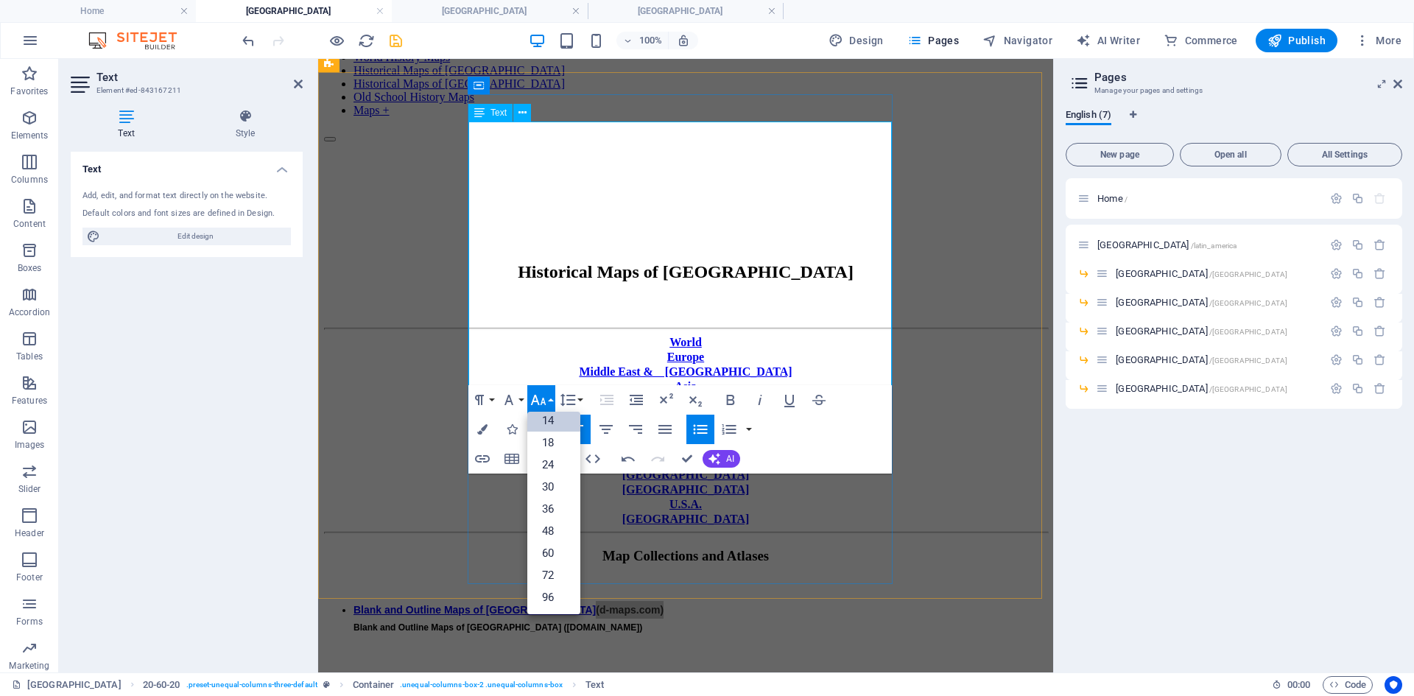
scroll to position [119, 0]
click at [547, 421] on link "14" at bounding box center [553, 421] width 53 height 22
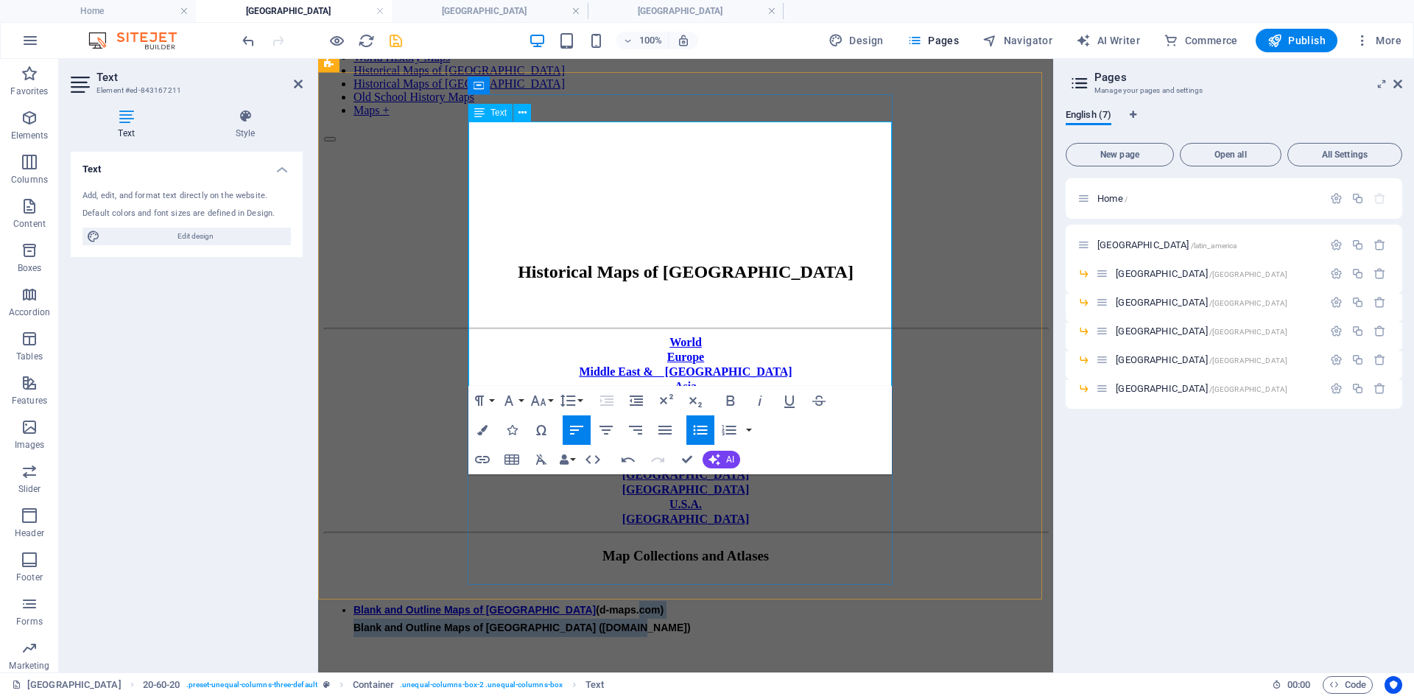
click at [580, 537] on ul "Blank and Outline Maps of [GEOGRAPHIC_DATA] (d-maps. com) Blank and Outline Map…" at bounding box center [685, 707] width 723 height 213
click at [481, 537] on span "Blank and Outline Maps of [GEOGRAPHIC_DATA] ([DOMAIN_NAME])" at bounding box center [522, 628] width 337 height 12
drag, startPoint x: 483, startPoint y: 162, endPoint x: 685, endPoint y: 167, distance: 201.9
click at [685, 537] on span "Blank and Outline Maps of [GEOGRAPHIC_DATA] ([DOMAIN_NAME])" at bounding box center [522, 628] width 337 height 12
click at [485, 460] on icon "button" at bounding box center [483, 459] width 18 height 18
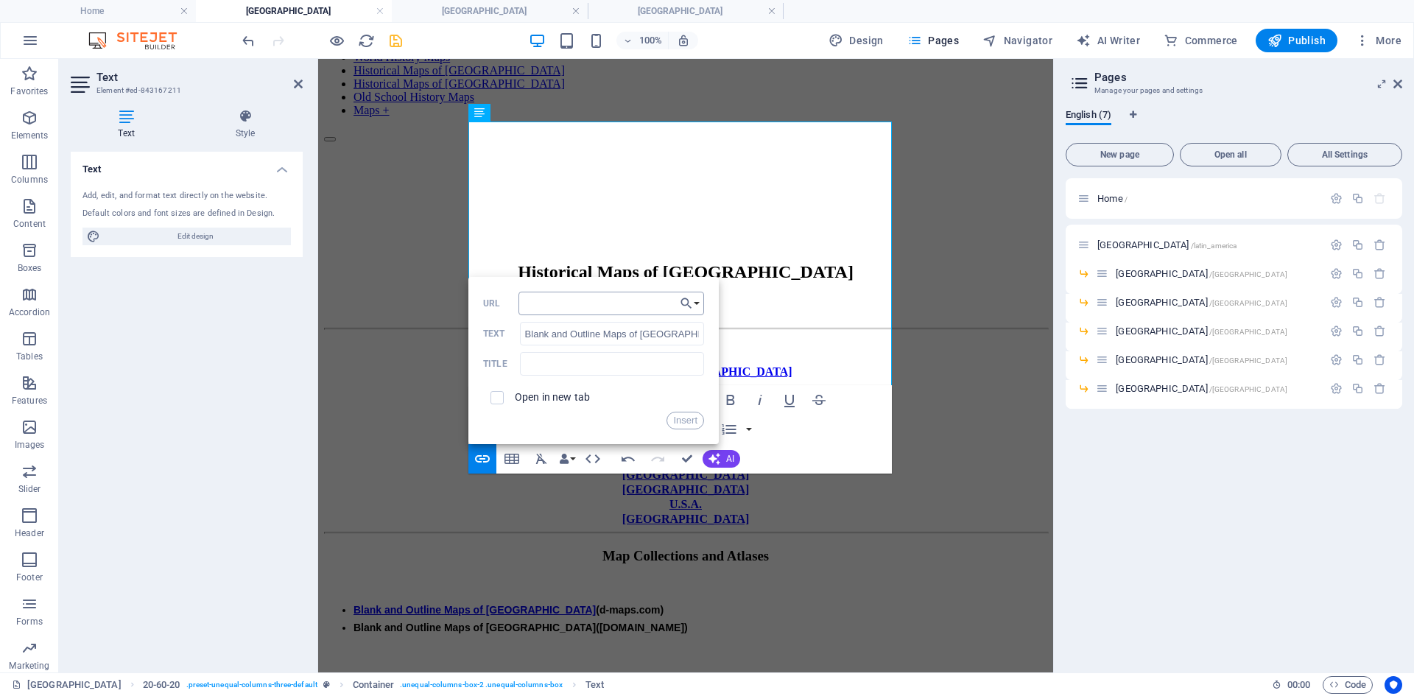
click at [553, 304] on input "URL" at bounding box center [612, 304] width 186 height 24
type input "[URL][DOMAIN_NAME]"
click at [687, 419] on button "Insert" at bounding box center [686, 421] width 38 height 18
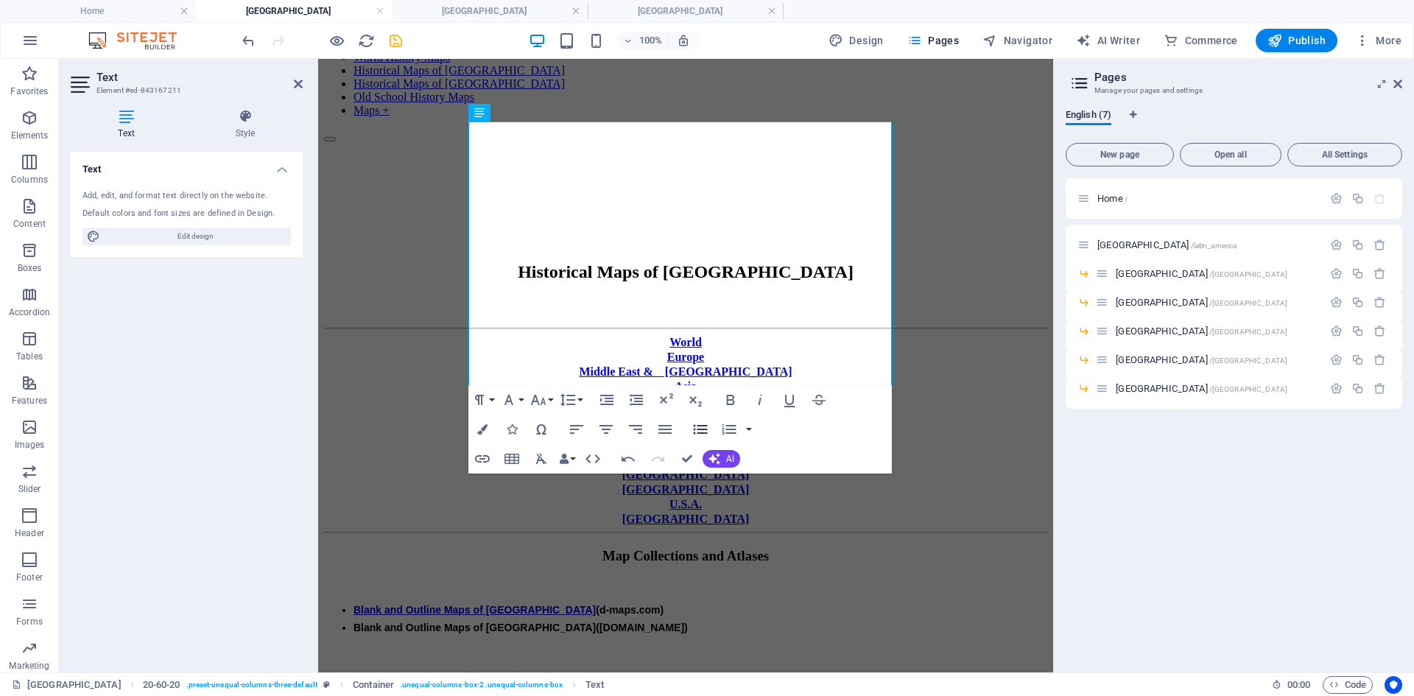
scroll to position [0, 0]
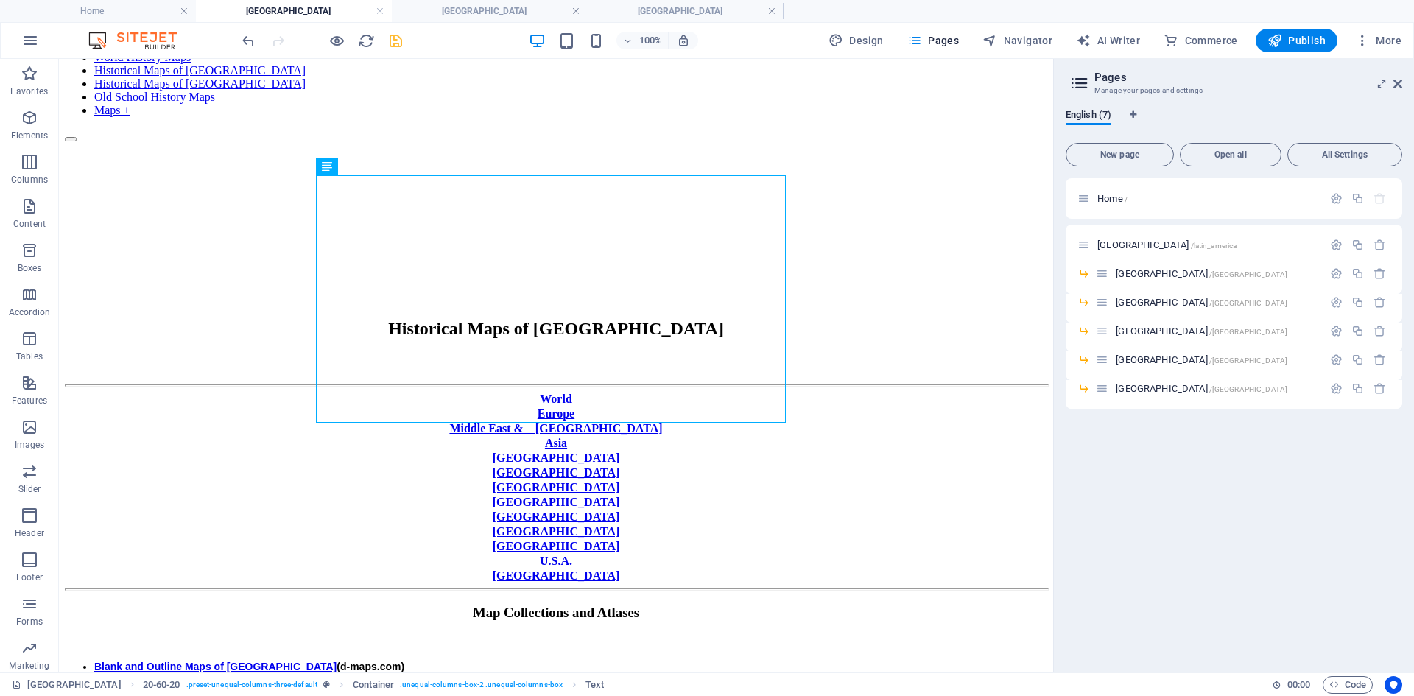
click at [87, 537] on body "Skip to main content Home World History Maps Historical Maps of [GEOGRAPHIC_DAT…" at bounding box center [556, 702] width 983 height 1459
click at [371, 164] on icon at bounding box center [369, 166] width 8 height 15
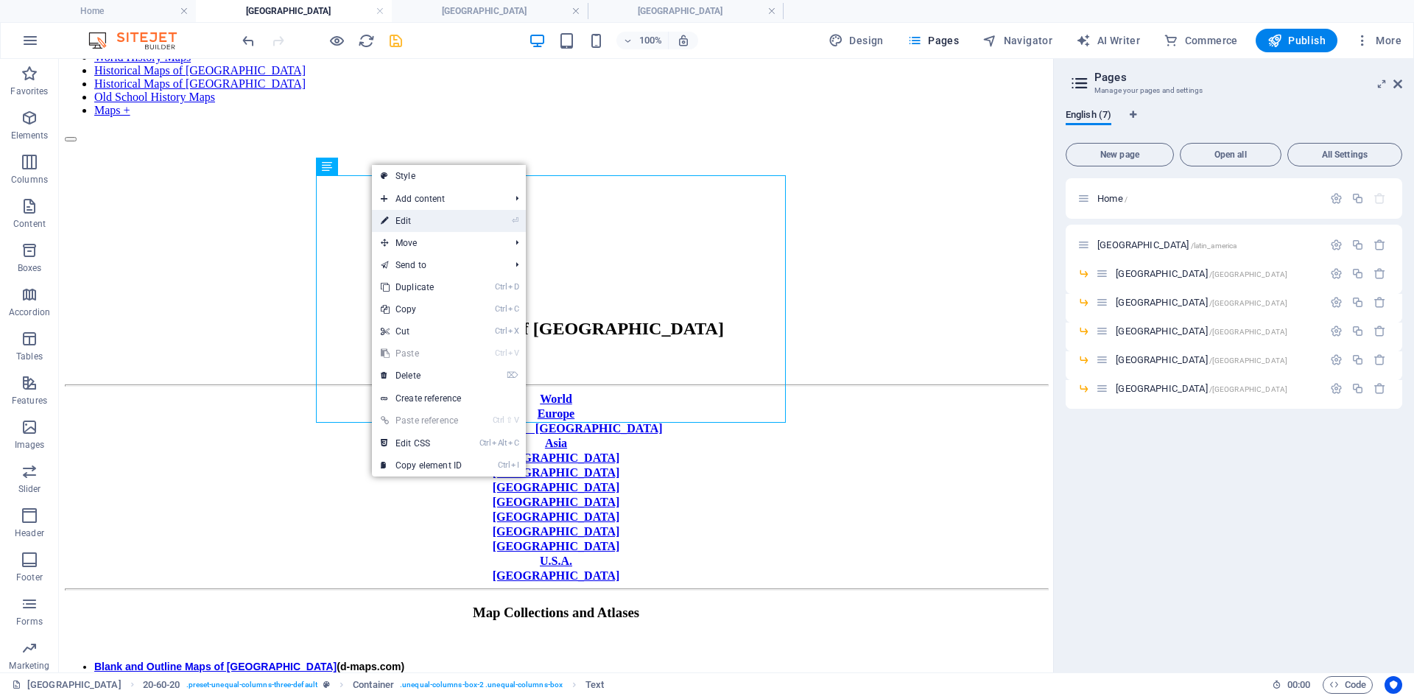
drag, startPoint x: 409, startPoint y: 220, endPoint x: 118, endPoint y: 170, distance: 295.1
click at [409, 220] on link "⏎ Edit" at bounding box center [421, 221] width 99 height 22
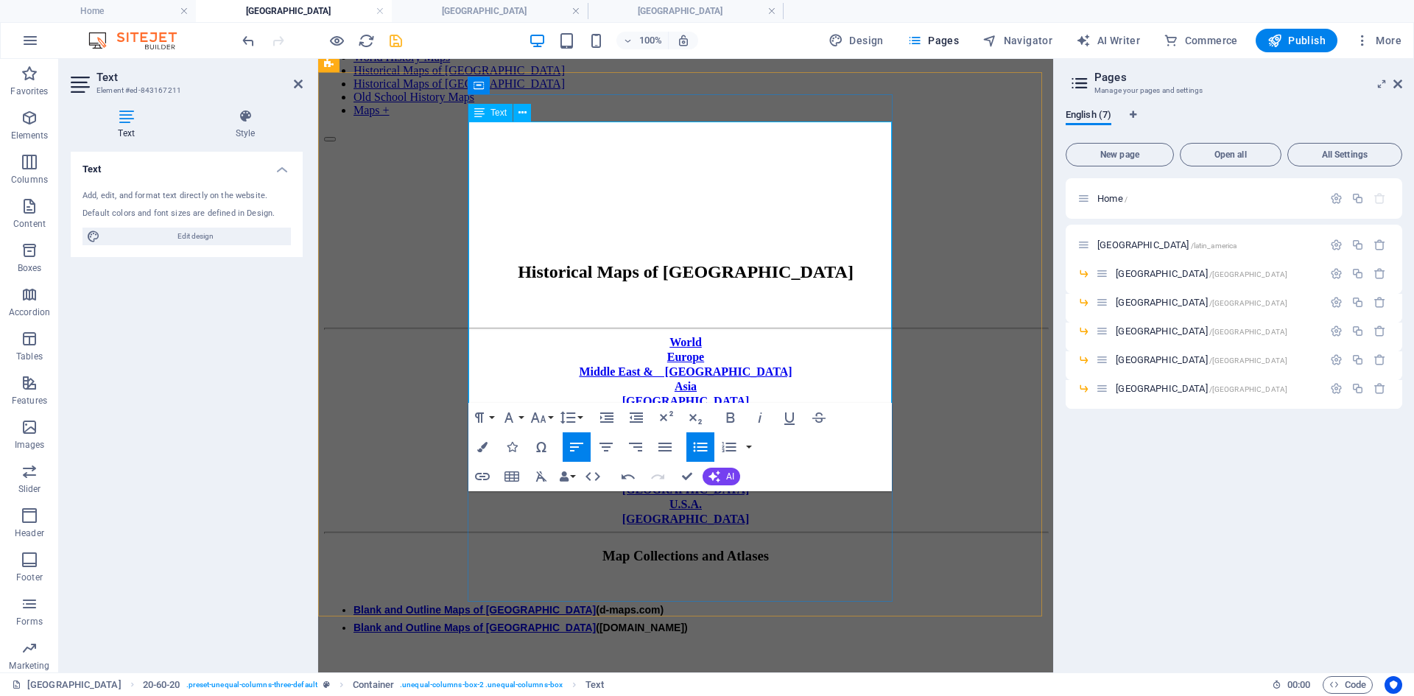
drag, startPoint x: 483, startPoint y: 287, endPoint x: 642, endPoint y: 292, distance: 159.9
click at [488, 477] on icon "button" at bounding box center [482, 476] width 15 height 7
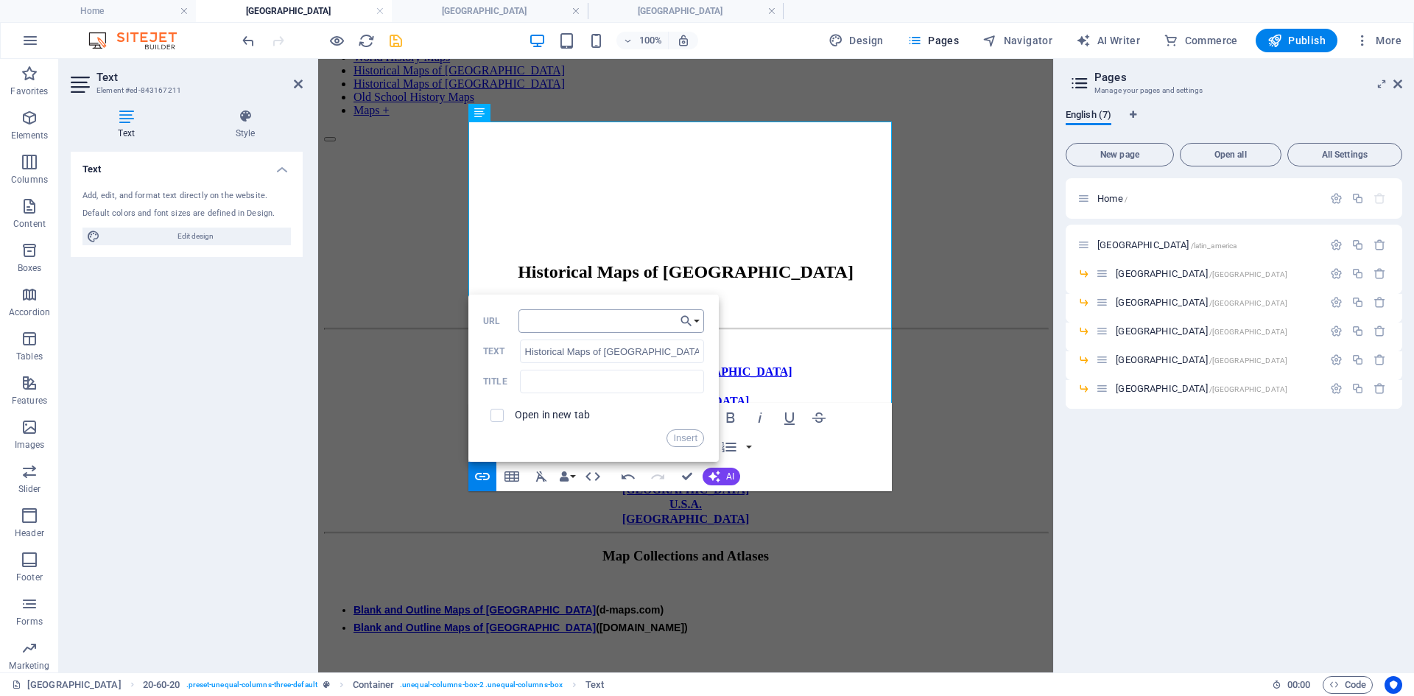
type input "[URL][DOMAIN_NAME]"
click at [687, 436] on button "Insert" at bounding box center [686, 438] width 38 height 18
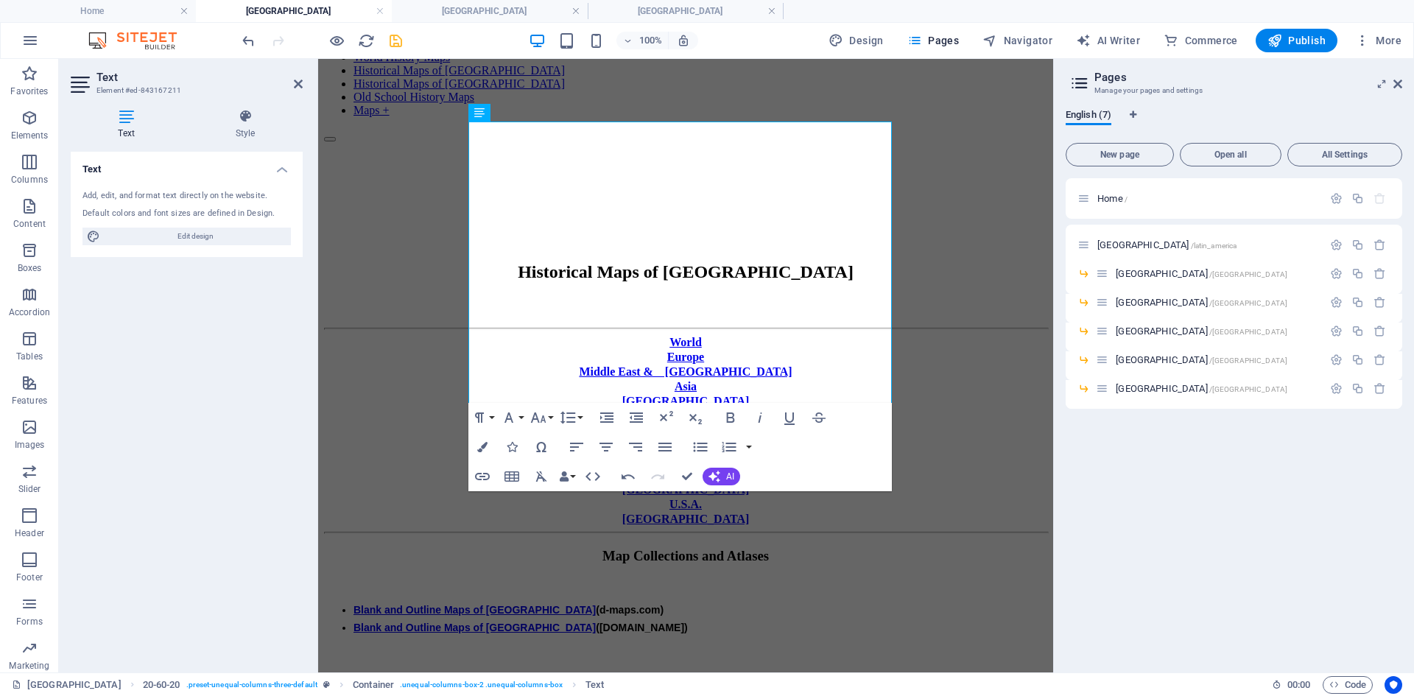
scroll to position [0, 0]
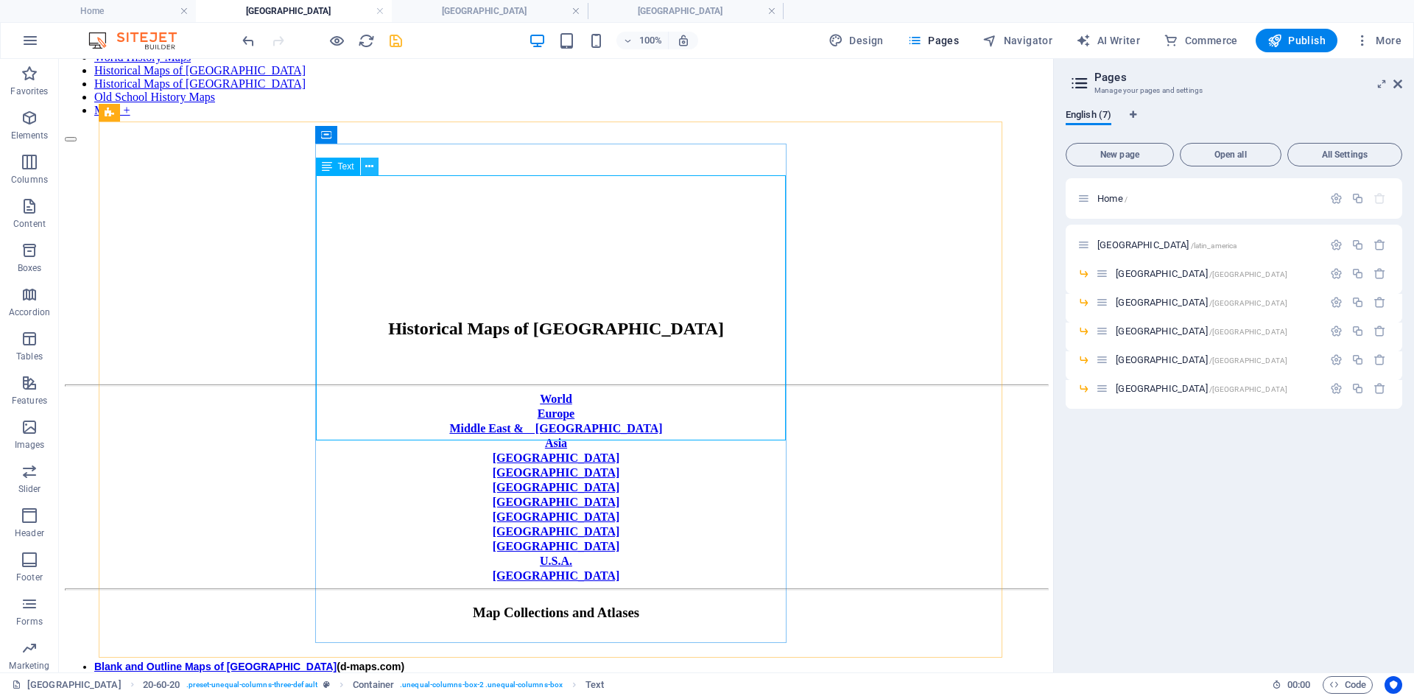
click at [368, 165] on icon at bounding box center [369, 166] width 8 height 15
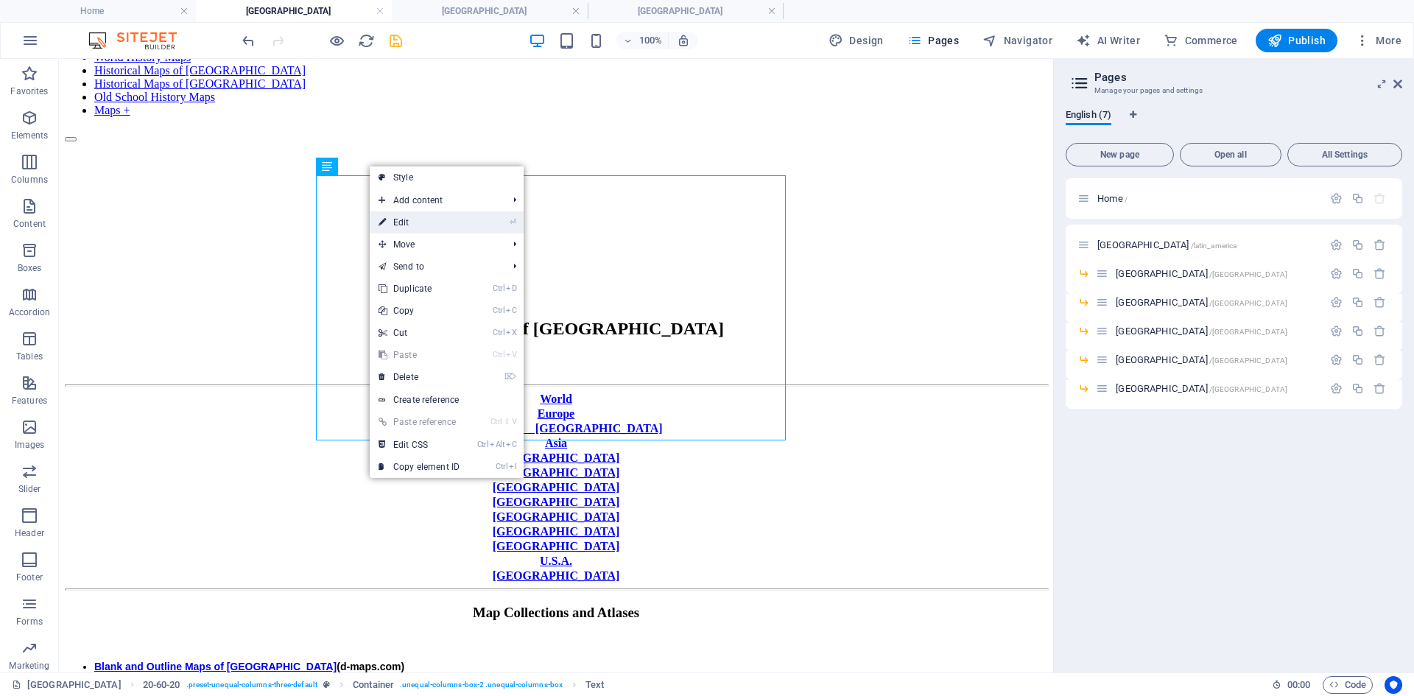
click at [406, 220] on link "⏎ Edit" at bounding box center [419, 222] width 99 height 22
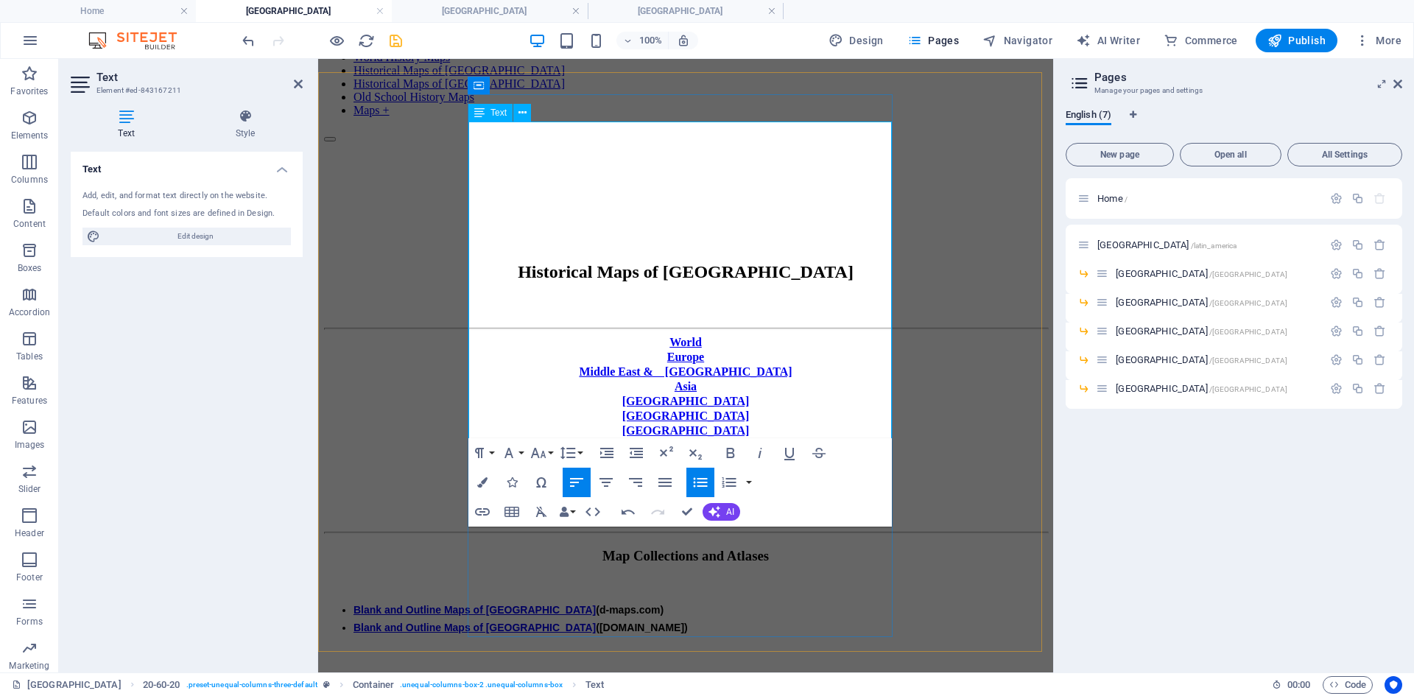
scroll to position [384, 0]
drag, startPoint x: 760, startPoint y: 341, endPoint x: 764, endPoint y: 376, distance: 34.8
click at [522, 456] on button "Font Family" at bounding box center [512, 452] width 28 height 29
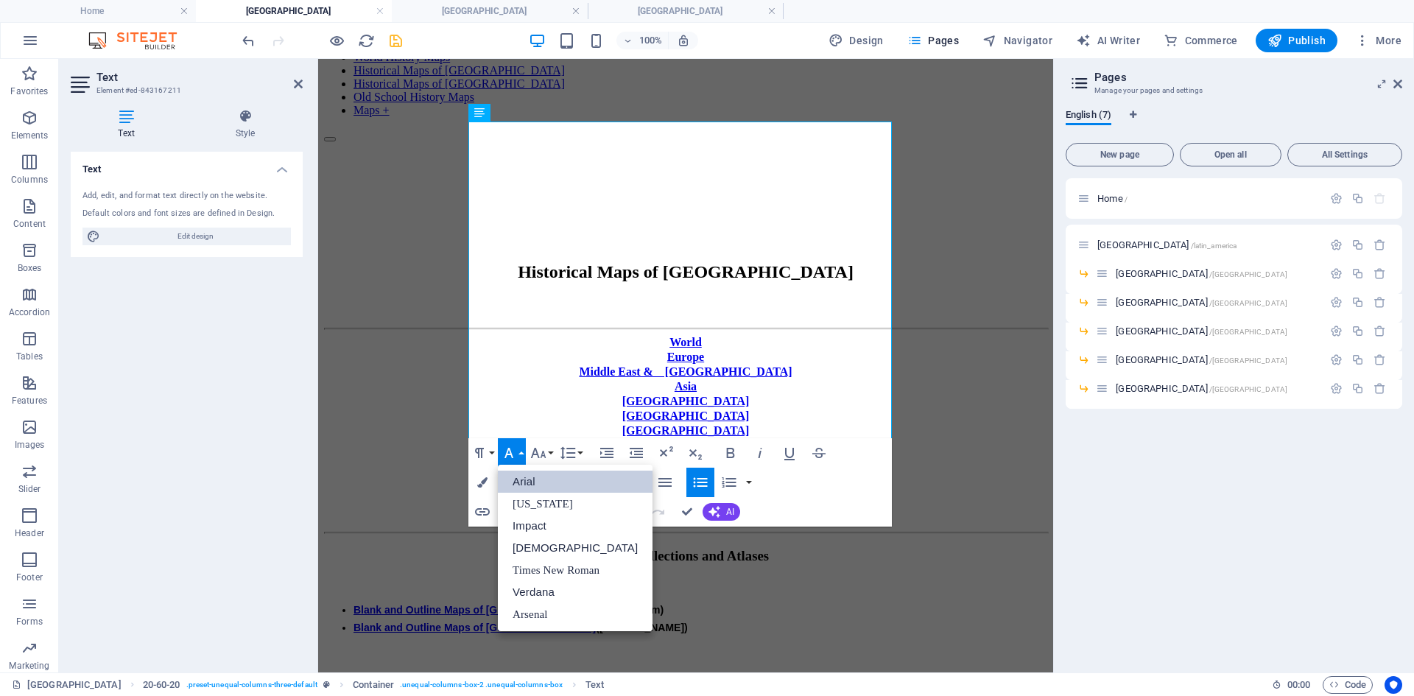
scroll to position [0, 0]
click at [521, 481] on link "Arial" at bounding box center [575, 482] width 155 height 22
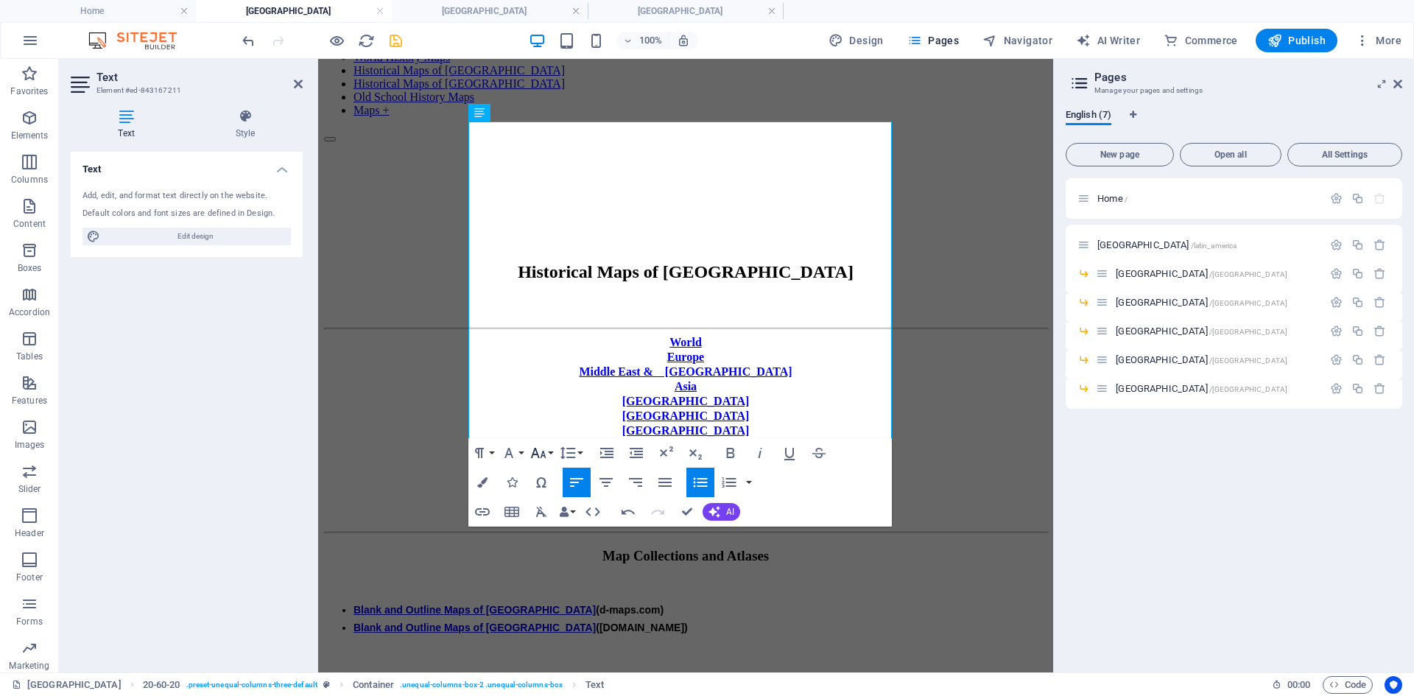
click at [550, 454] on button "Font Size" at bounding box center [541, 452] width 28 height 29
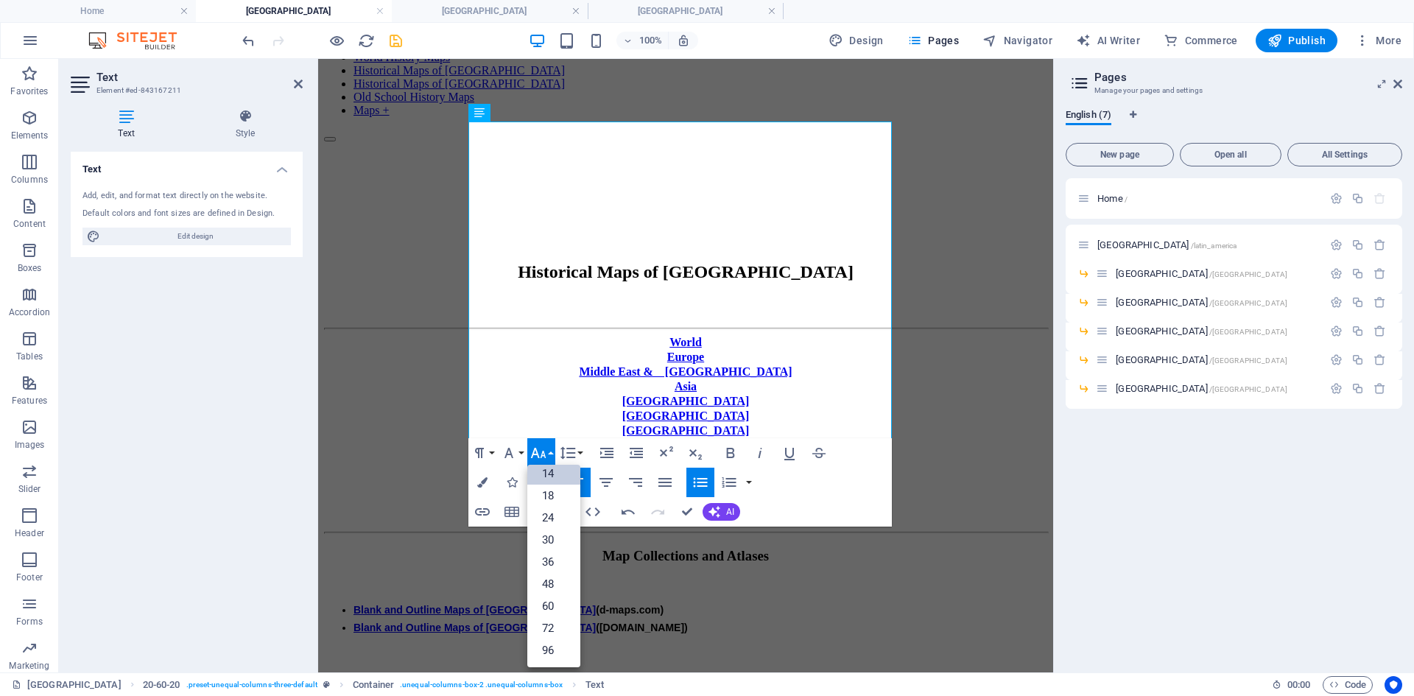
scroll to position [119, 0]
click at [549, 471] on link "14" at bounding box center [553, 474] width 53 height 22
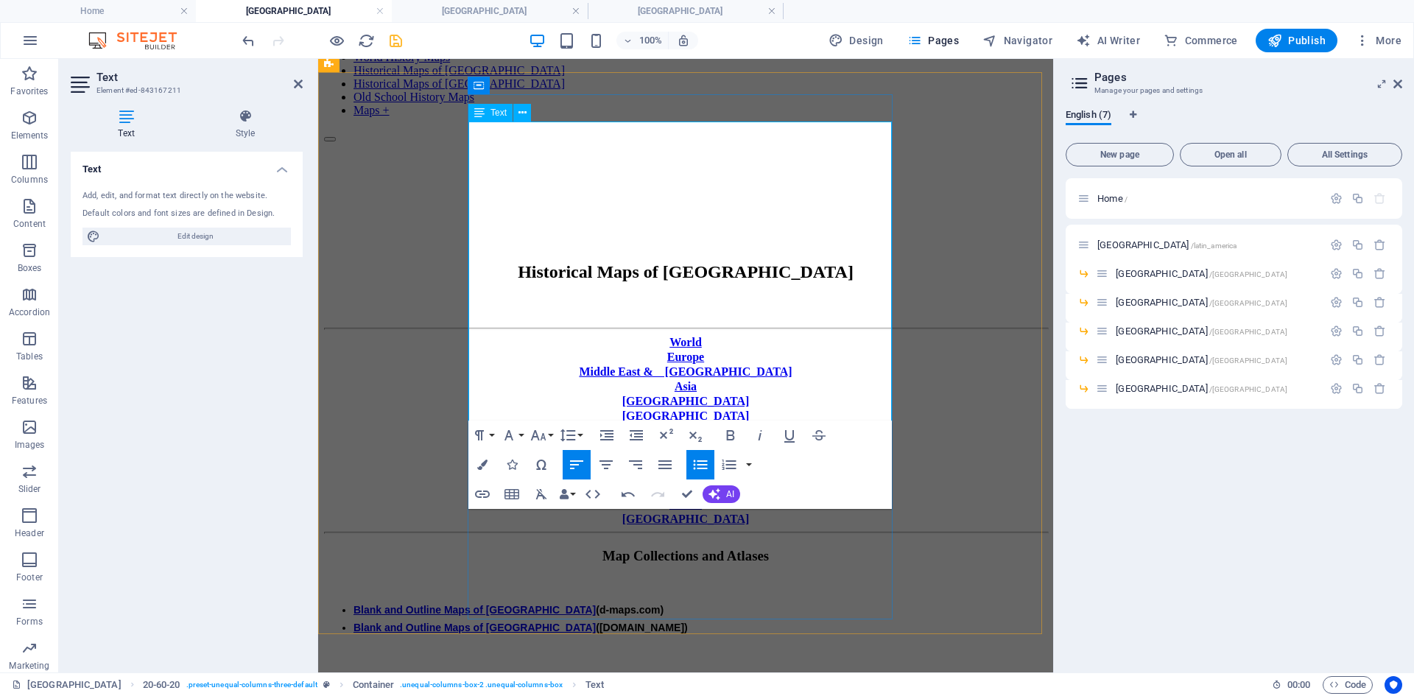
drag, startPoint x: 482, startPoint y: 359, endPoint x: 586, endPoint y: 360, distance: 104.6
click at [484, 496] on icon "button" at bounding box center [483, 494] width 18 height 18
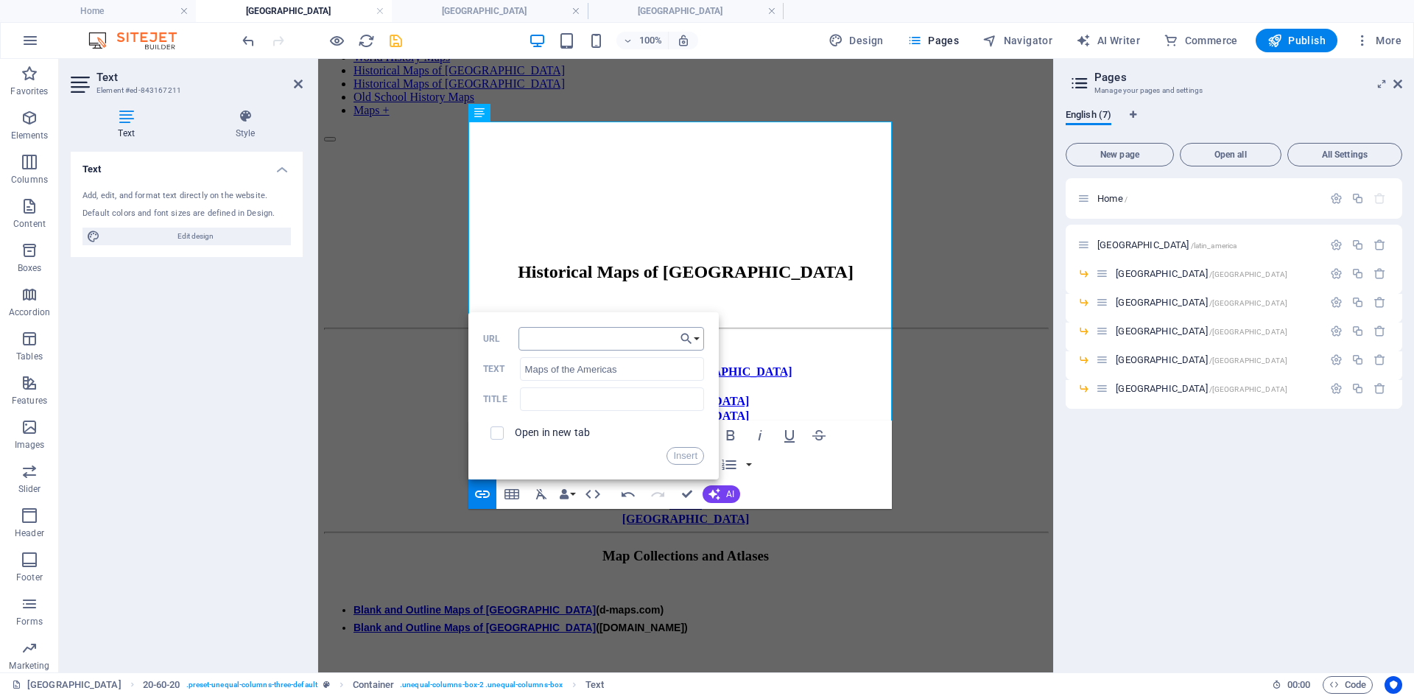
type input "[URL][DOMAIN_NAME]"
click at [680, 456] on button "Insert" at bounding box center [686, 456] width 38 height 18
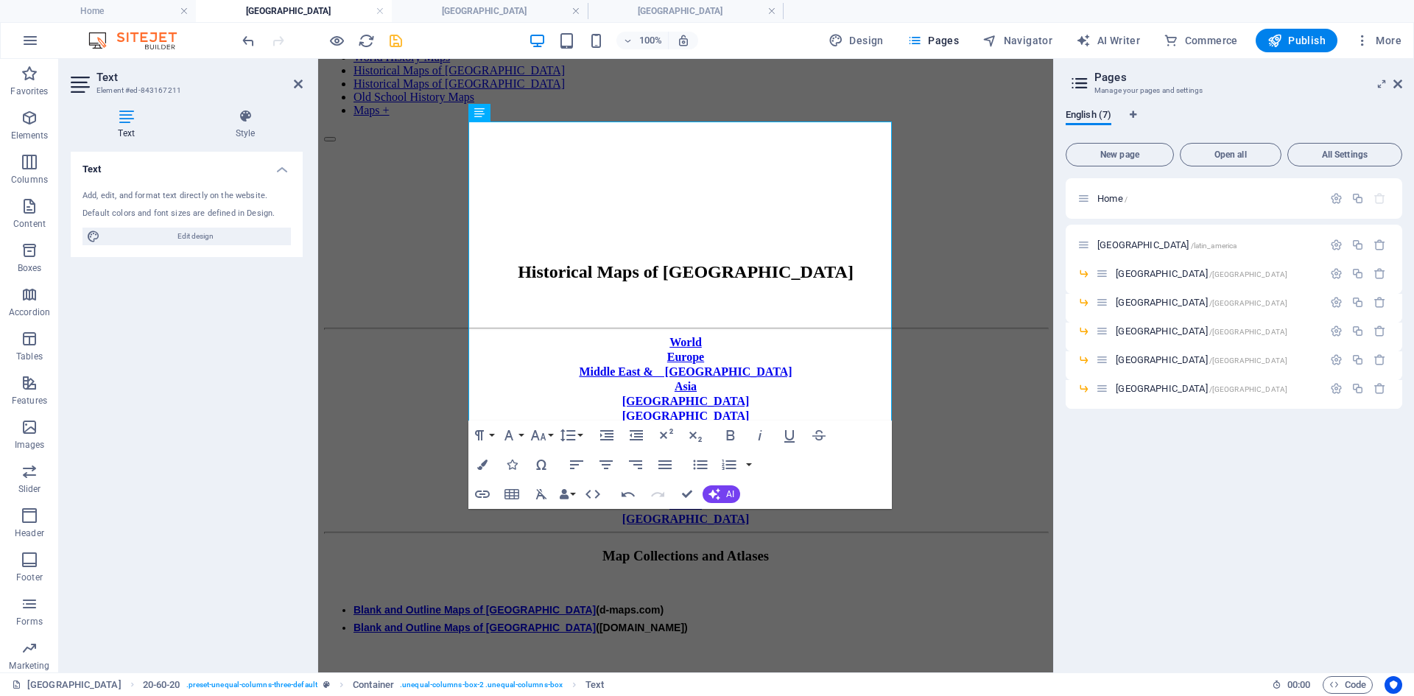
scroll to position [0, 0]
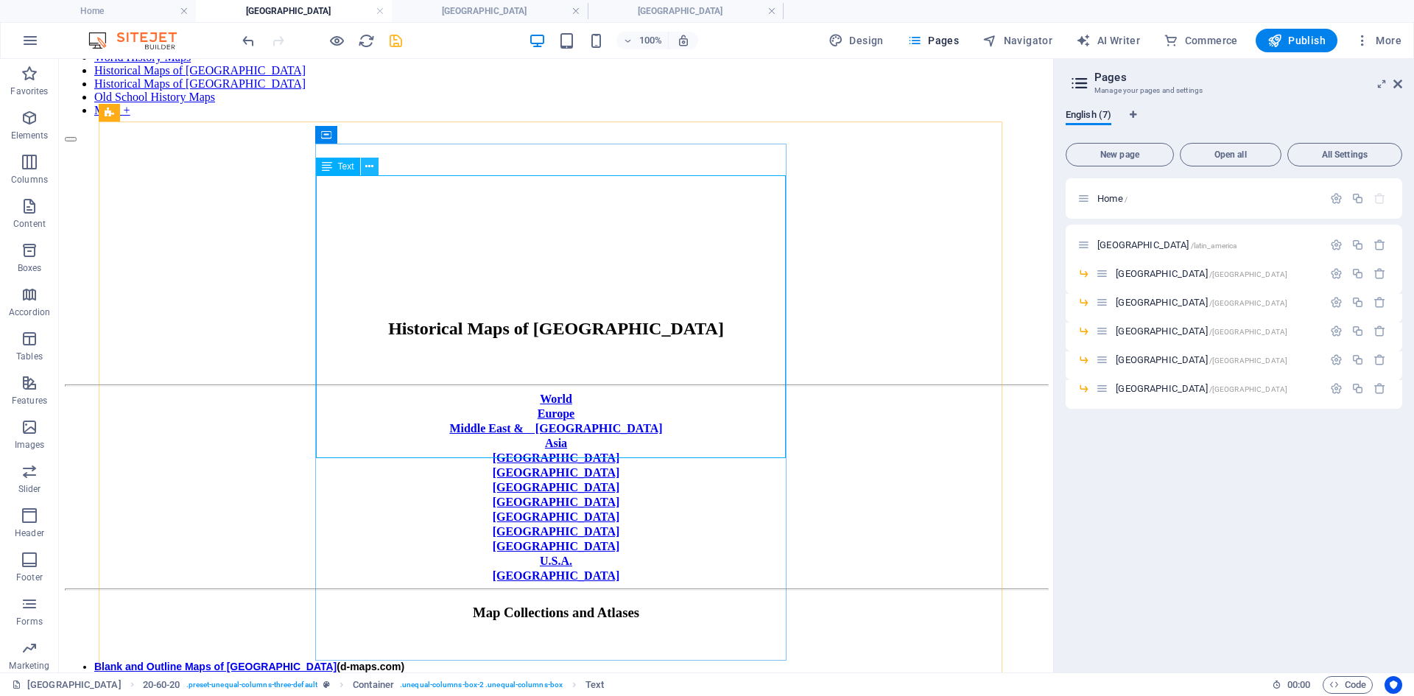
click at [371, 168] on icon at bounding box center [369, 166] width 8 height 15
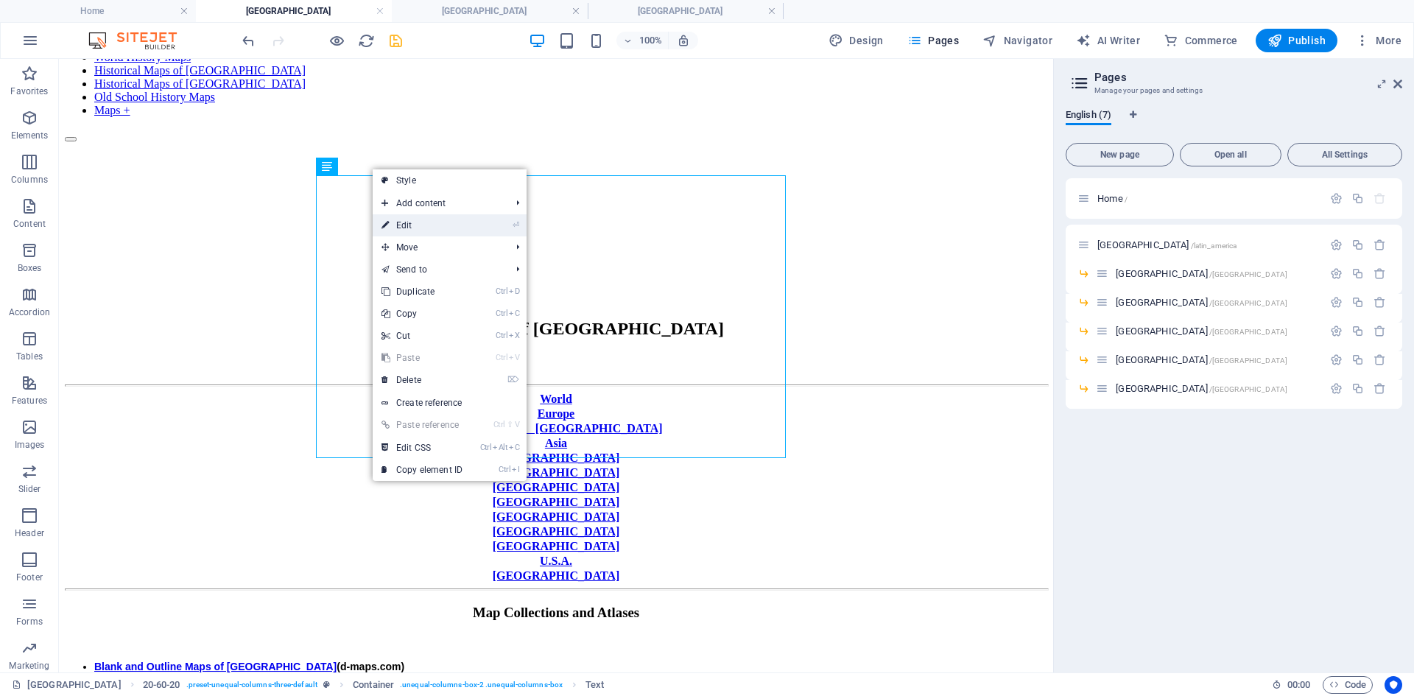
click at [407, 224] on link "⏎ Edit" at bounding box center [422, 225] width 99 height 22
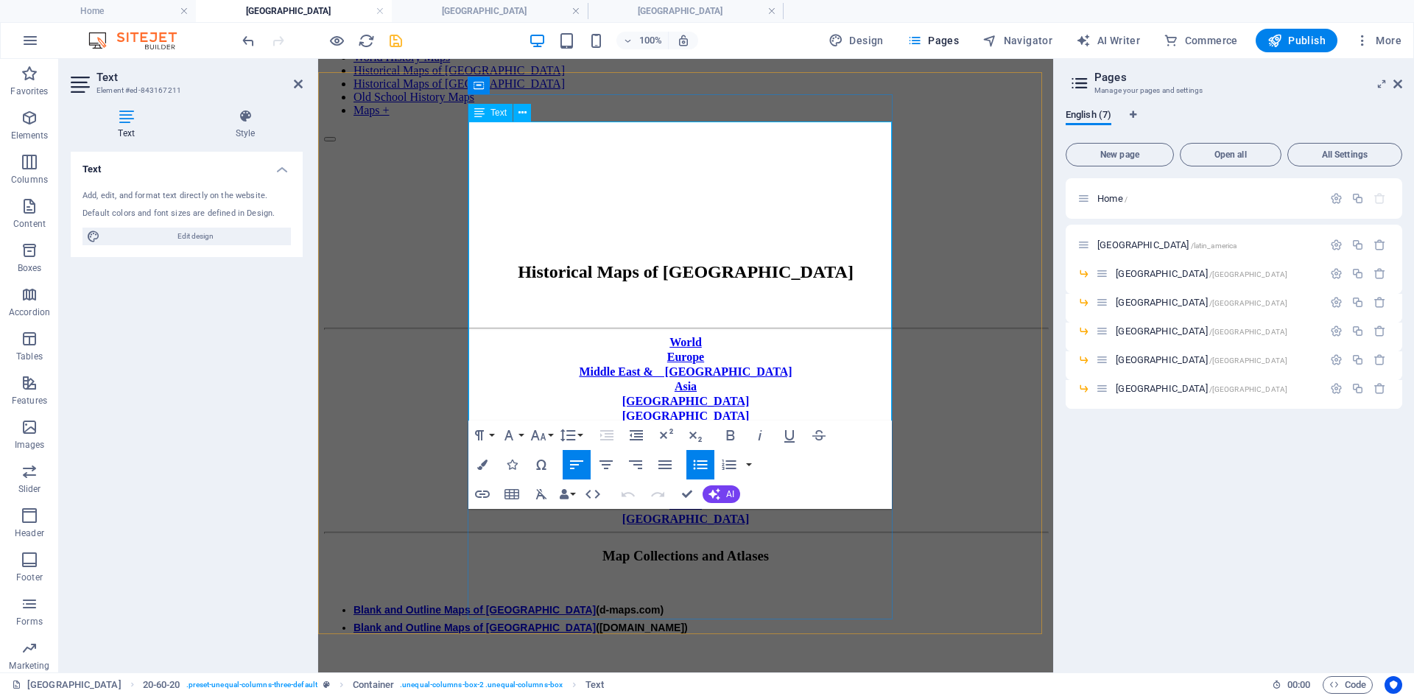
drag, startPoint x: 481, startPoint y: 306, endPoint x: 674, endPoint y: 307, distance: 193.0
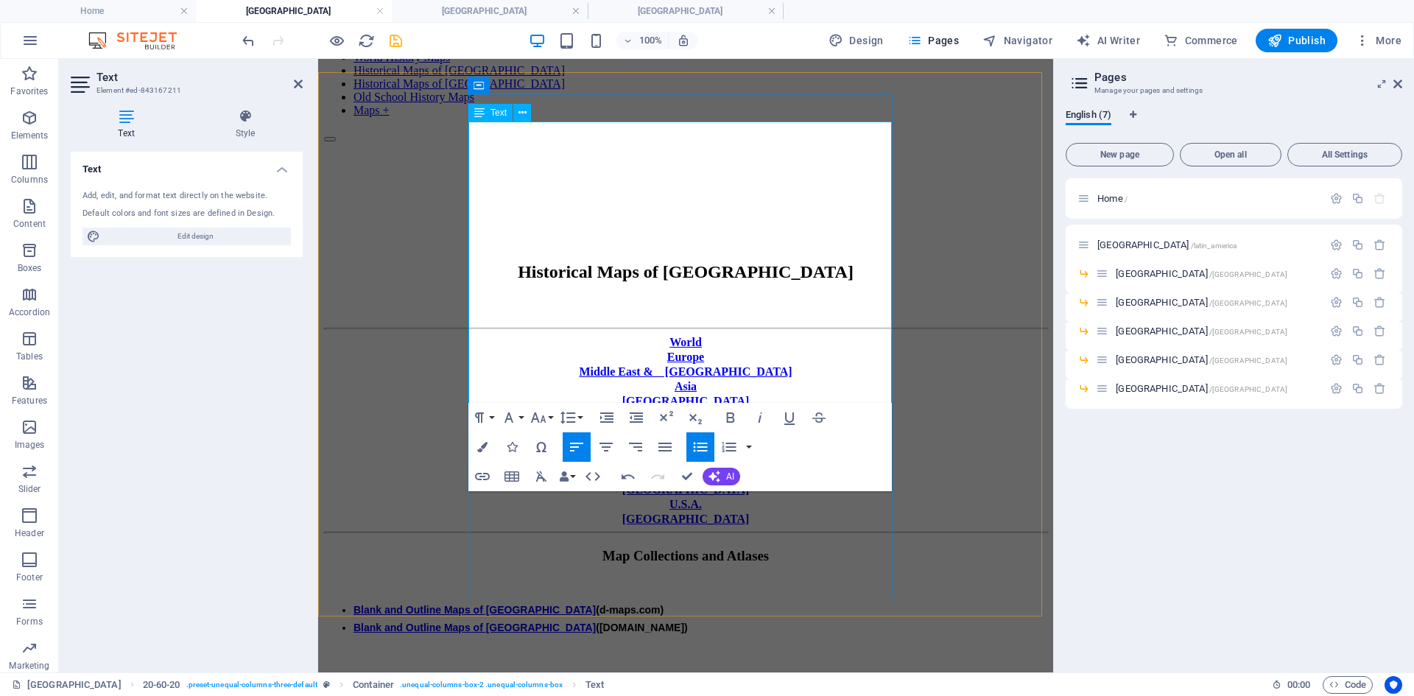
drag, startPoint x: 773, startPoint y: 251, endPoint x: 483, endPoint y: 249, distance: 290.3
copy li "Historical Maps of [GEOGRAPHIC_DATA] ([PERSON_NAME] Map Collection)"
click at [516, 537] on p at bounding box center [701, 654] width 694 height 18
click at [765, 537] on li "Blank and Outline Maps of [GEOGRAPHIC_DATA] ([DOMAIN_NAME])" at bounding box center [701, 628] width 694 height 18
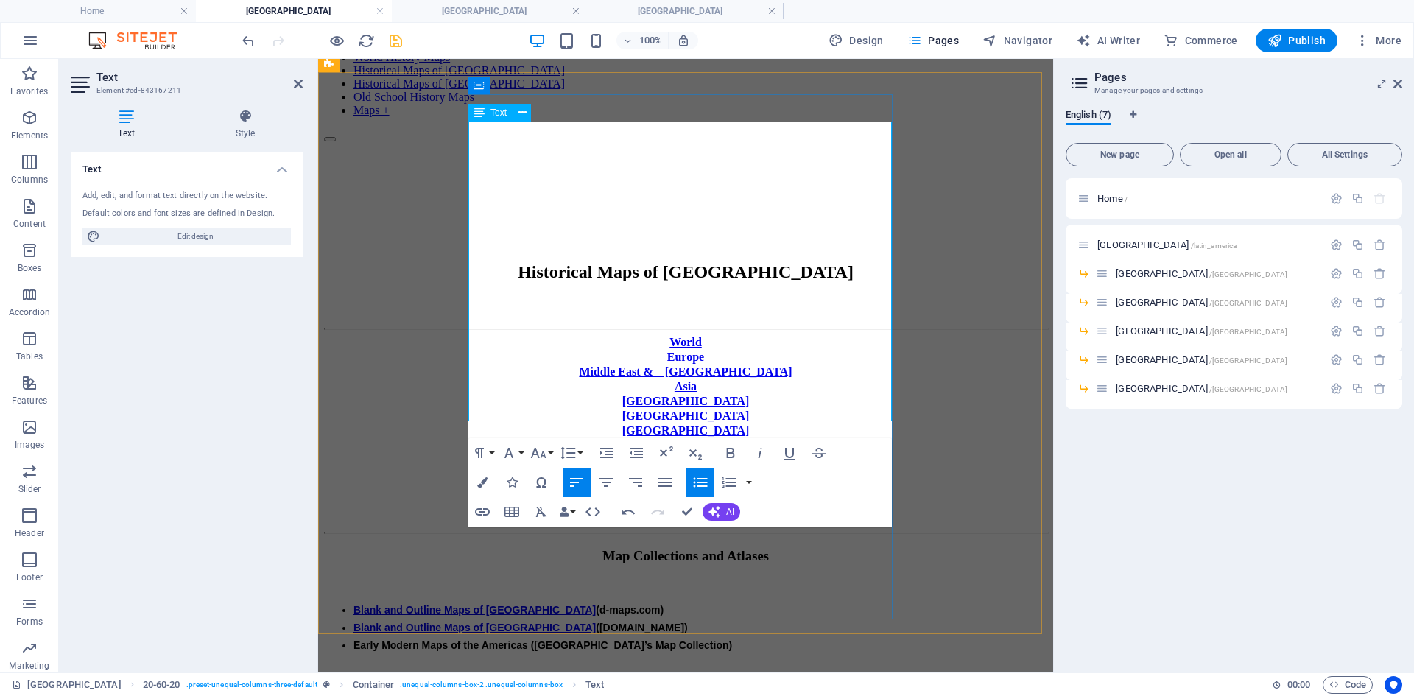
scroll to position [674, 3]
drag, startPoint x: 481, startPoint y: 179, endPoint x: 654, endPoint y: 181, distance: 173.1
click at [654, 537] on span "Early Modern Maps of the Americas ([GEOGRAPHIC_DATA]’s Map Collection)" at bounding box center [543, 645] width 379 height 12
click at [485, 513] on icon "button" at bounding box center [482, 511] width 15 height 7
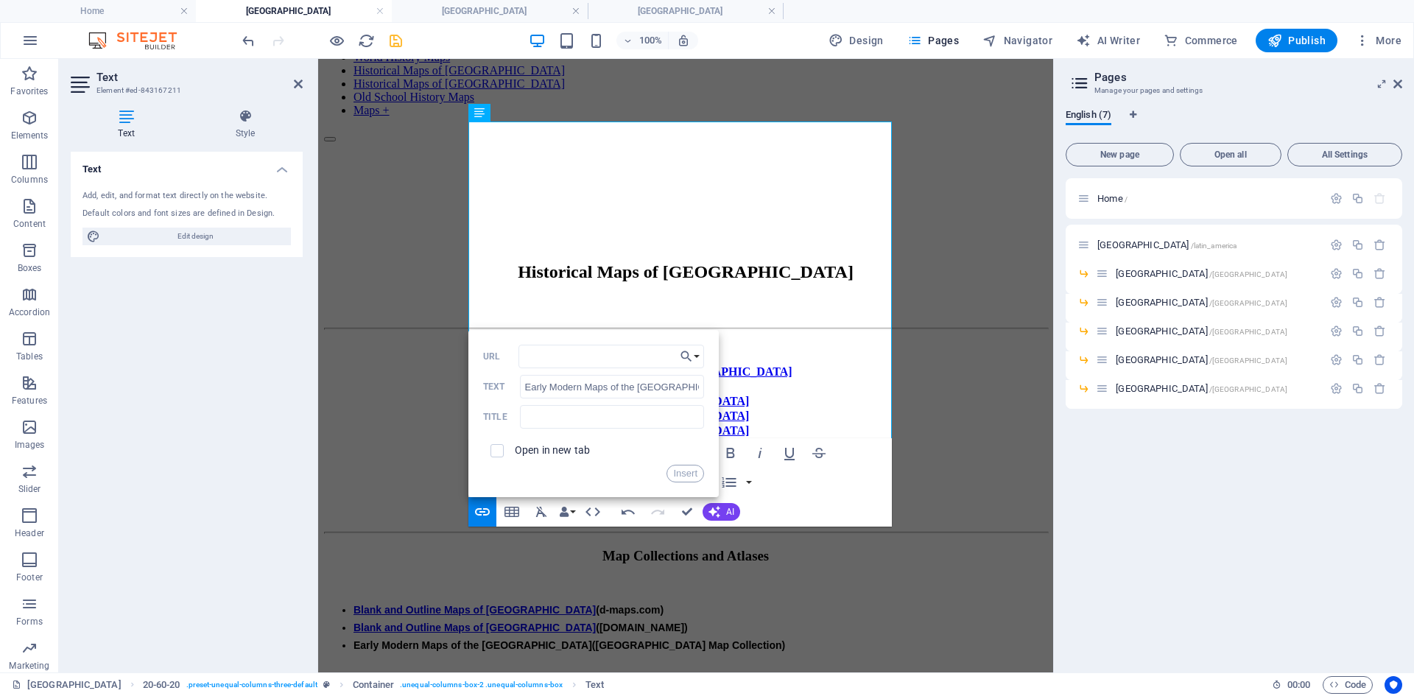
type input "[URL][DOMAIN_NAME]"
click at [680, 471] on button "Insert" at bounding box center [686, 474] width 38 height 18
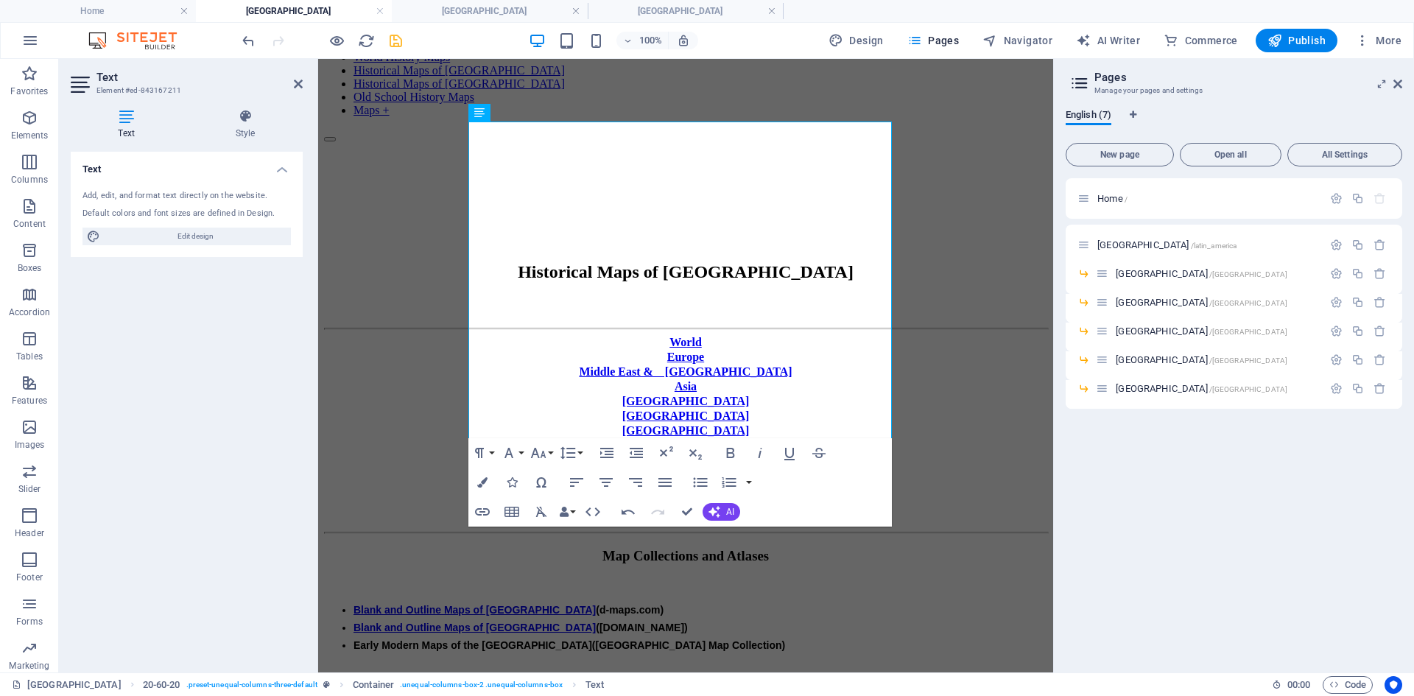
scroll to position [0, 0]
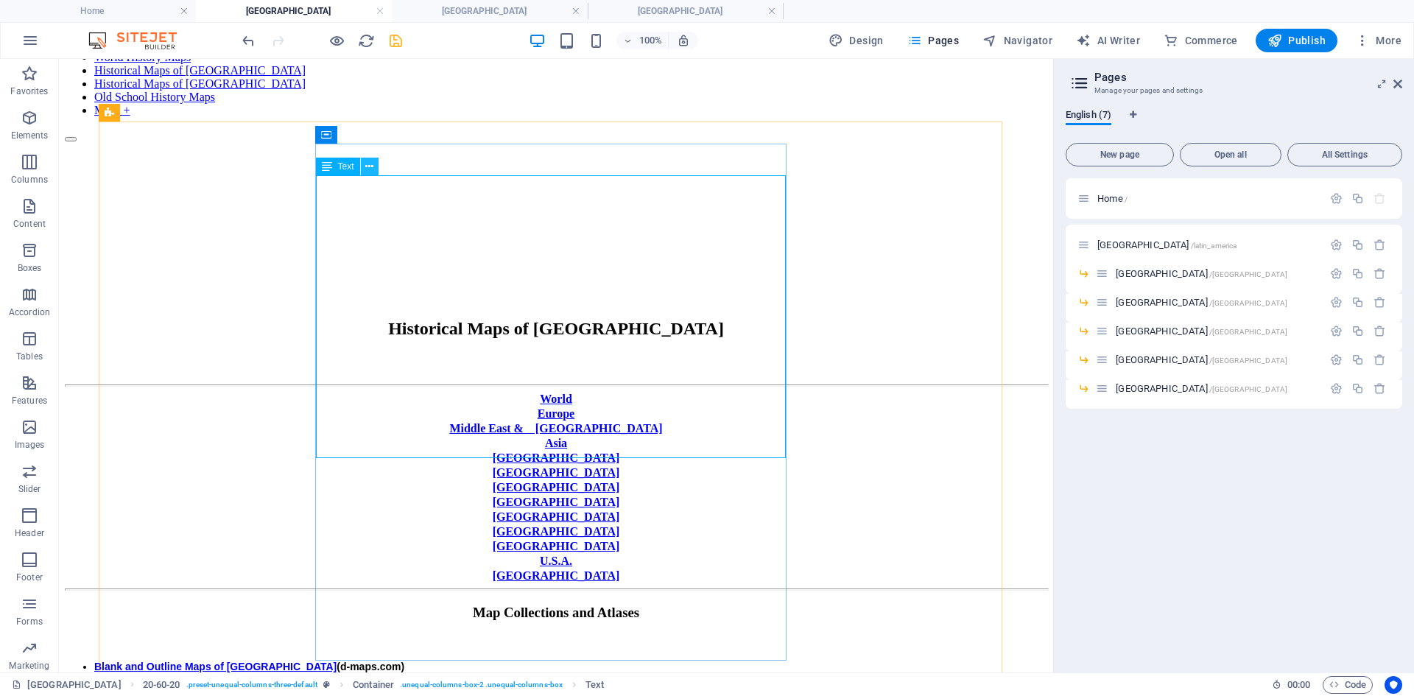
click at [371, 166] on icon at bounding box center [369, 166] width 8 height 15
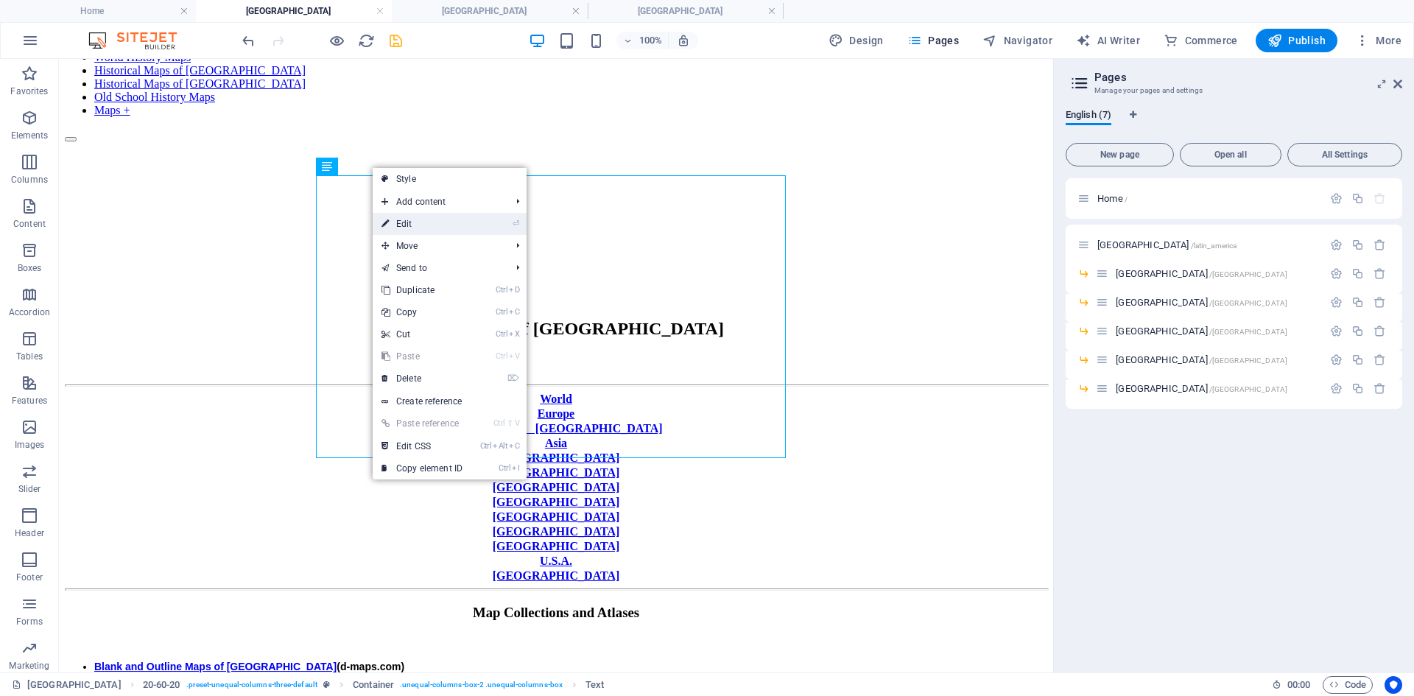
click at [420, 222] on link "⏎ Edit" at bounding box center [422, 224] width 99 height 22
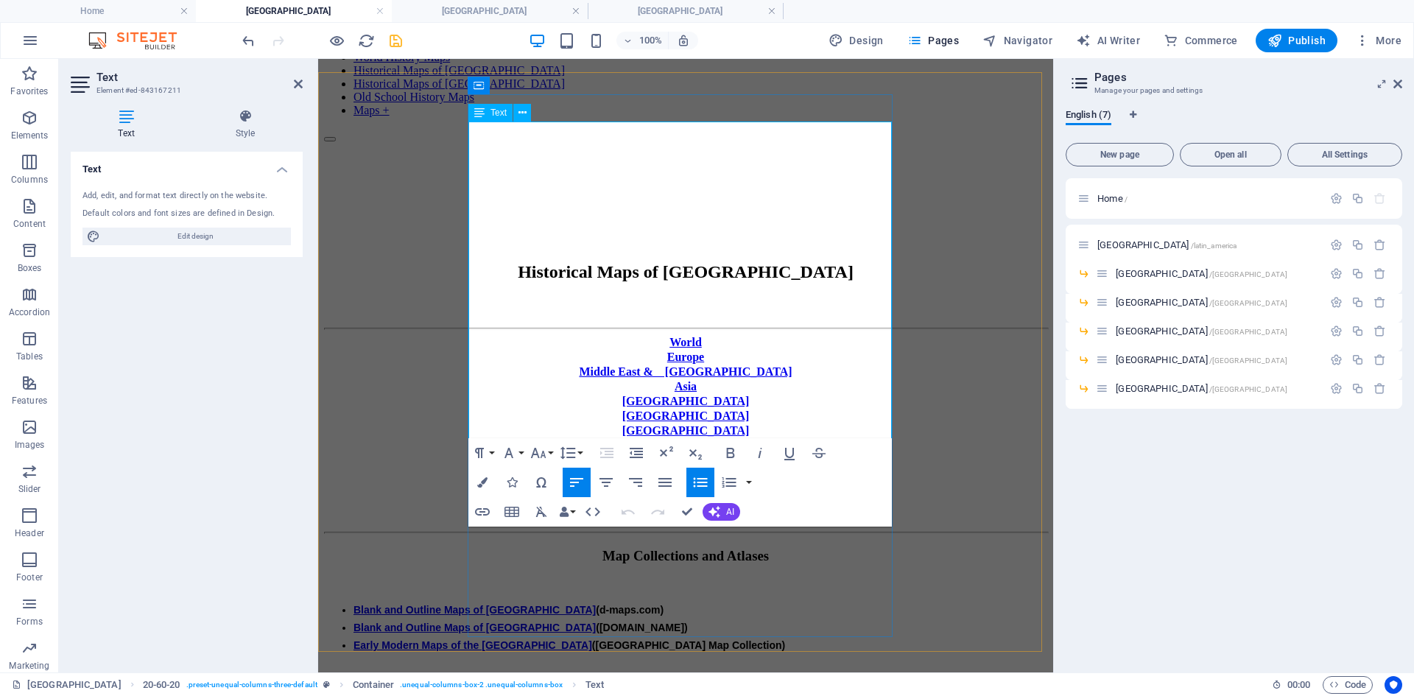
click at [480, 537] on link "Blank and Outline Maps of [GEOGRAPHIC_DATA]" at bounding box center [475, 628] width 242 height 12
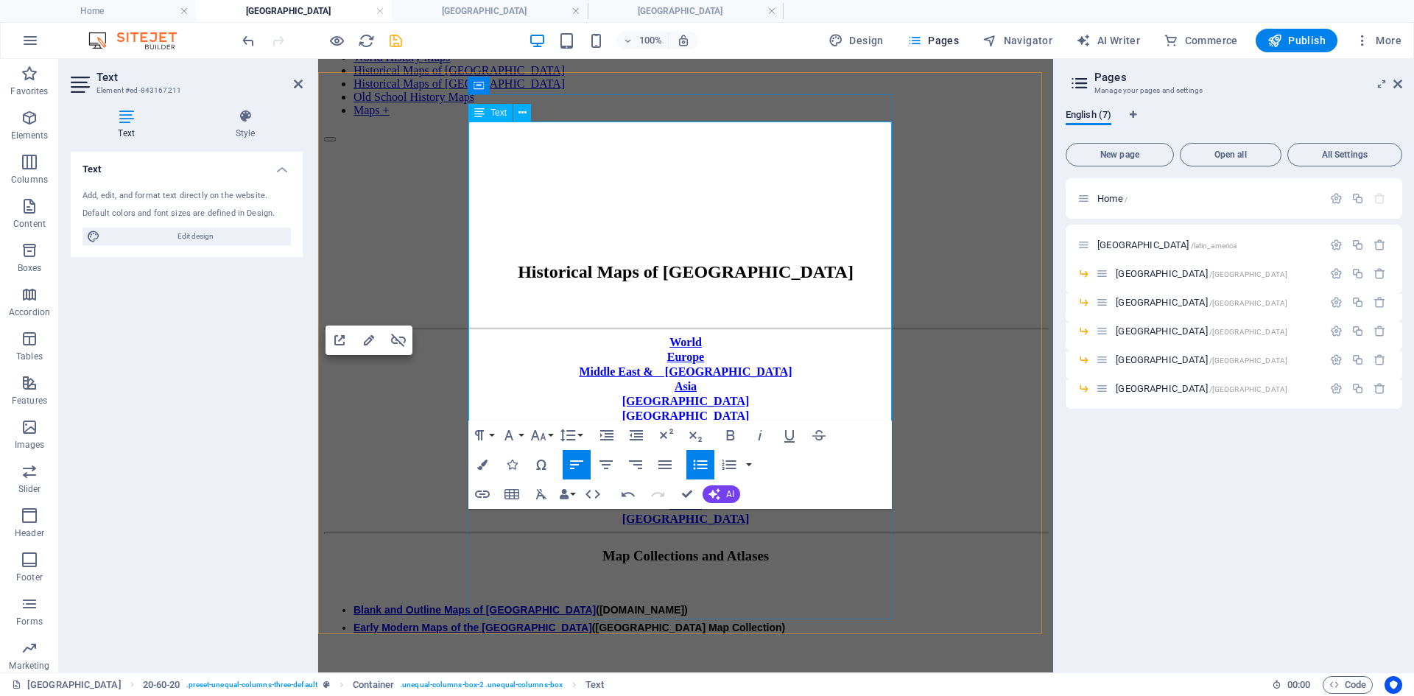
drag, startPoint x: 622, startPoint y: 234, endPoint x: 530, endPoint y: 250, distance: 94.2
click at [530, 537] on li "Historical Maps of Morocco (American Geographical Society Library Digital Map C…" at bounding box center [701, 699] width 694 height 18
copy li "American Geographical Society Library Digital Map Collection"
click at [617, 537] on li "Historical Maps of Morocco (American Geographical Society Library Digital Map C…" at bounding box center [701, 699] width 694 height 18
drag, startPoint x: 645, startPoint y: 234, endPoint x: 483, endPoint y: 236, distance: 161.3
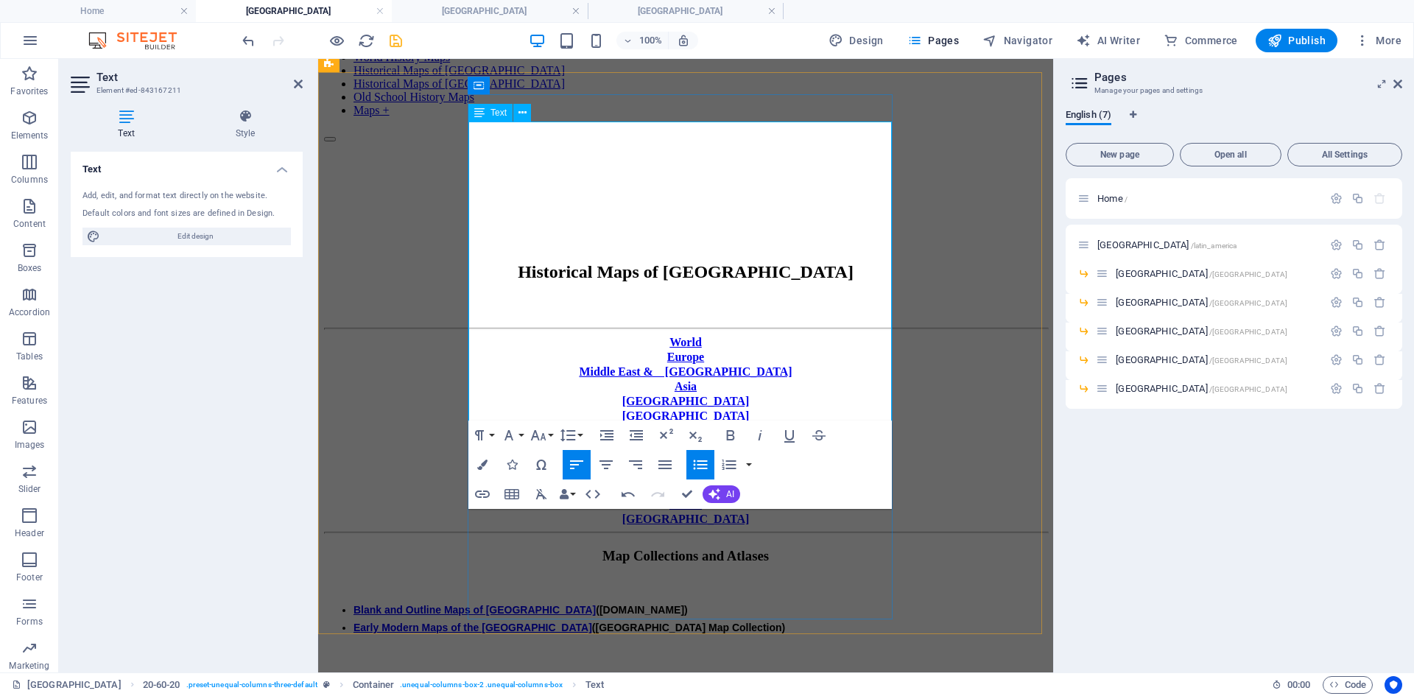
click at [483, 537] on li "​ Historical Maps of [GEOGRAPHIC_DATA] (American Geographical Society Library D…" at bounding box center [701, 699] width 694 height 18
click at [480, 493] on icon "button" at bounding box center [483, 494] width 18 height 18
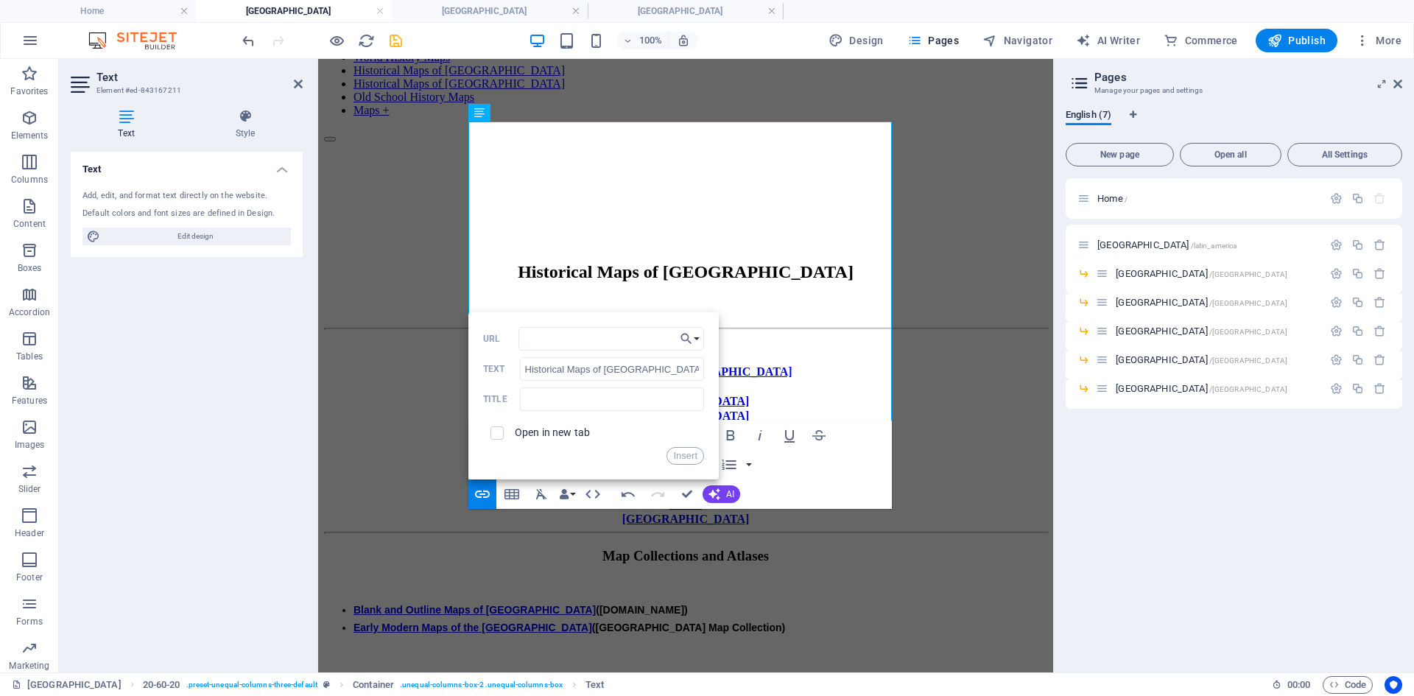
type input "[URL][DOMAIN_NAME]"
click at [690, 452] on button "Insert" at bounding box center [686, 456] width 38 height 18
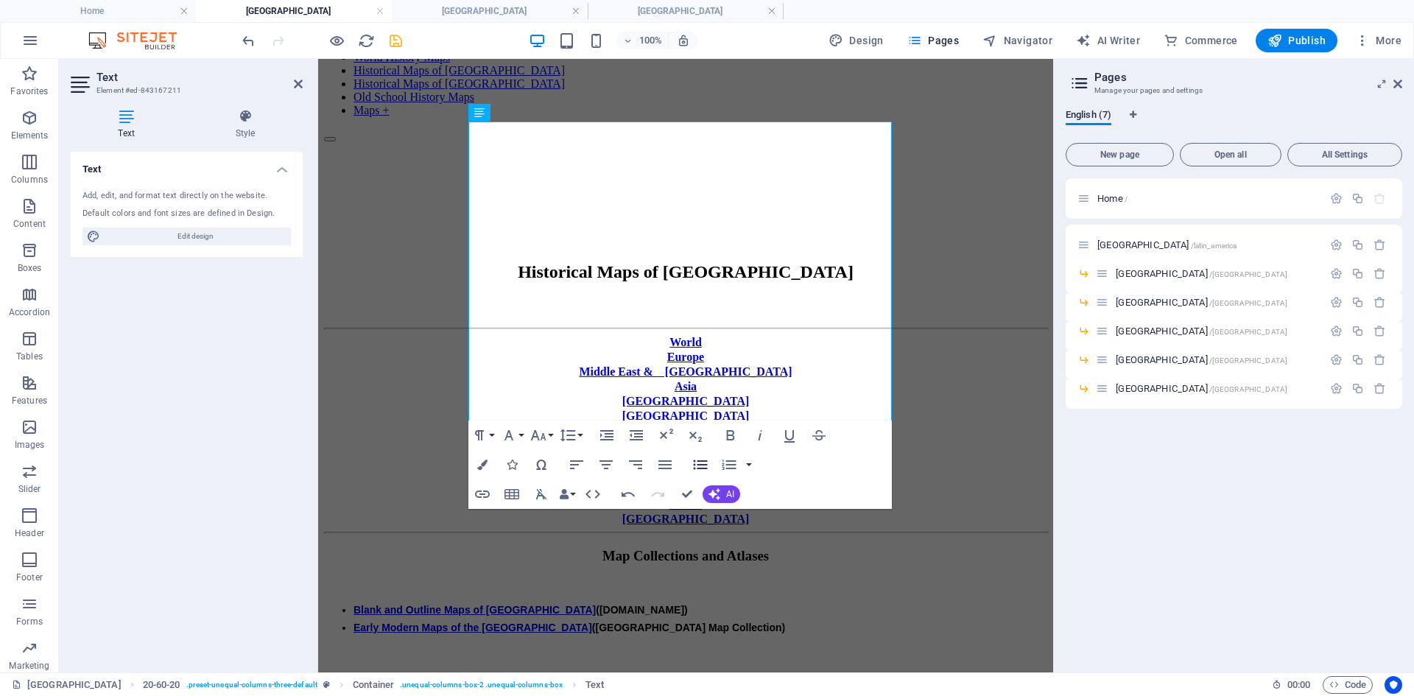
scroll to position [0, 0]
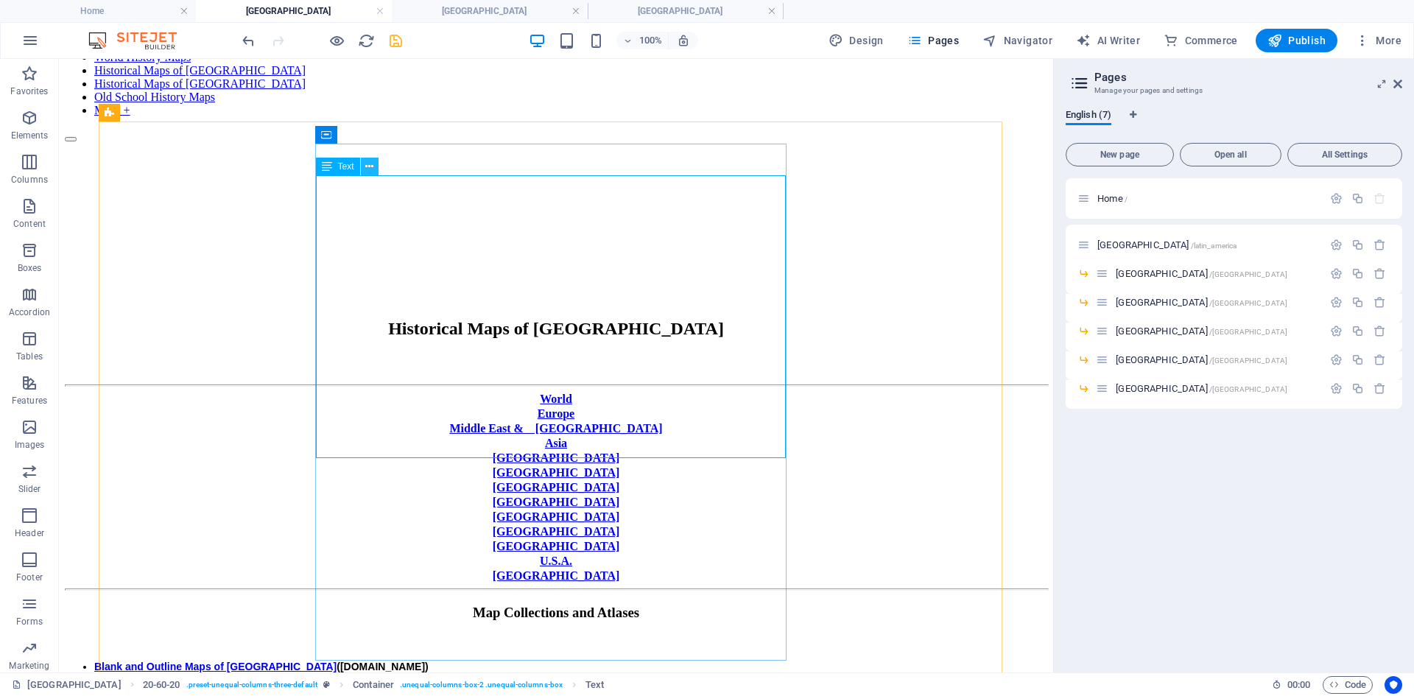
click at [368, 169] on icon at bounding box center [369, 166] width 8 height 15
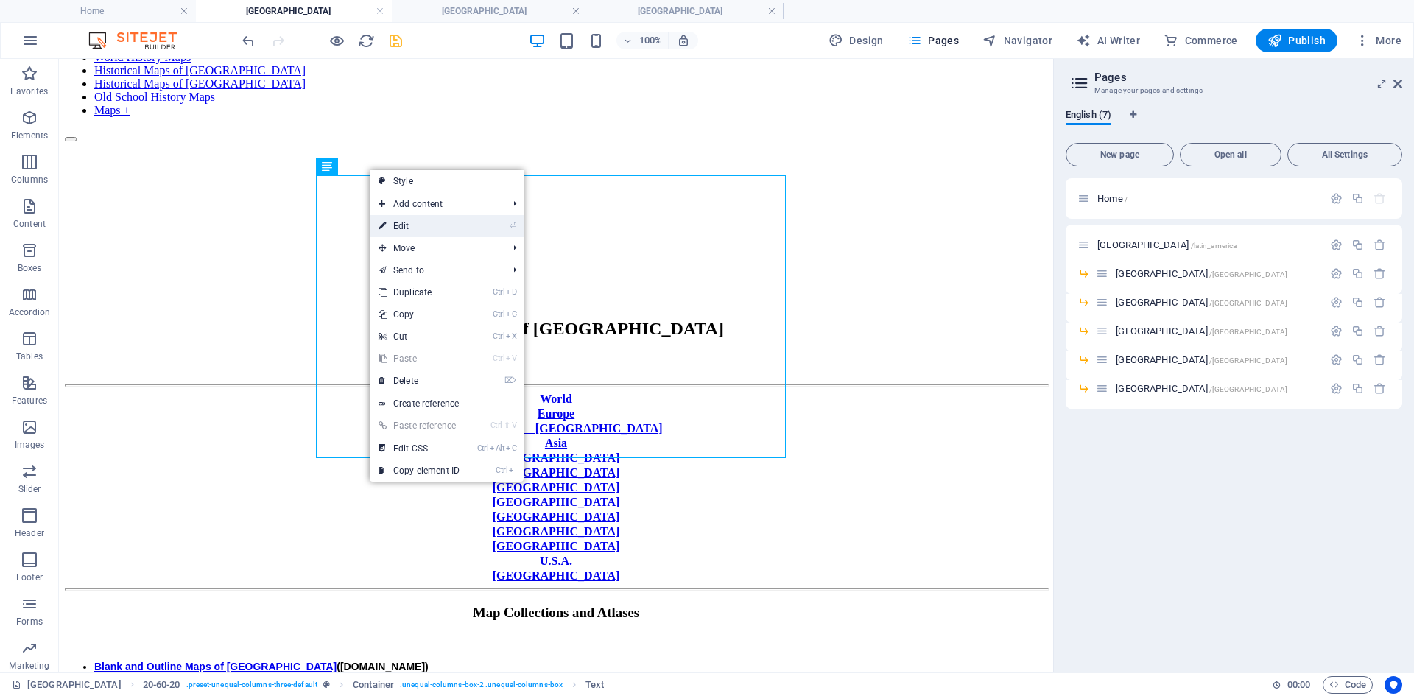
click at [405, 224] on link "⏎ Edit" at bounding box center [419, 226] width 99 height 22
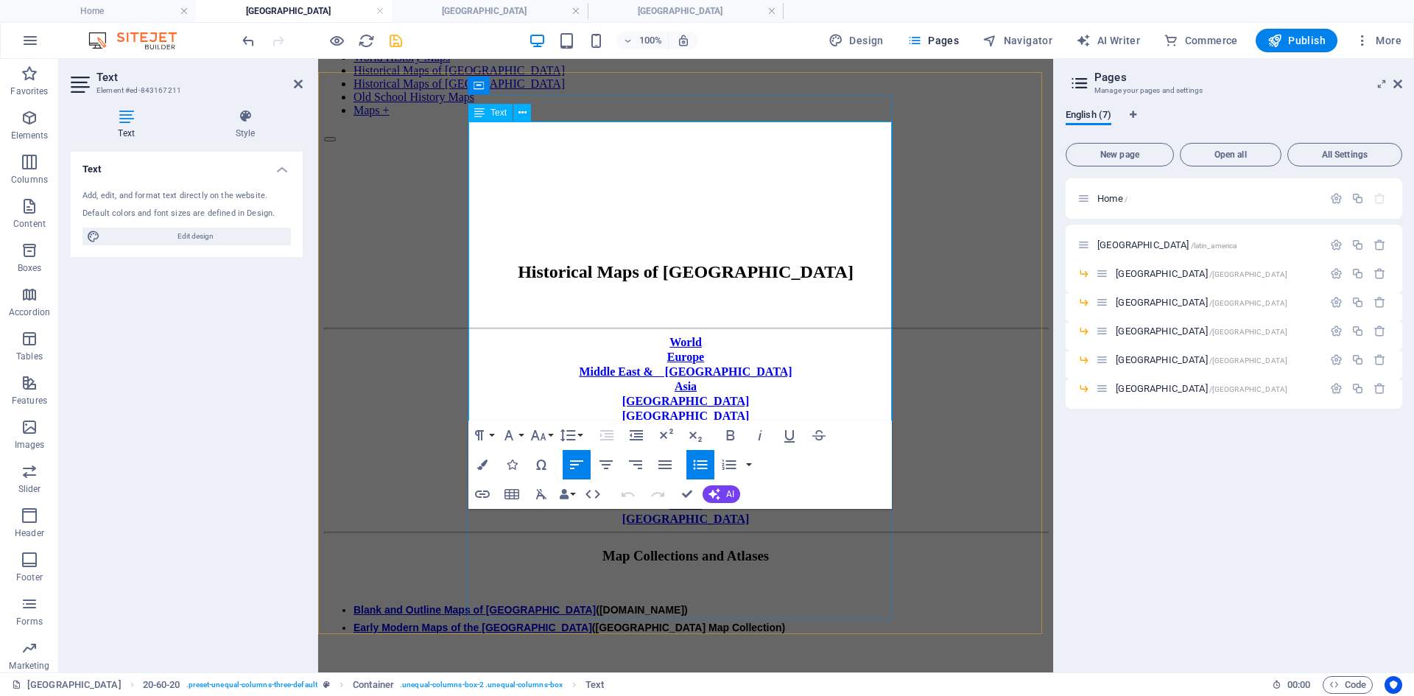
drag, startPoint x: 776, startPoint y: 268, endPoint x: 483, endPoint y: 275, distance: 294.0
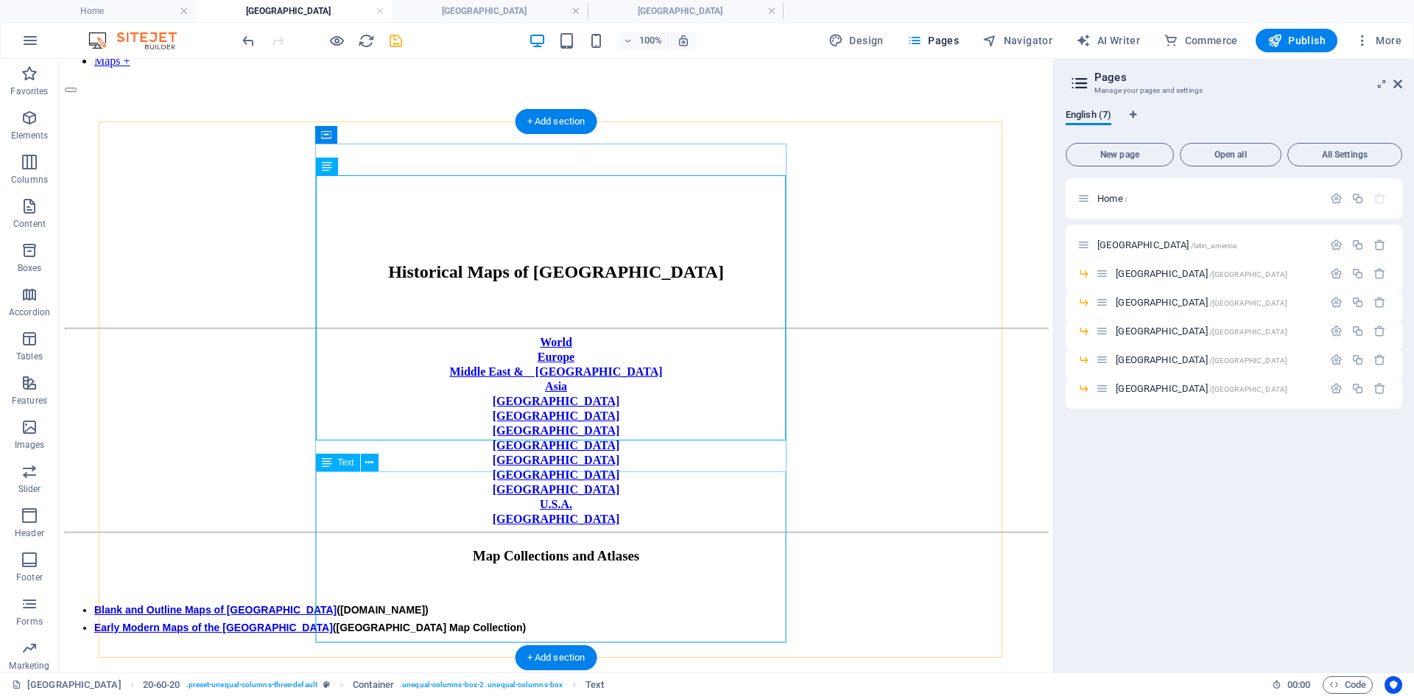
scroll to position [166, 0]
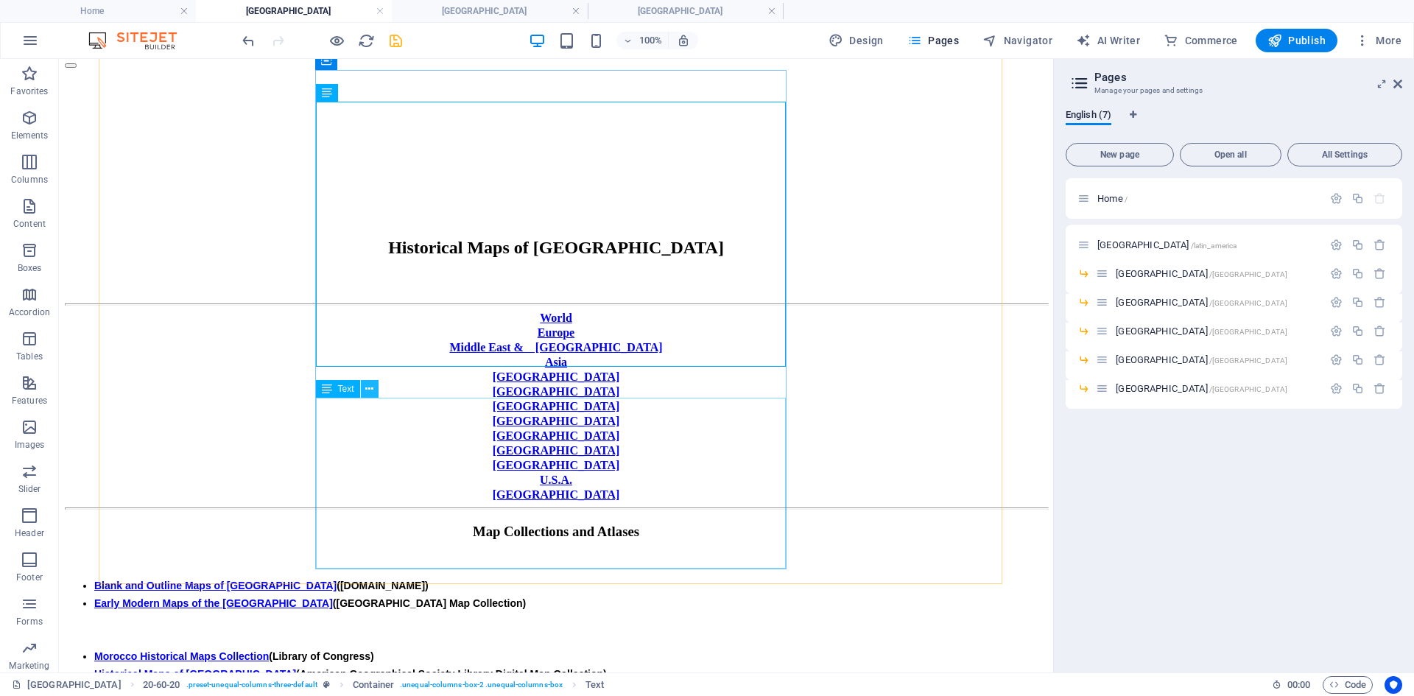
click at [370, 391] on icon at bounding box center [369, 389] width 8 height 15
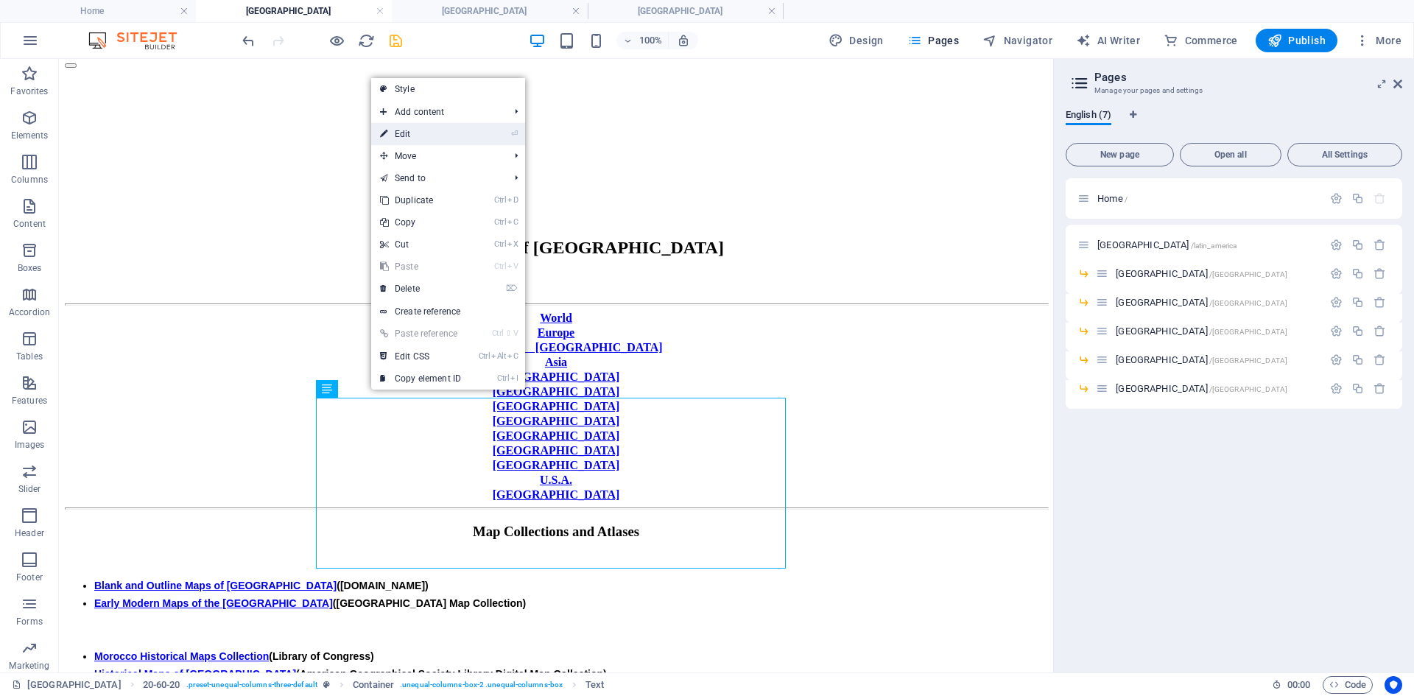
click at [402, 133] on link "⏎ Edit" at bounding box center [420, 134] width 99 height 22
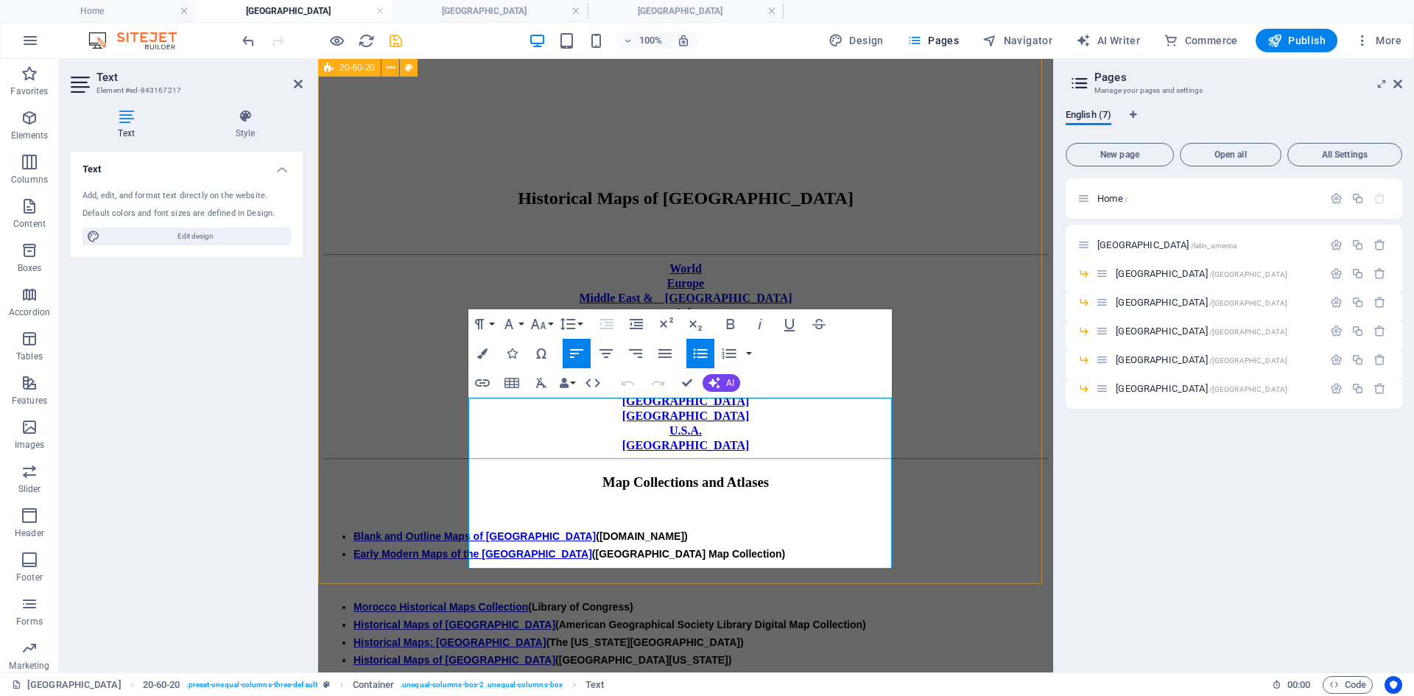
scroll to position [124, 0]
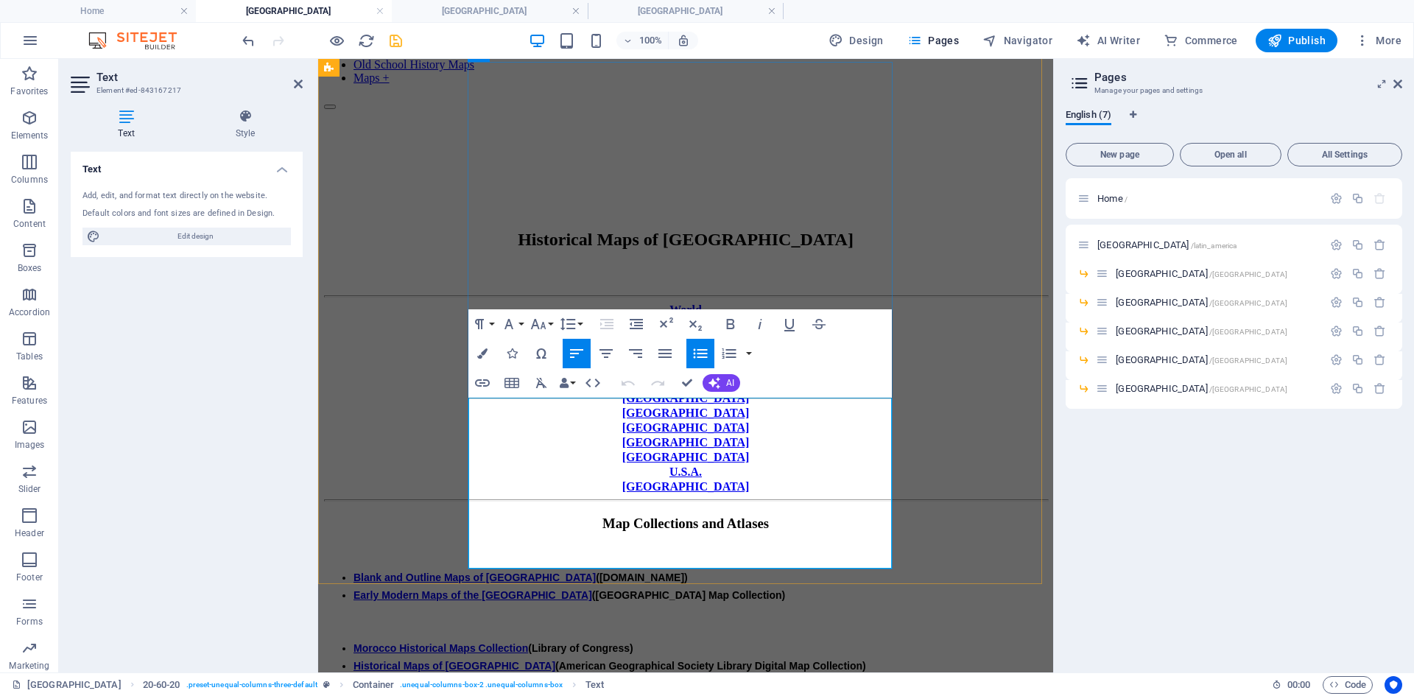
drag, startPoint x: 483, startPoint y: 561, endPoint x: 582, endPoint y: 561, distance: 98.7
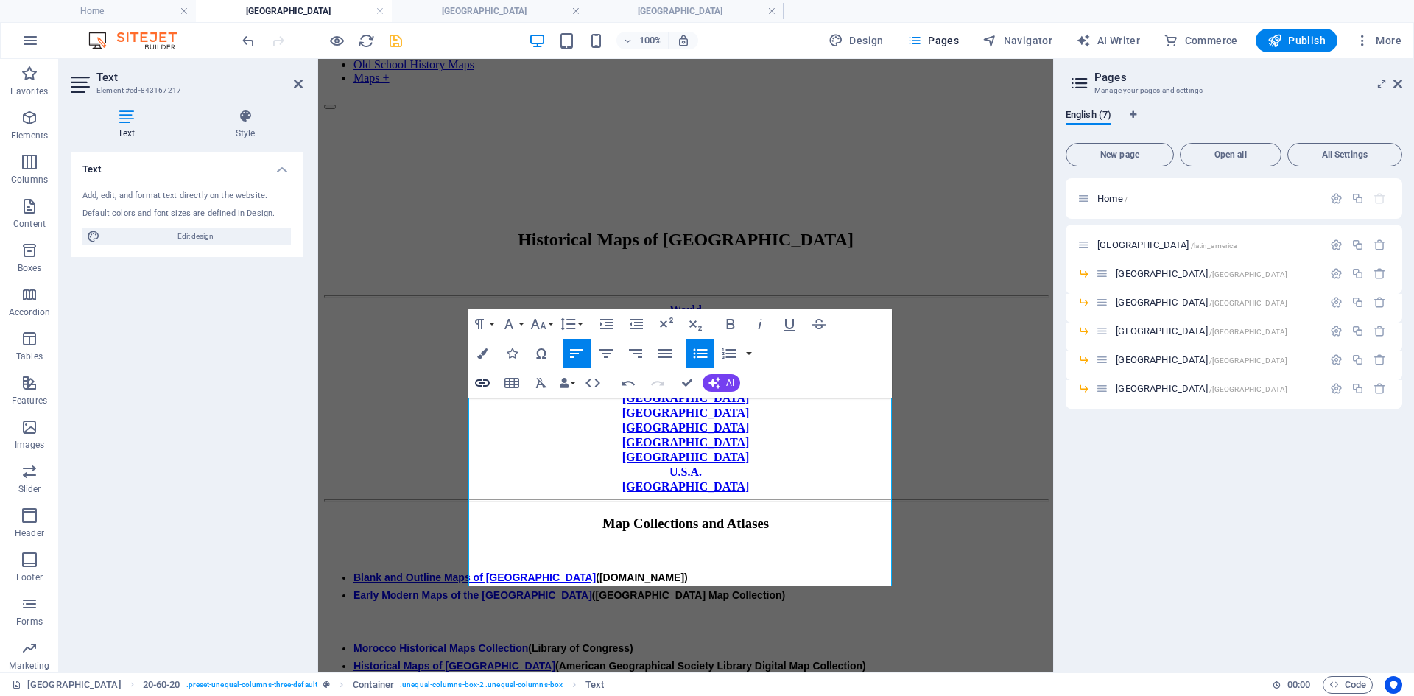
click at [483, 382] on icon "button" at bounding box center [482, 382] width 15 height 7
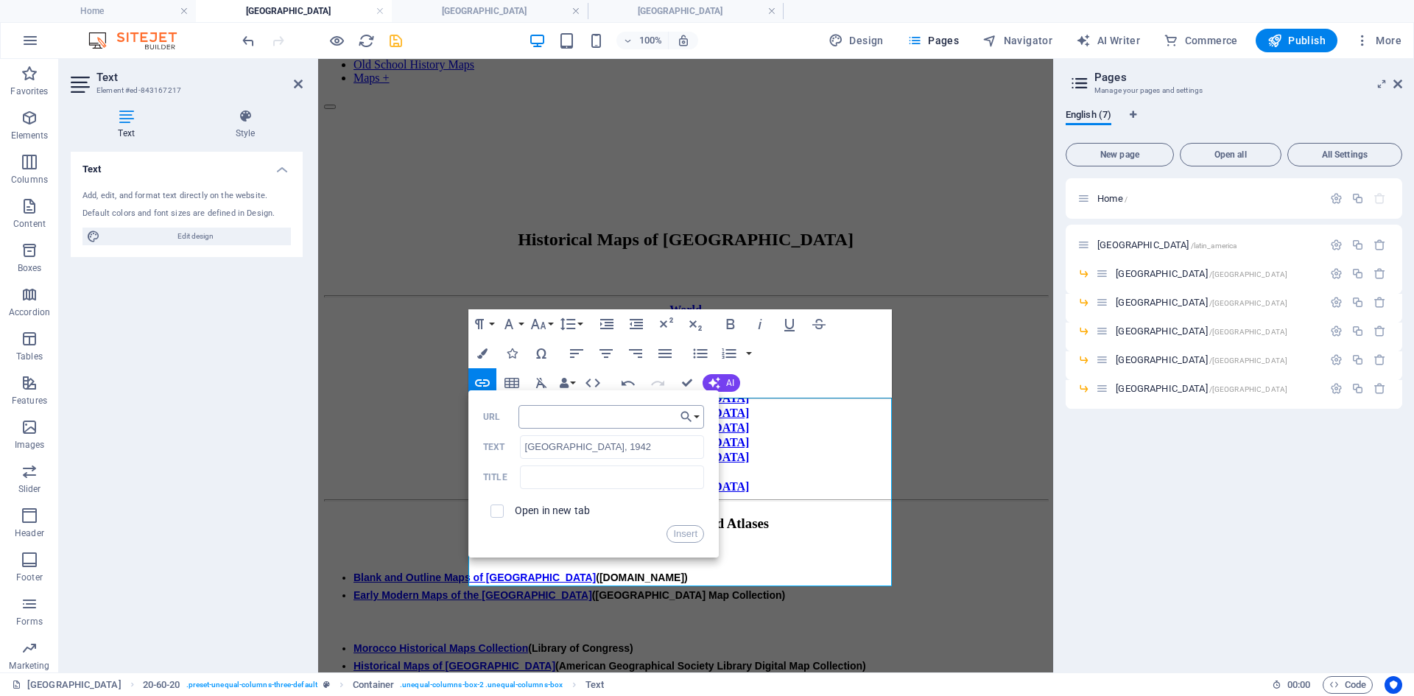
type input "[URL][DOMAIN_NAME]"
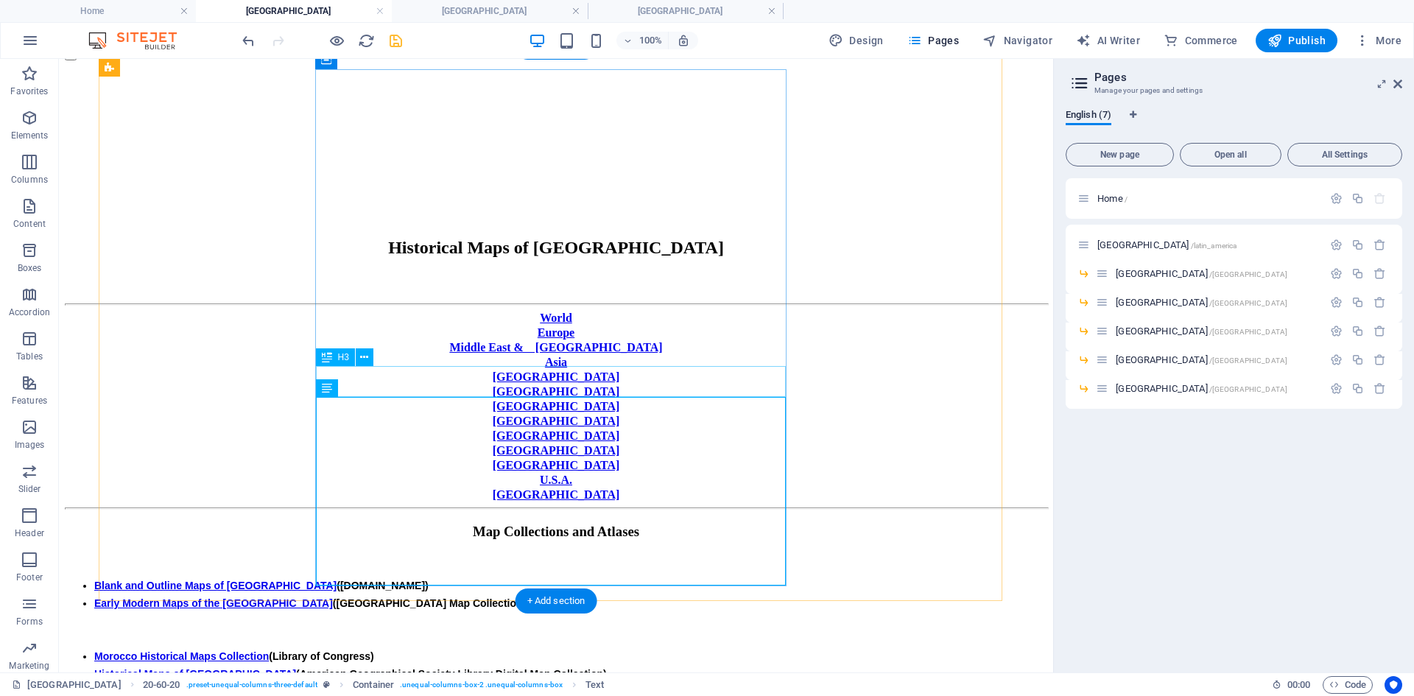
scroll to position [166, 0]
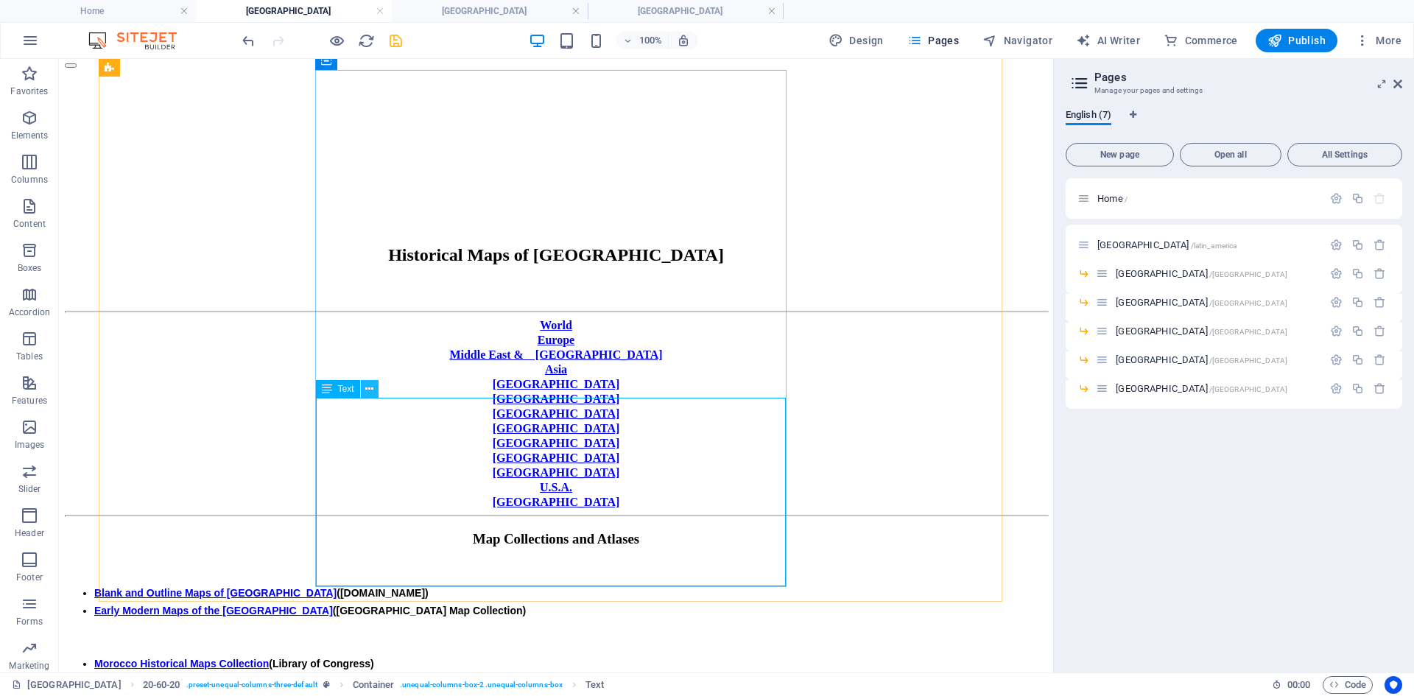
click at [371, 391] on icon at bounding box center [369, 389] width 8 height 15
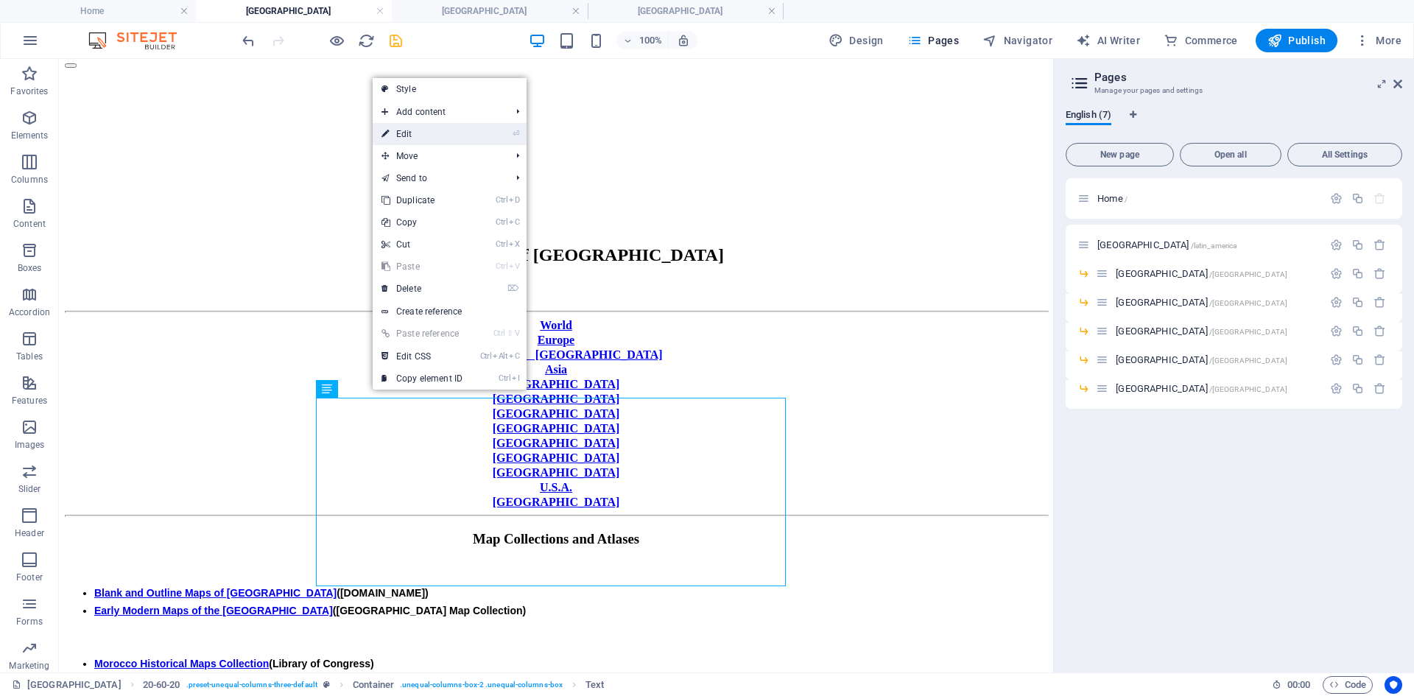
click at [413, 136] on link "⏎ Edit" at bounding box center [422, 134] width 99 height 22
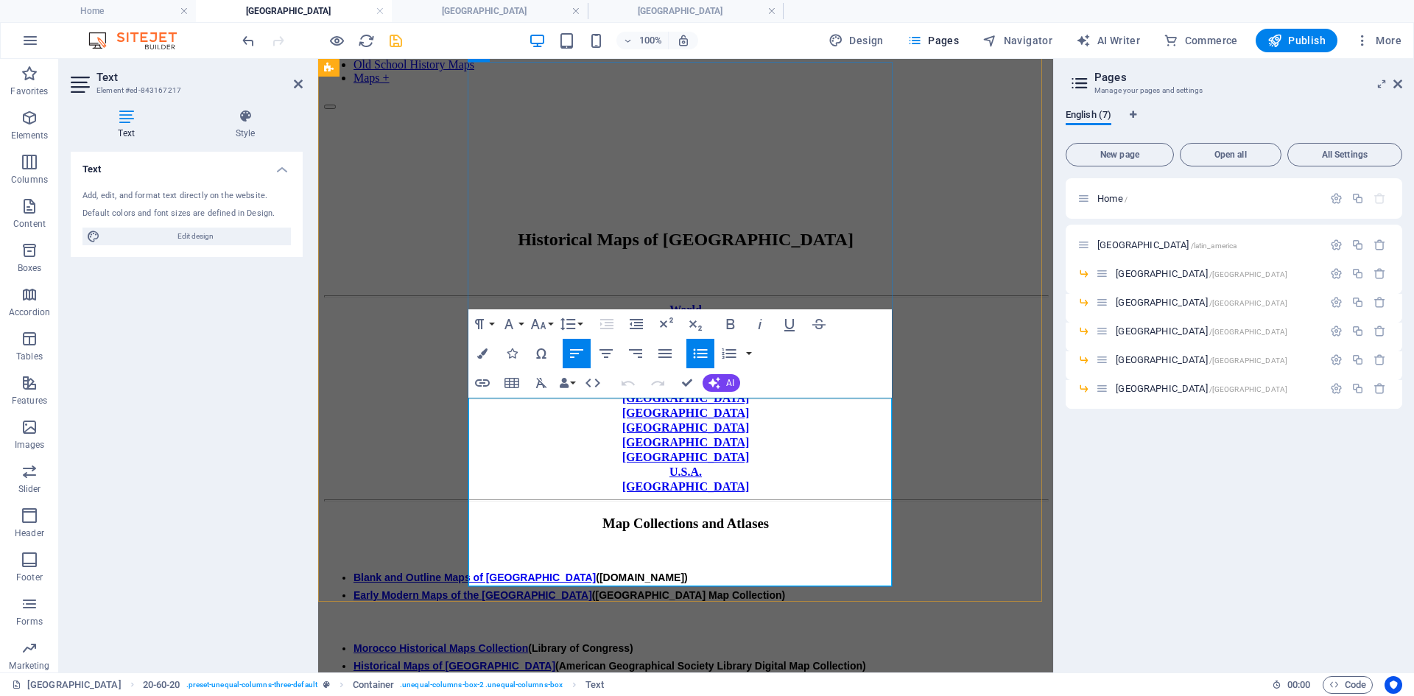
drag, startPoint x: 481, startPoint y: 564, endPoint x: 584, endPoint y: 564, distance: 103.1
click at [483, 379] on icon "button" at bounding box center [483, 383] width 18 height 18
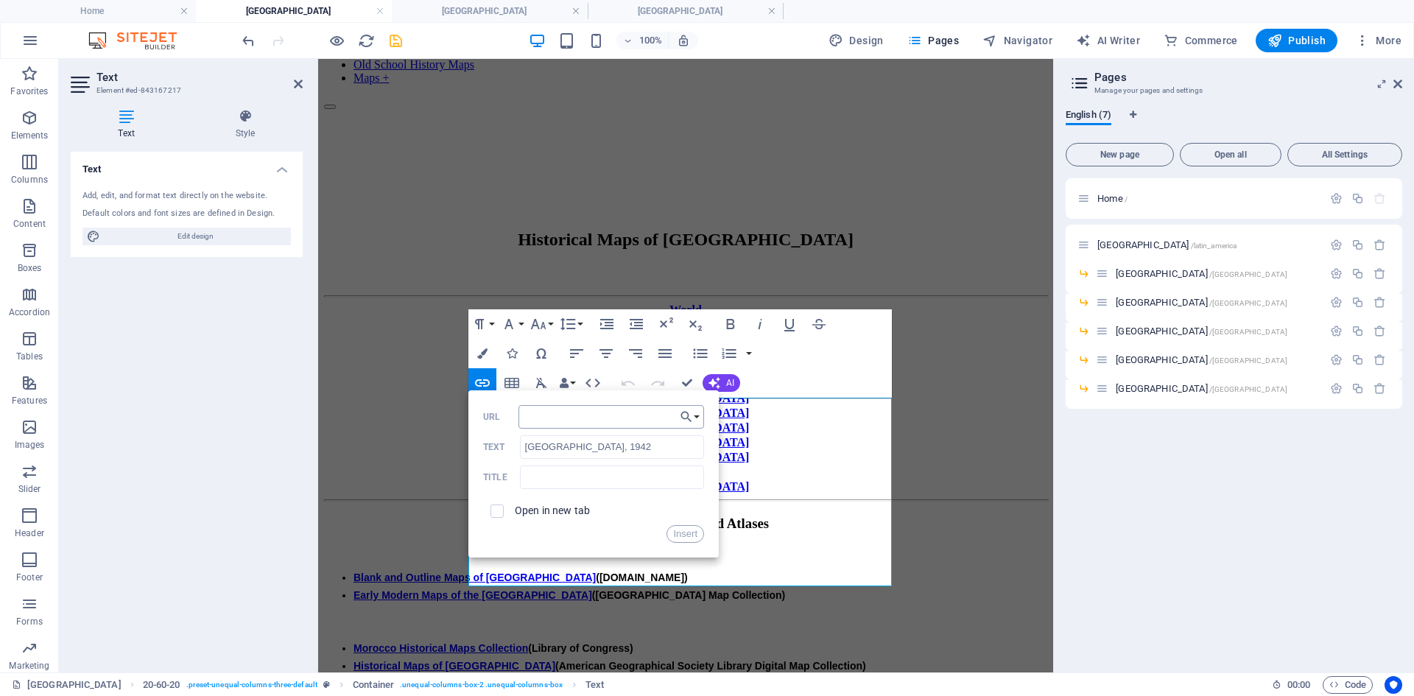
type input "[URL][DOMAIN_NAME]"
click at [680, 530] on button "Insert" at bounding box center [686, 534] width 38 height 18
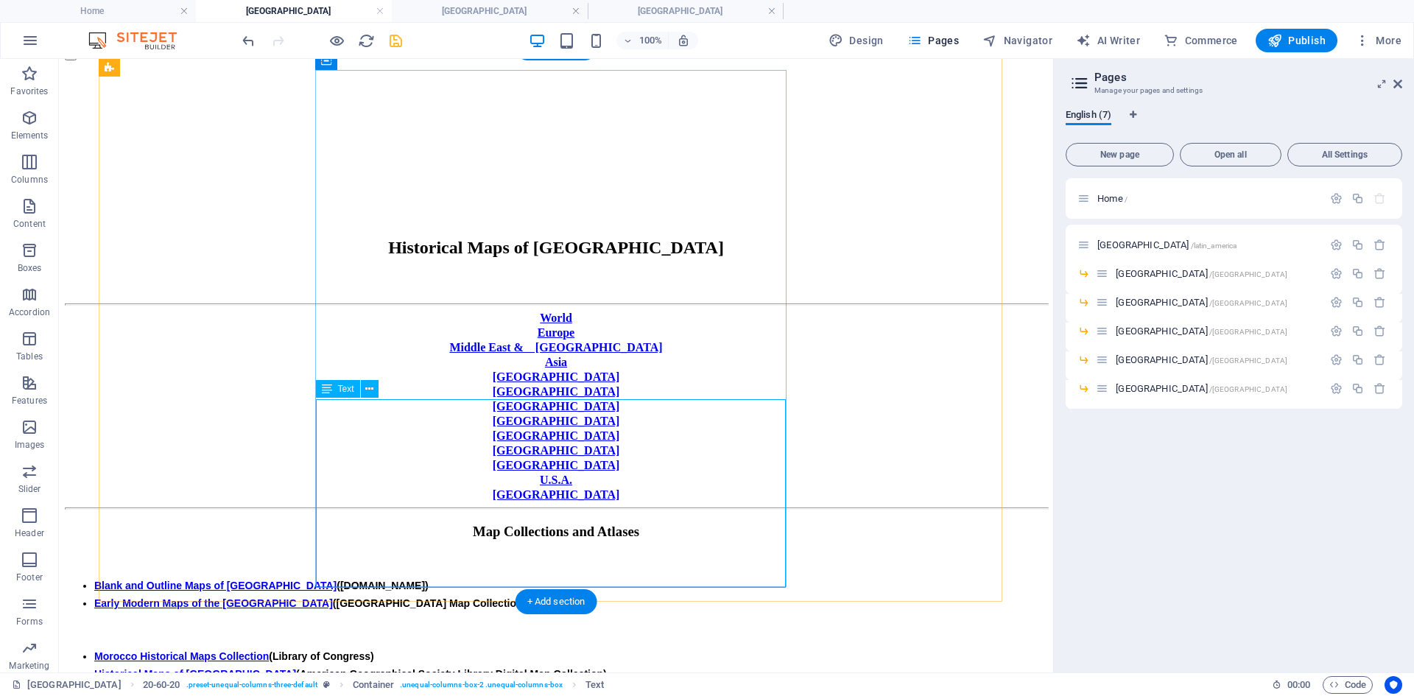
scroll to position [166, 0]
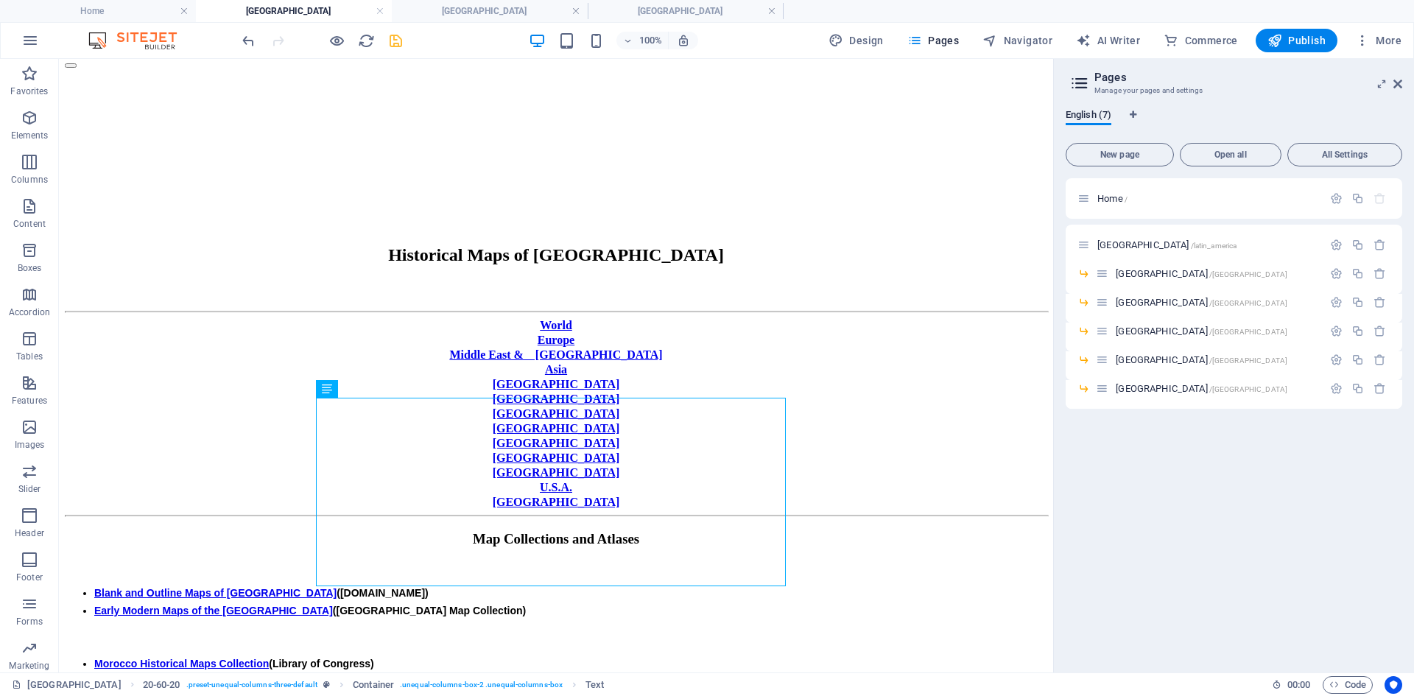
click at [84, 537] on body "Skip to main content Home World History Maps Historical Maps of [GEOGRAPHIC_DAT…" at bounding box center [556, 637] width 983 height 1477
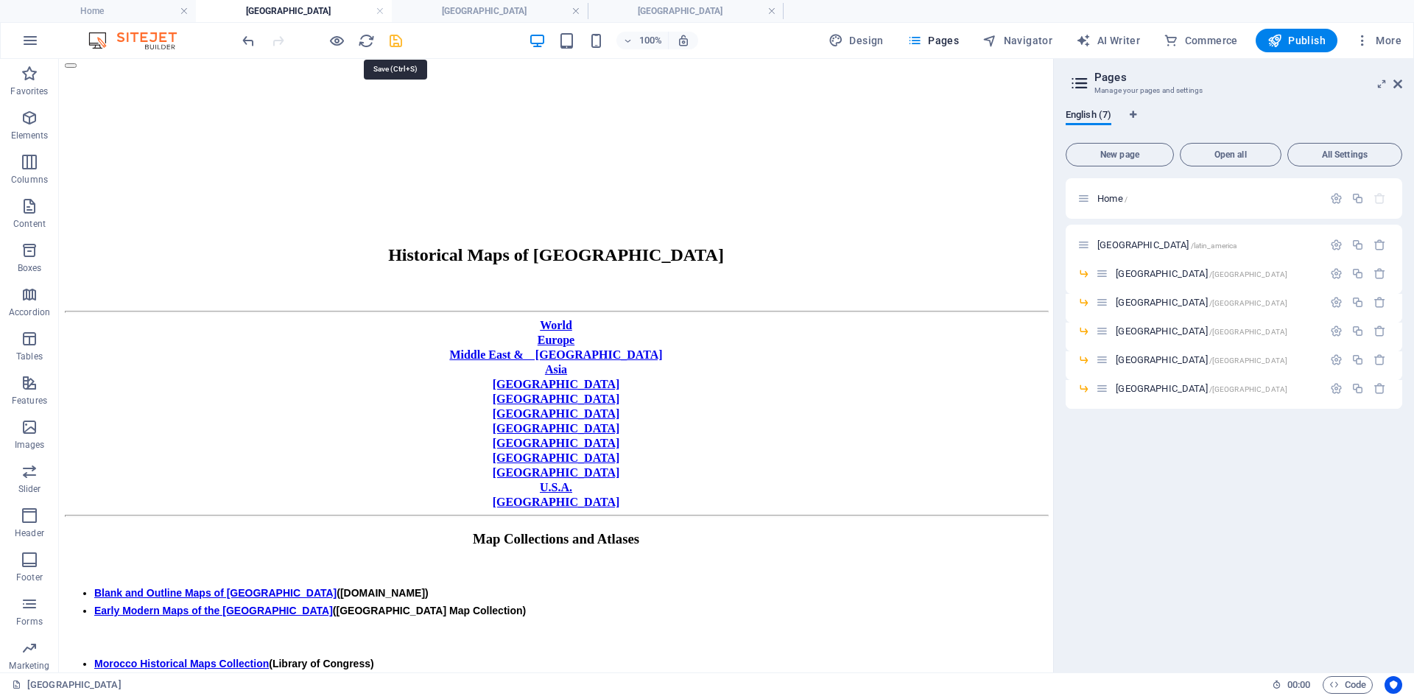
click at [393, 39] on icon "save" at bounding box center [395, 40] width 17 height 17
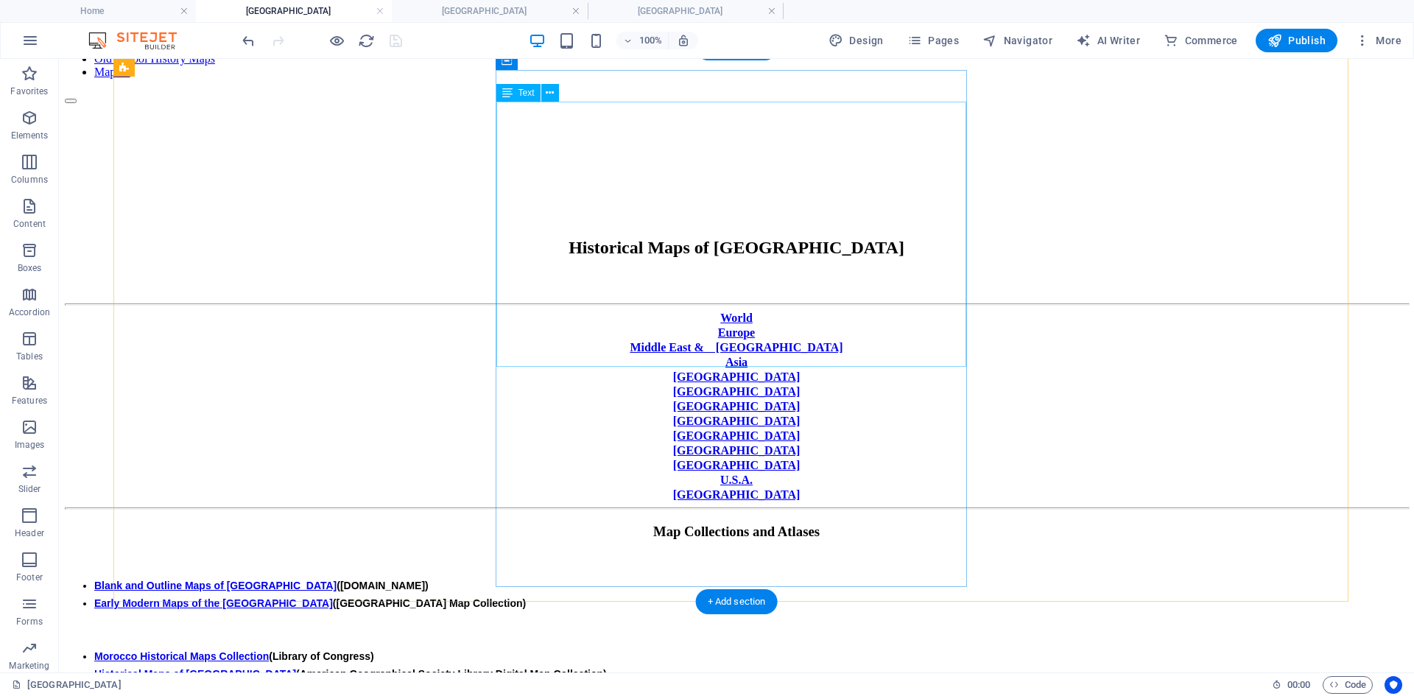
scroll to position [0, 0]
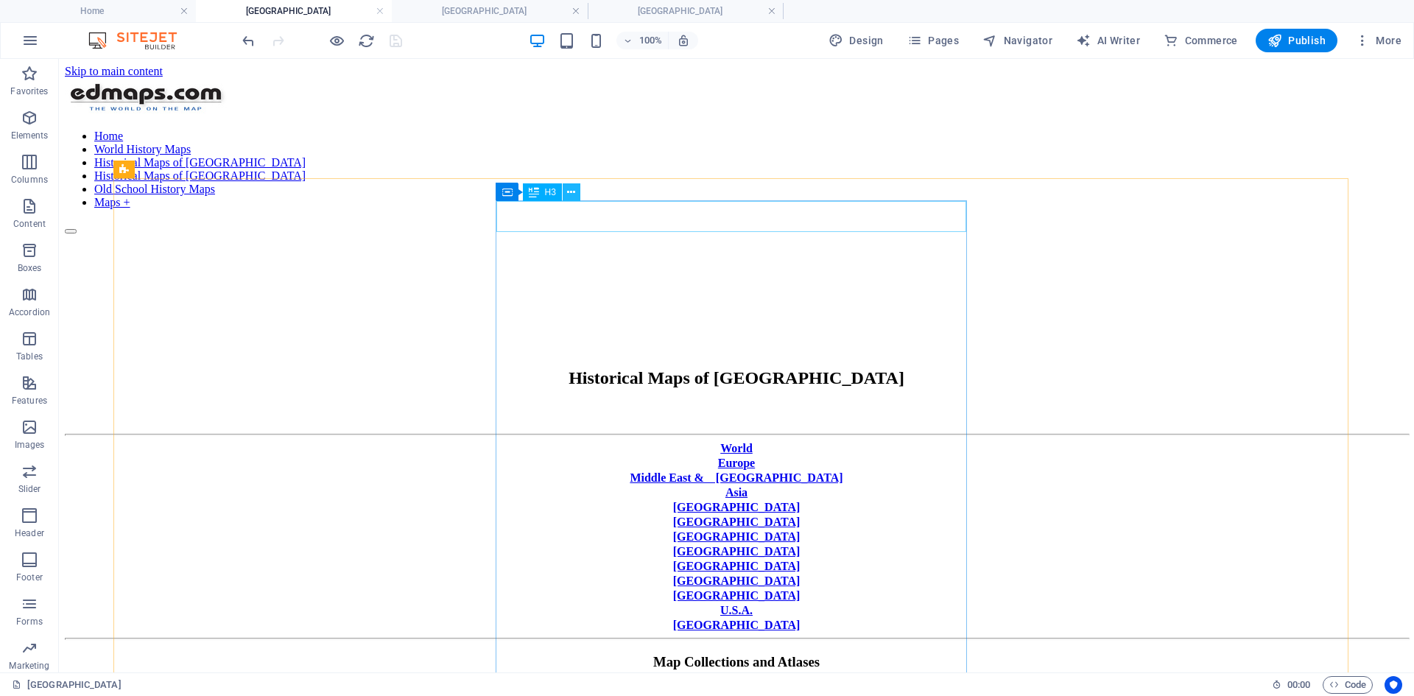
click at [571, 192] on icon at bounding box center [571, 192] width 8 height 15
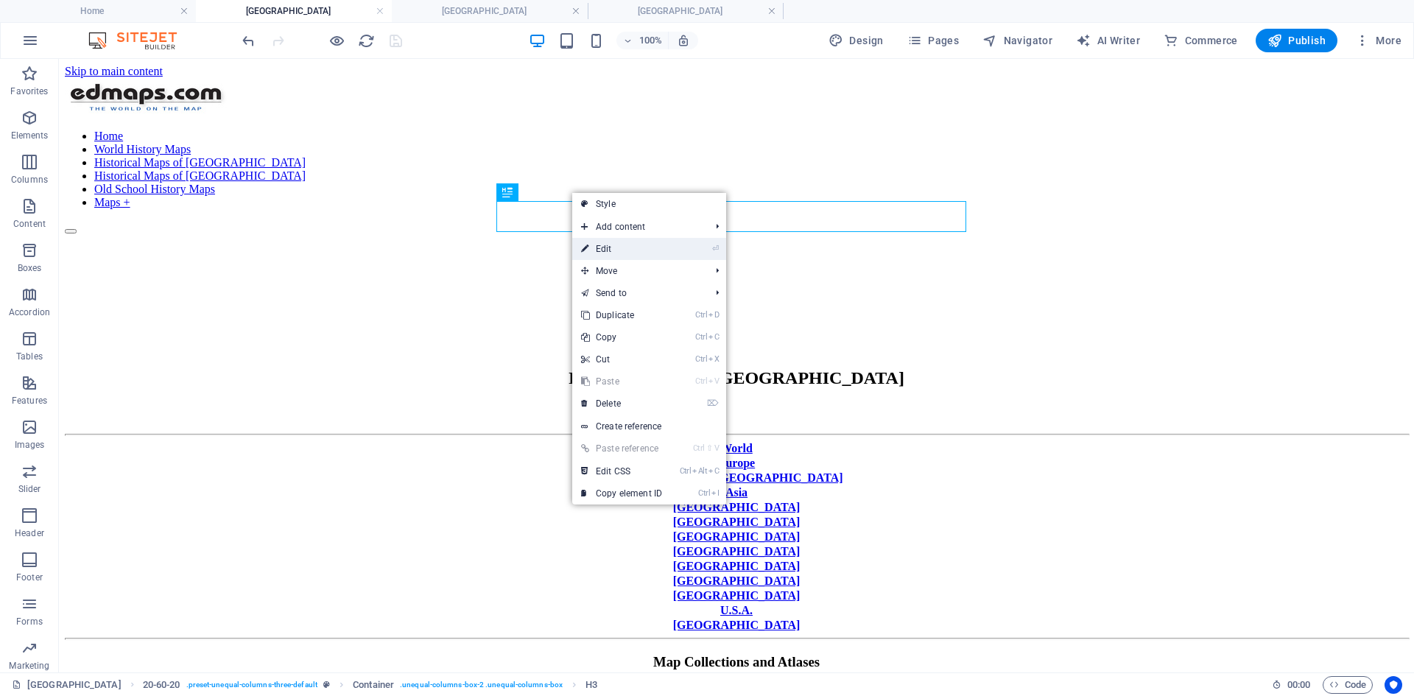
click at [611, 247] on link "⏎ Edit" at bounding box center [621, 249] width 99 height 22
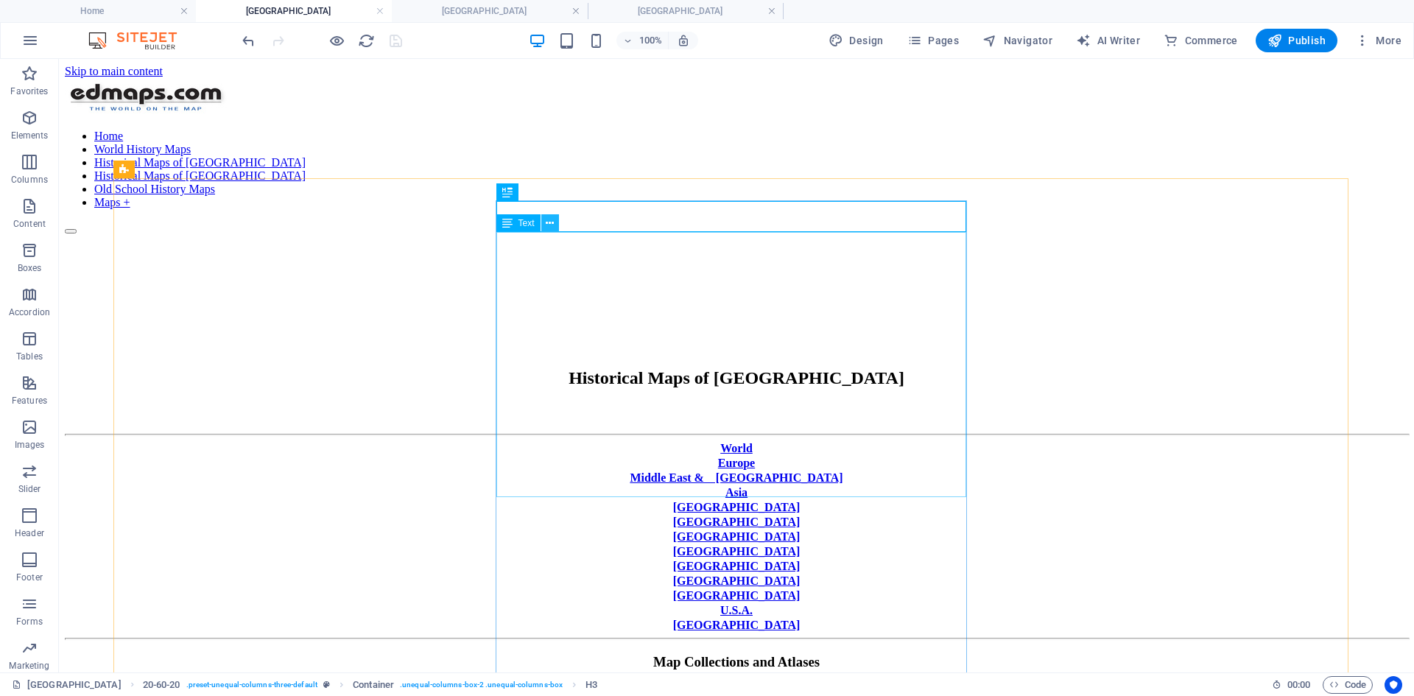
click at [551, 222] on icon at bounding box center [550, 223] width 8 height 15
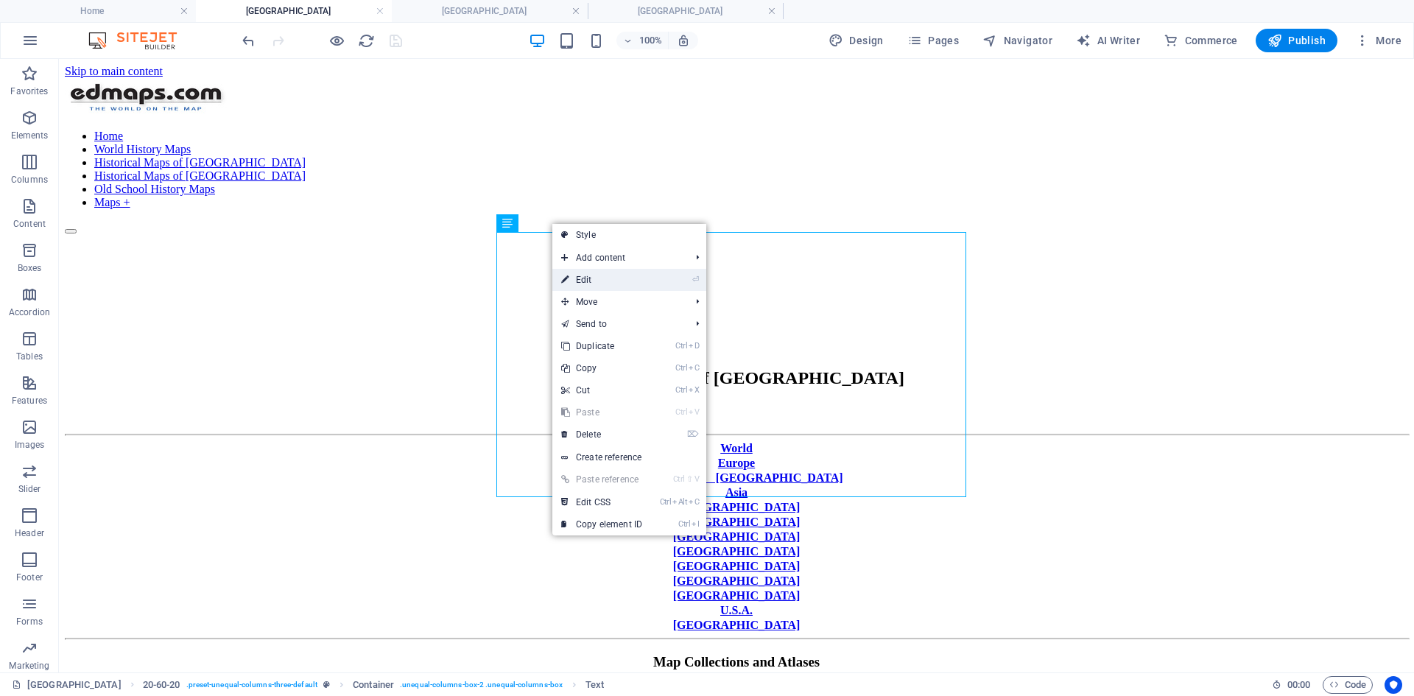
click at [588, 276] on link "⏎ Edit" at bounding box center [602, 280] width 99 height 22
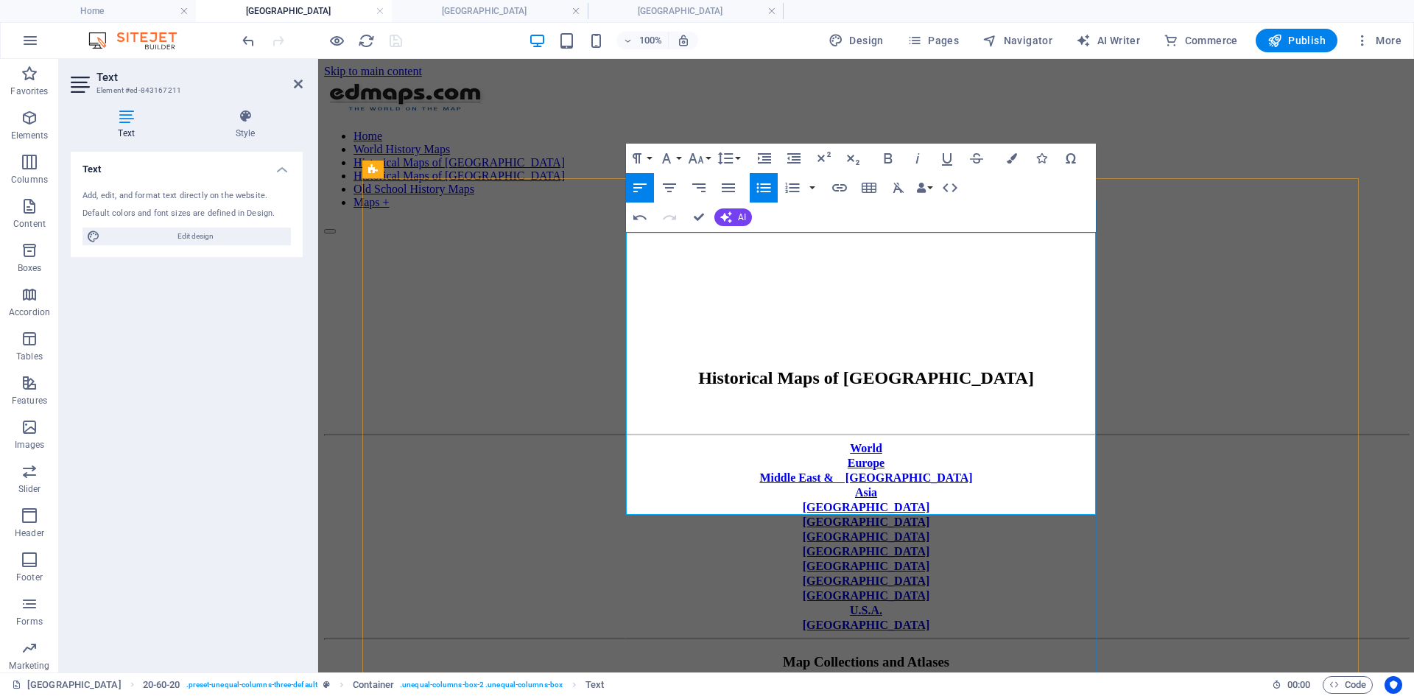
scroll to position [57, 3]
drag, startPoint x: 639, startPoint y: 432, endPoint x: 746, endPoint y: 431, distance: 106.8
click at [841, 187] on icon "button" at bounding box center [839, 187] width 15 height 7
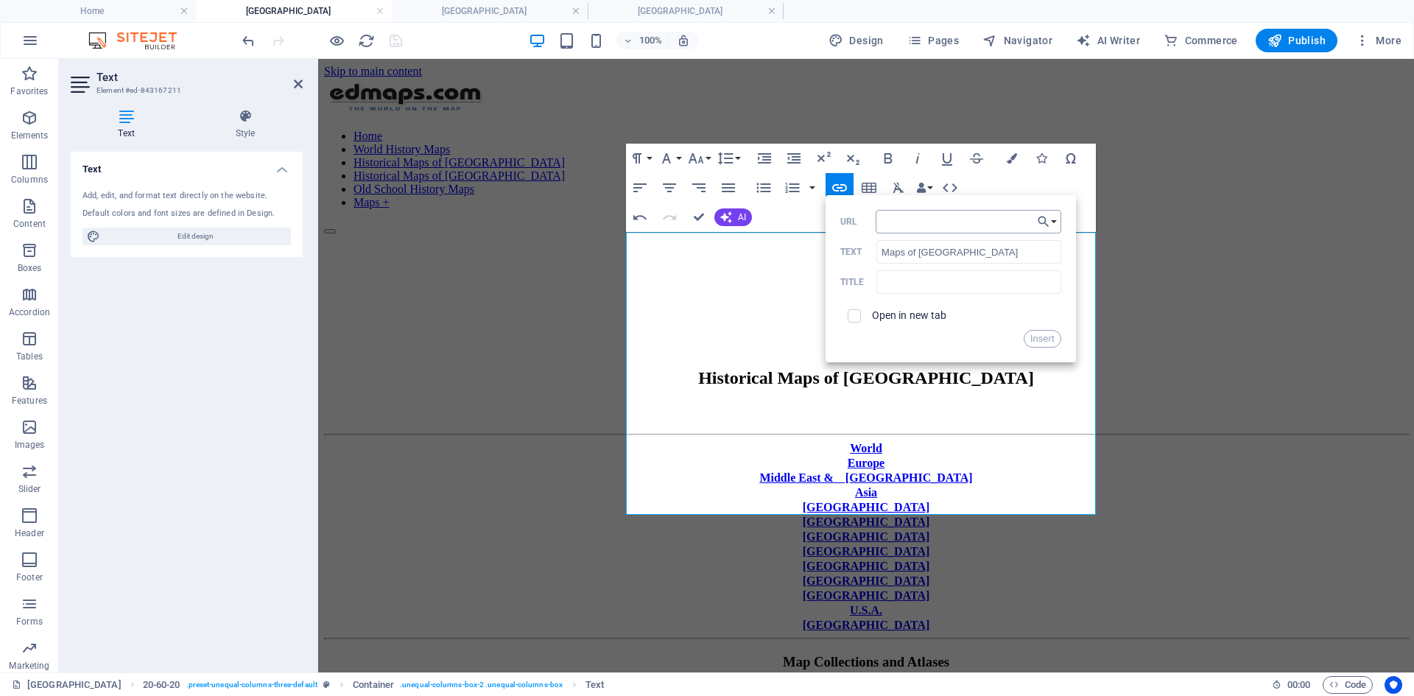
type input "[URL][DOMAIN_NAME]"
click at [1041, 337] on button "Insert" at bounding box center [1043, 339] width 38 height 18
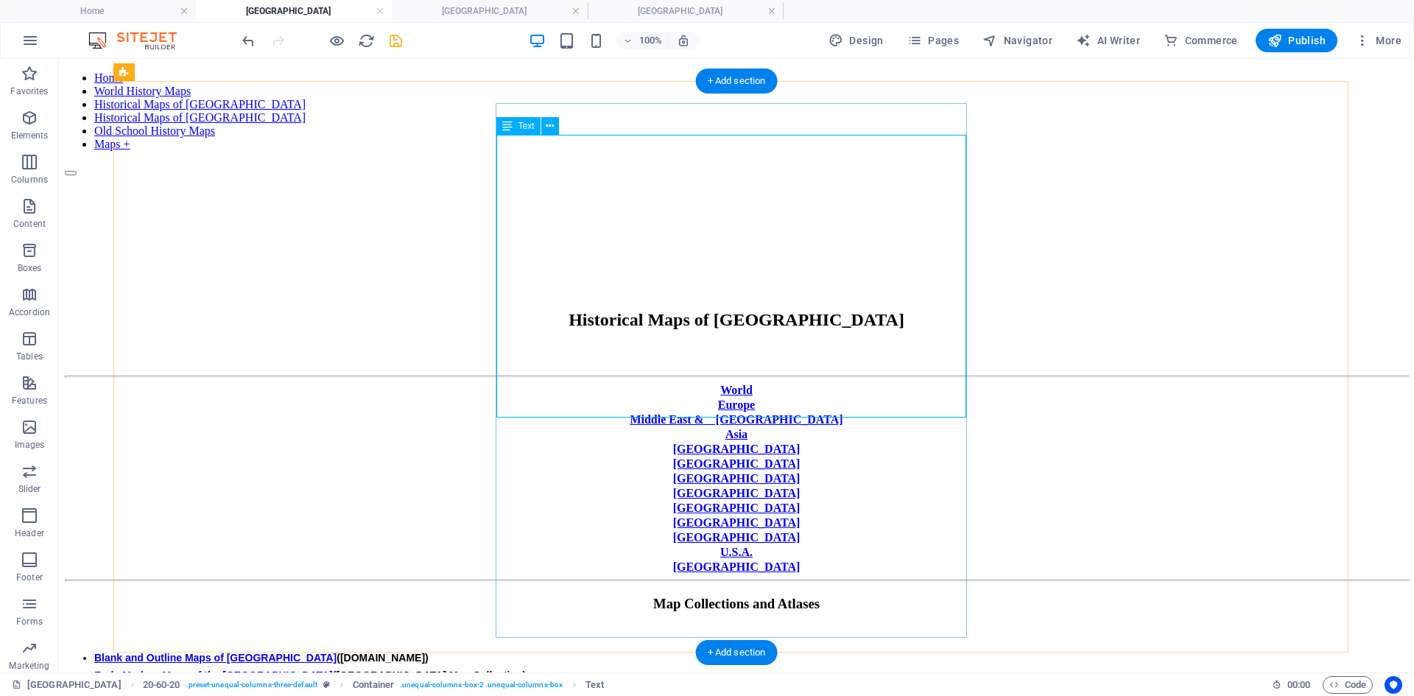
scroll to position [33, 0]
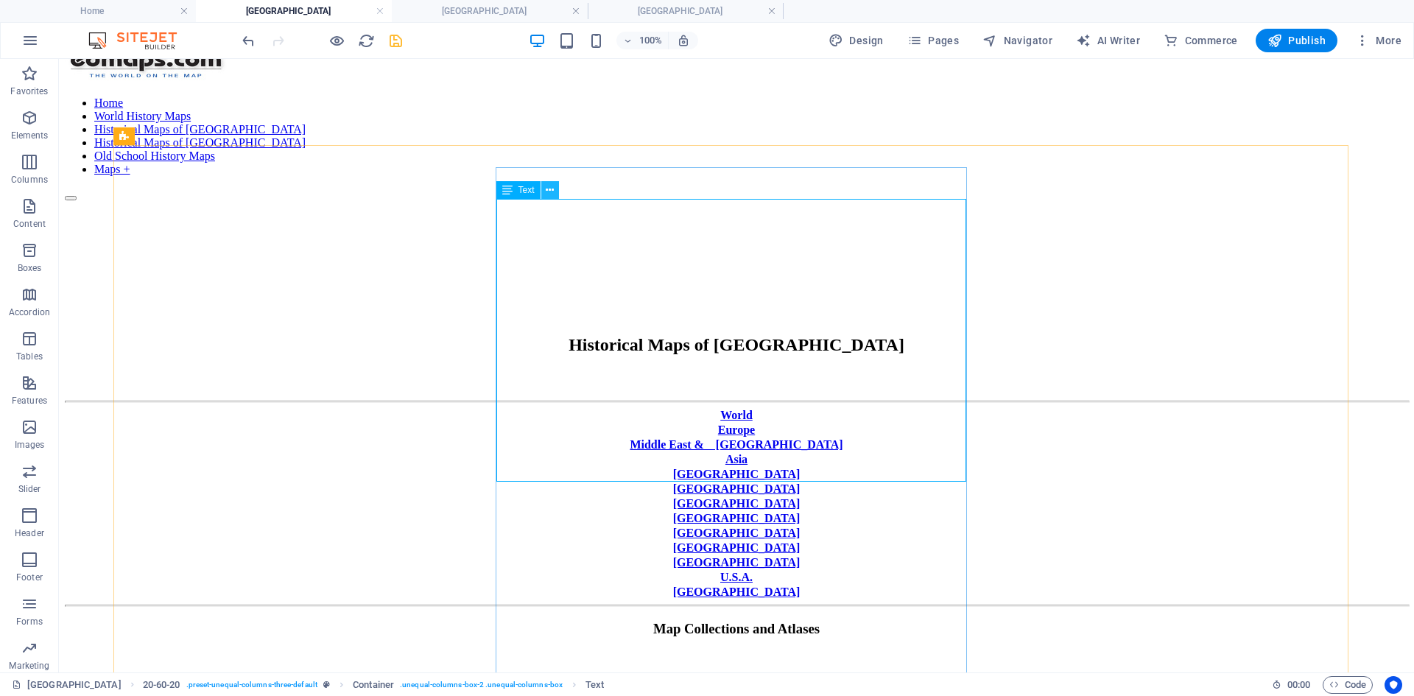
click at [550, 188] on icon at bounding box center [550, 190] width 8 height 15
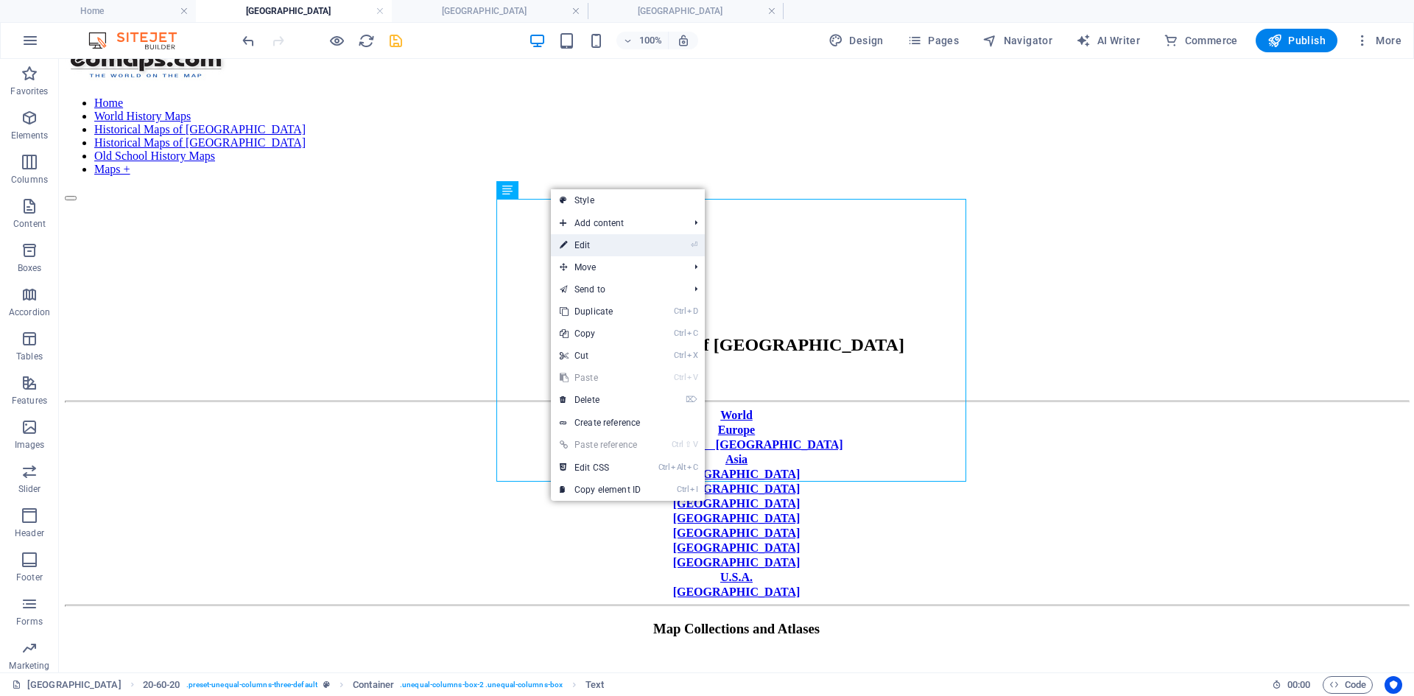
click at [590, 244] on link "⏎ Edit" at bounding box center [600, 245] width 99 height 22
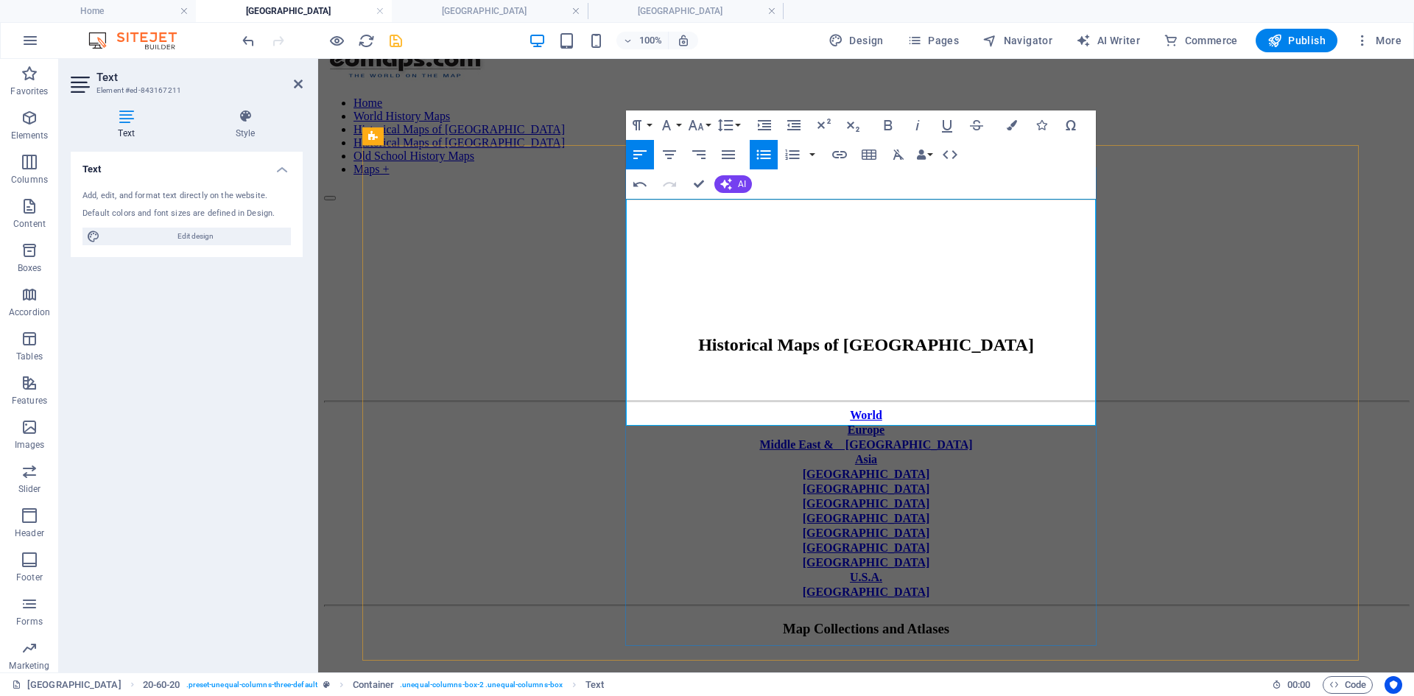
drag, startPoint x: 754, startPoint y: 262, endPoint x: 1056, endPoint y: 292, distance: 304.3
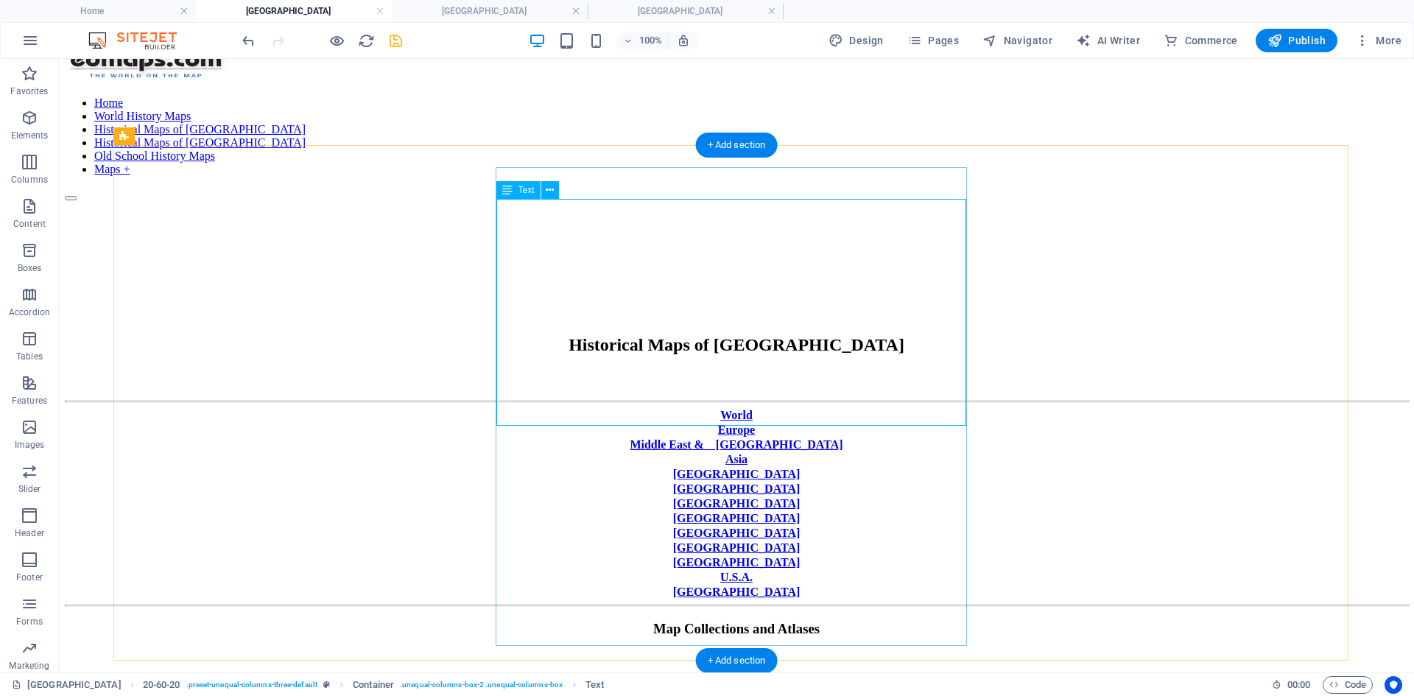
scroll to position [180, 0]
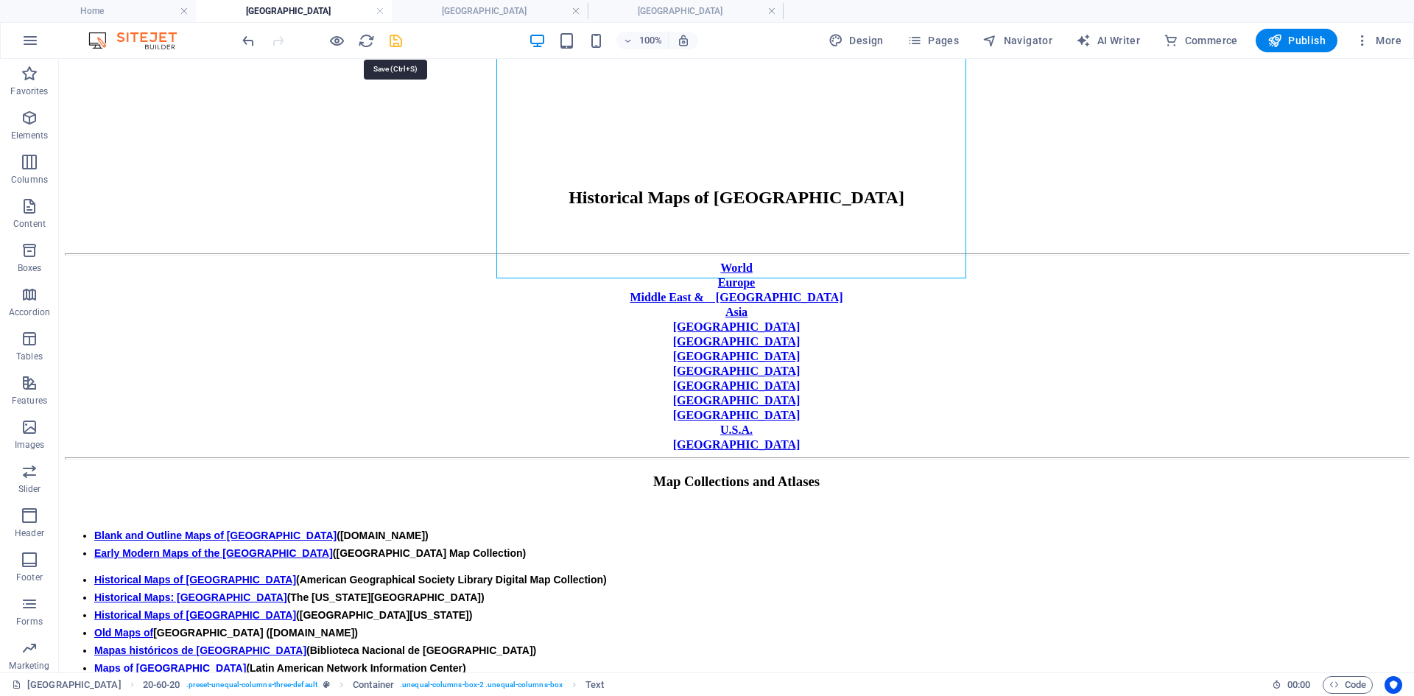
click at [394, 42] on icon "save" at bounding box center [395, 40] width 17 height 17
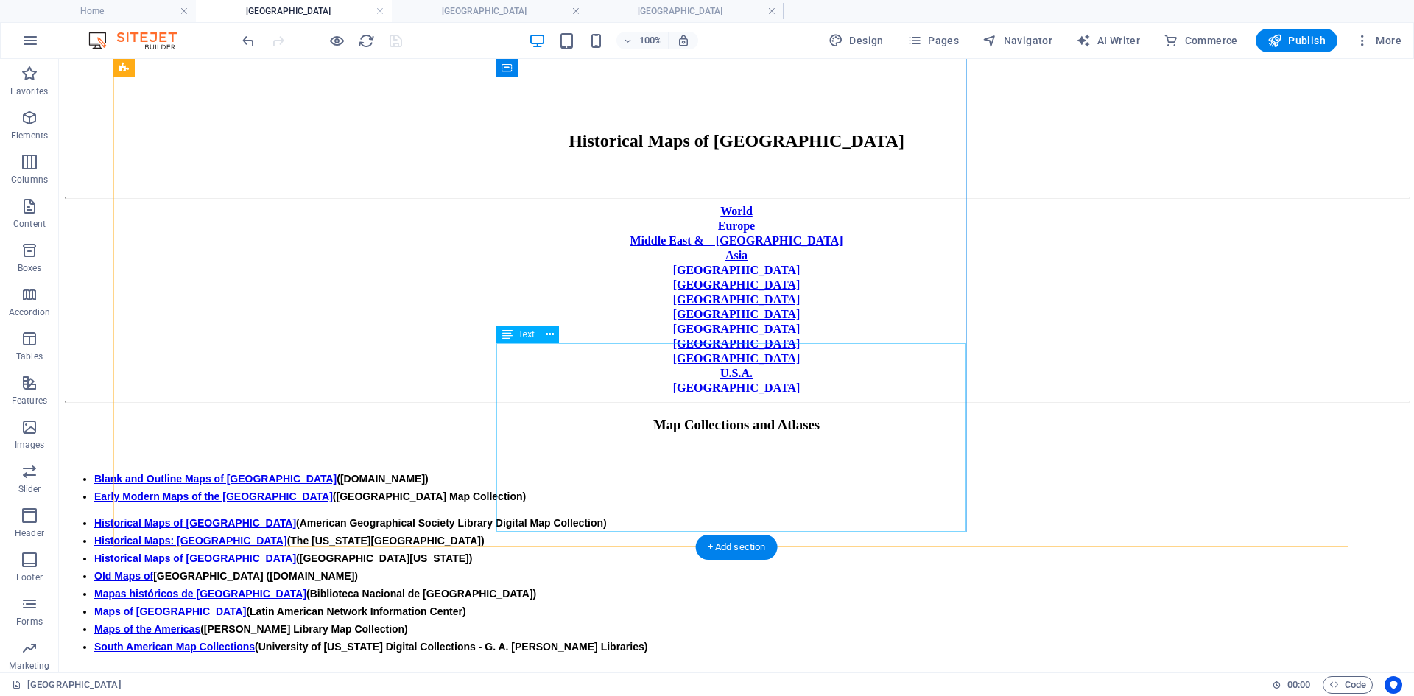
scroll to position [254, 0]
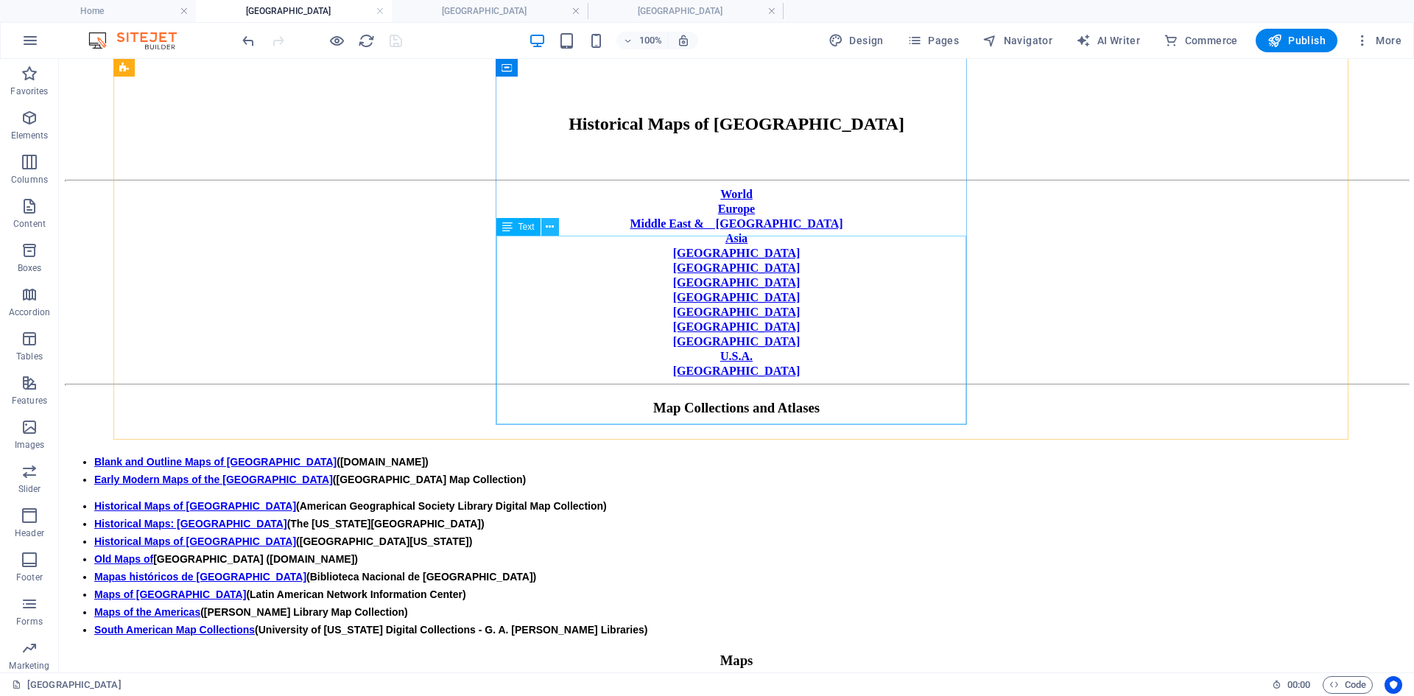
click at [552, 228] on icon at bounding box center [550, 227] width 8 height 15
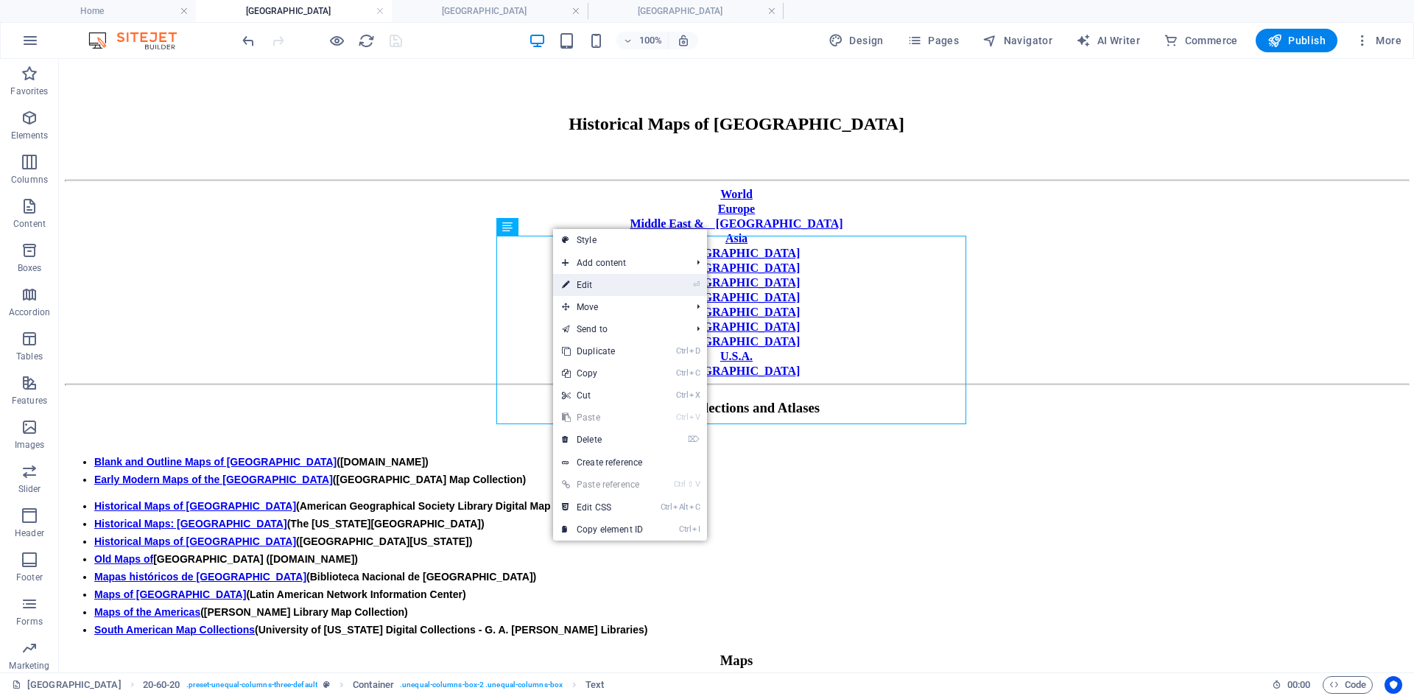
click at [586, 283] on link "⏎ Edit" at bounding box center [602, 285] width 99 height 22
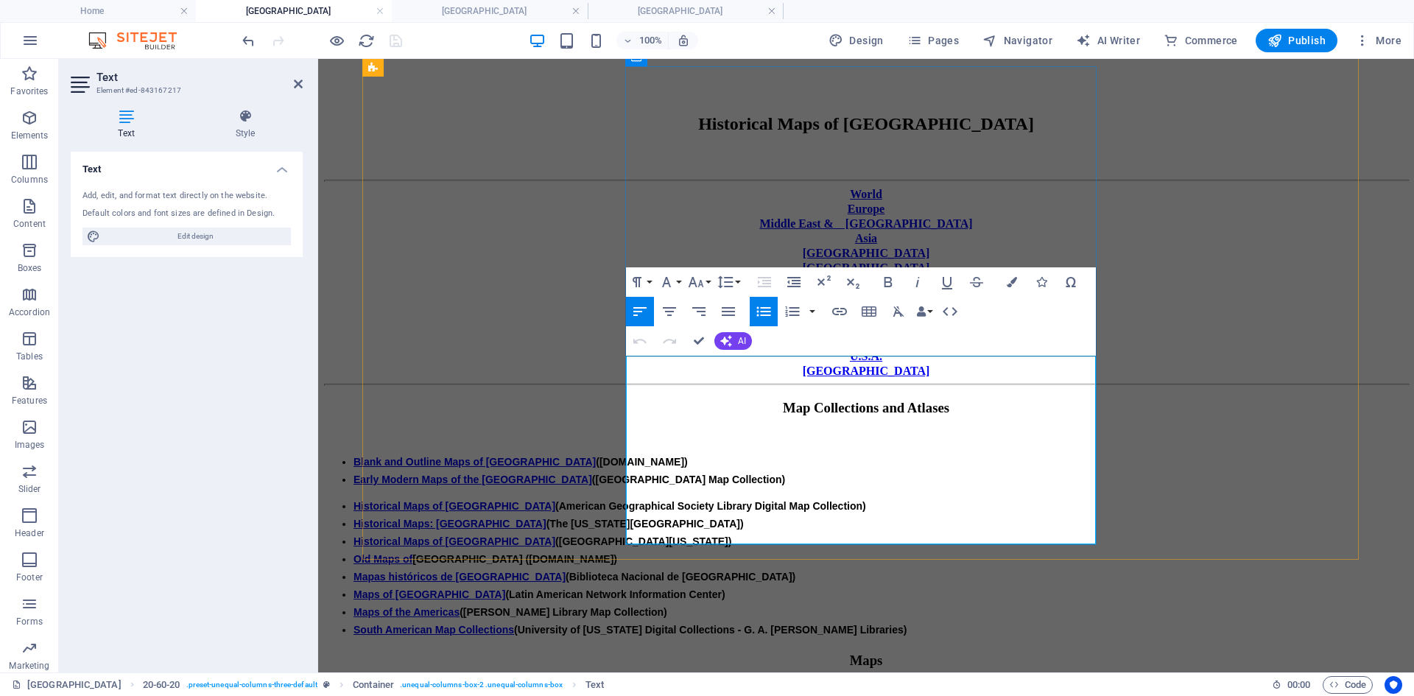
scroll to position [134, 0]
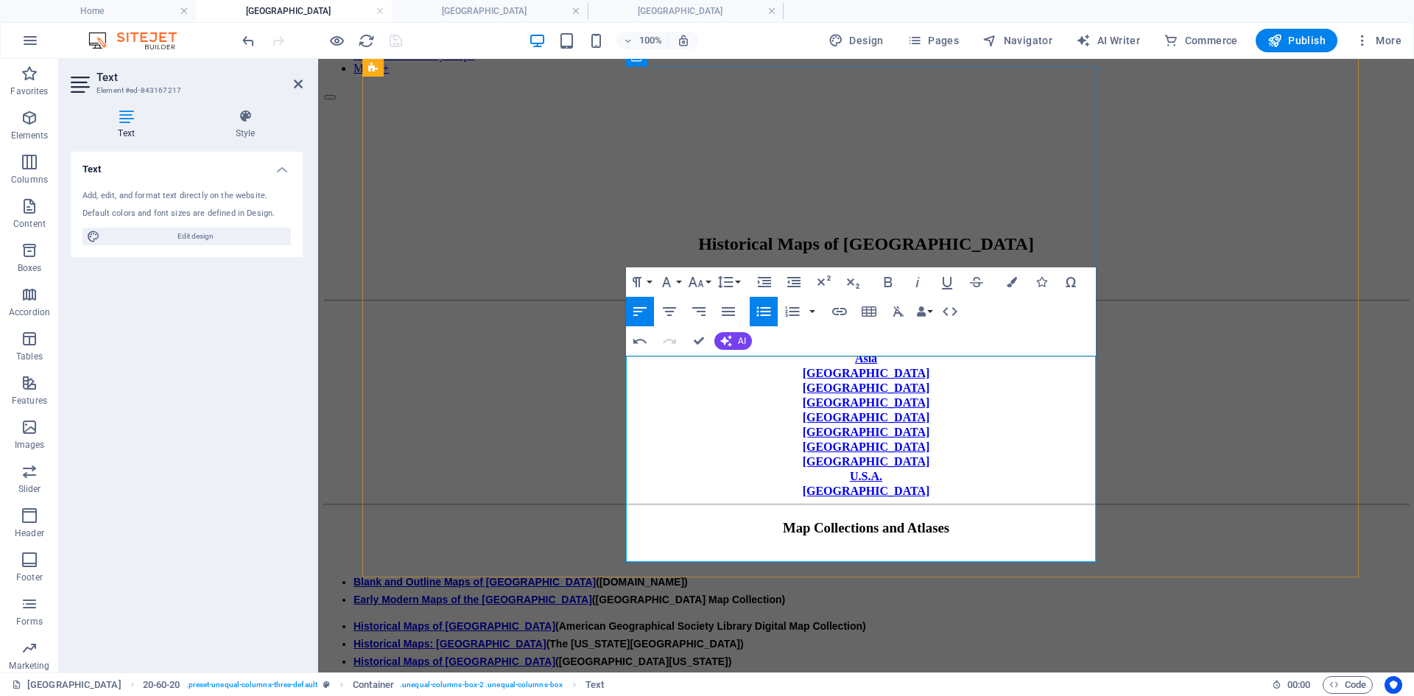
scroll to position [348, 3]
drag, startPoint x: 637, startPoint y: 538, endPoint x: 735, endPoint y: 541, distance: 98.0
click at [841, 310] on icon "button" at bounding box center [840, 312] width 18 height 18
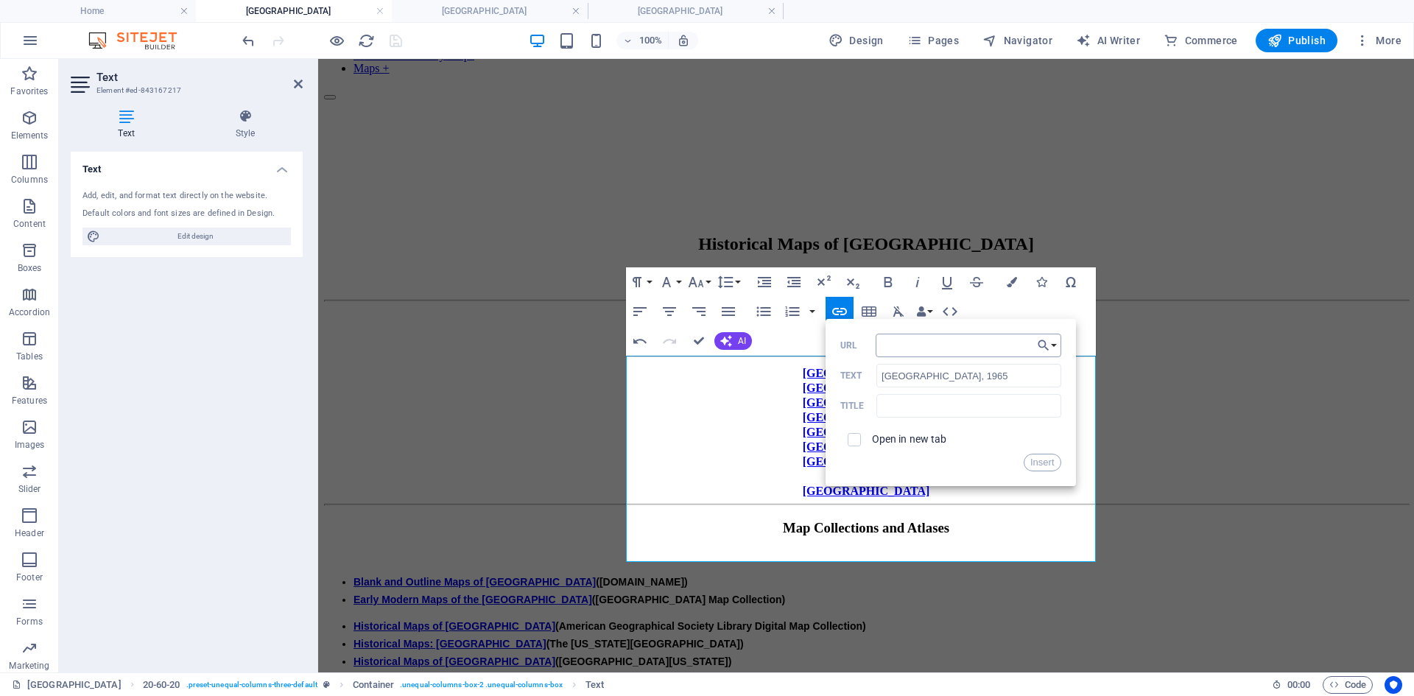
click at [891, 340] on input "URL" at bounding box center [969, 346] width 186 height 24
type input "[URL][DOMAIN_NAME]"
drag, startPoint x: 1048, startPoint y: 463, endPoint x: 735, endPoint y: 410, distance: 317.4
click at [1048, 463] on button "Insert" at bounding box center [1043, 463] width 38 height 18
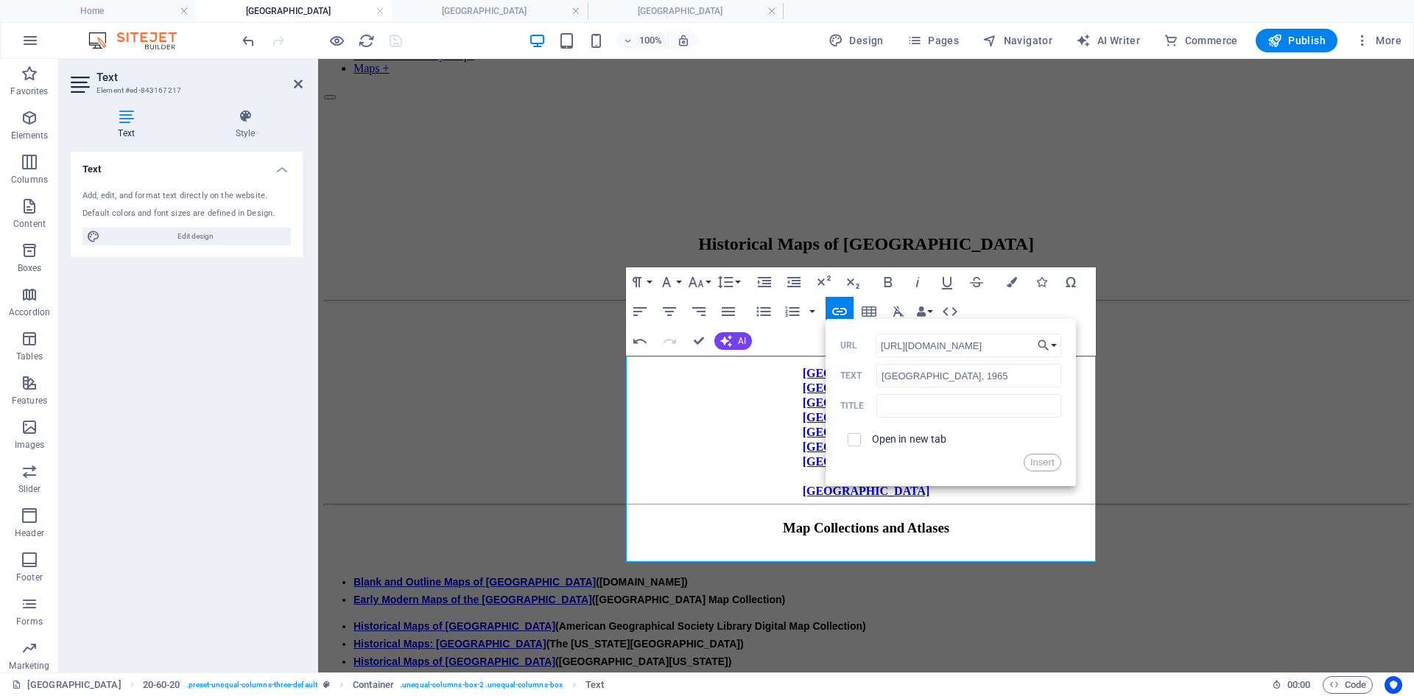
scroll to position [0, 0]
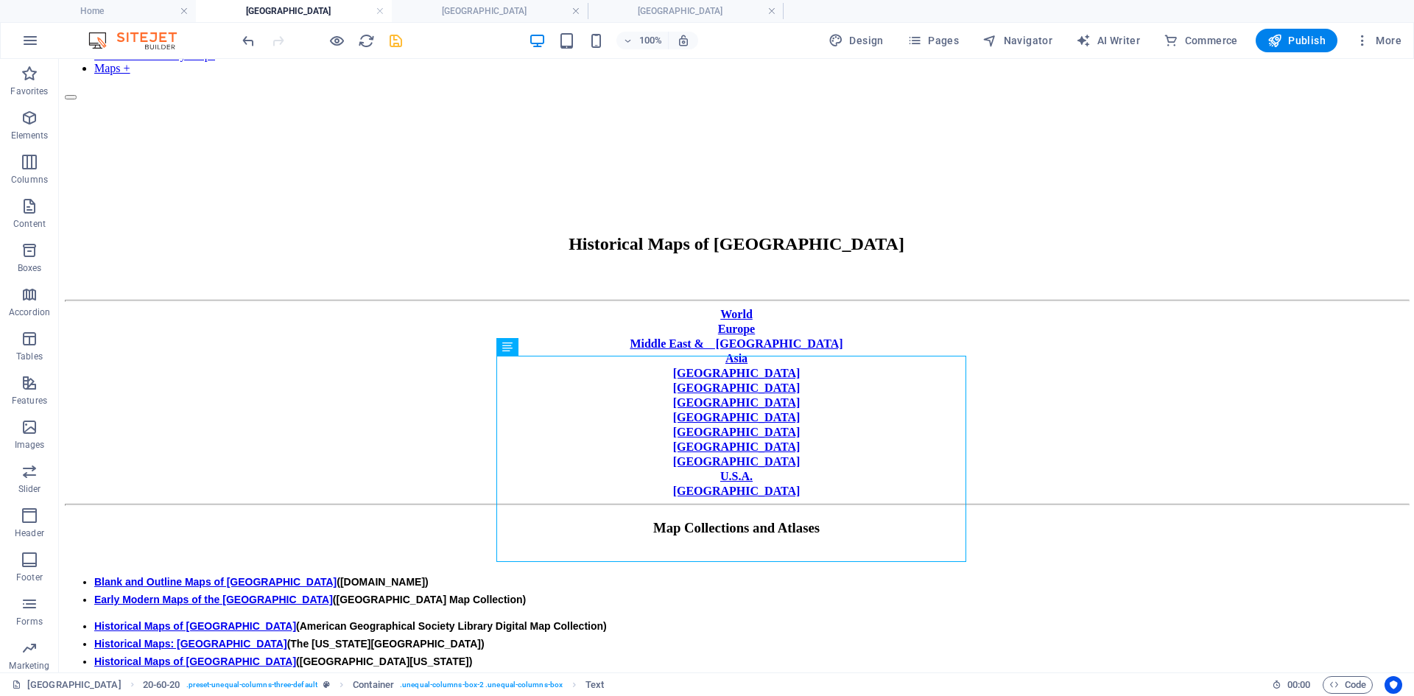
click at [94, 537] on body "Skip to main content Home World History Maps Historical Maps of [GEOGRAPHIC_DAT…" at bounding box center [737, 622] width 1344 height 1383
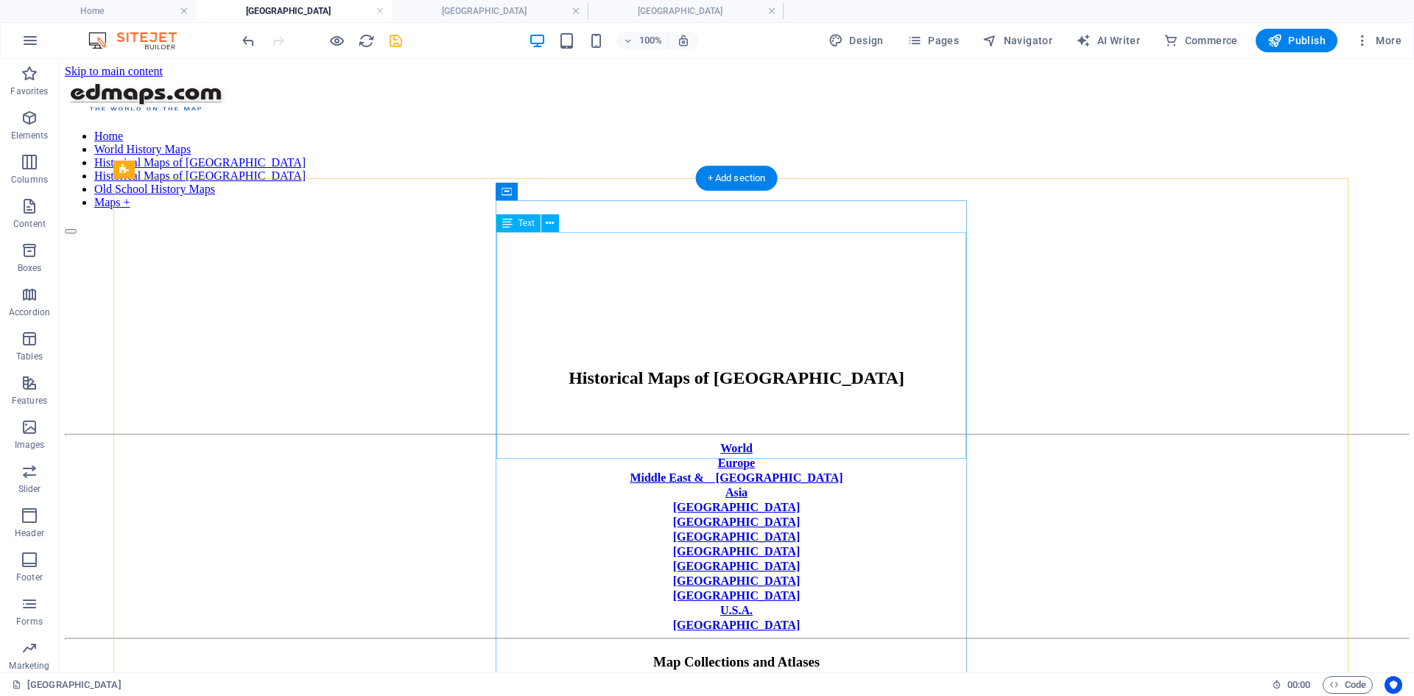
scroll to position [147, 0]
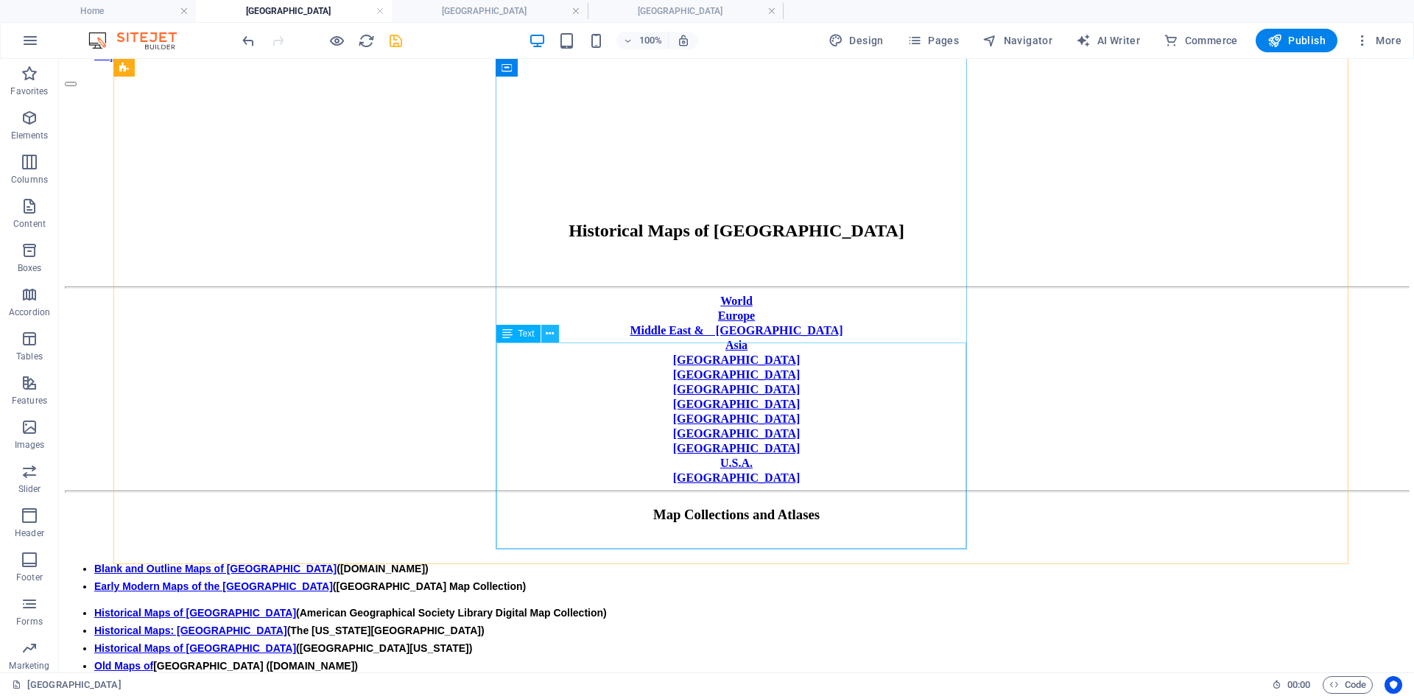
click at [552, 332] on icon at bounding box center [550, 333] width 8 height 15
click at [550, 330] on icon at bounding box center [550, 333] width 8 height 15
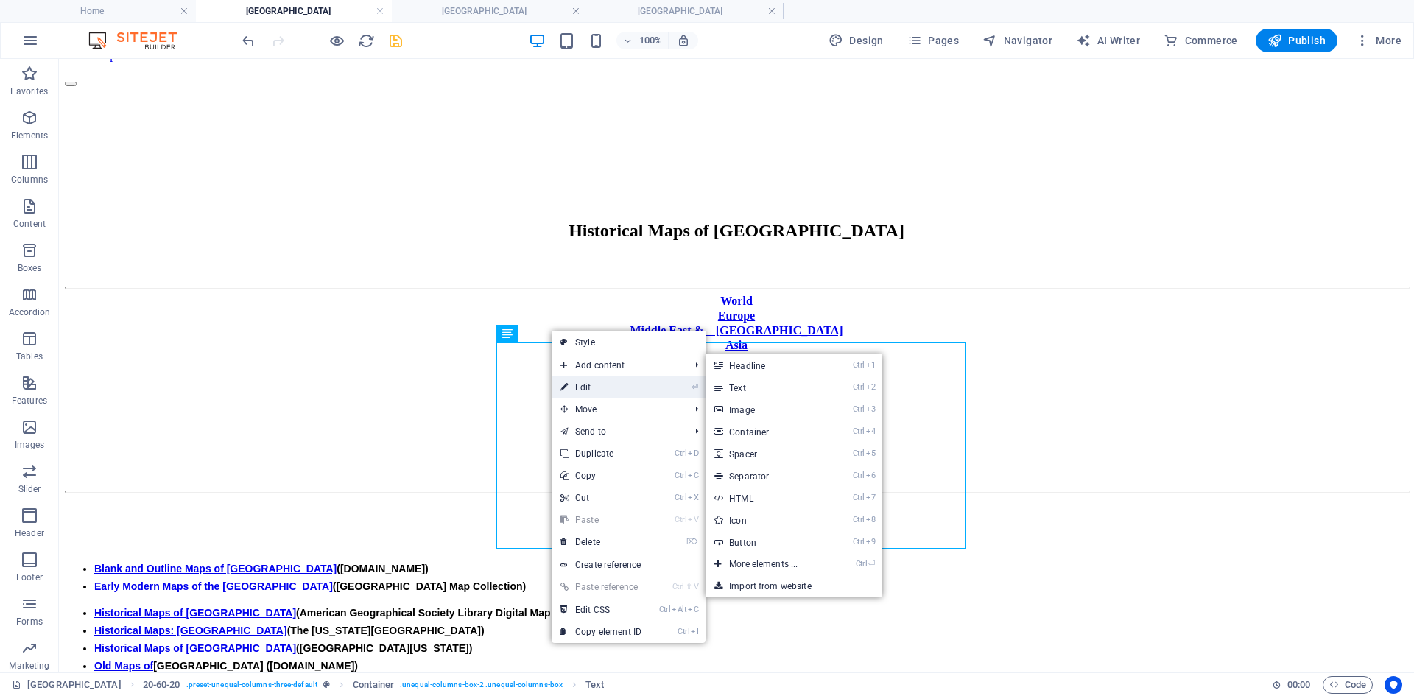
click at [586, 386] on link "⏎ Edit" at bounding box center [601, 387] width 99 height 22
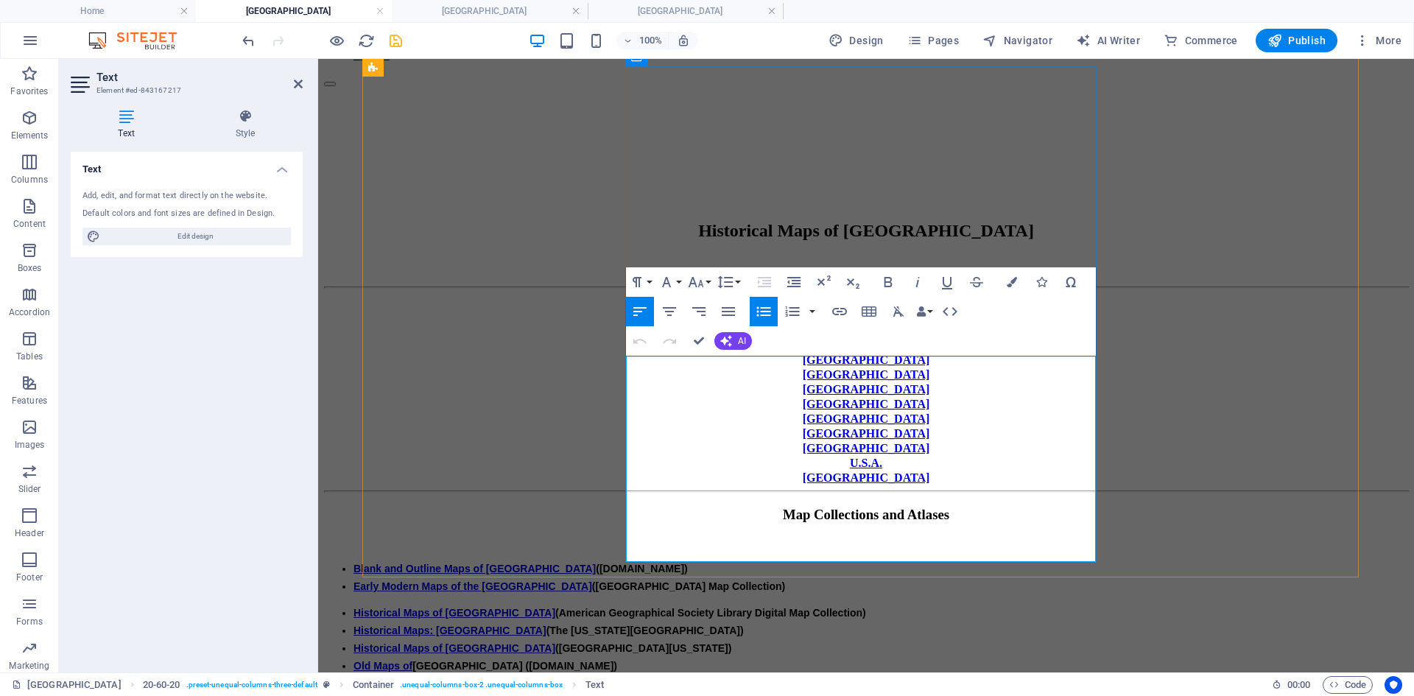
scroll to position [134, 0]
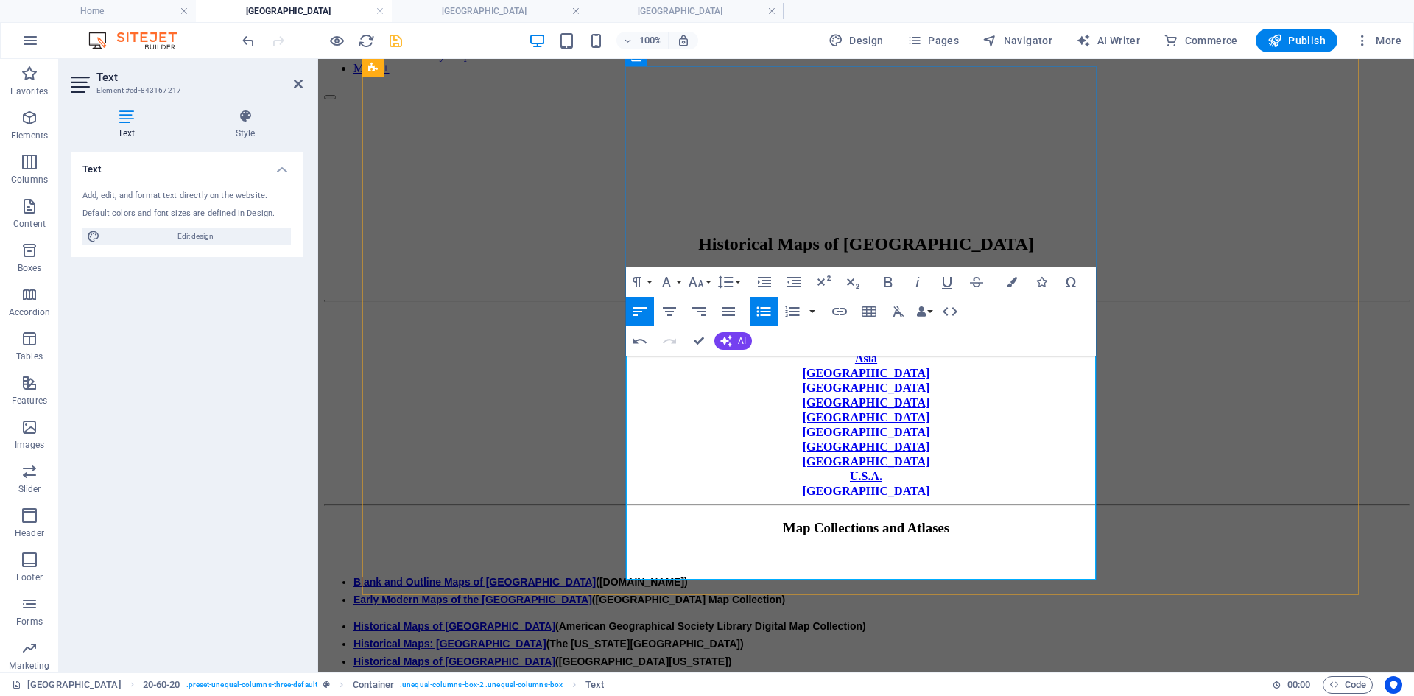
drag, startPoint x: 639, startPoint y: 555, endPoint x: 818, endPoint y: 555, distance: 179.7
click at [843, 309] on icon "button" at bounding box center [839, 311] width 15 height 7
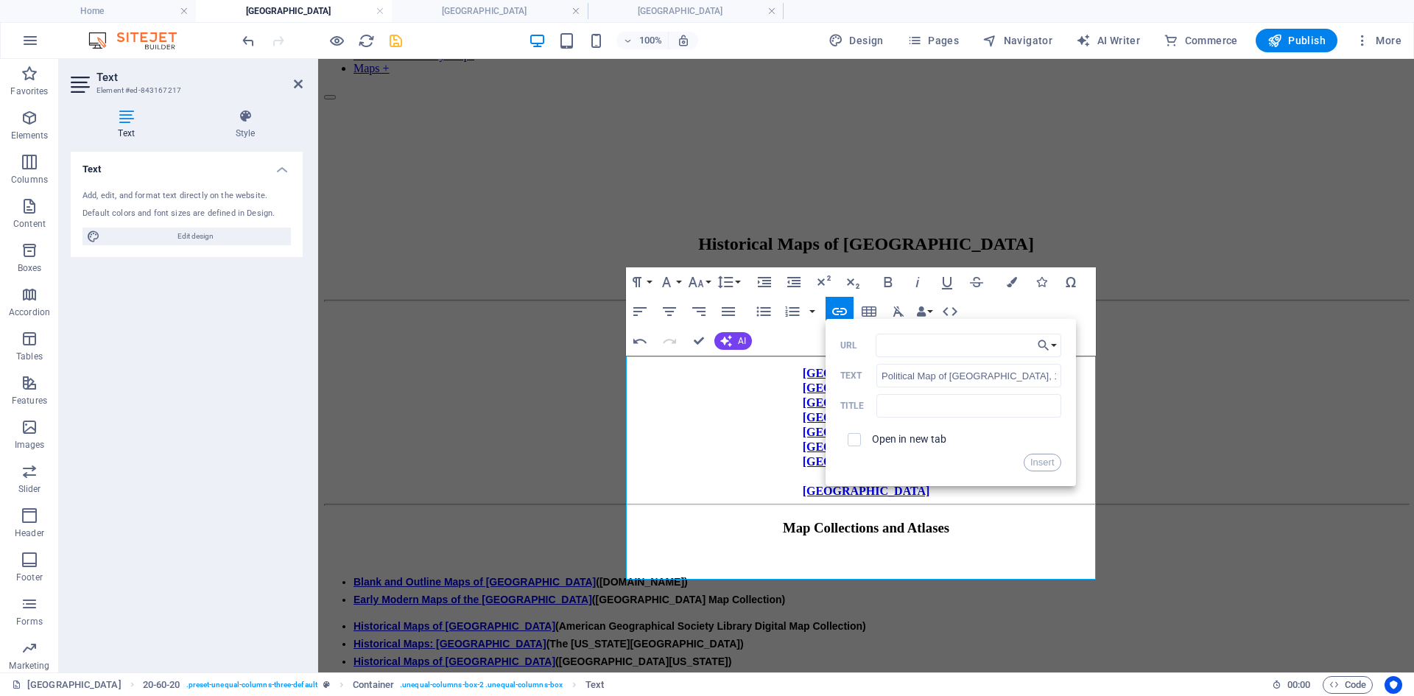
type input "[URL][DOMAIN_NAME]"
click at [1043, 467] on button "Insert" at bounding box center [1043, 463] width 38 height 18
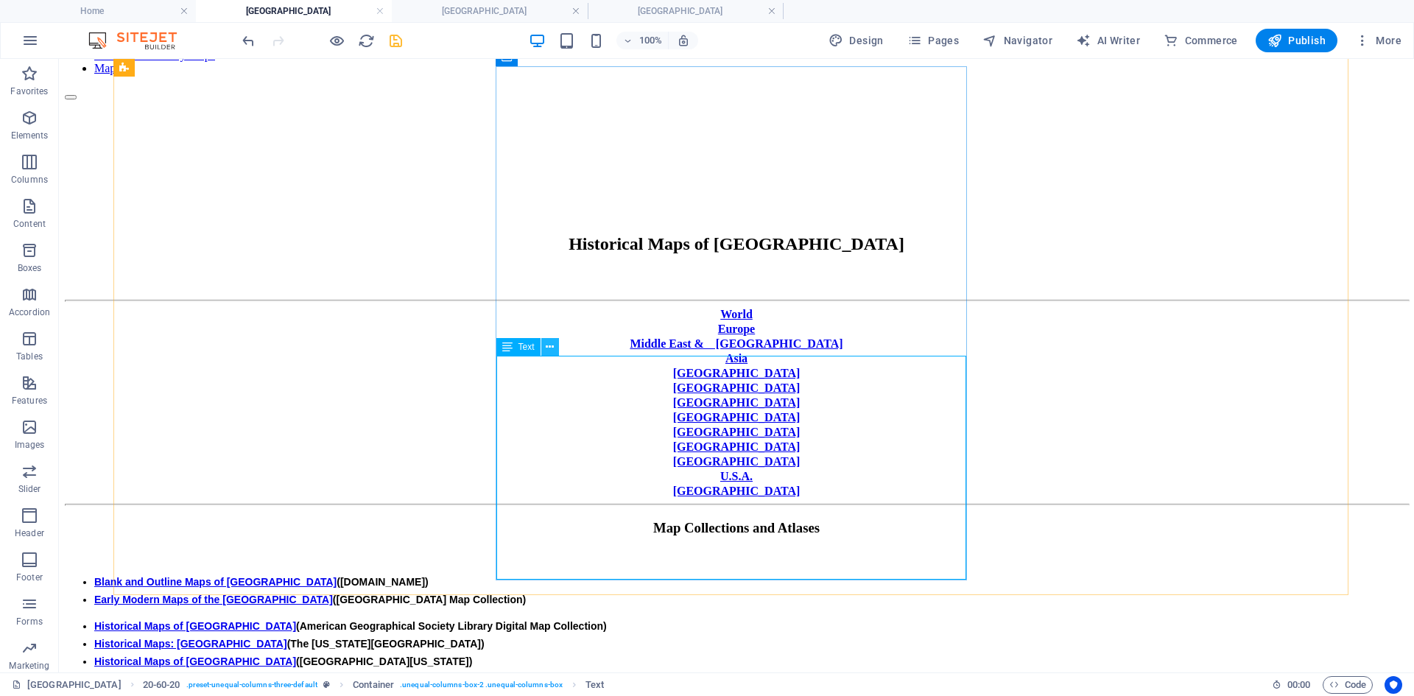
click at [548, 351] on icon at bounding box center [550, 347] width 8 height 15
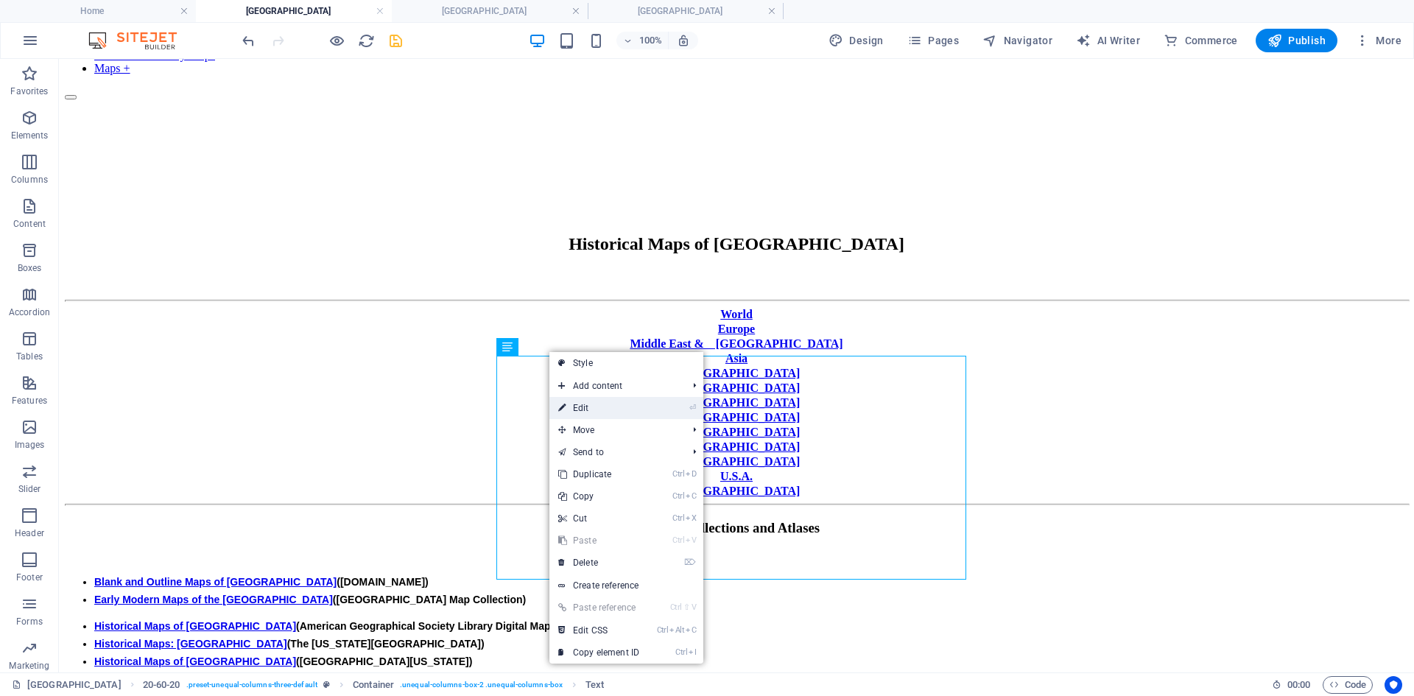
click at [587, 410] on link "⏎ Edit" at bounding box center [599, 408] width 99 height 22
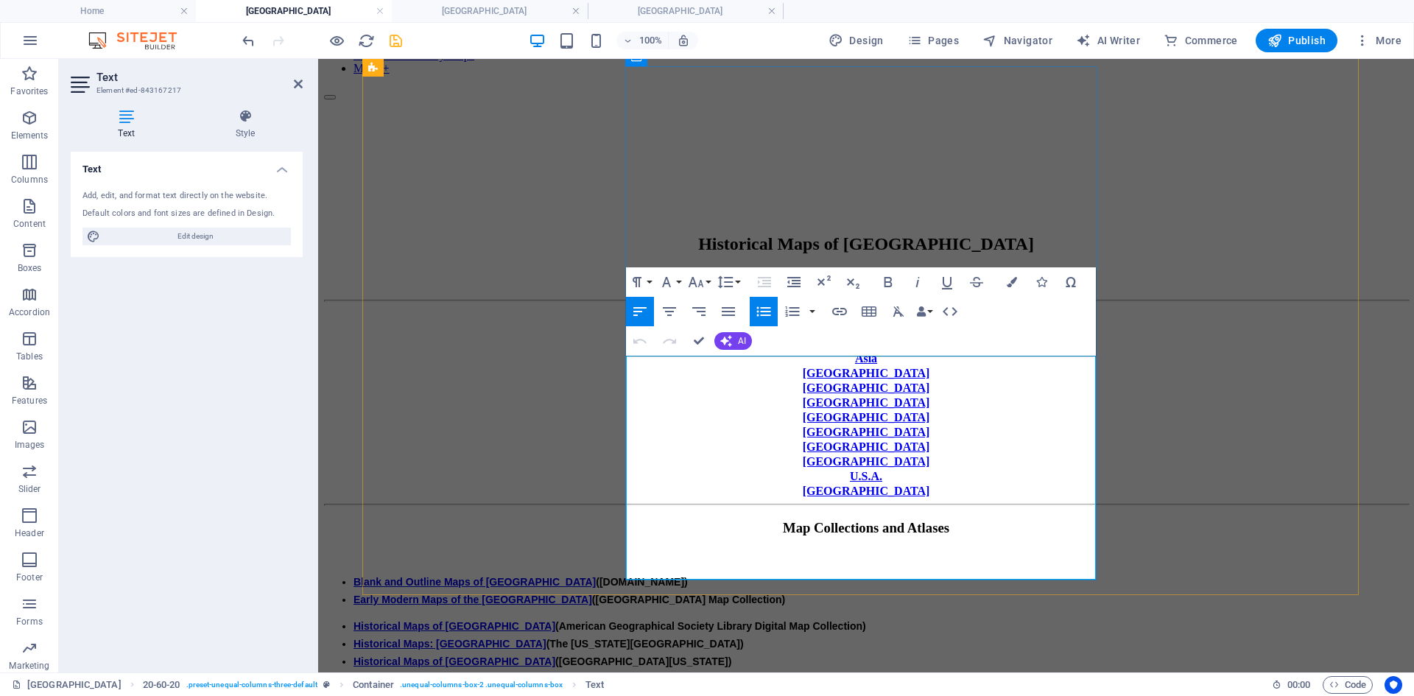
drag, startPoint x: 640, startPoint y: 555, endPoint x: 819, endPoint y: 561, distance: 179.1
copy link "Political Map of [GEOGRAPHIC_DATA], 1989"
drag, startPoint x: 820, startPoint y: 556, endPoint x: 835, endPoint y: 558, distance: 15.6
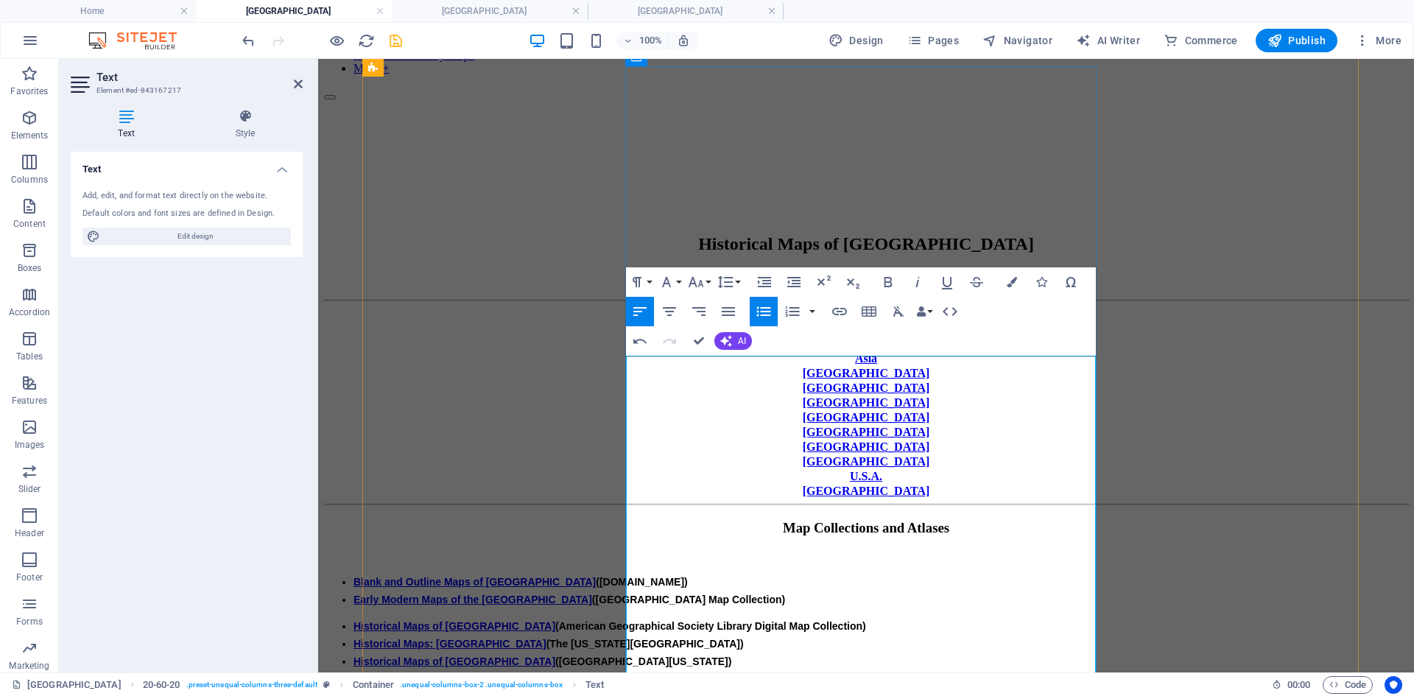
drag, startPoint x: 684, startPoint y: 573, endPoint x: 820, endPoint y: 575, distance: 135.6
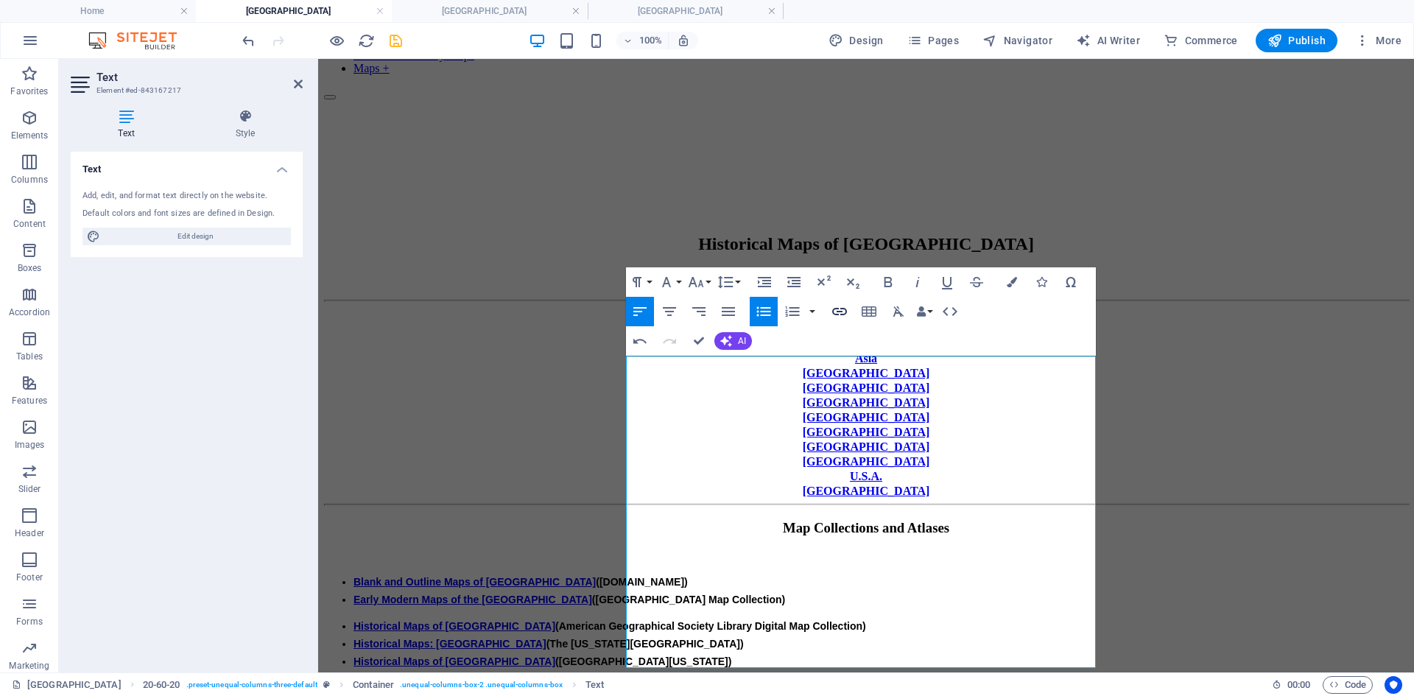
click at [842, 309] on icon "button" at bounding box center [839, 311] width 15 height 7
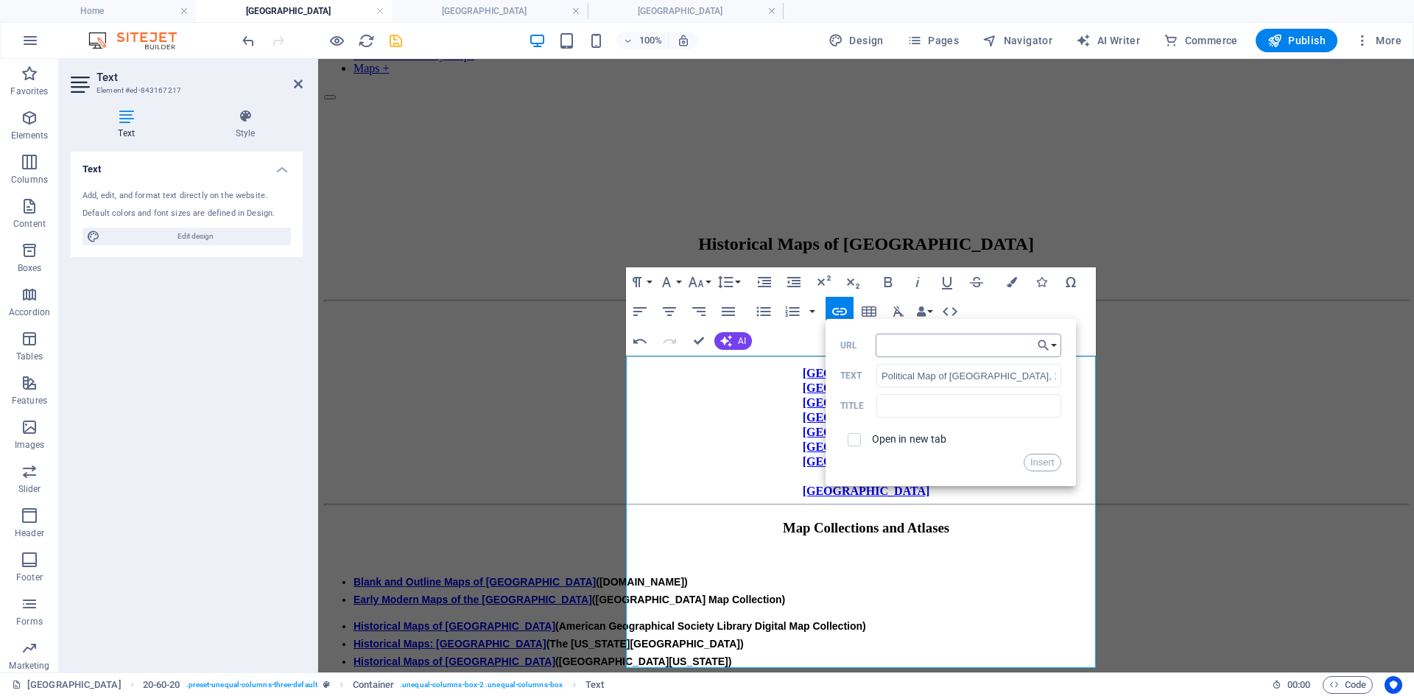
type input "[URL][DOMAIN_NAME]"
click at [1037, 467] on button "Insert" at bounding box center [1043, 463] width 38 height 18
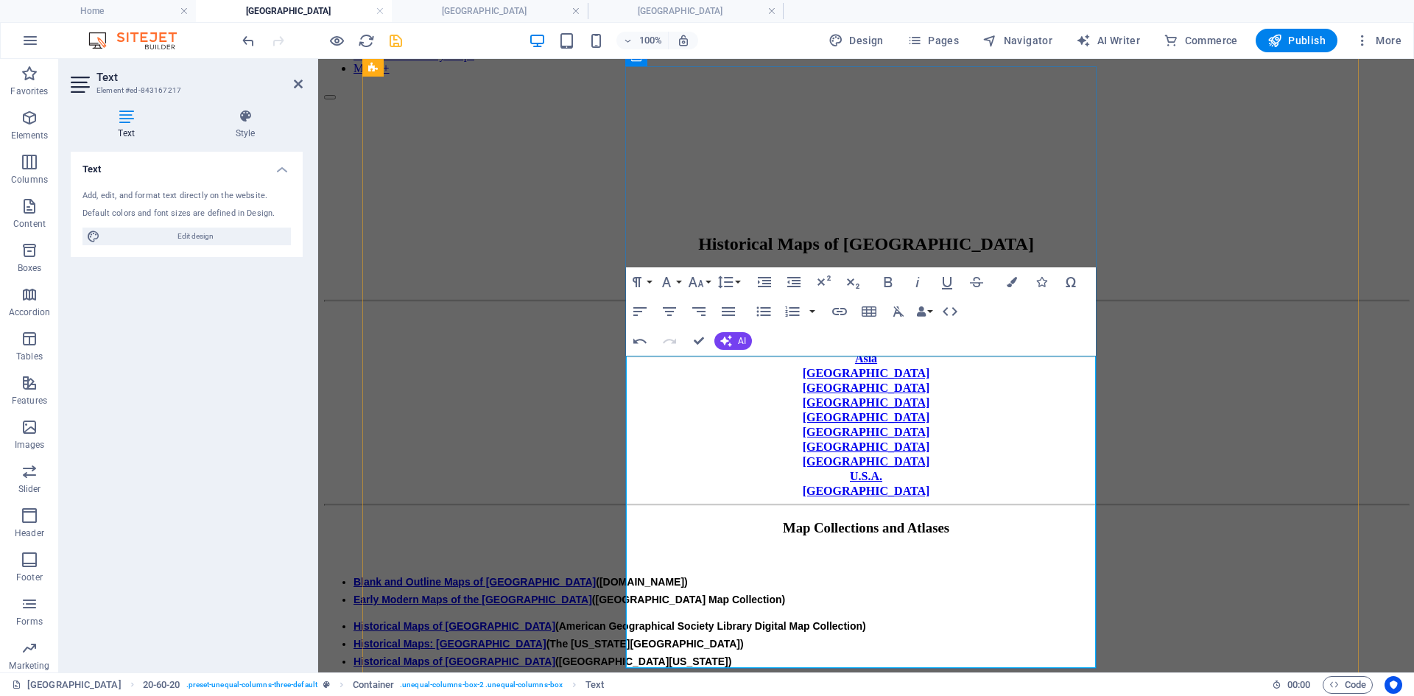
scroll to position [0, 0]
drag, startPoint x: 638, startPoint y: 590, endPoint x: 818, endPoint y: 592, distance: 179.8
type input "Political Map of [GEOGRAPHIC_DATA], 1998"
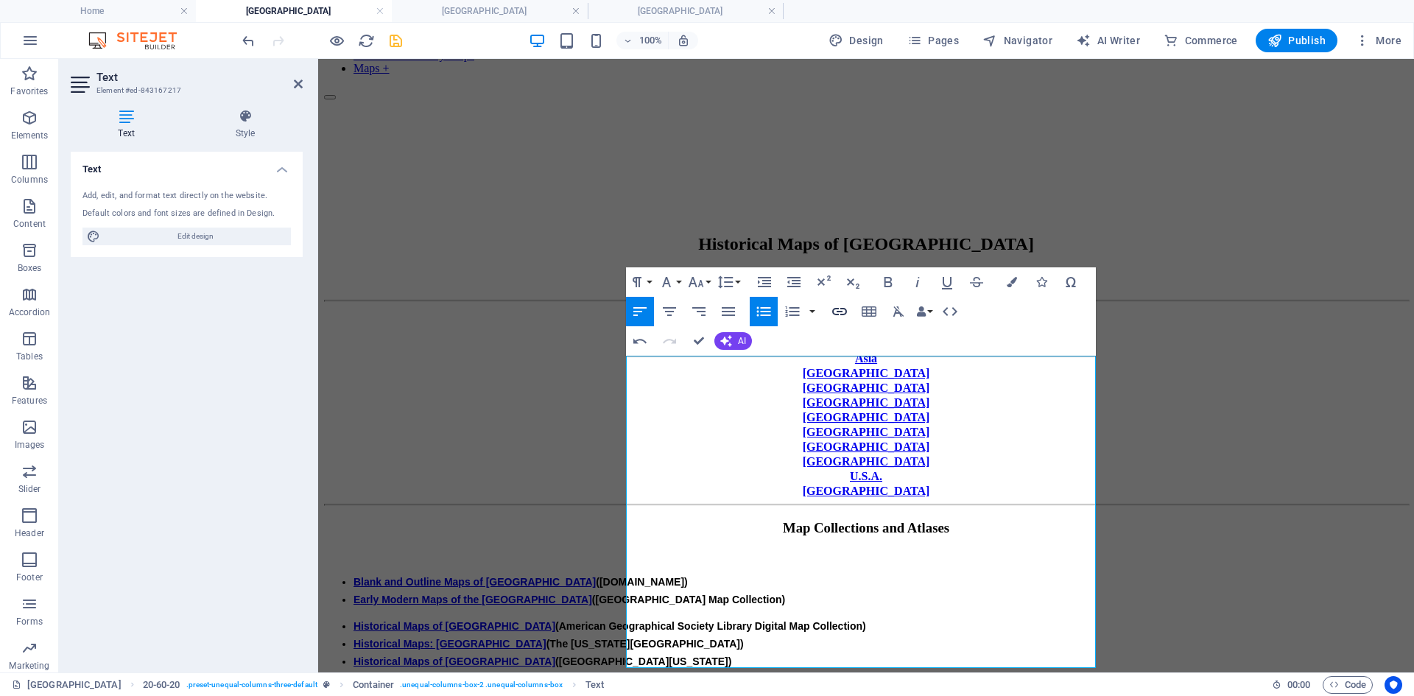
click at [840, 310] on icon "button" at bounding box center [840, 312] width 18 height 18
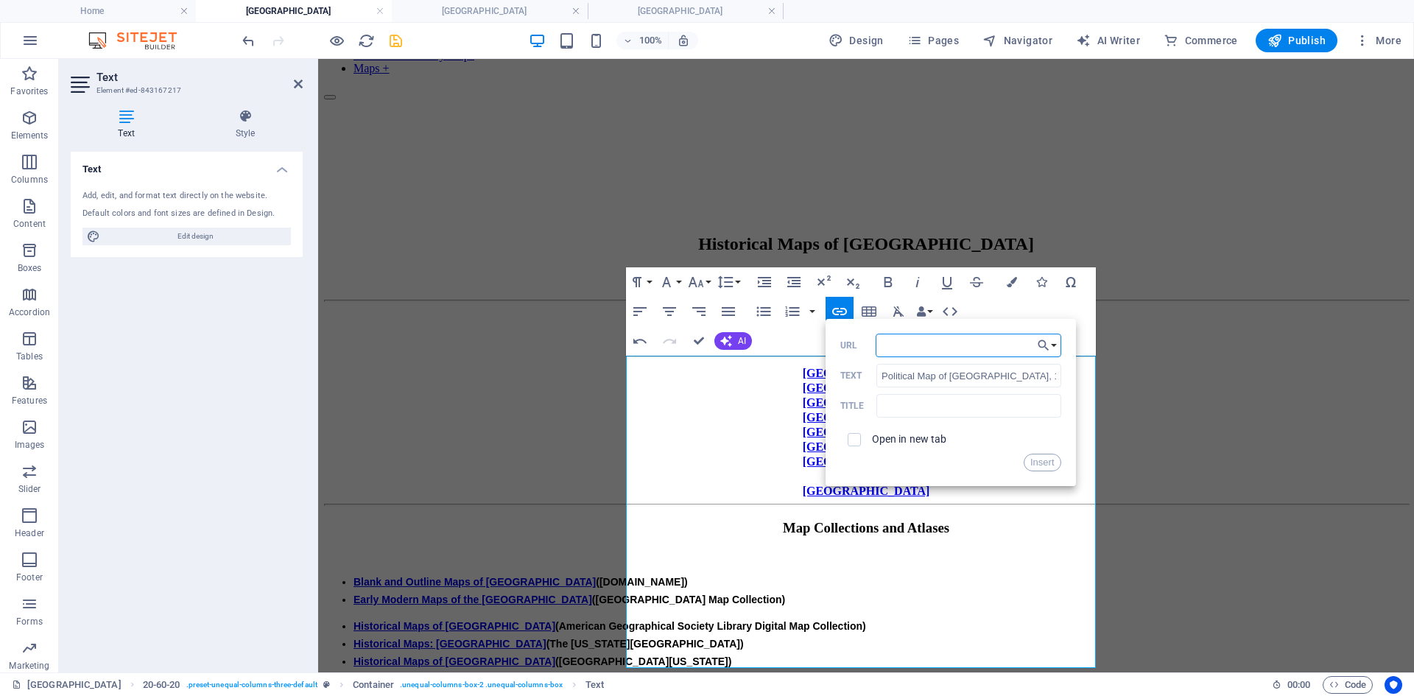
paste input "[URL][DOMAIN_NAME]"
type input "[URL][DOMAIN_NAME]"
click at [1050, 460] on button "Insert" at bounding box center [1043, 463] width 38 height 18
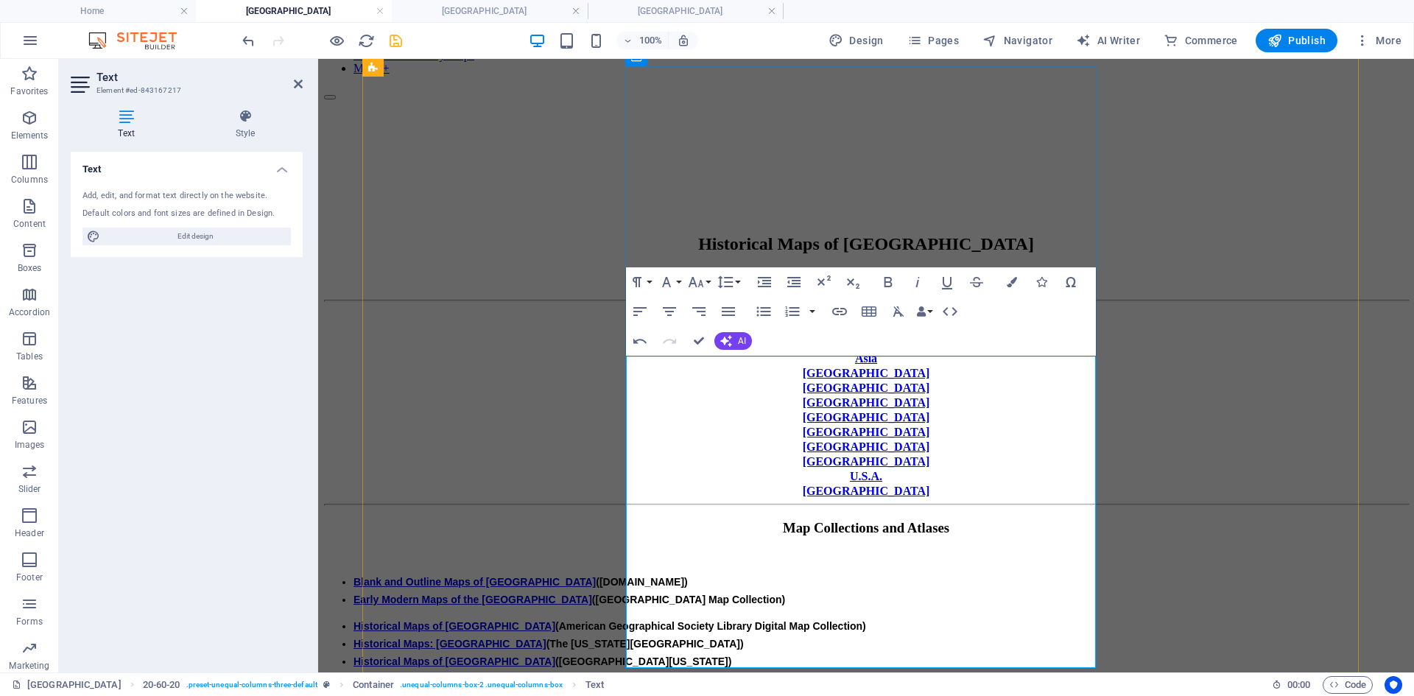
scroll to position [0, 0]
drag, startPoint x: 639, startPoint y: 608, endPoint x: 822, endPoint y: 611, distance: 183.5
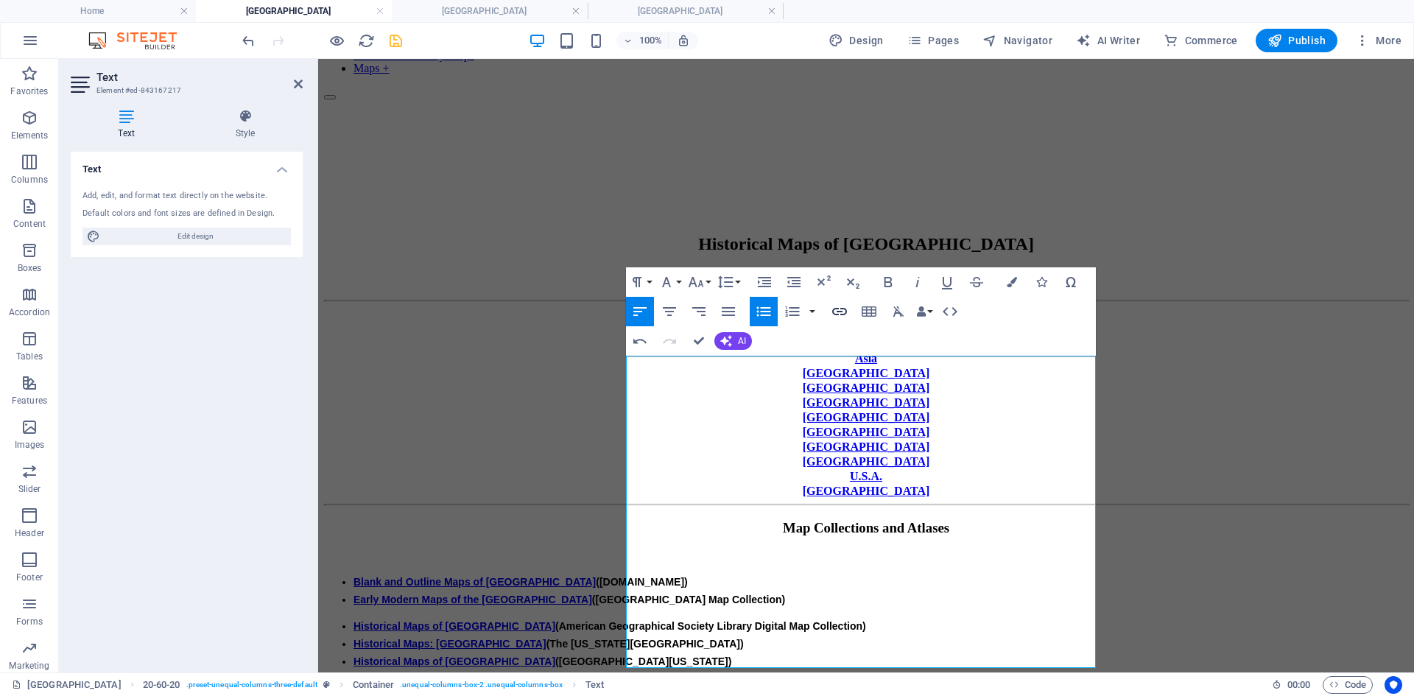
type input "Political Map of [GEOGRAPHIC_DATA], 2012"
click at [837, 313] on icon "button" at bounding box center [840, 312] width 18 height 18
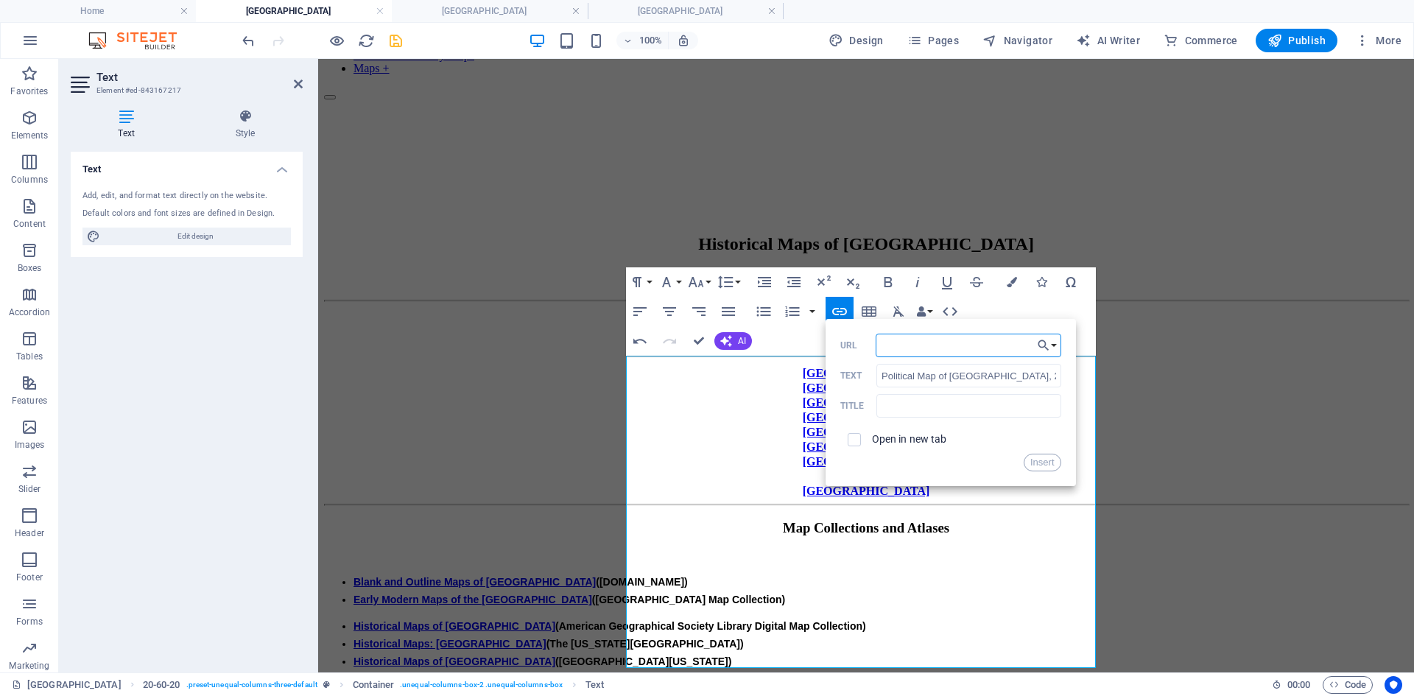
paste input "[URL][DOMAIN_NAME]"
type input "[URL][DOMAIN_NAME]"
drag, startPoint x: 1042, startPoint y: 462, endPoint x: 723, endPoint y: 403, distance: 324.4
click at [1042, 462] on button "Insert" at bounding box center [1043, 463] width 38 height 18
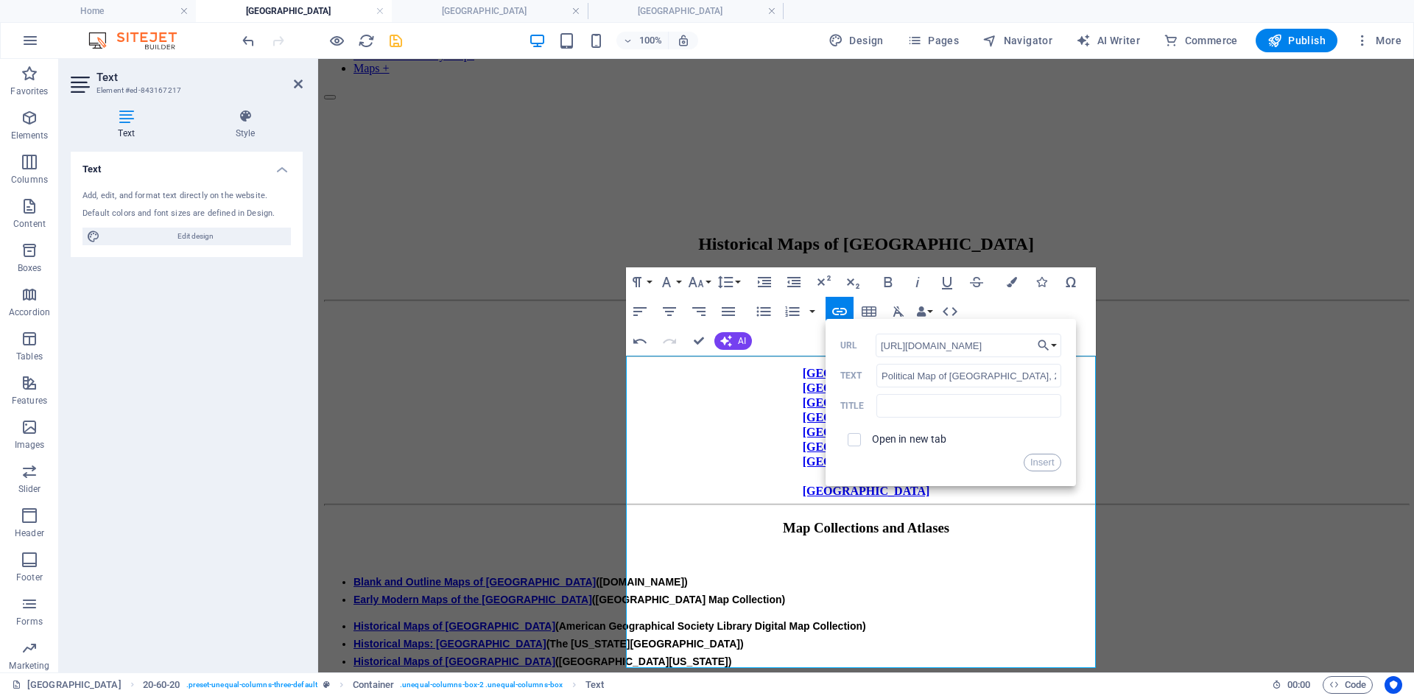
scroll to position [0, 0]
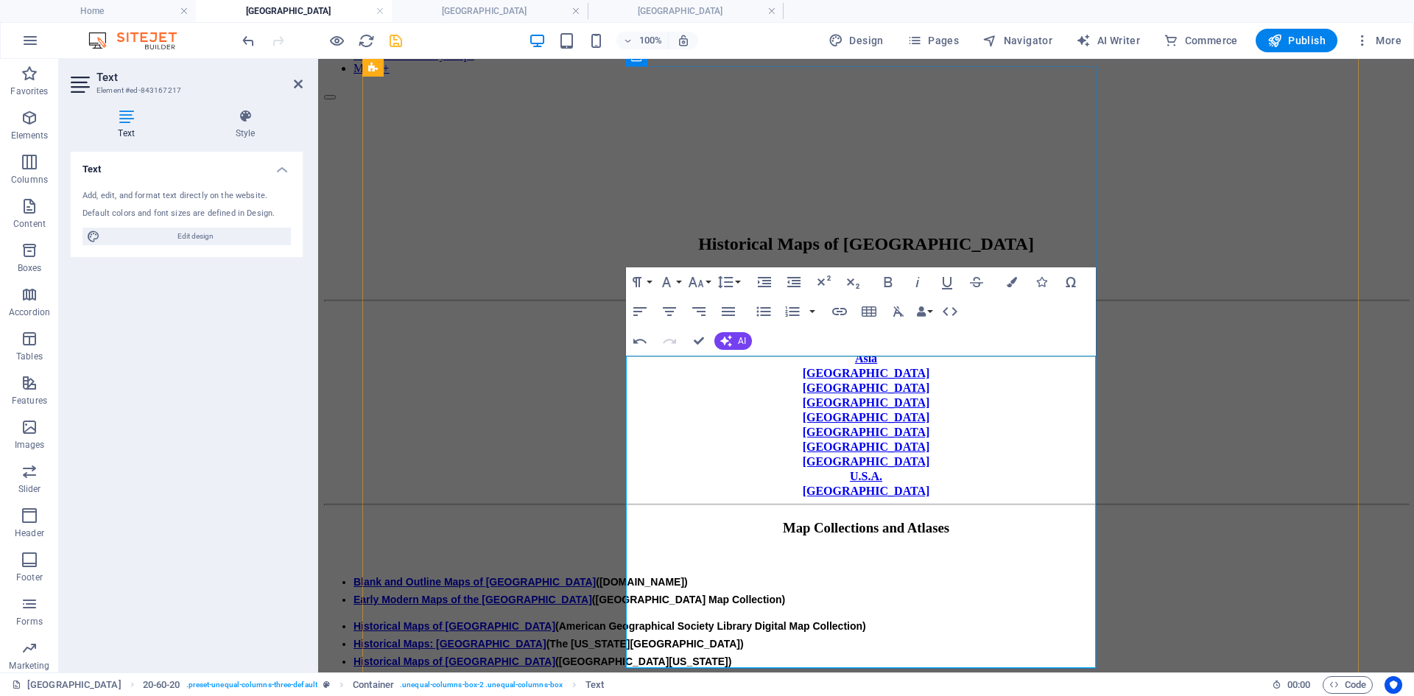
drag, startPoint x: 701, startPoint y: 341, endPoint x: 642, endPoint y: 294, distance: 74.9
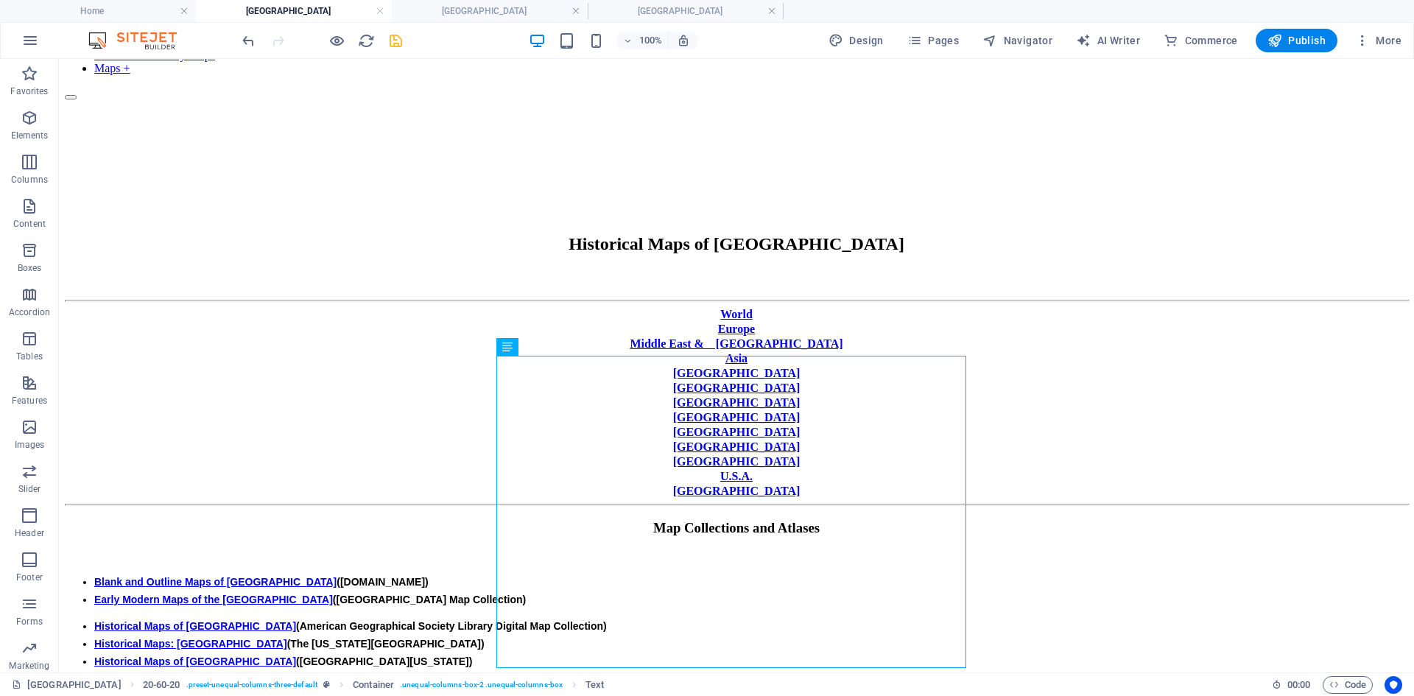
click at [93, 533] on body "Skip to main content Home World History Maps Historical Maps of [GEOGRAPHIC_DAT…" at bounding box center [737, 685] width 1344 height 1509
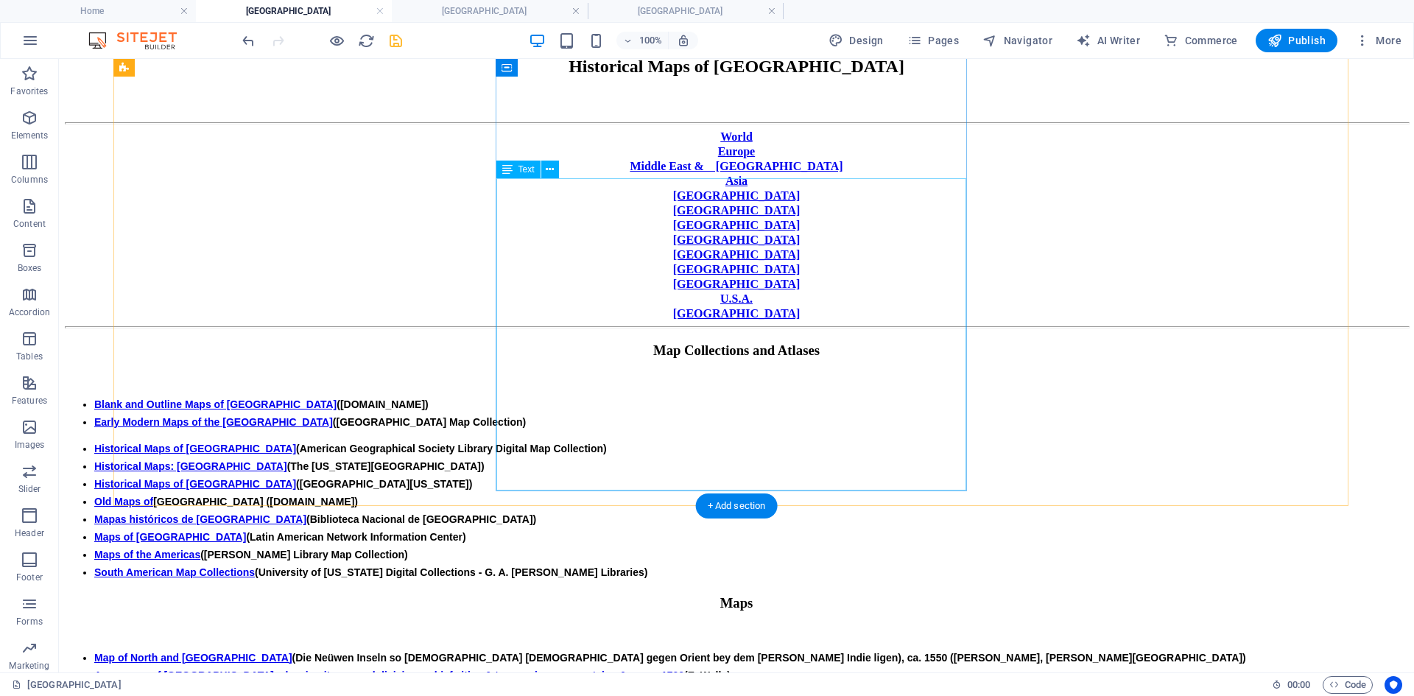
scroll to position [248, 0]
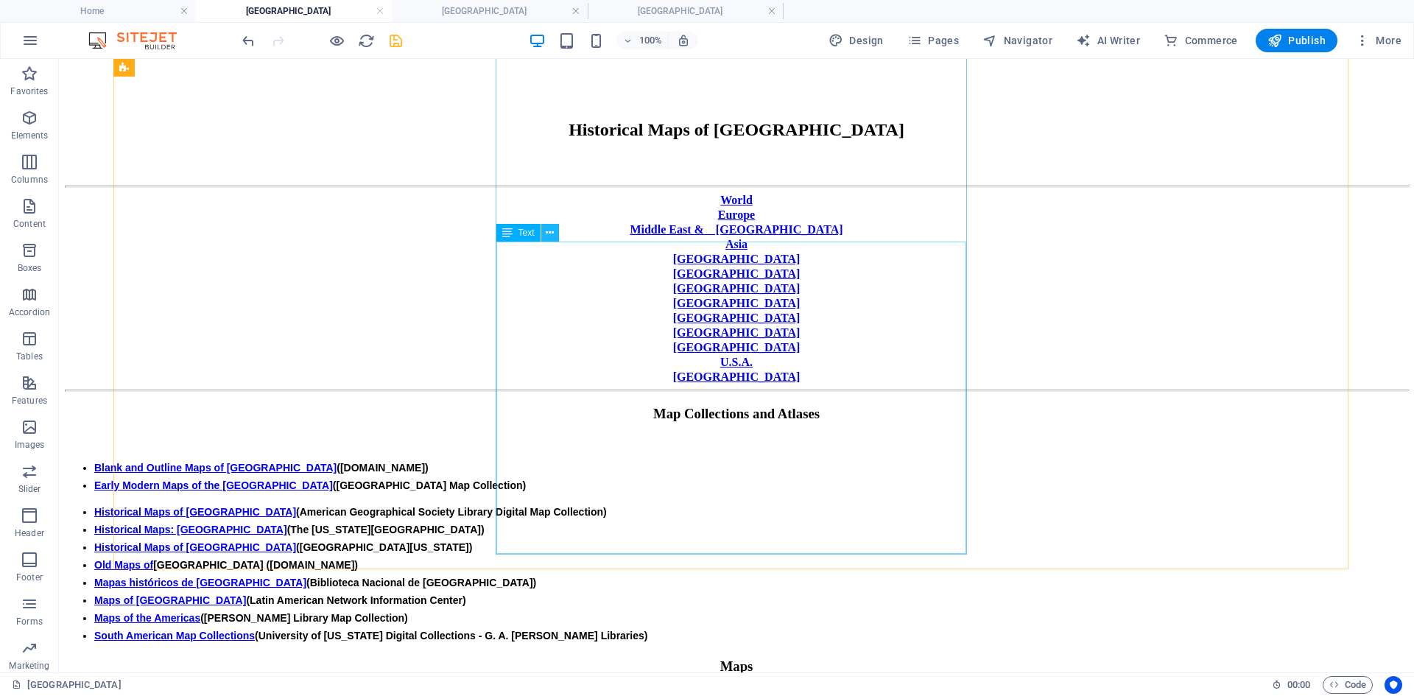
click at [548, 233] on icon at bounding box center [550, 232] width 8 height 15
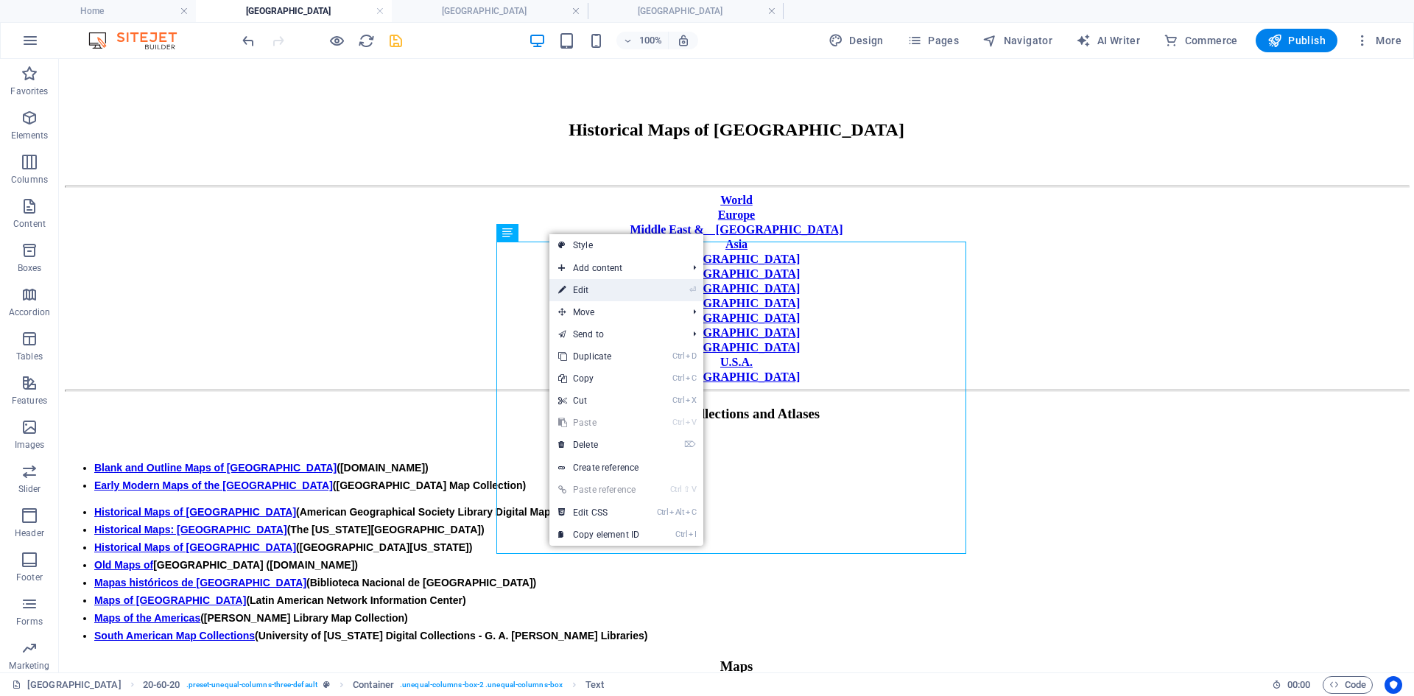
click at [600, 290] on link "⏎ Edit" at bounding box center [599, 290] width 99 height 22
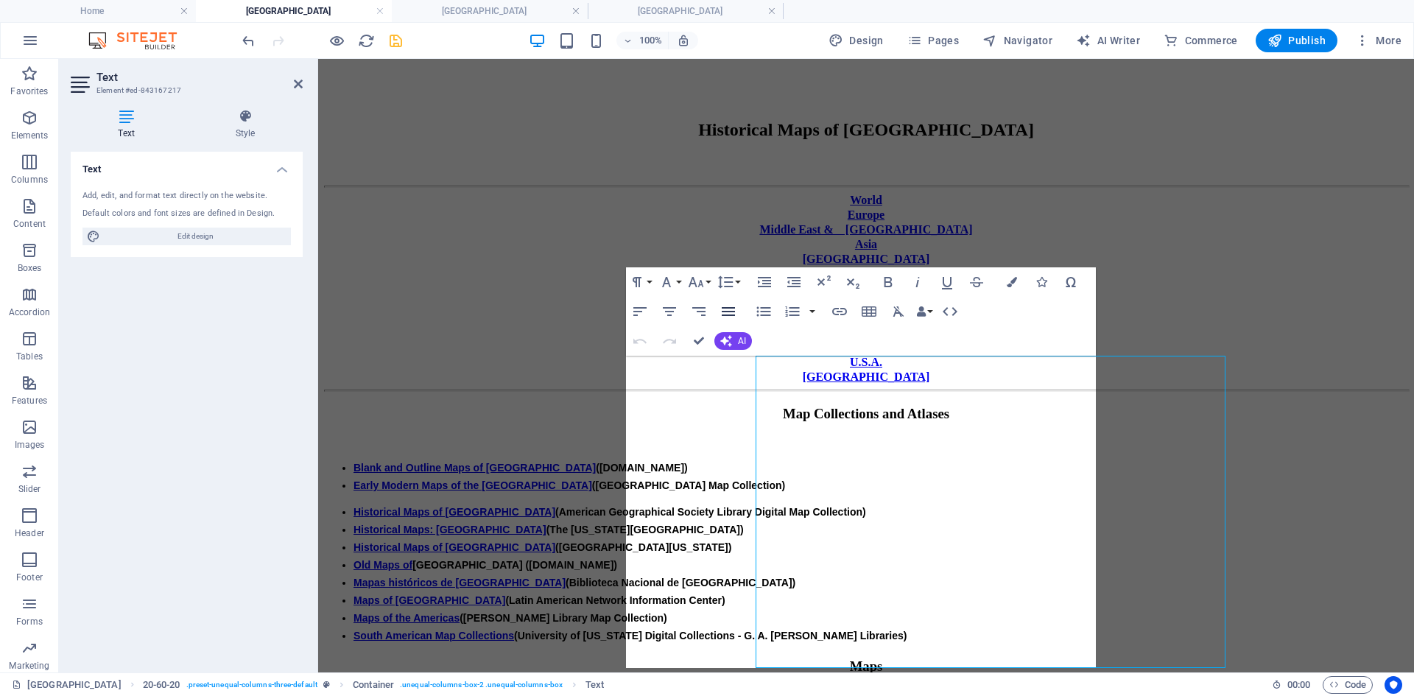
scroll to position [134, 0]
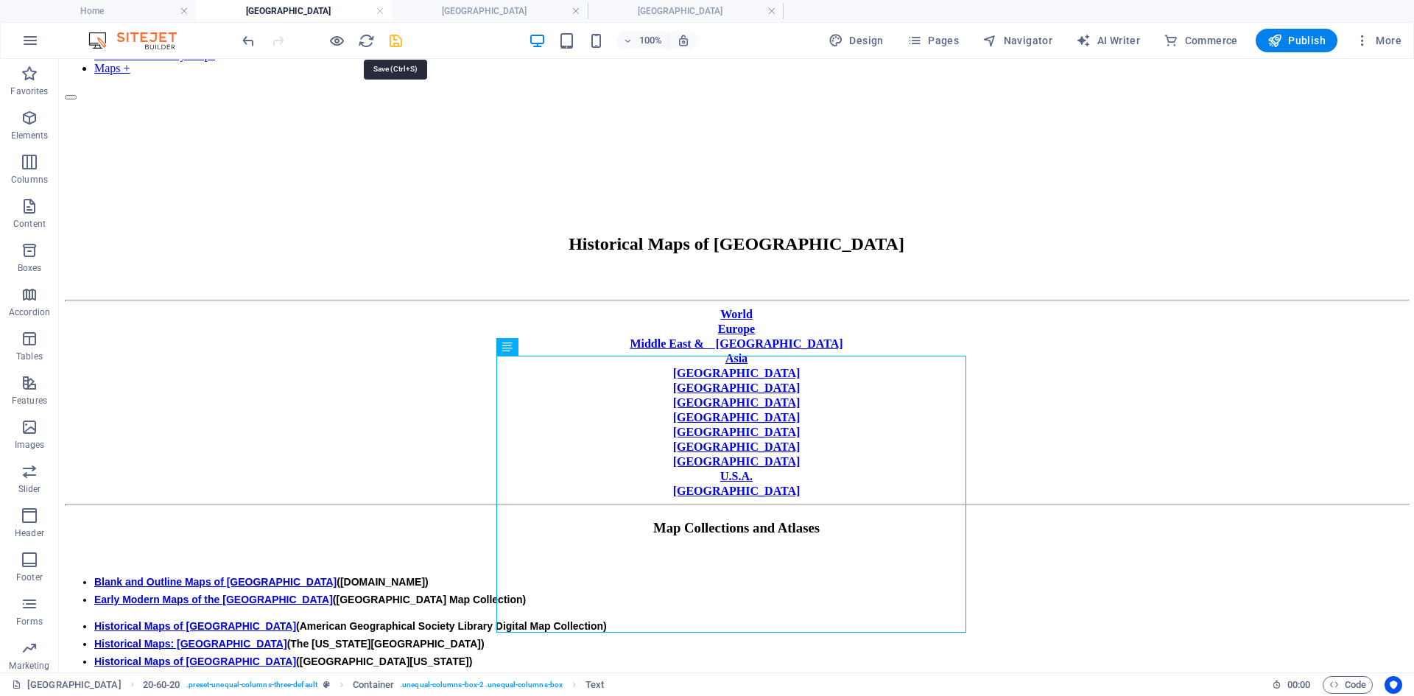
click at [397, 41] on icon "save" at bounding box center [395, 40] width 17 height 17
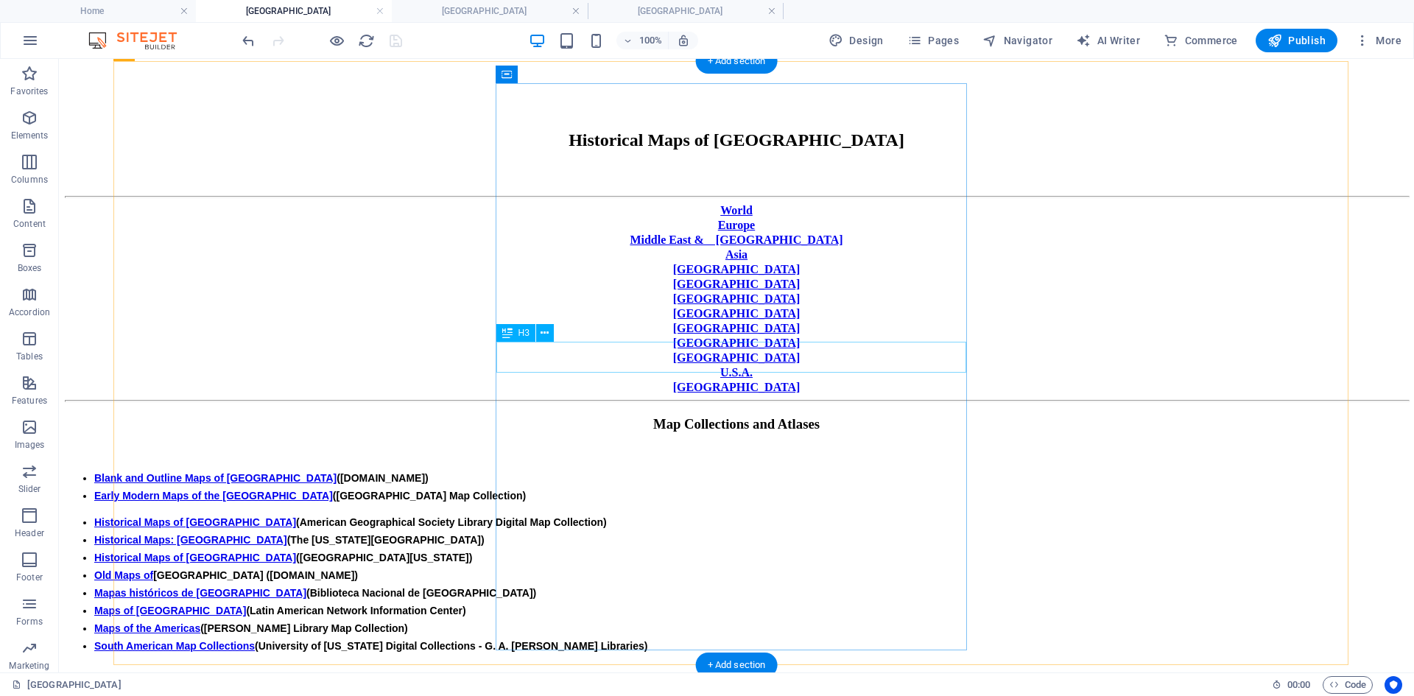
scroll to position [295, 0]
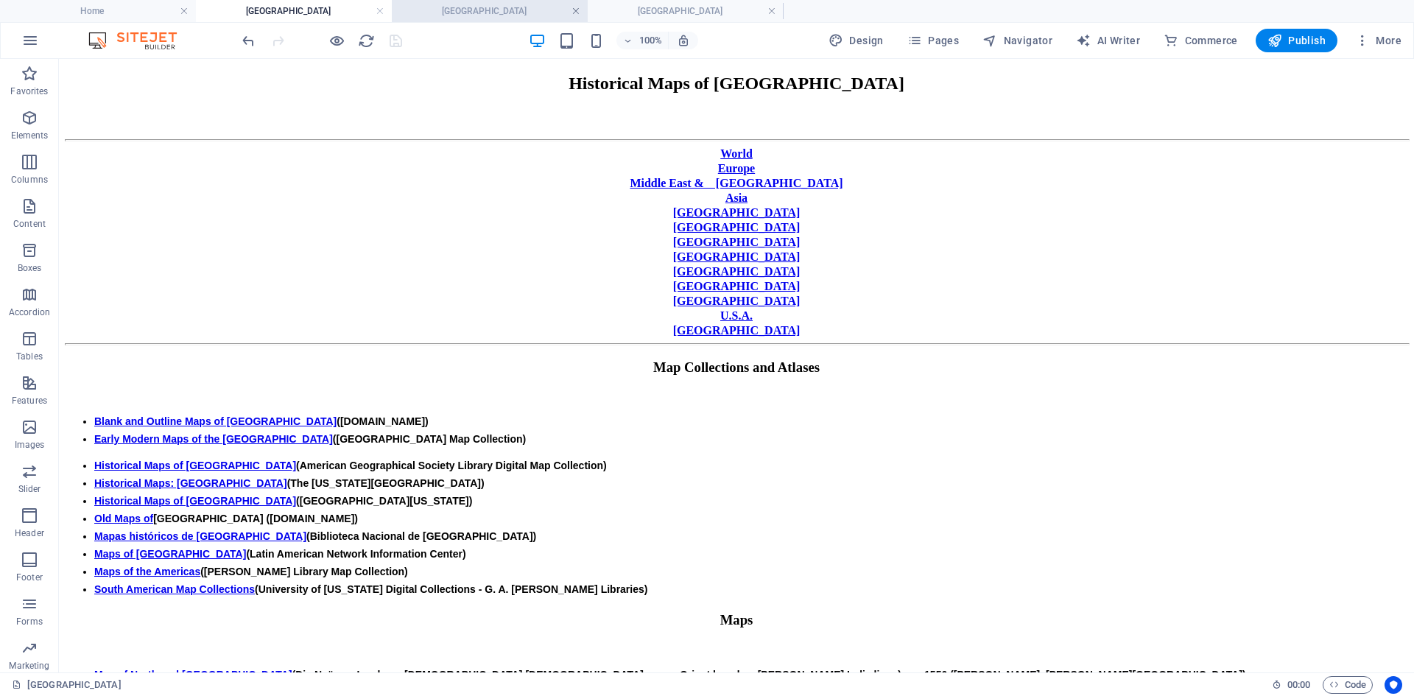
click at [578, 11] on link at bounding box center [576, 11] width 9 height 14
click at [576, 10] on link at bounding box center [576, 11] width 9 height 14
click at [379, 12] on link at bounding box center [380, 11] width 9 height 14
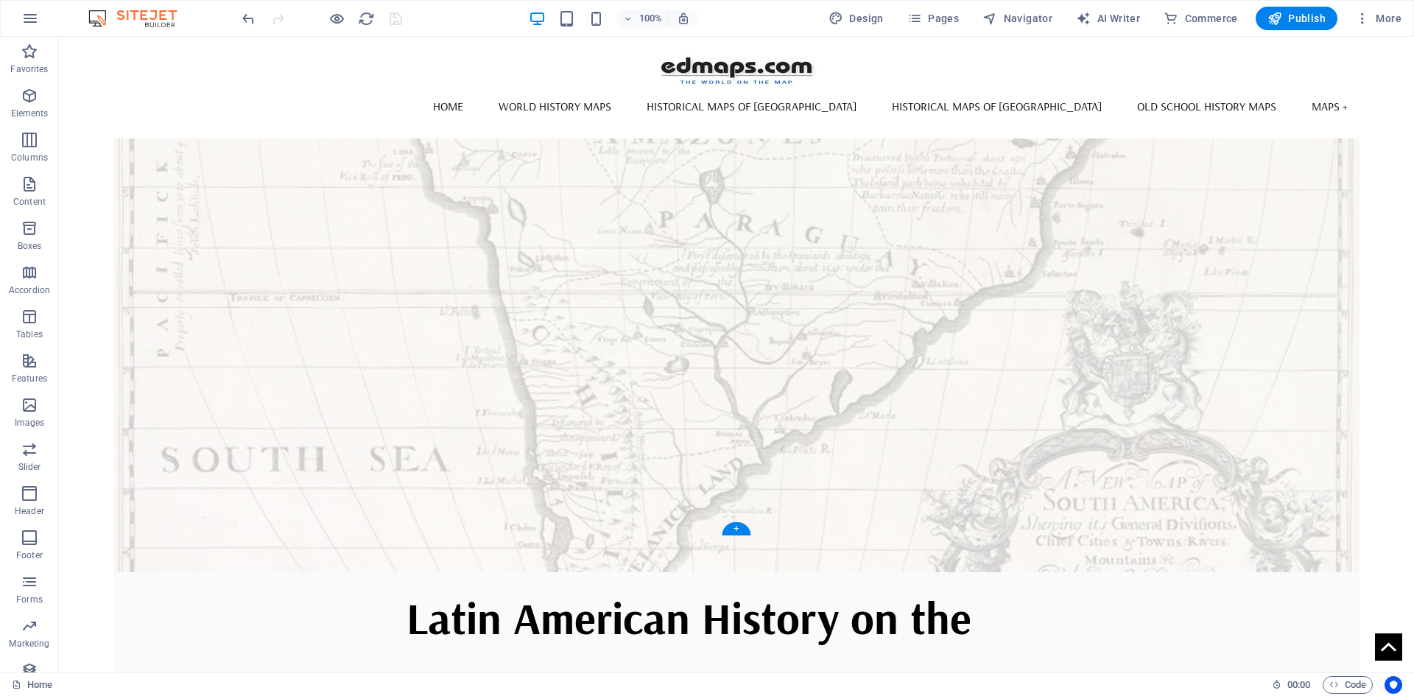
scroll to position [0, 0]
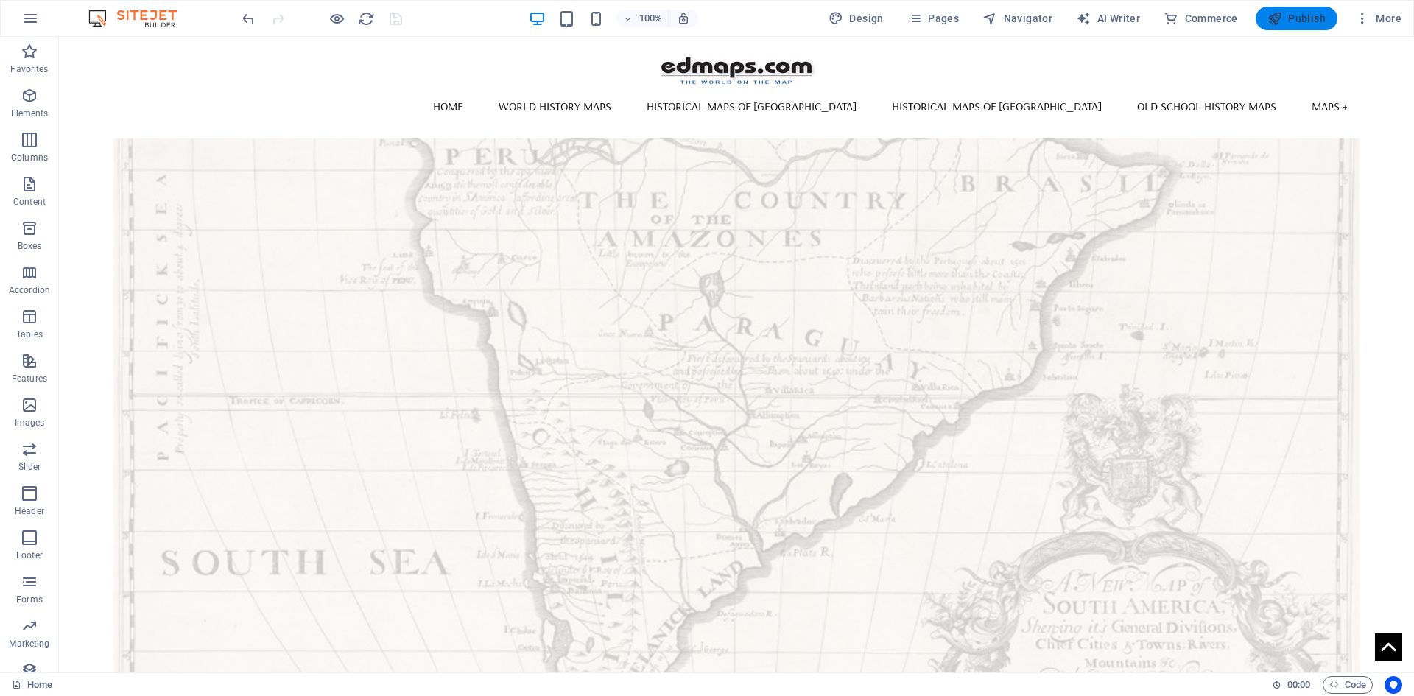
click at [1131, 19] on span "Publish" at bounding box center [1297, 18] width 58 height 15
